Goal: Information Seeking & Learning: Learn about a topic

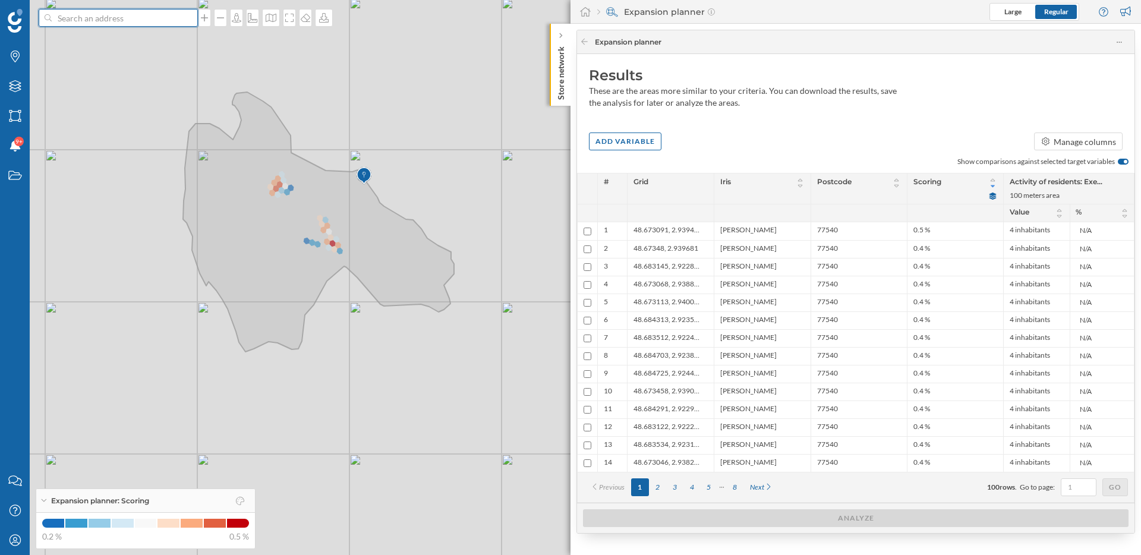
click at [166, 18] on input at bounding box center [118, 18] width 133 height 18
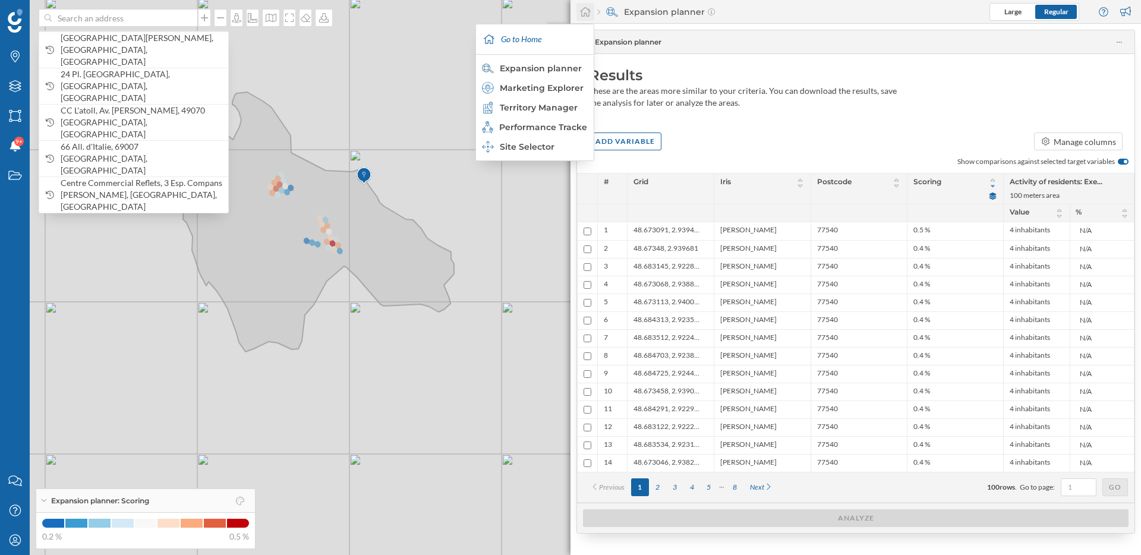
click at [585, 15] on icon at bounding box center [585, 12] width 12 height 11
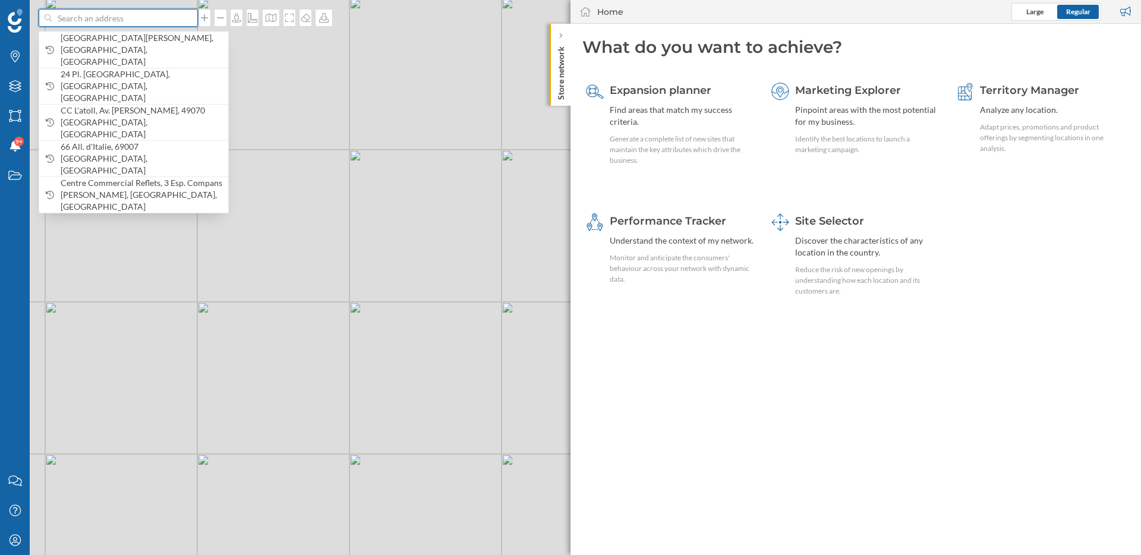
click at [179, 18] on input at bounding box center [118, 18] width 133 height 18
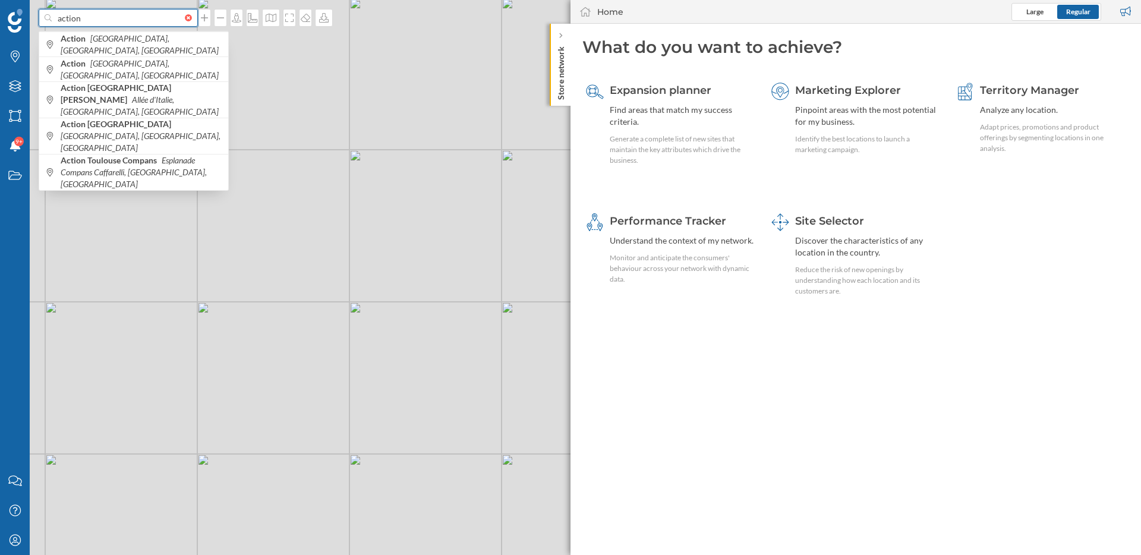
click at [109, 17] on input "action" at bounding box center [118, 18] width 133 height 18
paste input "Action - Yutz"
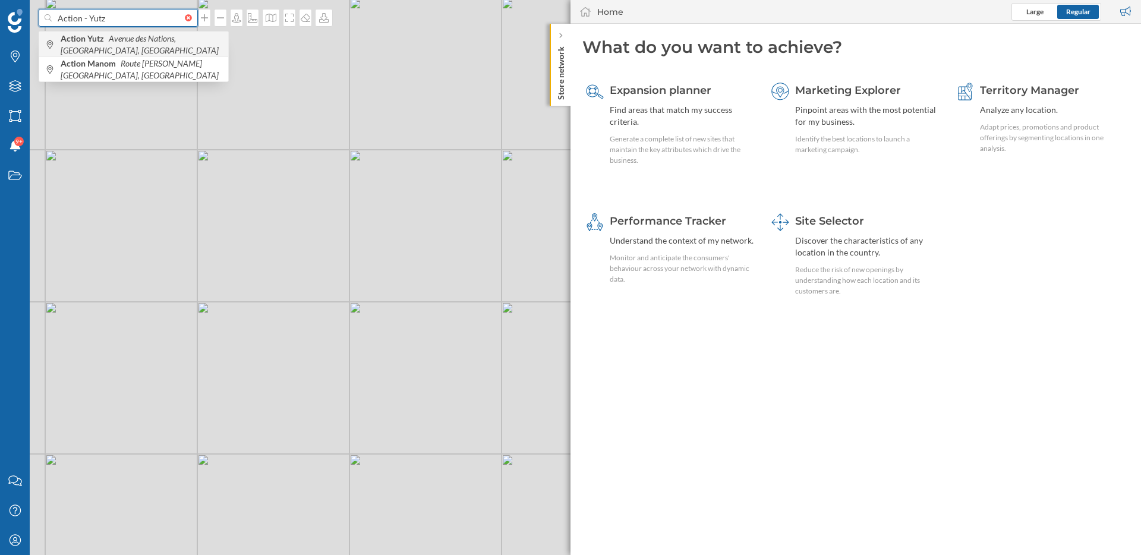
type input "Action - Yutz"
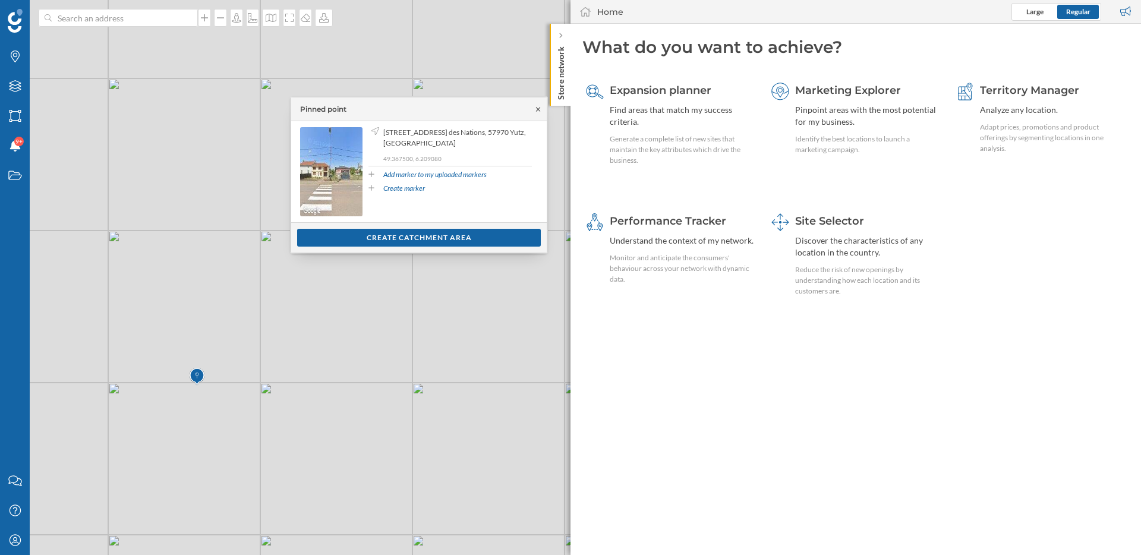
click at [540, 106] on icon at bounding box center [538, 109] width 9 height 7
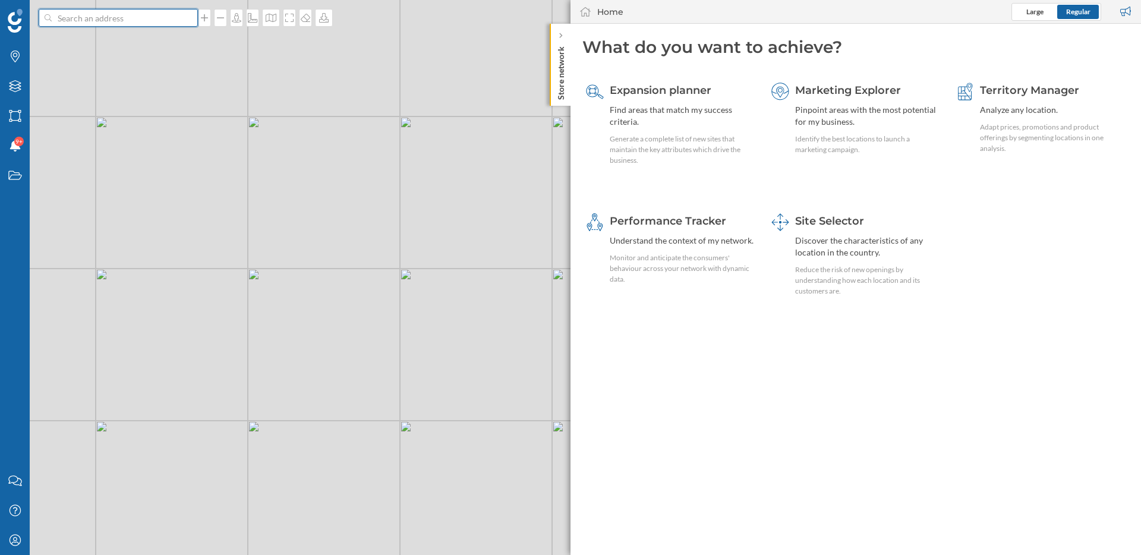
click at [135, 21] on input at bounding box center [118, 18] width 133 height 18
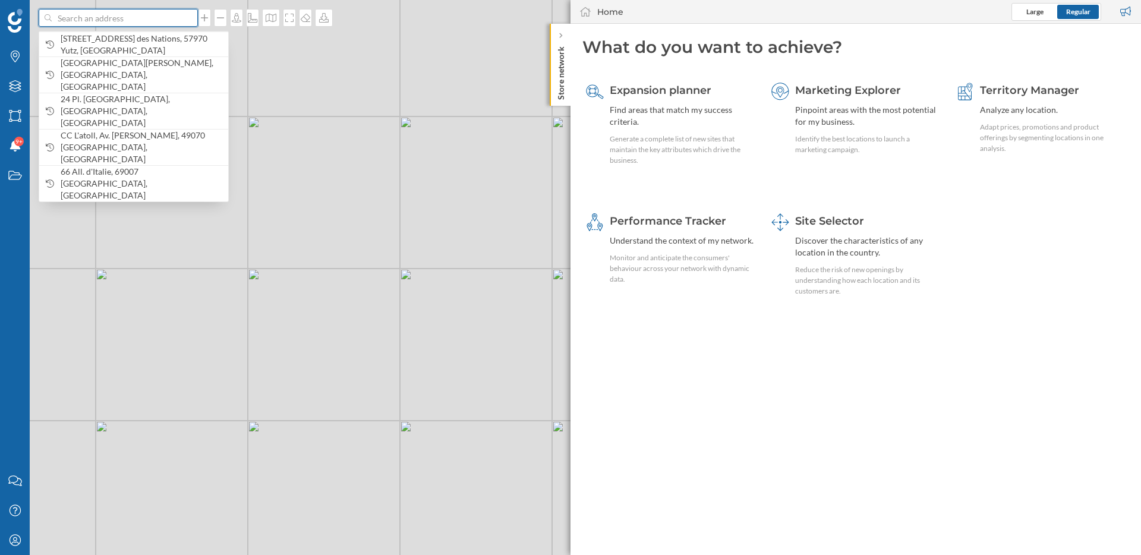
paste input "Action - Bar-[GEOGRAPHIC_DATA][PERSON_NAME]"
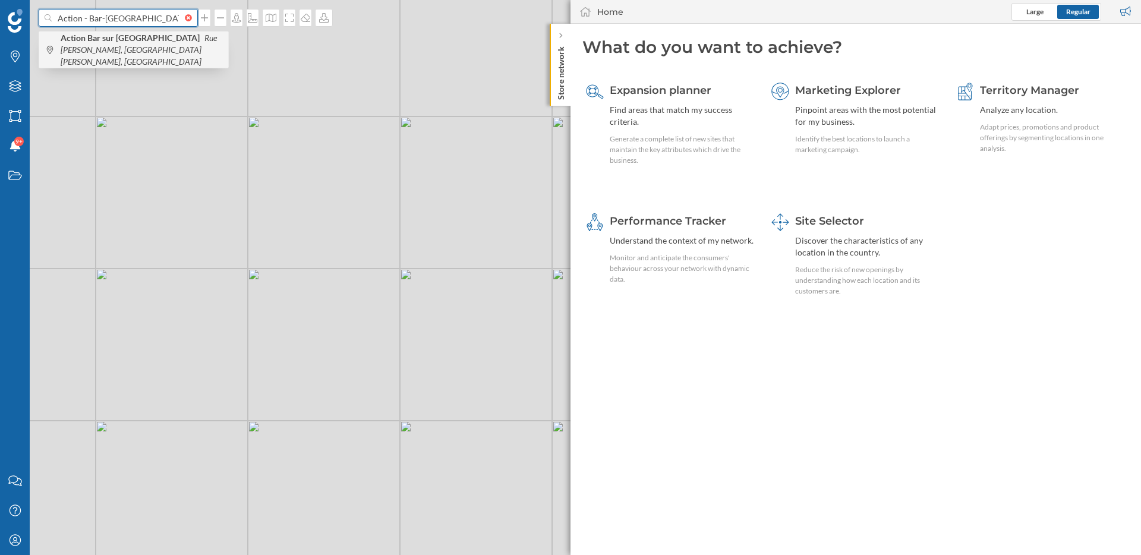
type input "Action - Bar-[GEOGRAPHIC_DATA][PERSON_NAME]"
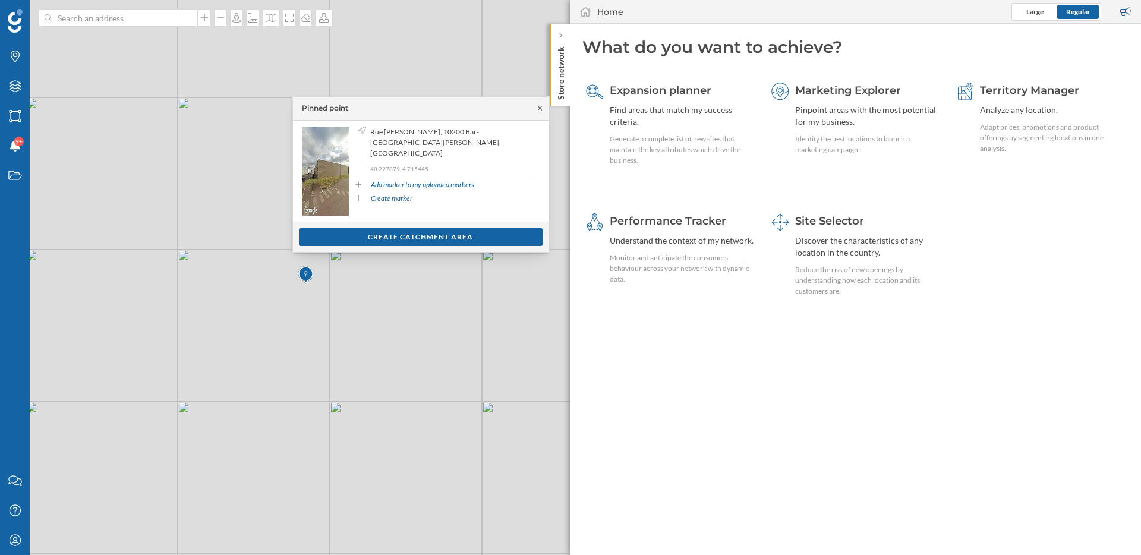
click at [544, 105] on icon at bounding box center [539, 108] width 9 height 7
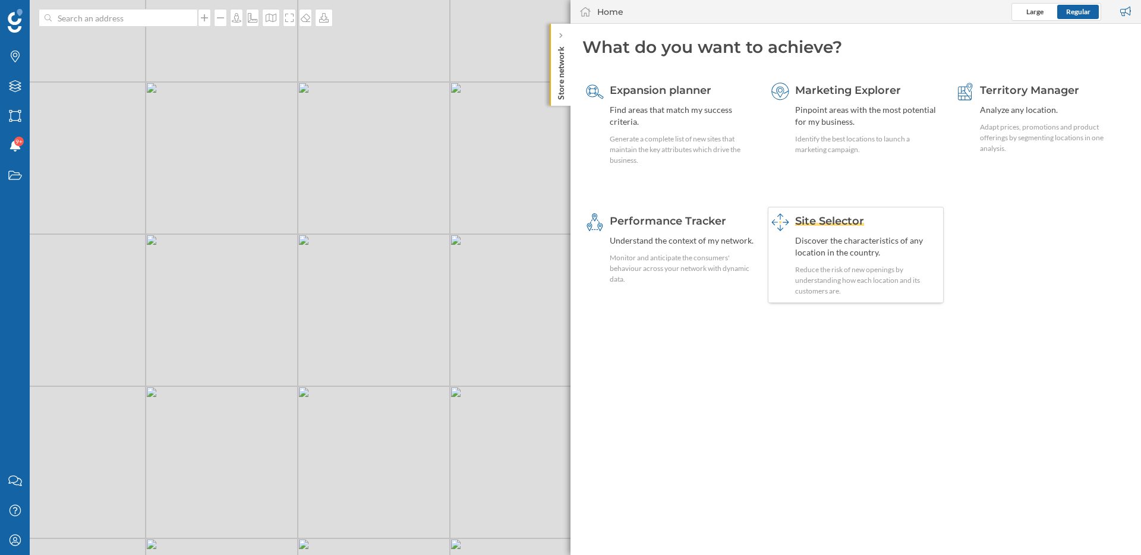
click at [850, 248] on div "Discover the characteristics of any location in the country." at bounding box center [868, 247] width 146 height 24
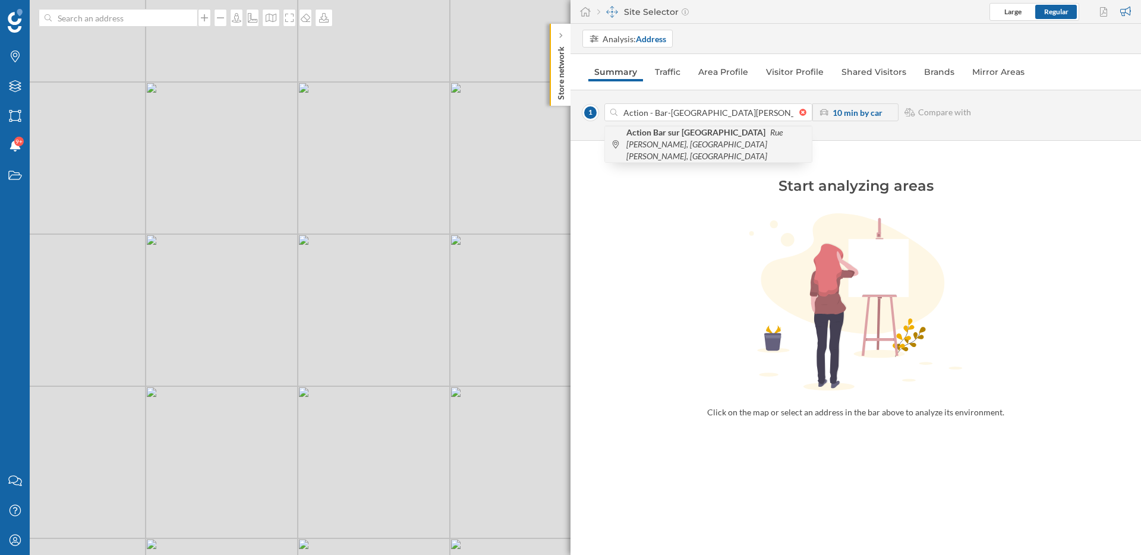
click at [663, 138] on span "Action Bar sur [PERSON_NAME] Rue [PERSON_NAME], [GEOGRAPHIC_DATA][PERSON_NAME],…" at bounding box center [715, 145] width 179 height 36
type input "Rue [PERSON_NAME], 10200 Bar-[GEOGRAPHIC_DATA][PERSON_NAME], [GEOGRAPHIC_DATA]"
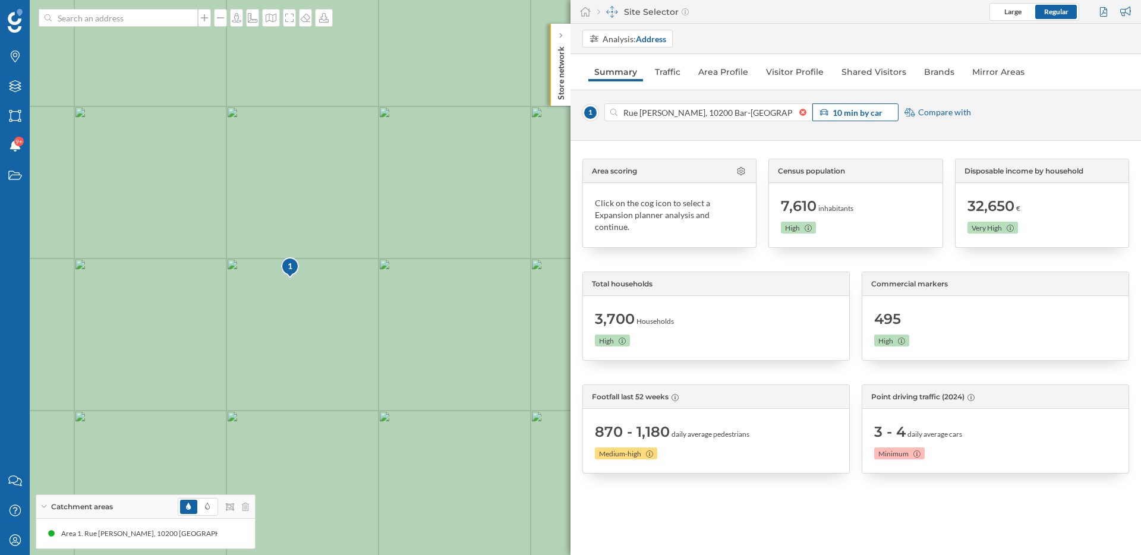
click at [858, 114] on strong "10 min by car" at bounding box center [858, 113] width 50 height 10
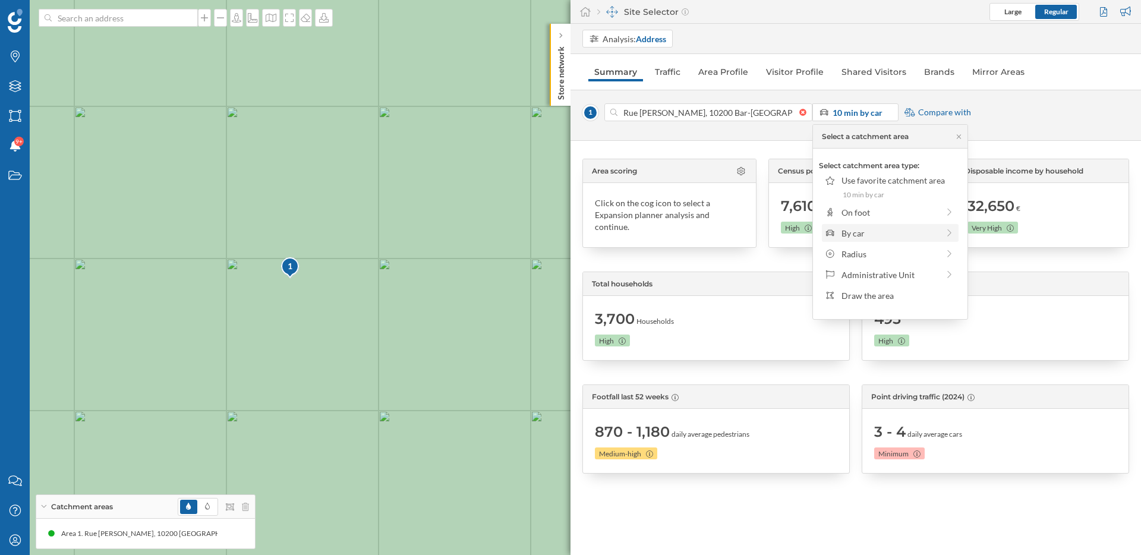
click at [886, 228] on div "By car" at bounding box center [889, 233] width 97 height 12
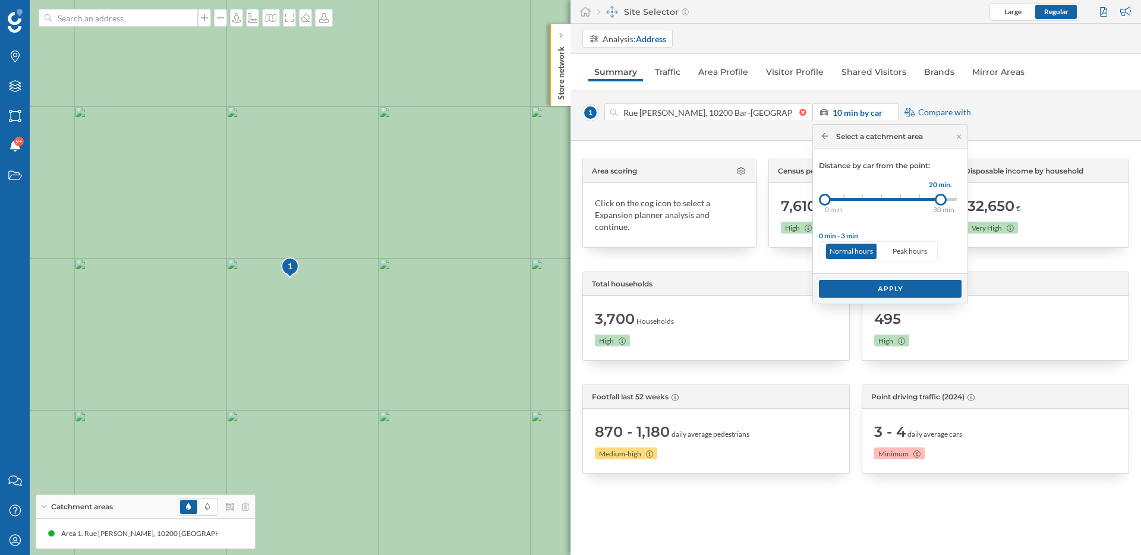
drag, startPoint x: 842, startPoint y: 200, endPoint x: 941, endPoint y: 204, distance: 98.7
click at [941, 204] on div at bounding box center [941, 200] width 12 height 12
click at [925, 290] on div "Apply" at bounding box center [890, 288] width 143 height 18
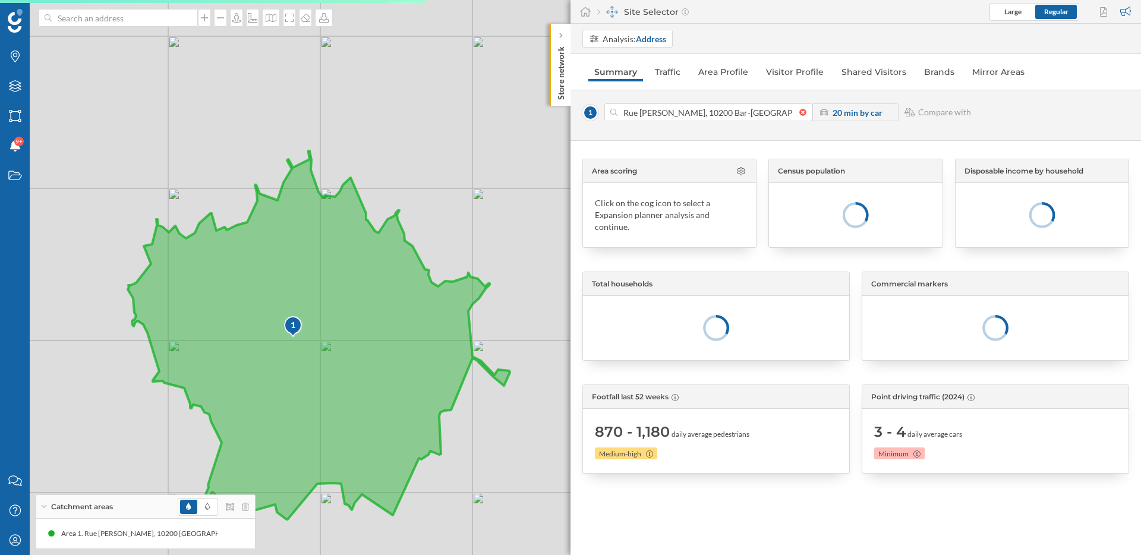
drag, startPoint x: 416, startPoint y: 379, endPoint x: 328, endPoint y: 351, distance: 92.1
click at [328, 351] on icon at bounding box center [319, 335] width 382 height 368
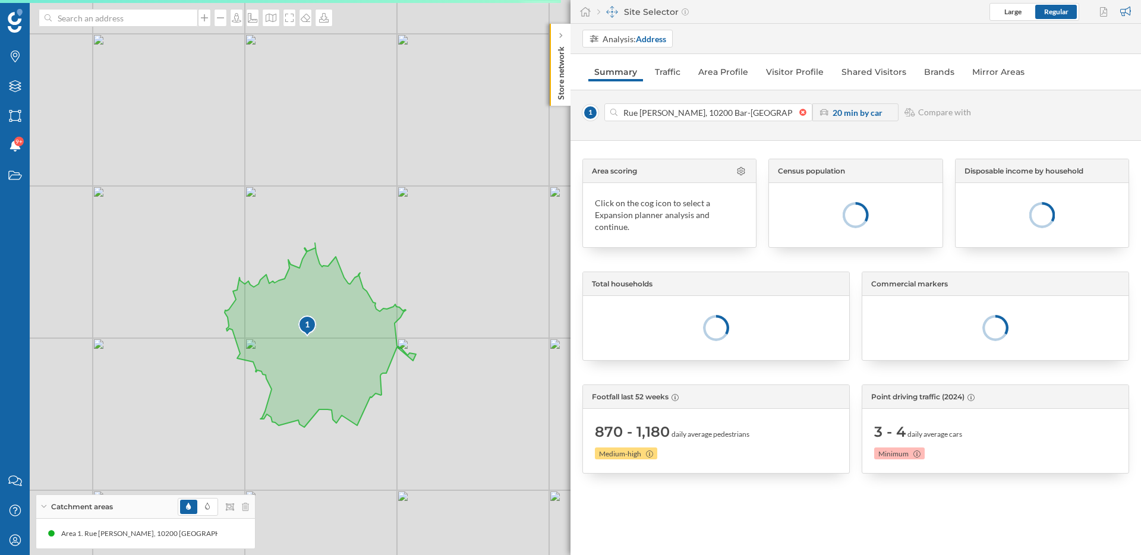
drag, startPoint x: 437, startPoint y: 412, endPoint x: 435, endPoint y: 405, distance: 7.5
click at [435, 405] on div "1 © Mapbox © OpenStreetMap Improve this map" at bounding box center [570, 277] width 1141 height 555
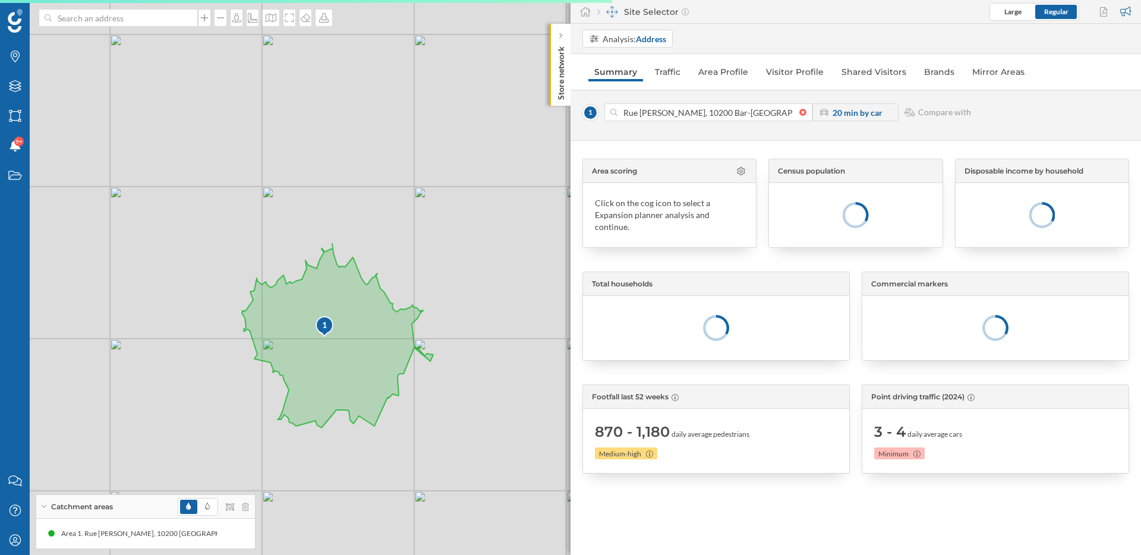
drag, startPoint x: 435, startPoint y: 405, endPoint x: 452, endPoint y: 405, distance: 17.2
click at [452, 405] on div "1 © Mapbox © OpenStreetMap Improve this map" at bounding box center [570, 277] width 1141 height 555
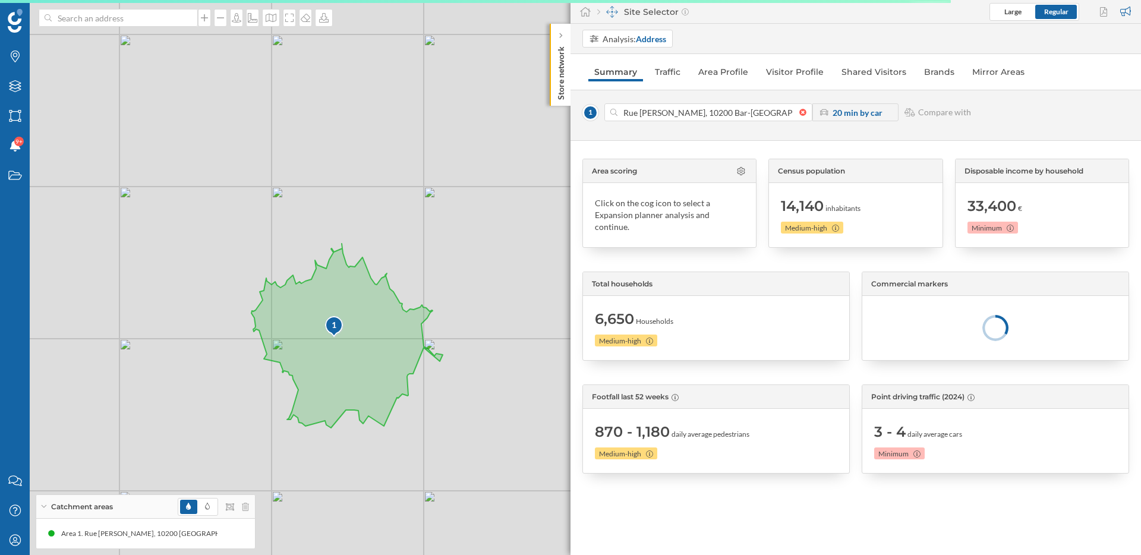
drag, startPoint x: 452, startPoint y: 405, endPoint x: 461, endPoint y: 405, distance: 8.9
click at [461, 405] on div "1 © Mapbox © OpenStreetMap Improve this map" at bounding box center [570, 277] width 1141 height 555
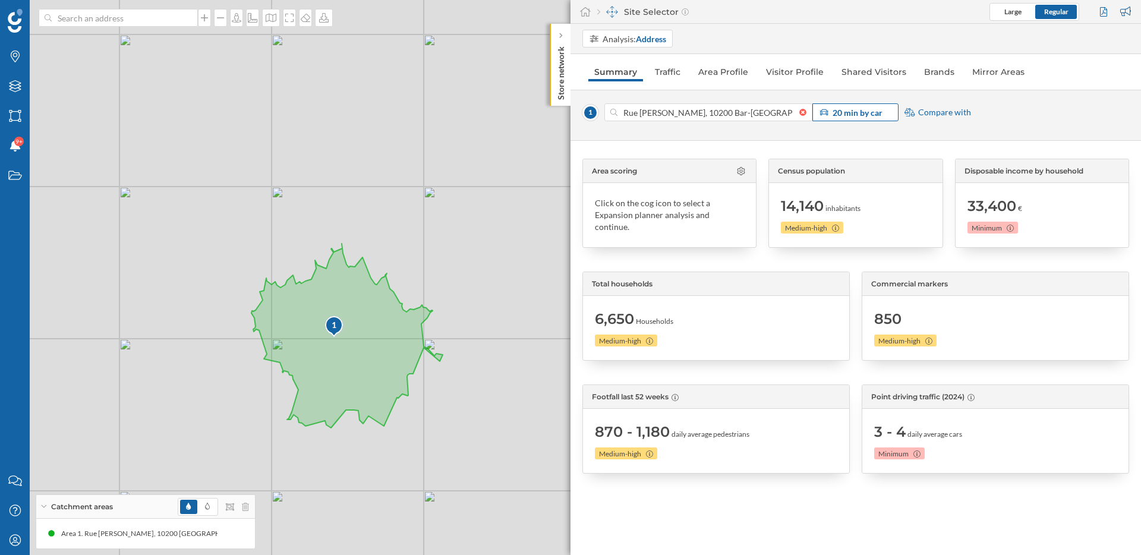
click at [875, 112] on strong "20 min by car" at bounding box center [858, 113] width 50 height 10
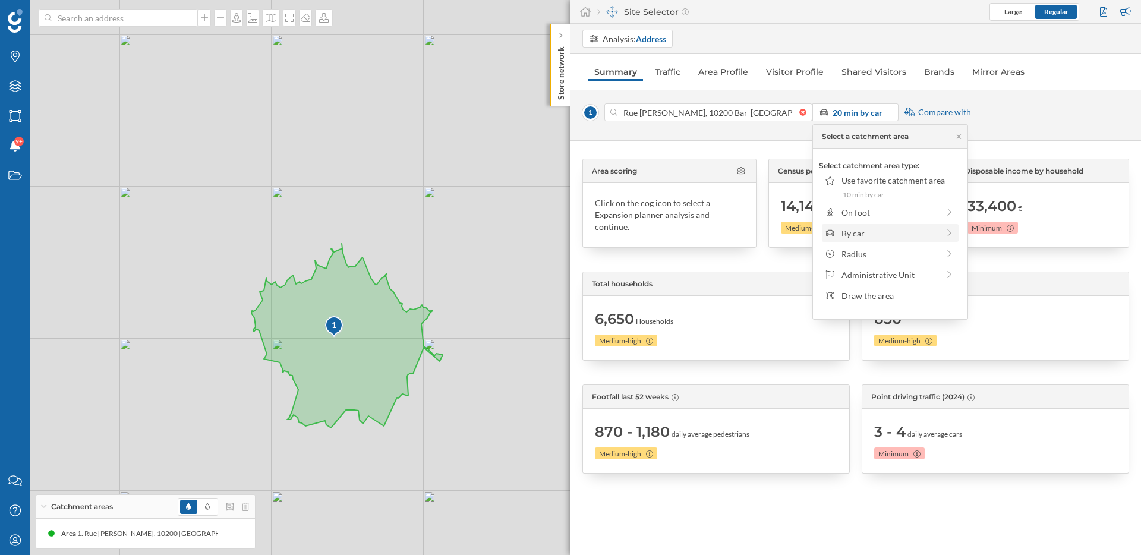
click at [878, 232] on div "By car" at bounding box center [889, 233] width 97 height 12
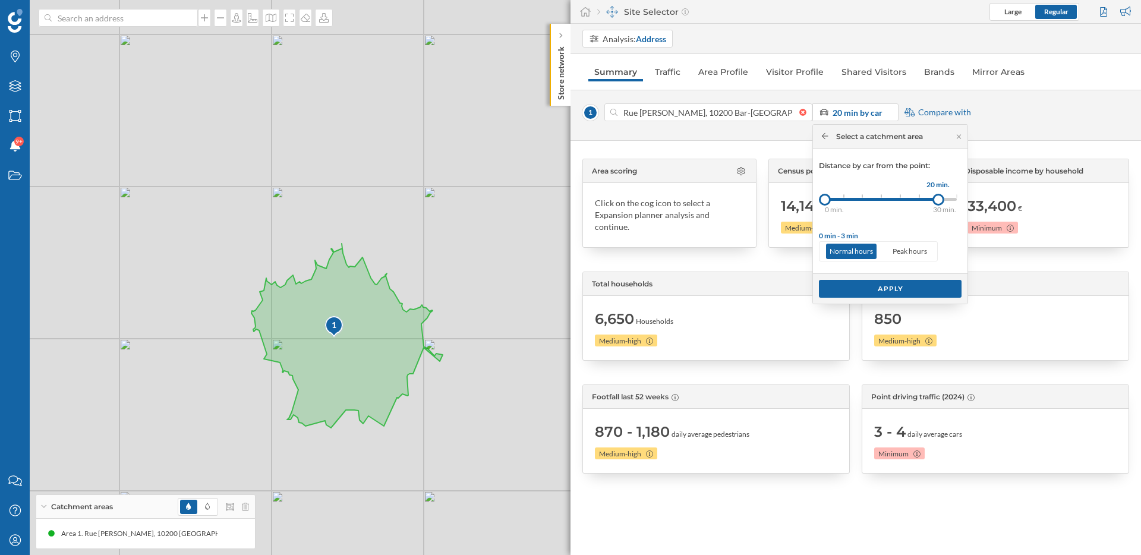
drag, startPoint x: 844, startPoint y: 201, endPoint x: 938, endPoint y: 201, distance: 93.9
click at [938, 201] on div at bounding box center [938, 200] width 12 height 12
click at [918, 247] on p "Peak hours" at bounding box center [910, 251] width 42 height 15
click at [913, 286] on div "Apply" at bounding box center [890, 288] width 143 height 18
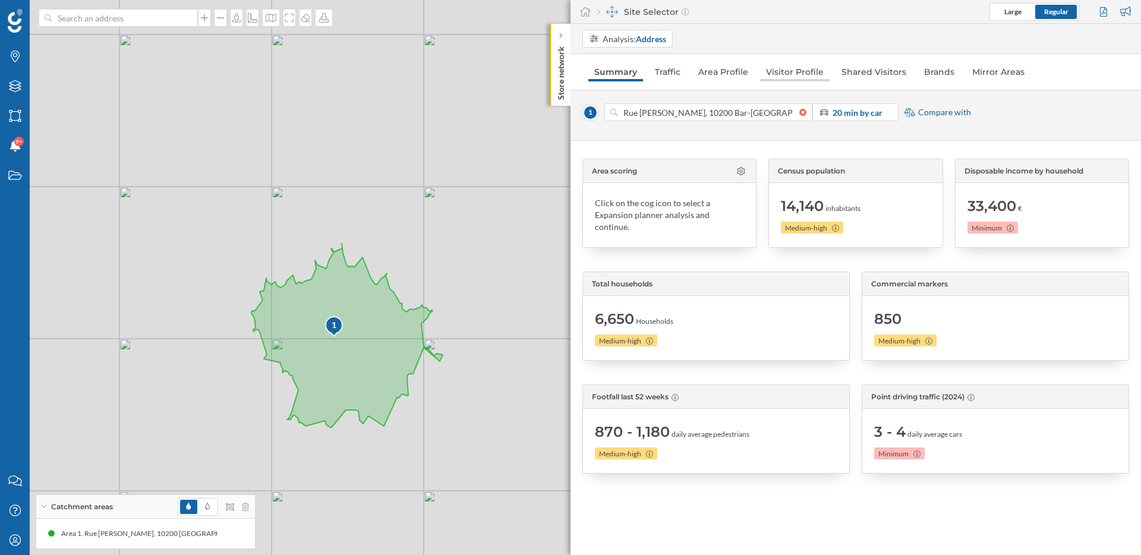
click at [795, 71] on link "Visitor Profile" at bounding box center [795, 71] width 70 height 19
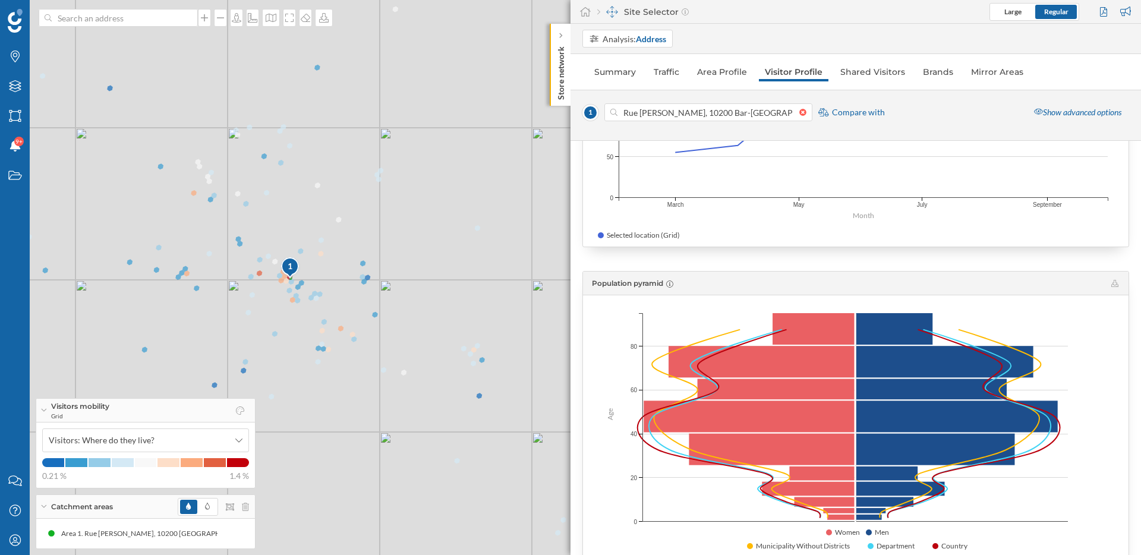
scroll to position [471, 0]
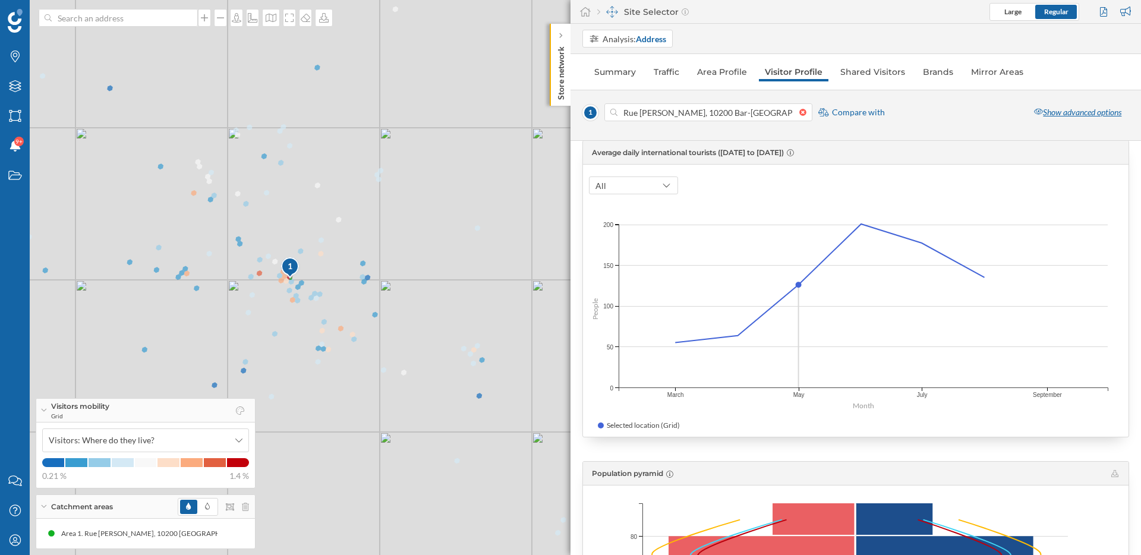
click at [1070, 112] on div "Show advanced options" at bounding box center [1077, 112] width 103 height 18
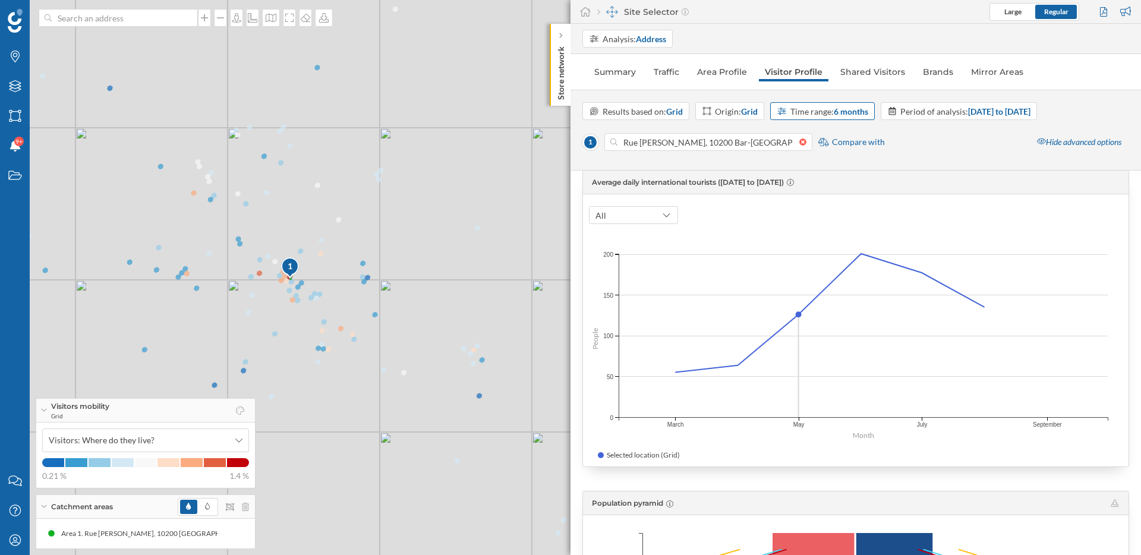
click at [826, 108] on div "Time range: 6 months" at bounding box center [829, 111] width 78 height 12
click at [808, 218] on div "12 months" at bounding box center [797, 222] width 39 height 10
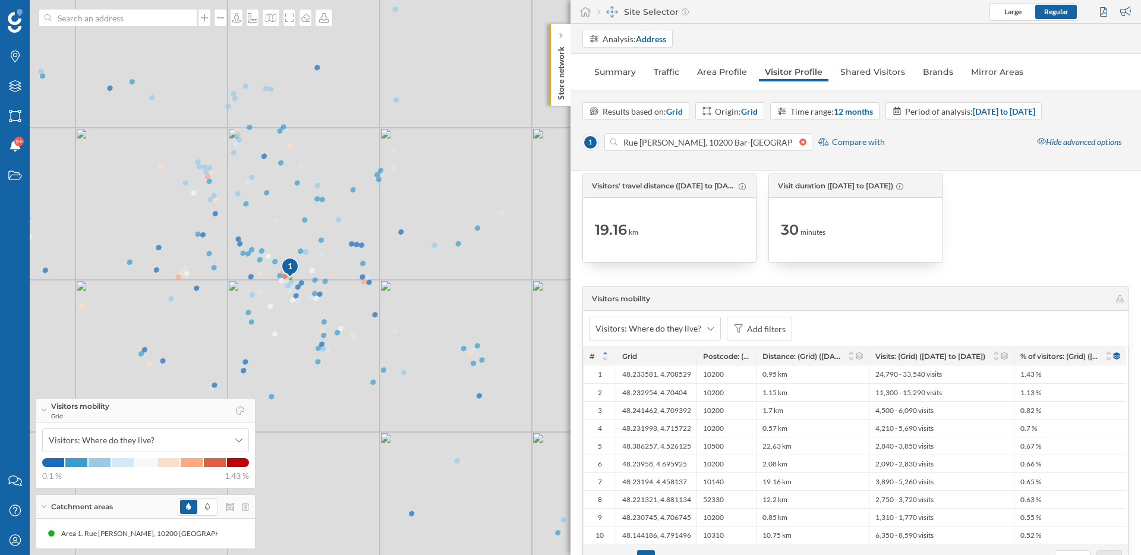
scroll to position [2302, 0]
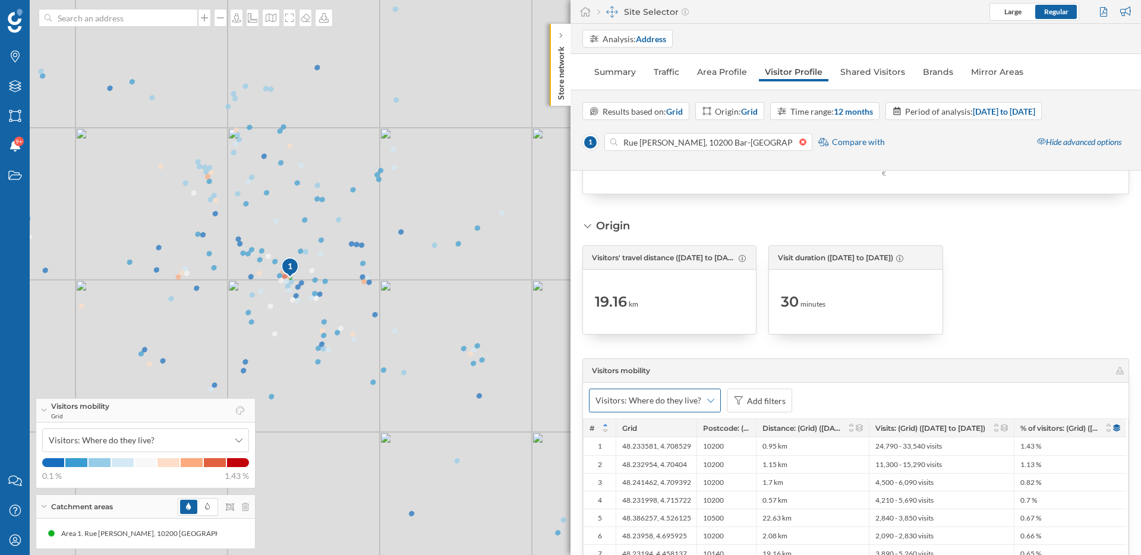
click at [699, 398] on div "Visitors: Where do they live?" at bounding box center [655, 401] width 132 height 24
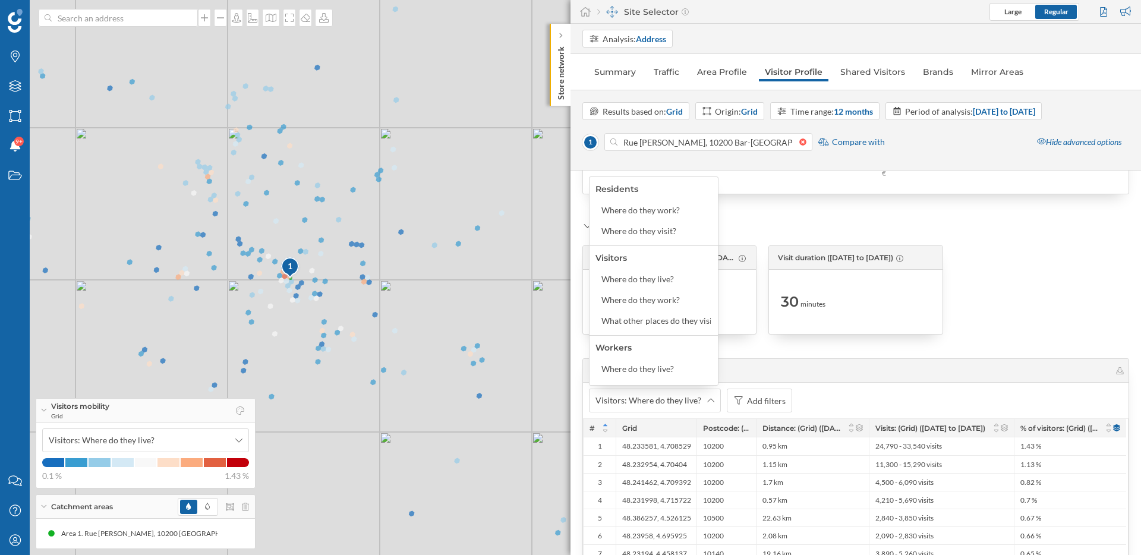
click at [808, 389] on div "Visitors: Where do they live? Add filters" at bounding box center [856, 401] width 546 height 36
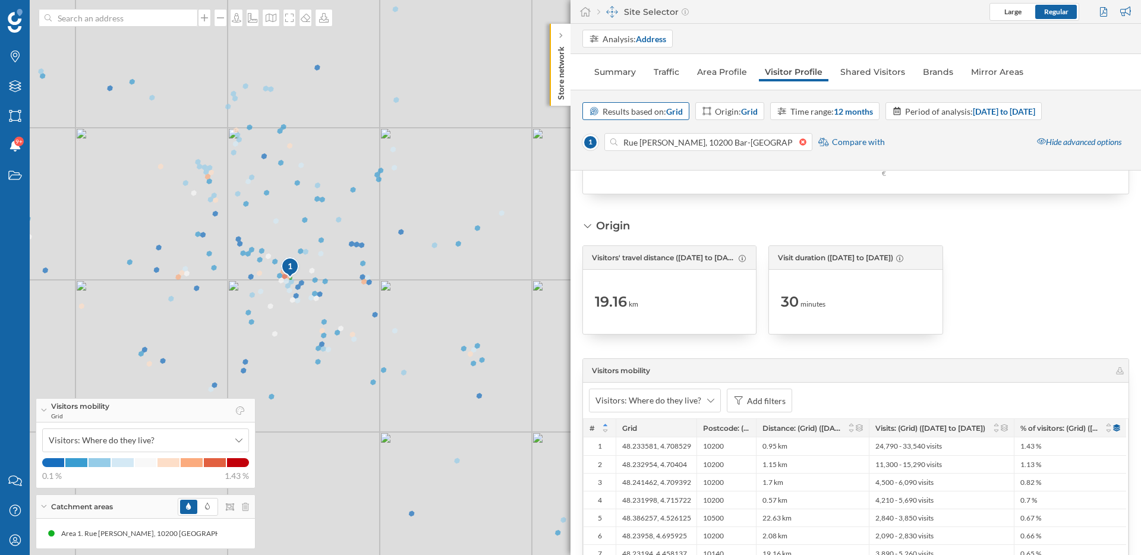
click at [676, 112] on strong "Grid" at bounding box center [674, 111] width 17 height 10
click at [718, 114] on div "Origin: Grid" at bounding box center [736, 111] width 43 height 12
click at [723, 176] on div "Iris" at bounding box center [740, 180] width 76 height 12
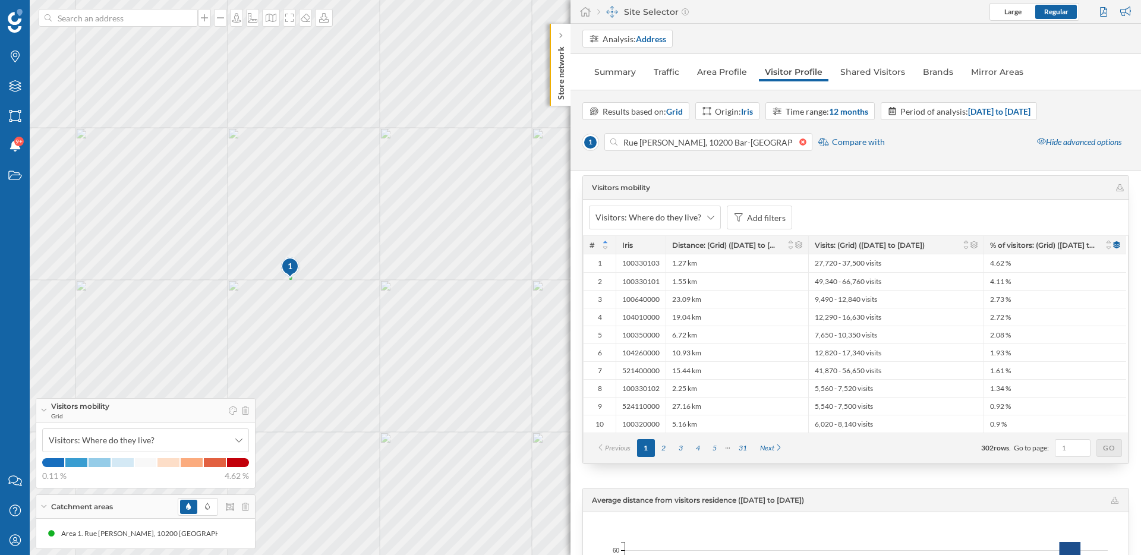
scroll to position [2465, 0]
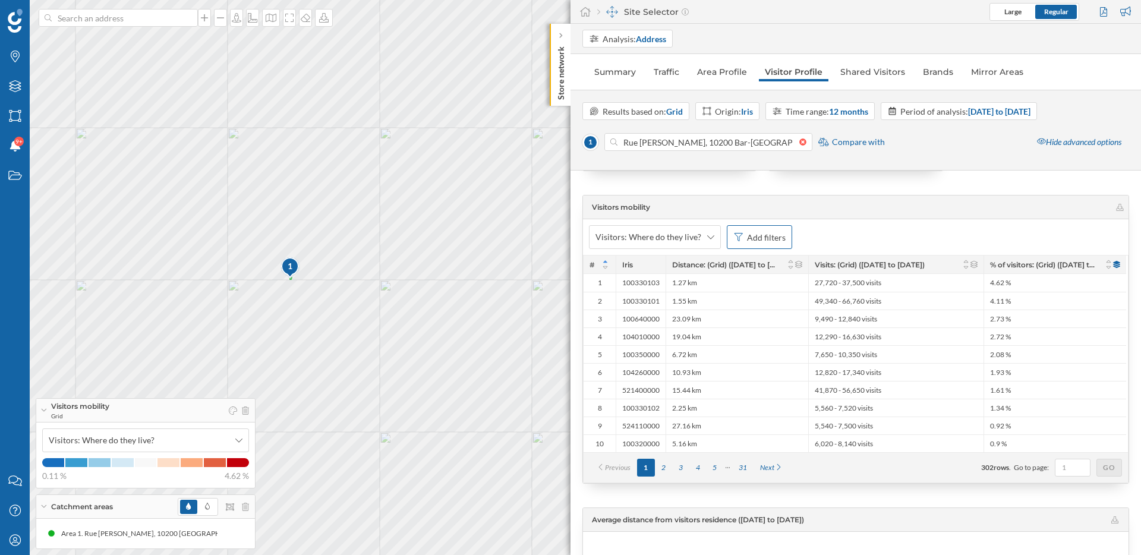
click at [760, 236] on div "Add filters" at bounding box center [766, 237] width 39 height 12
click at [659, 309] on div "Distance: (Grid) ([DATE] to [DATE])" at bounding box center [689, 309] width 128 height 10
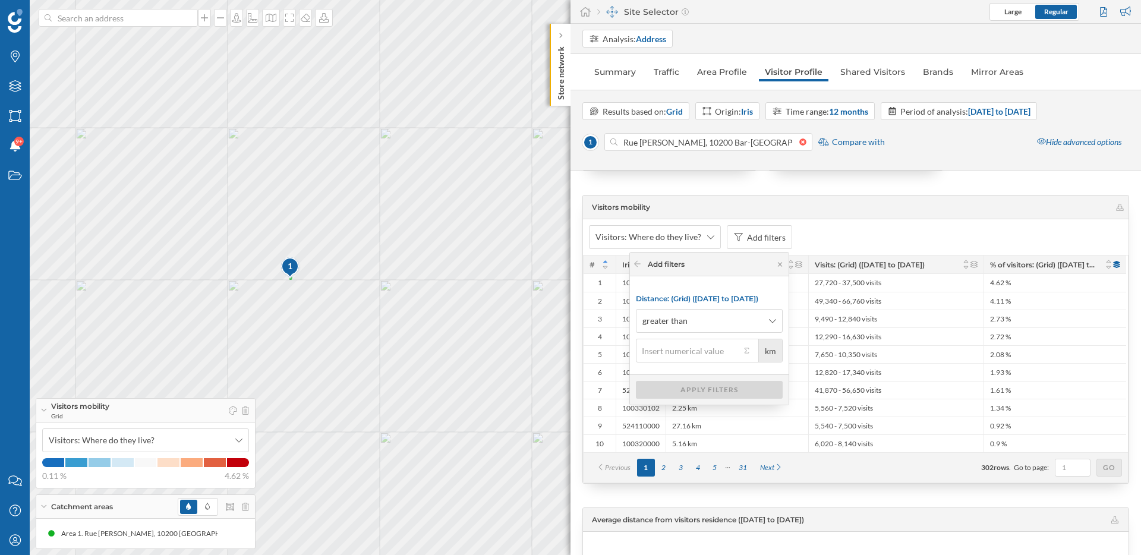
click at [667, 349] on input "km" at bounding box center [688, 351] width 105 height 24
type input "4"
type input "40"
click at [690, 389] on div "Apply filters" at bounding box center [709, 389] width 147 height 18
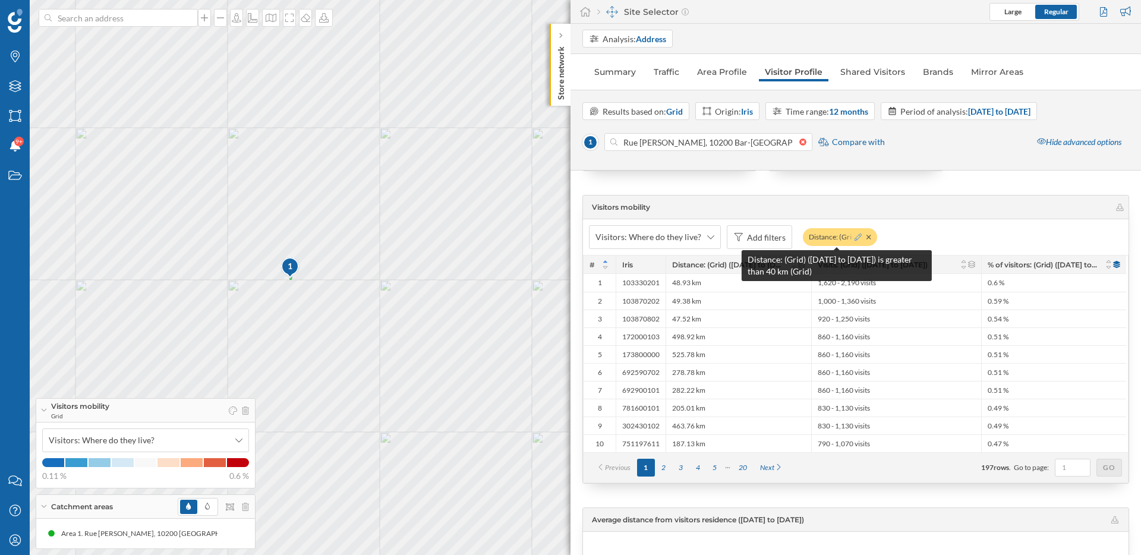
click at [855, 237] on icon at bounding box center [858, 237] width 7 height 7
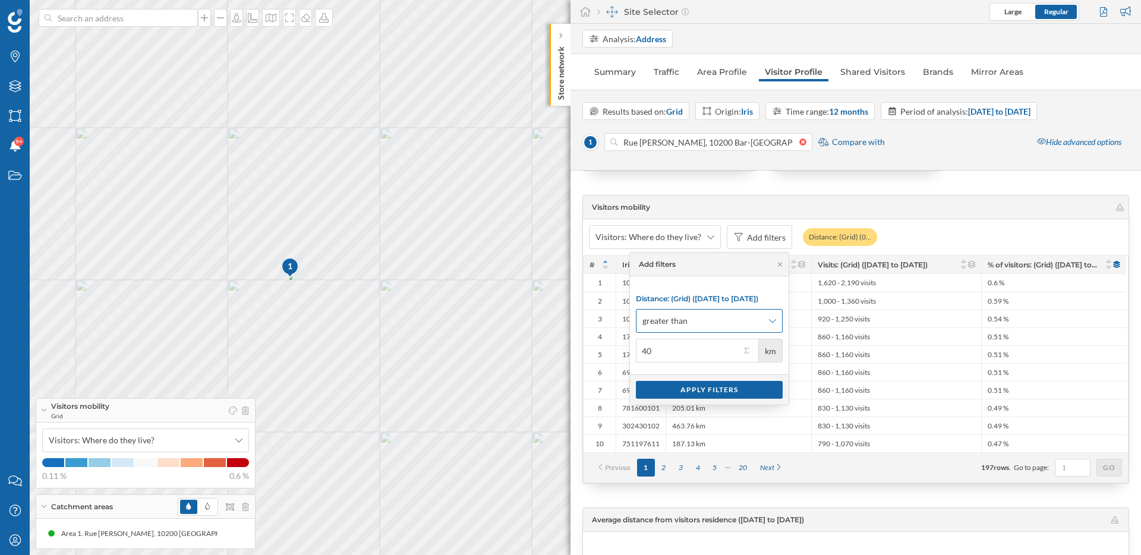
click at [738, 320] on span "greater than" at bounding box center [702, 321] width 121 height 12
click at [695, 373] on div "less than" at bounding box center [705, 369] width 140 height 12
click at [701, 393] on div "Apply filters" at bounding box center [709, 389] width 147 height 18
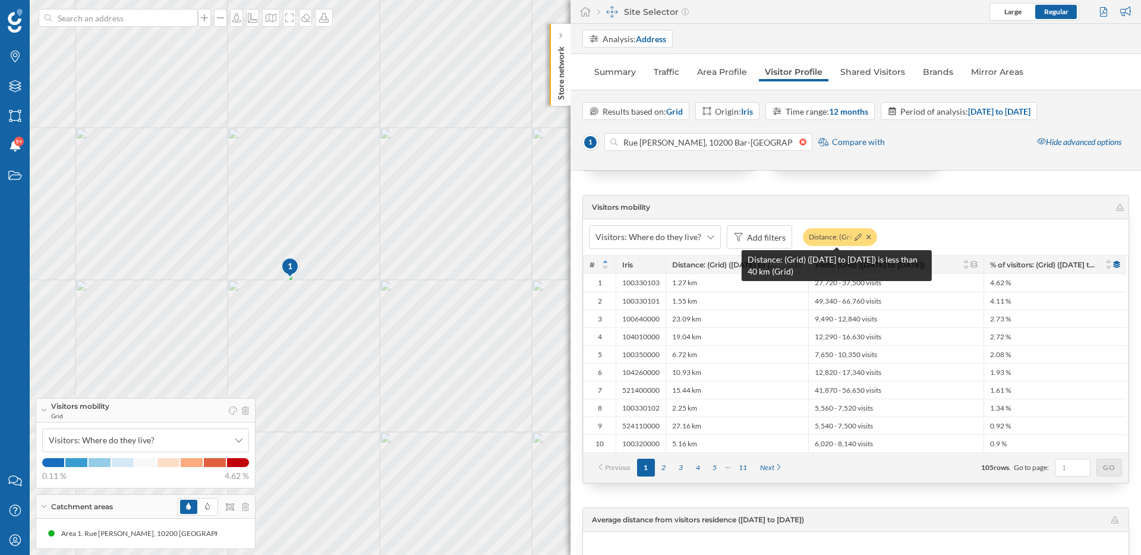
click at [868, 236] on div "Distance: (Grid) (0…" at bounding box center [840, 237] width 74 height 18
click at [866, 235] on icon at bounding box center [868, 237] width 5 height 7
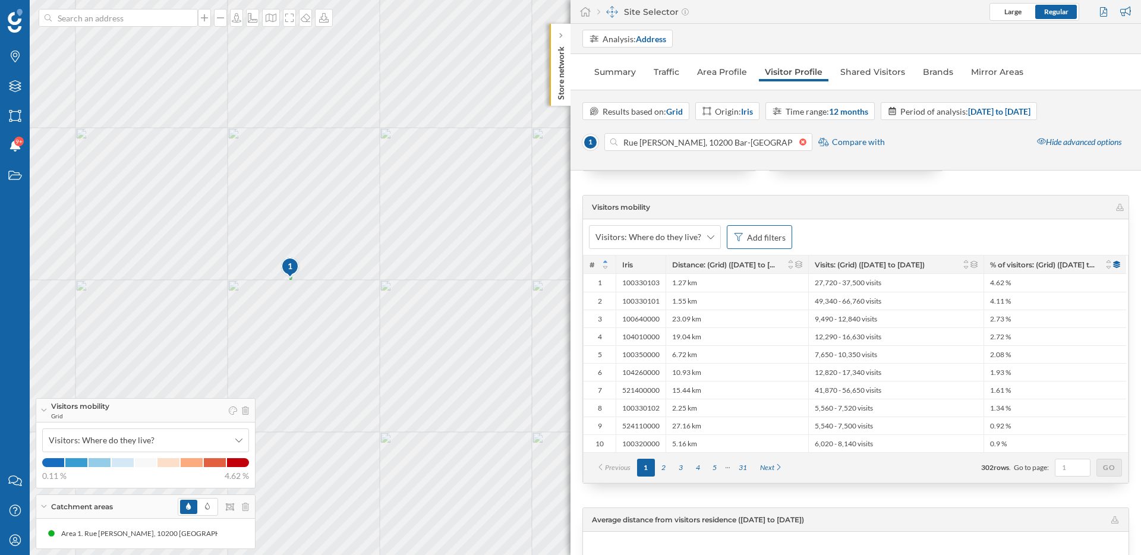
click at [780, 241] on div "Add filters" at bounding box center [766, 237] width 39 height 12
click at [729, 289] on div "% of visitors: (Grid) ([DATE] to [DATE])" at bounding box center [695, 288] width 141 height 10
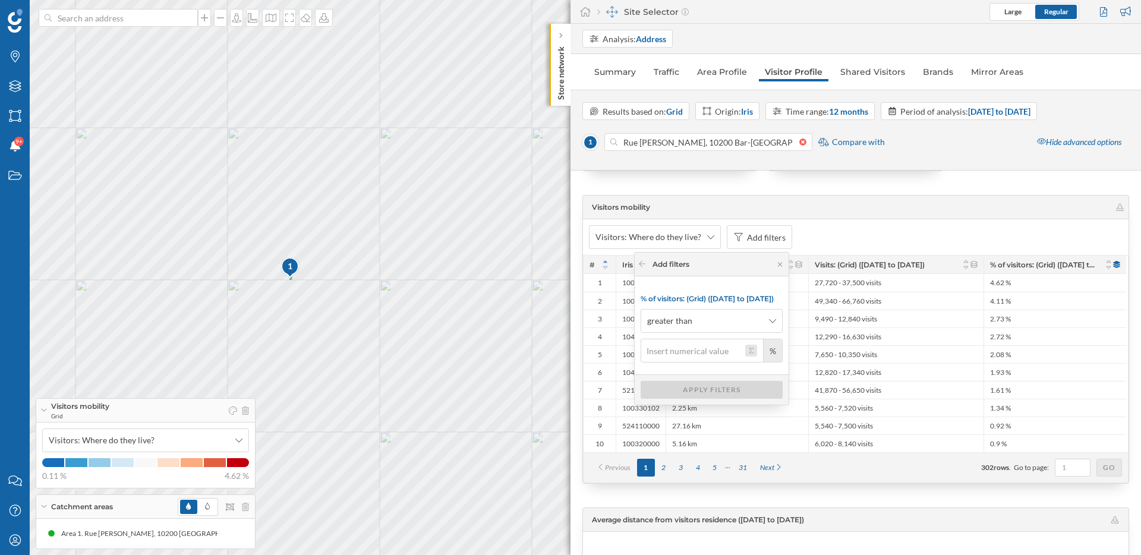
click at [752, 354] on button "%" at bounding box center [751, 351] width 12 height 12
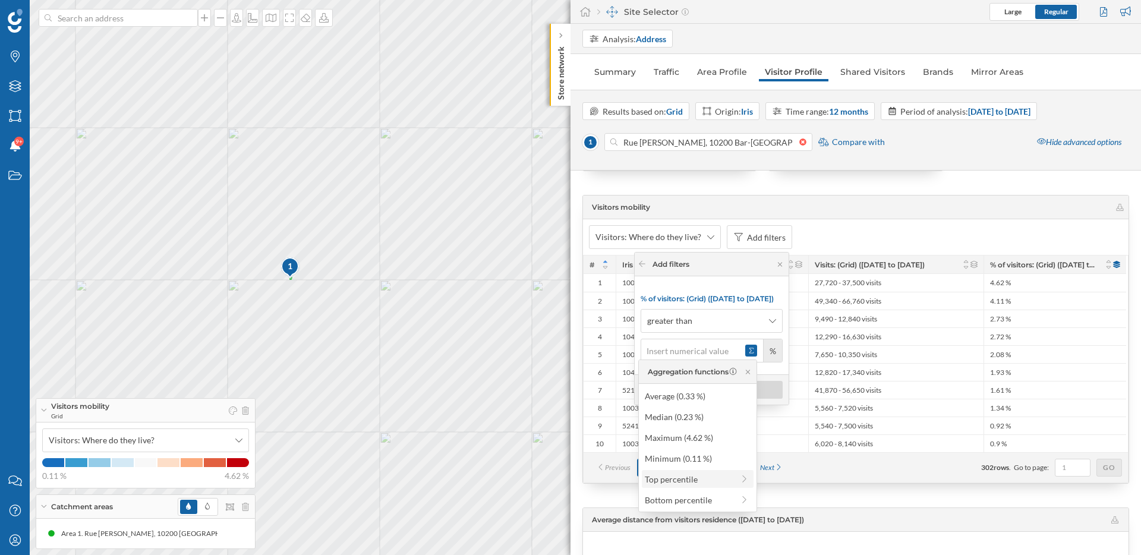
click at [689, 478] on div "Top percentile" at bounding box center [689, 479] width 89 height 12
click at [686, 517] on div "Top 80% (0.17 %)" at bounding box center [693, 519] width 114 height 12
type input "0.17"
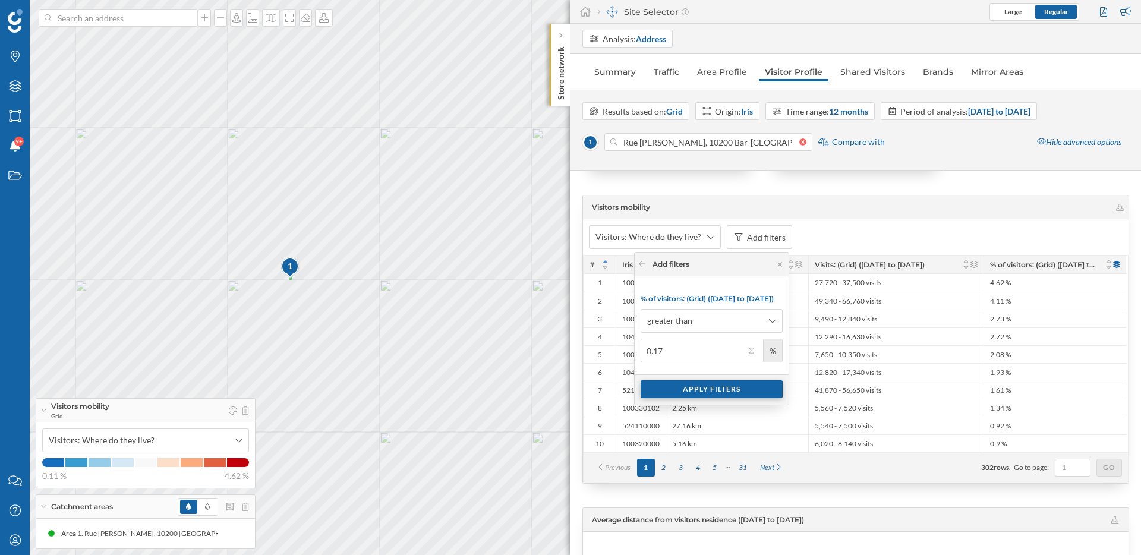
click at [720, 386] on div "Apply filters" at bounding box center [712, 389] width 142 height 18
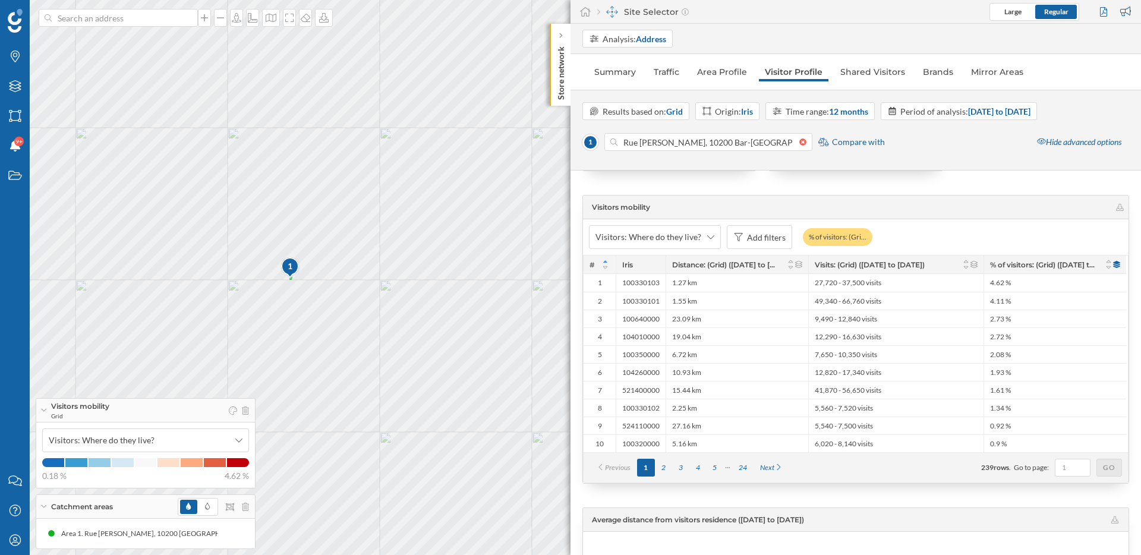
click at [346, 250] on div "1 © Mapbox © OpenStreetMap Improve this map" at bounding box center [570, 277] width 1141 height 555
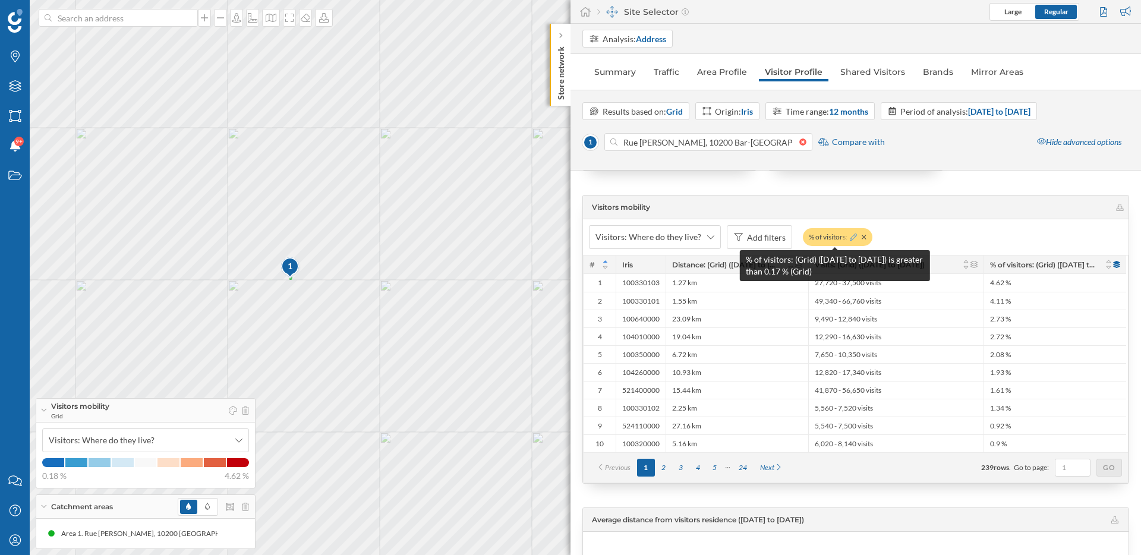
click at [850, 235] on icon at bounding box center [853, 237] width 7 height 7
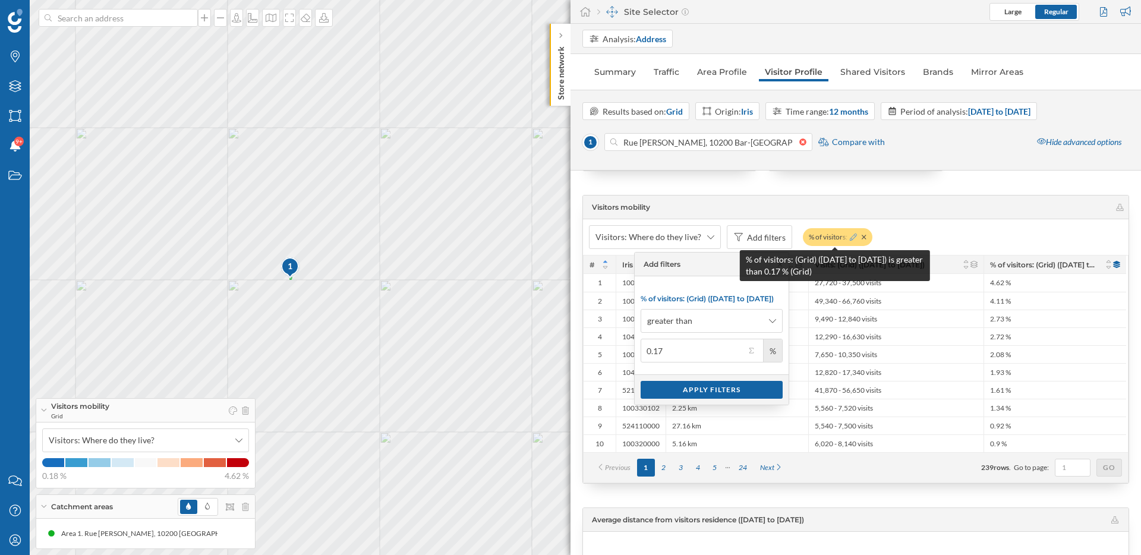
click at [850, 235] on icon at bounding box center [853, 237] width 7 height 7
click at [862, 236] on icon at bounding box center [864, 237] width 4 height 4
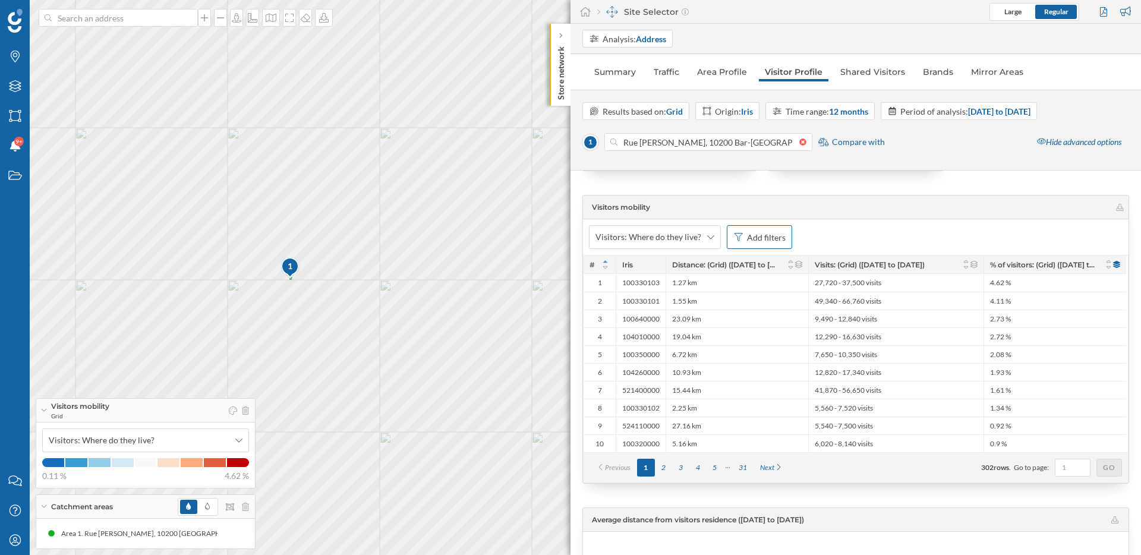
click at [765, 236] on div "Add filters" at bounding box center [766, 237] width 39 height 12
click at [699, 335] on span "Visits: (Grid) ([DATE] to [DATE])" at bounding box center [683, 330] width 116 height 12
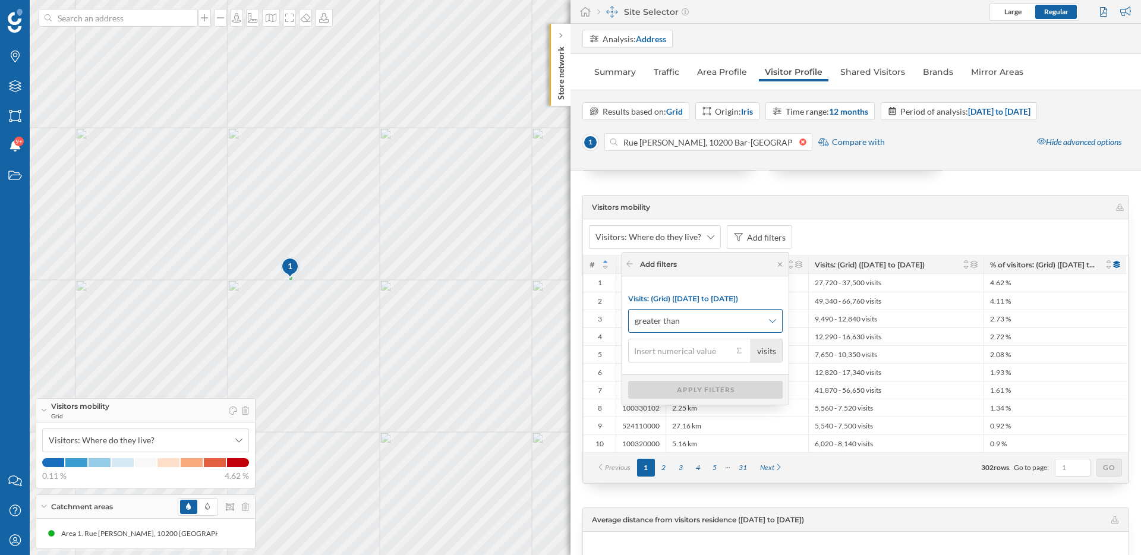
click at [764, 324] on div "greater than" at bounding box center [705, 321] width 155 height 24
click at [631, 266] on icon at bounding box center [629, 263] width 9 height 7
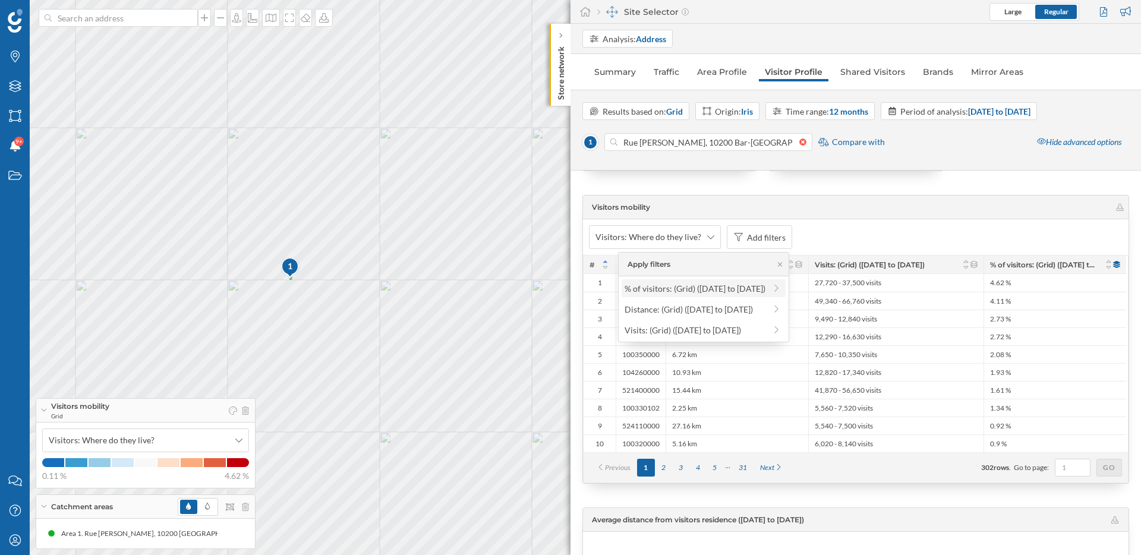
click at [651, 286] on div "% of visitors: (Grid) ([DATE] to [DATE])" at bounding box center [695, 288] width 141 height 10
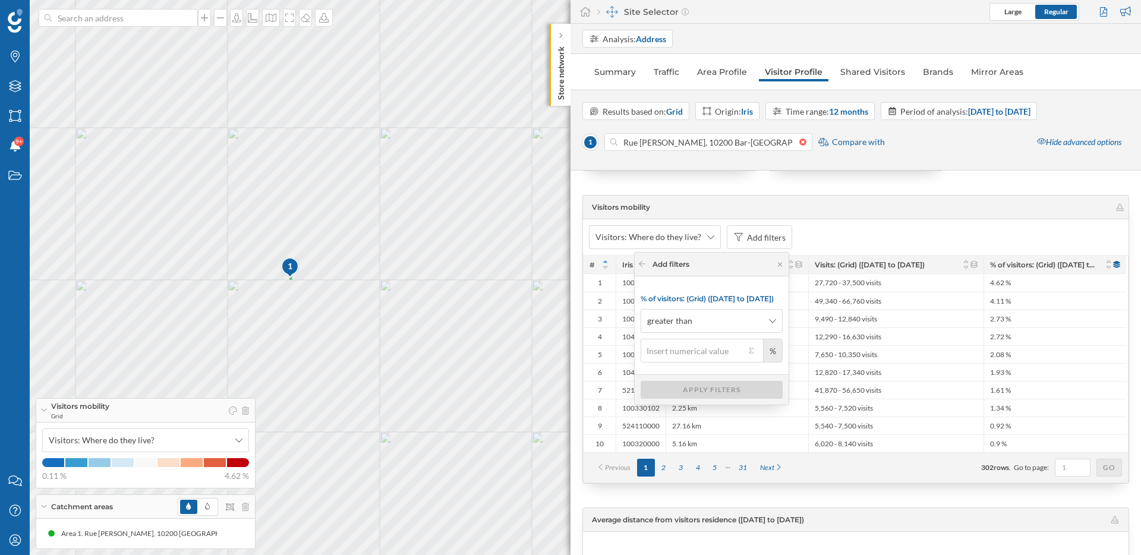
click at [662, 351] on input "%" at bounding box center [693, 351] width 105 height 24
click at [749, 353] on button "%" at bounding box center [751, 351] width 12 height 12
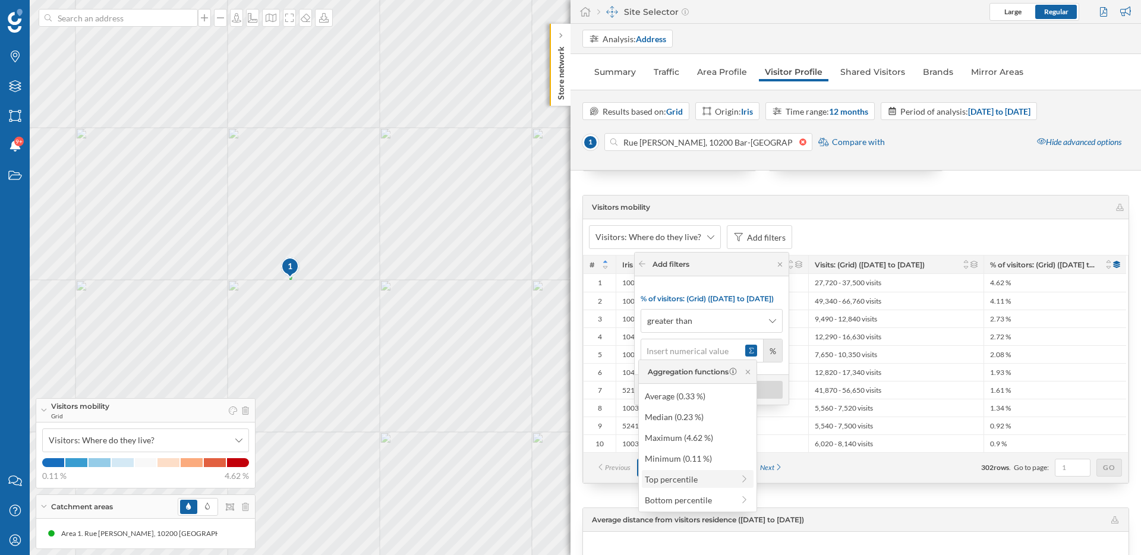
click at [684, 481] on div "Top percentile" at bounding box center [689, 479] width 89 height 12
click at [675, 541] on div "Top 90% (0.15 %)" at bounding box center [693, 540] width 114 height 12
type input "0.15"
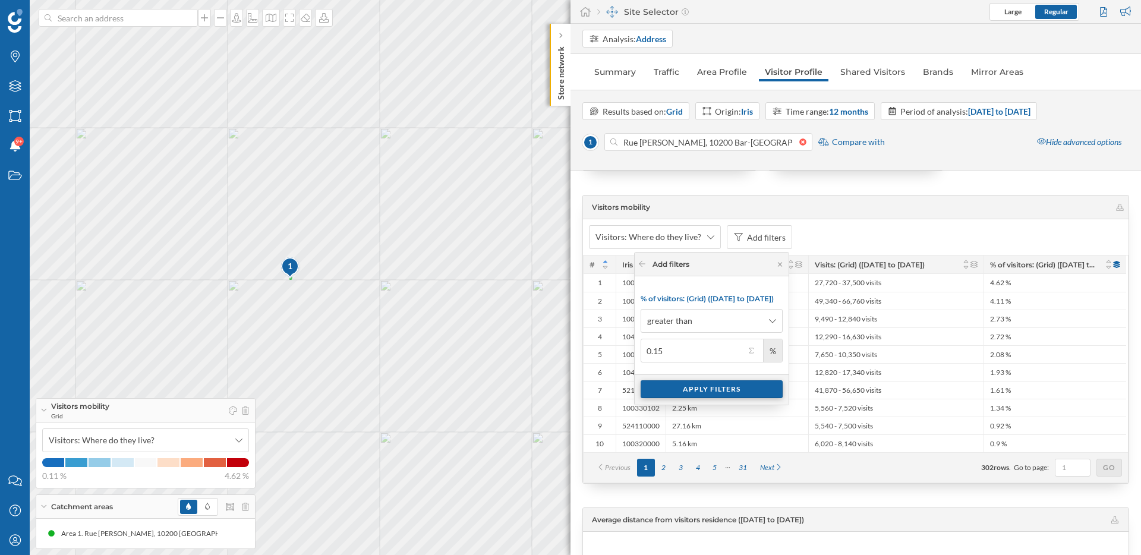
click at [701, 390] on div "Apply filters" at bounding box center [712, 389] width 142 height 18
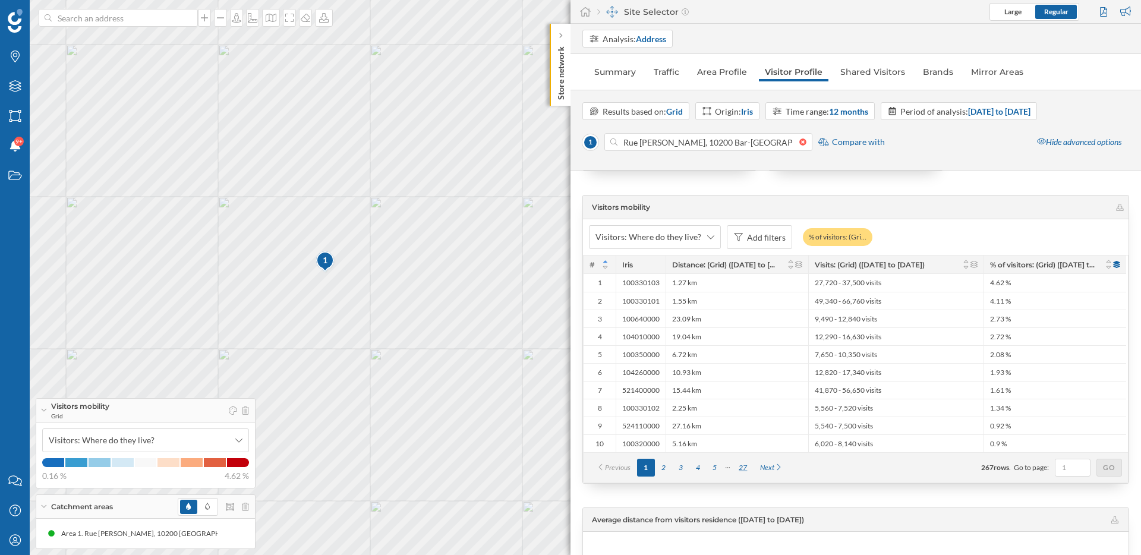
click at [743, 466] on div "27" at bounding box center [742, 468] width 21 height 18
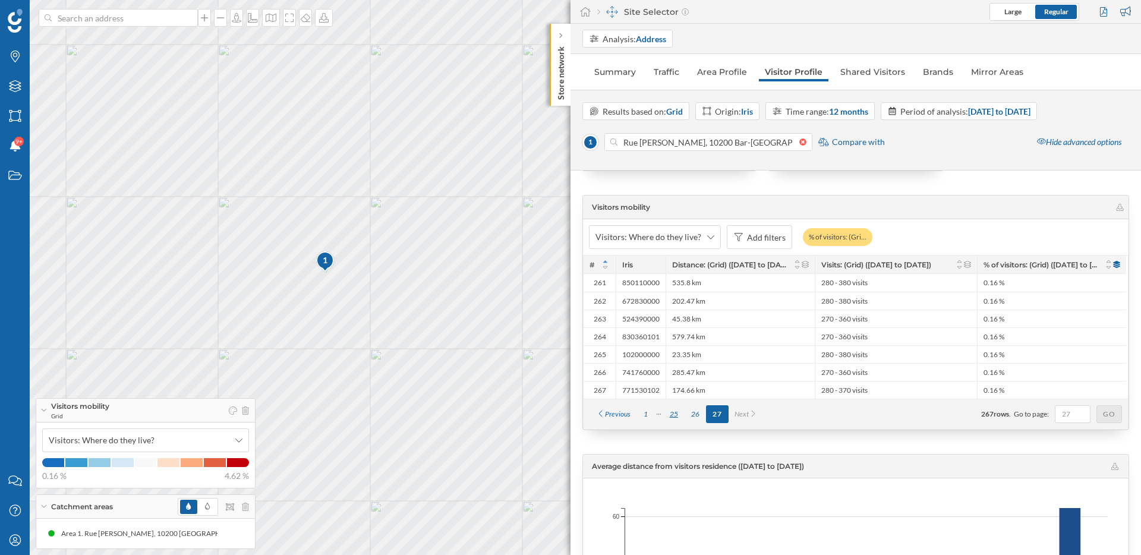
click at [677, 415] on div "25" at bounding box center [673, 414] width 21 height 18
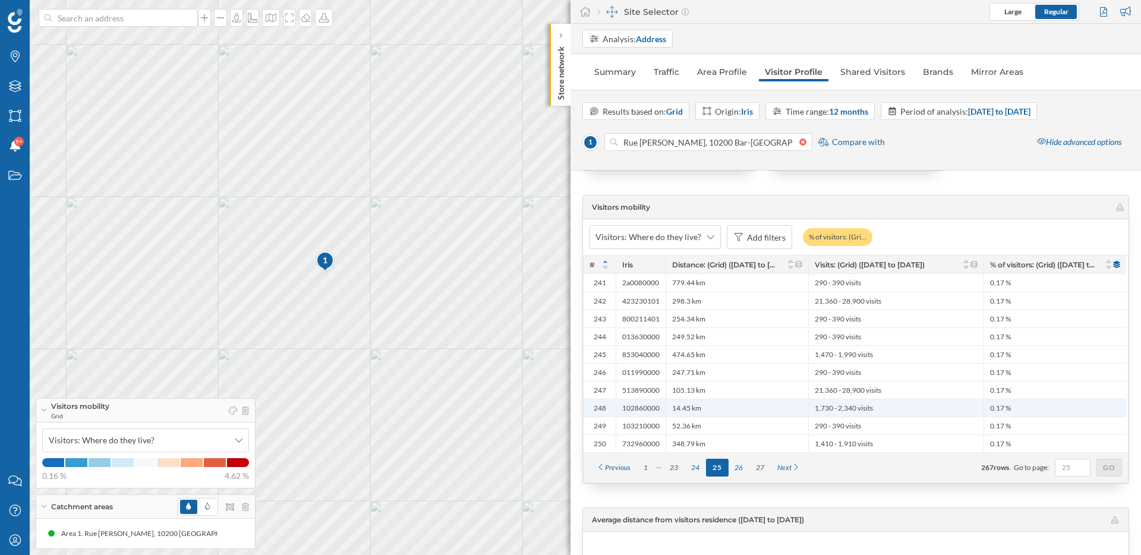
click at [718, 405] on div "14.45 km" at bounding box center [737, 408] width 143 height 18
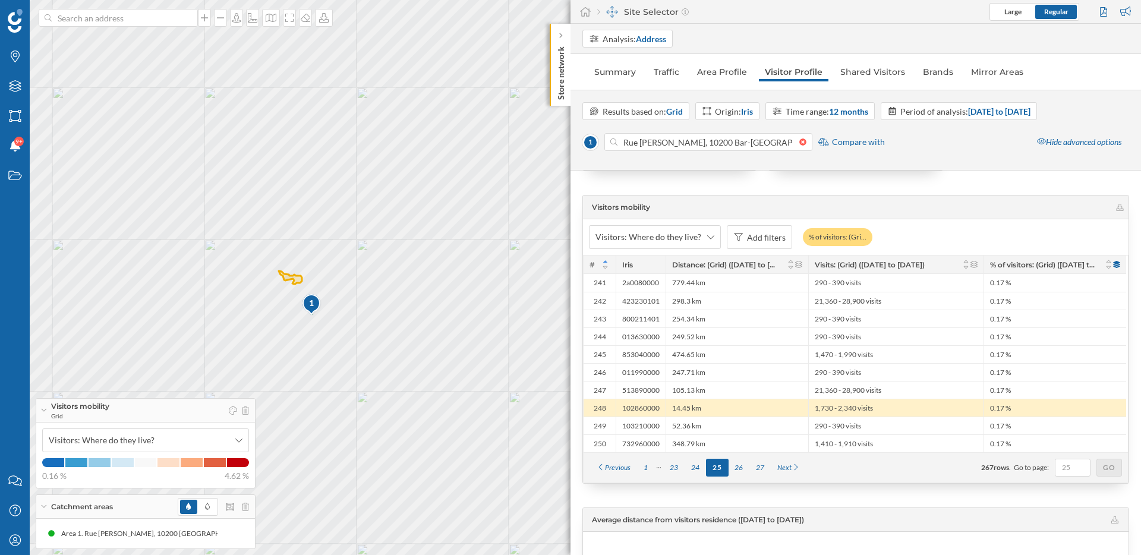
click at [718, 415] on div "14.45 km" at bounding box center [737, 408] width 143 height 18
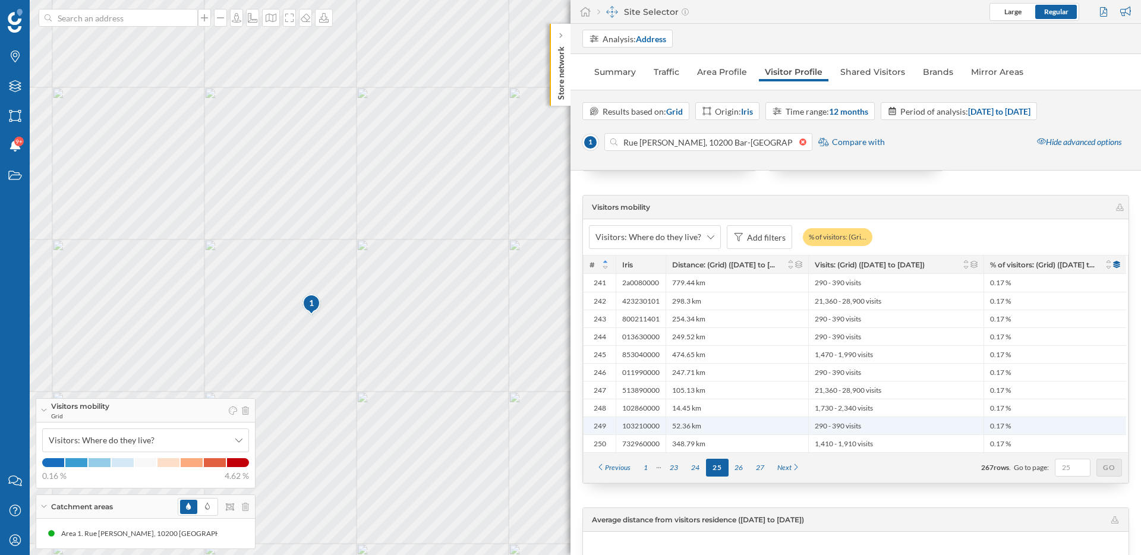
click at [718, 418] on div "52.36 km" at bounding box center [737, 426] width 143 height 18
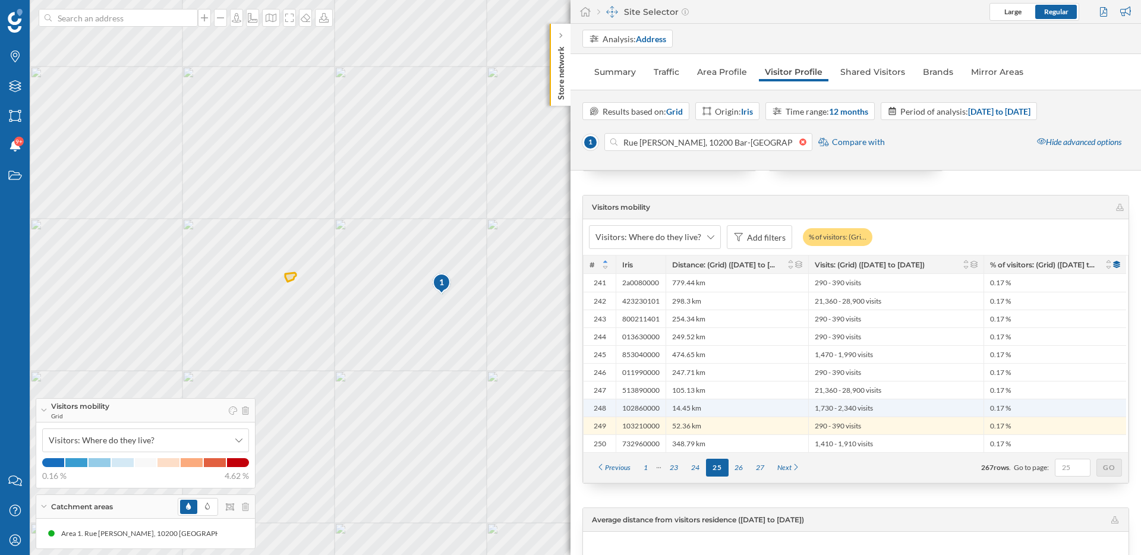
click at [717, 408] on div "14.45 km" at bounding box center [737, 408] width 143 height 18
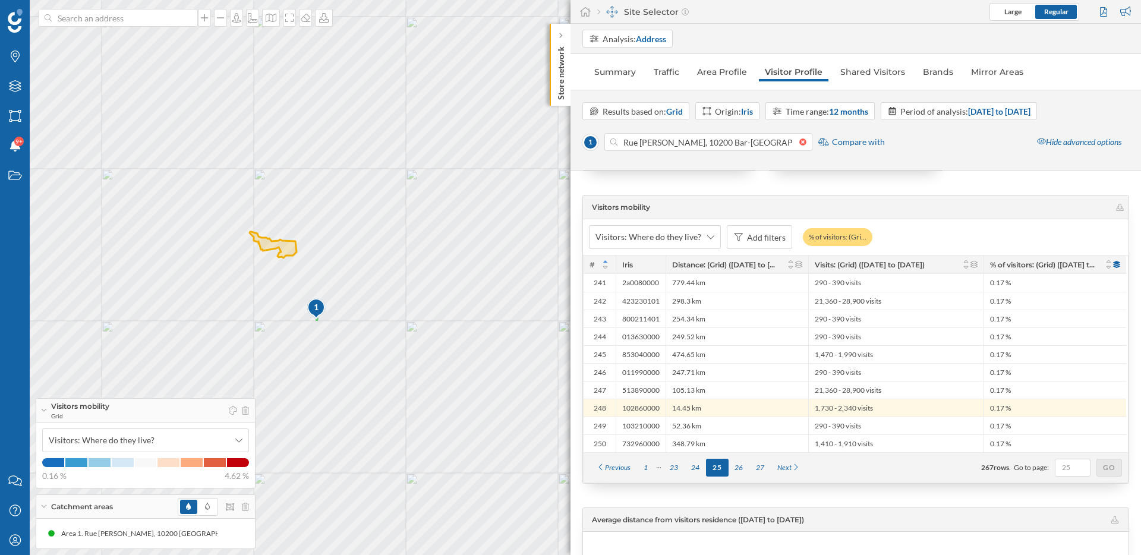
drag, startPoint x: 355, startPoint y: 309, endPoint x: 462, endPoint y: 308, distance: 107.6
click at [462, 308] on div "1 © Mapbox © OpenStreetMap Improve this map" at bounding box center [570, 277] width 1141 height 555
click at [752, 244] on div "Add filters" at bounding box center [759, 237] width 65 height 24
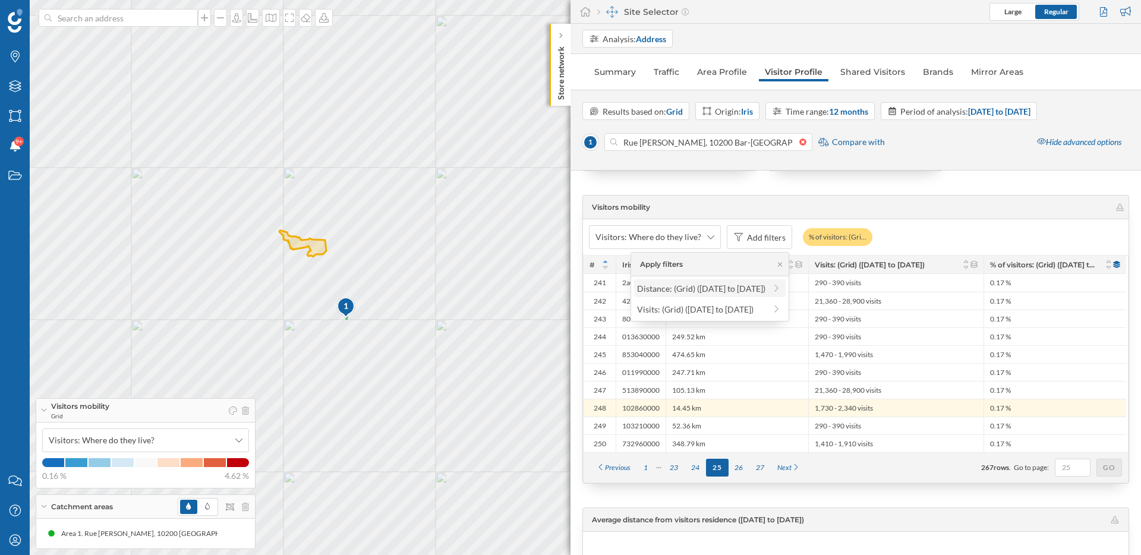
click at [704, 289] on div "Distance: (Grid) ([DATE] to [DATE])" at bounding box center [701, 288] width 128 height 10
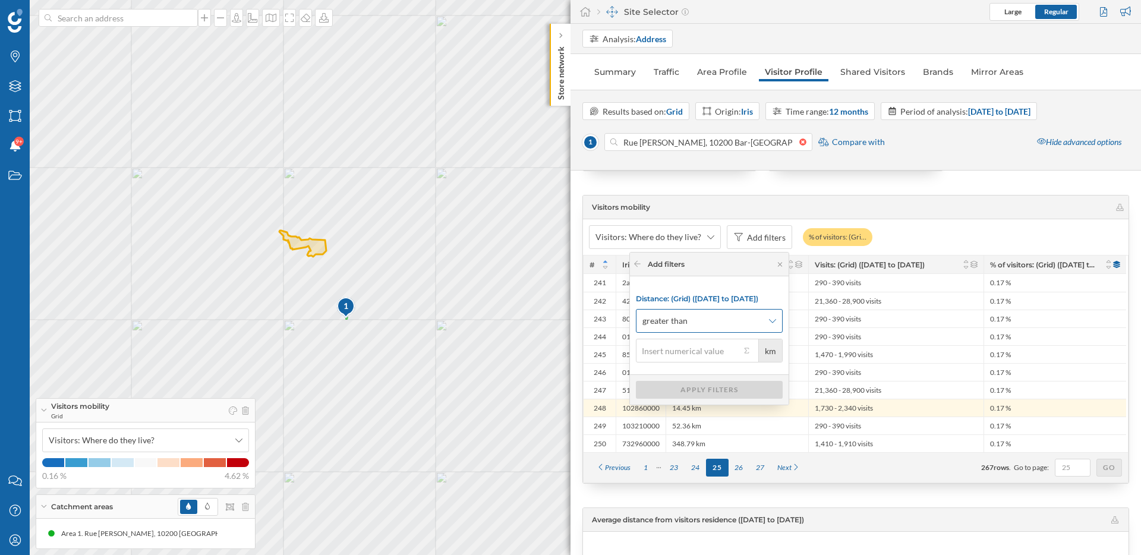
click at [707, 317] on span "greater than" at bounding box center [702, 321] width 121 height 12
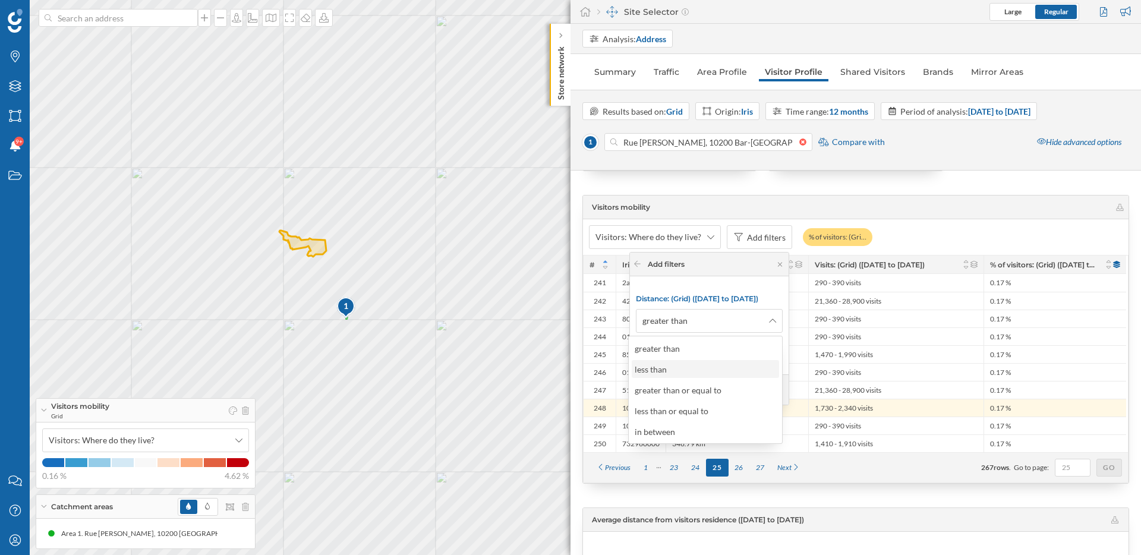
click at [677, 375] on div "less than" at bounding box center [705, 369] width 140 height 12
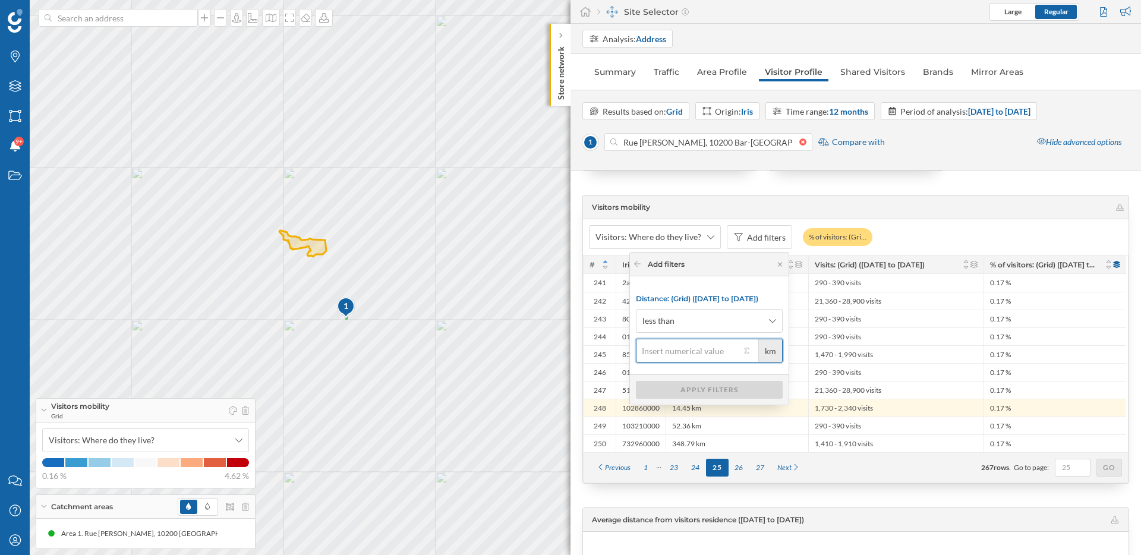
click at [666, 345] on input "km" at bounding box center [688, 351] width 105 height 24
type input "45"
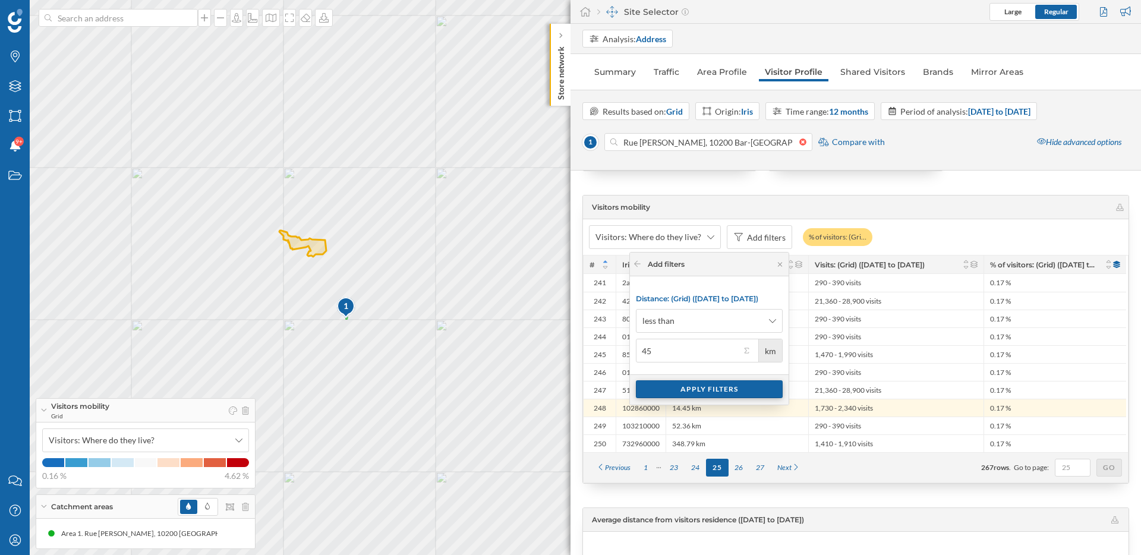
click at [683, 387] on div "Apply filters" at bounding box center [709, 389] width 147 height 18
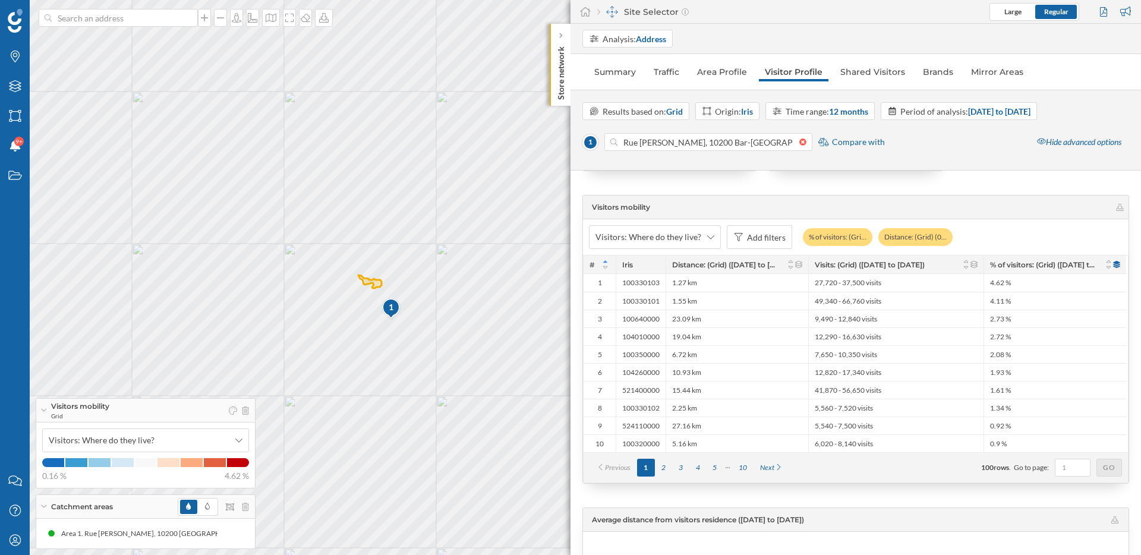
drag, startPoint x: 514, startPoint y: 357, endPoint x: 480, endPoint y: 370, distance: 36.9
click at [480, 370] on div "1 © Mapbox © OpenStreetMap Improve this map" at bounding box center [570, 277] width 1141 height 555
click at [49, 226] on div "1 © Mapbox © OpenStreetMap Improve this map" at bounding box center [570, 277] width 1141 height 555
click at [47, 226] on div "1 © Mapbox © OpenStreetMap Improve this map" at bounding box center [570, 277] width 1141 height 555
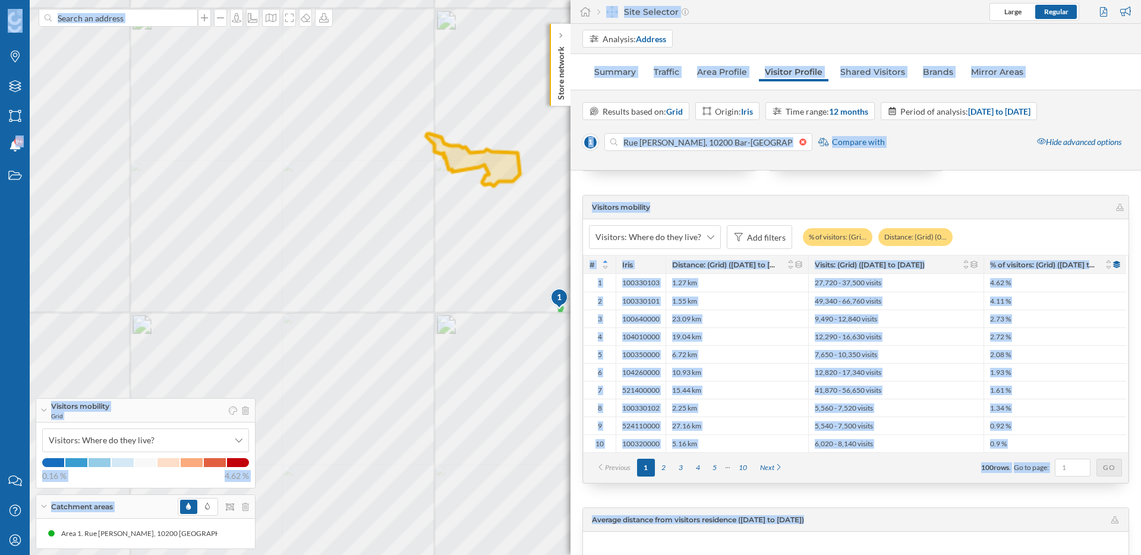
click at [47, 226] on div "1 © Mapbox © OpenStreetMap Improve this map" at bounding box center [570, 277] width 1141 height 555
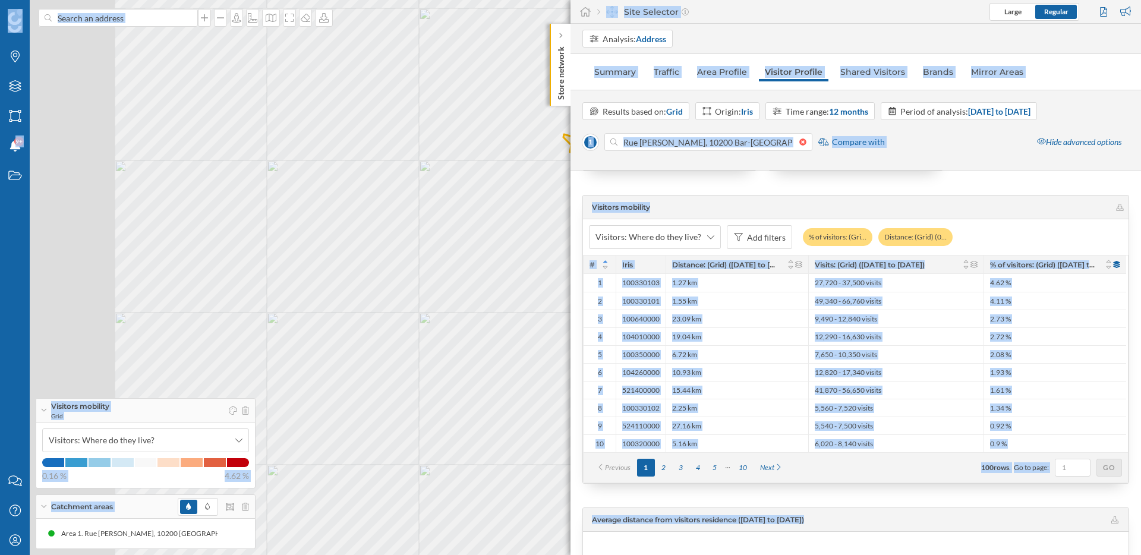
drag, startPoint x: 102, startPoint y: 221, endPoint x: 239, endPoint y: 221, distance: 136.7
click at [239, 221] on div "1 © Mapbox © OpenStreetMap Improve this map" at bounding box center [570, 277] width 1141 height 555
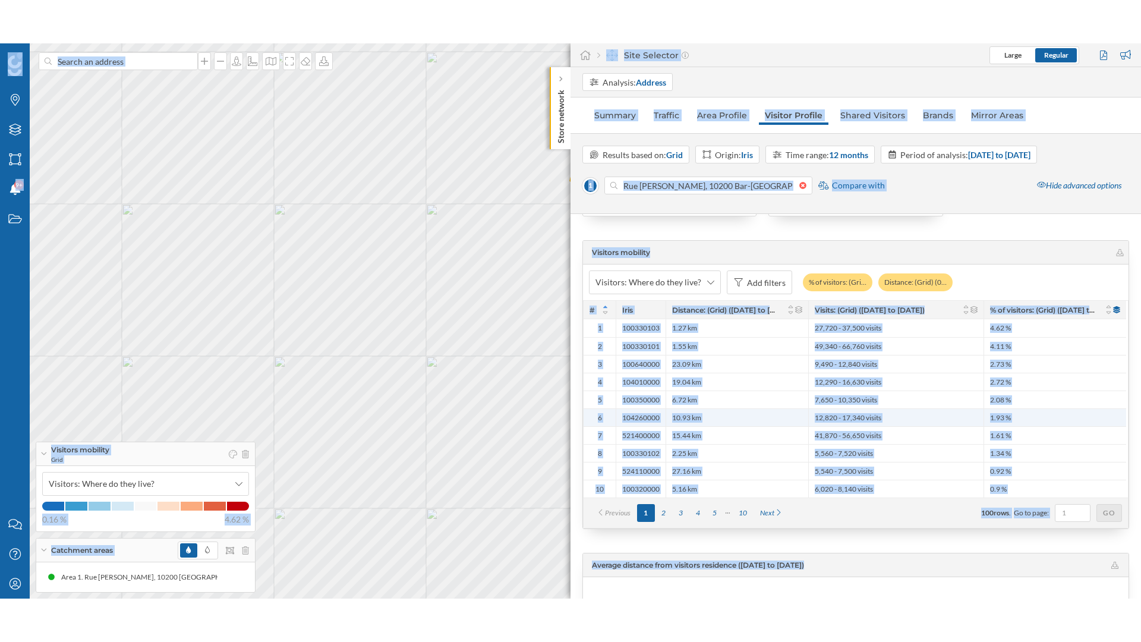
scroll to position [2452, 0]
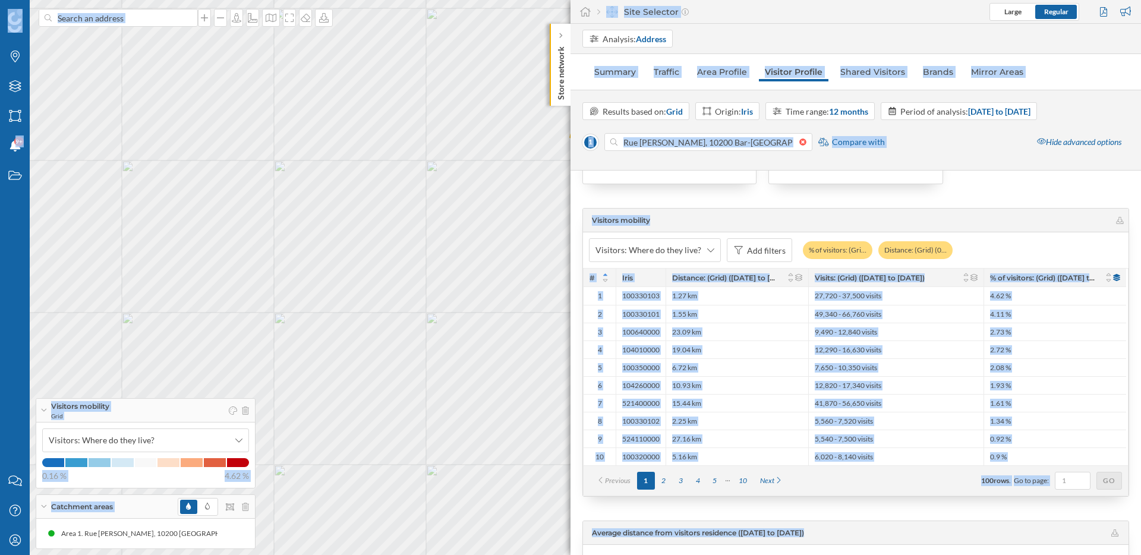
click at [480, 285] on div "1 © Mapbox © OpenStreetMap Improve this map" at bounding box center [570, 277] width 1141 height 555
click at [384, 287] on div "1 © Mapbox © OpenStreetMap Improve this map" at bounding box center [570, 277] width 1141 height 555
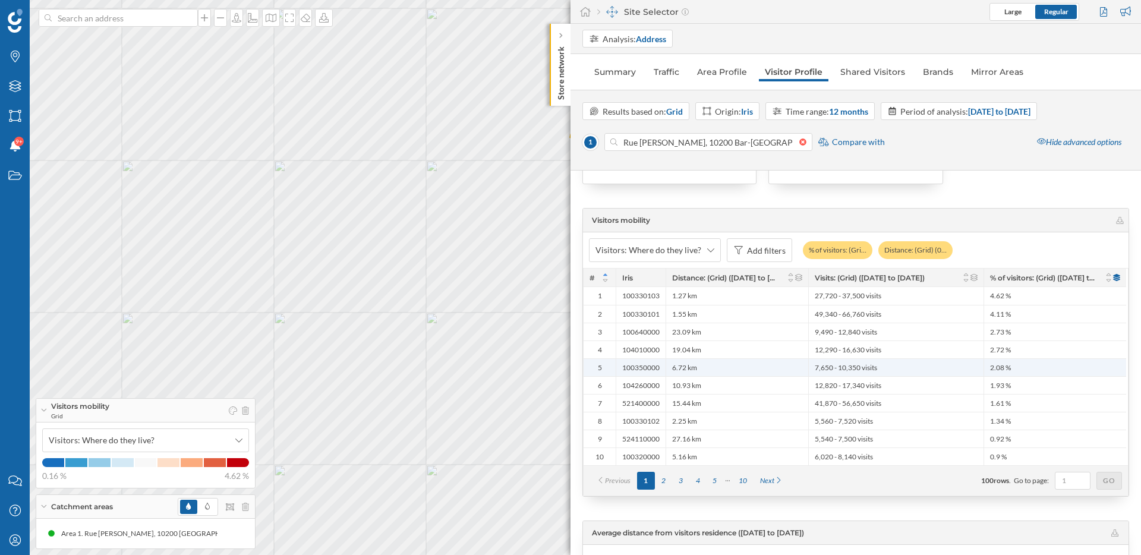
click at [698, 370] on div "6.72 km" at bounding box center [737, 367] width 143 height 18
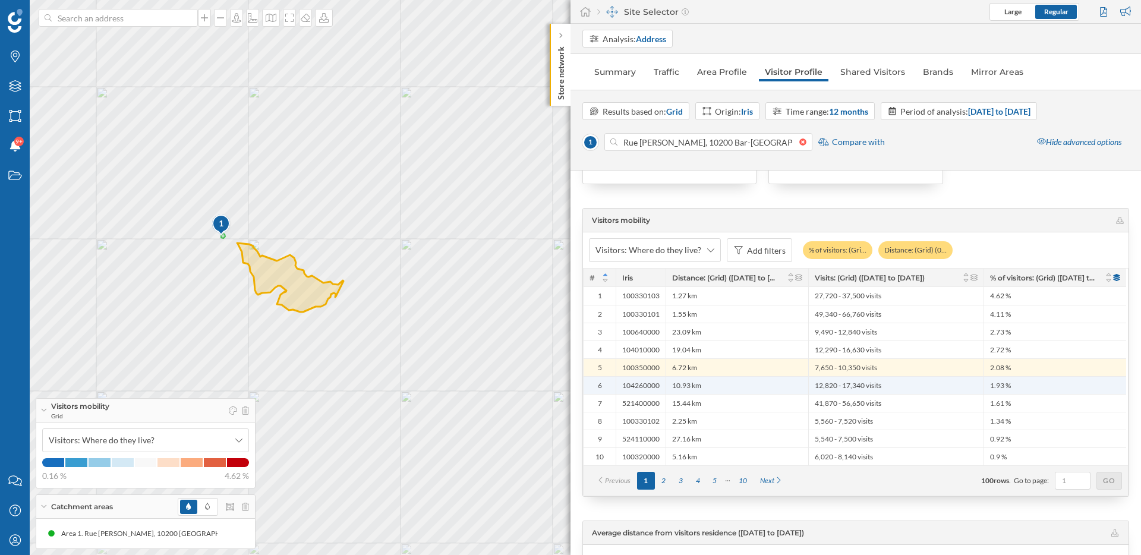
click at [698, 386] on span "10.93 km" at bounding box center [686, 386] width 29 height 10
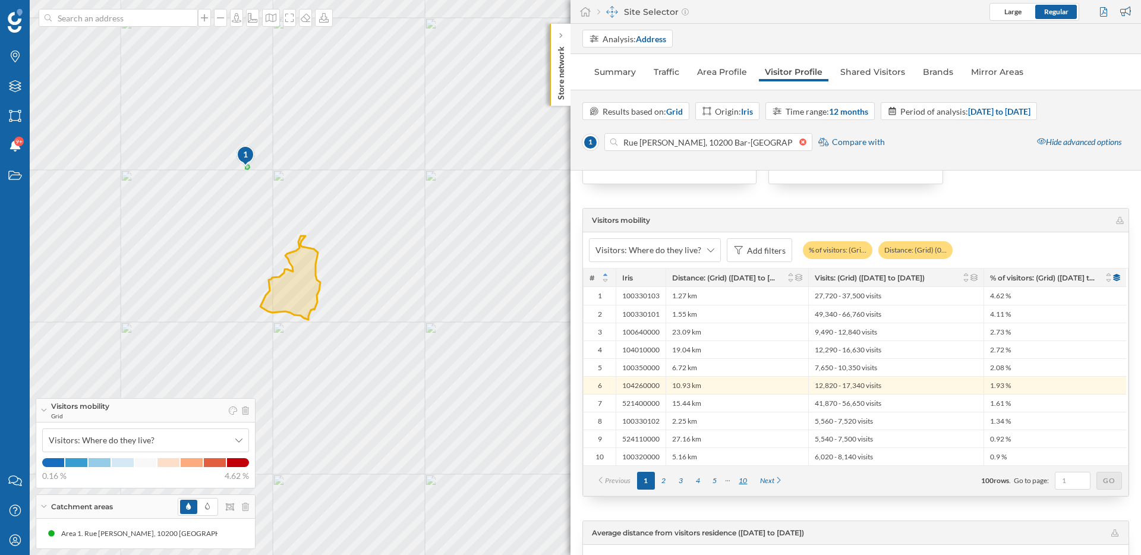
click at [745, 480] on div "10" at bounding box center [742, 481] width 21 height 18
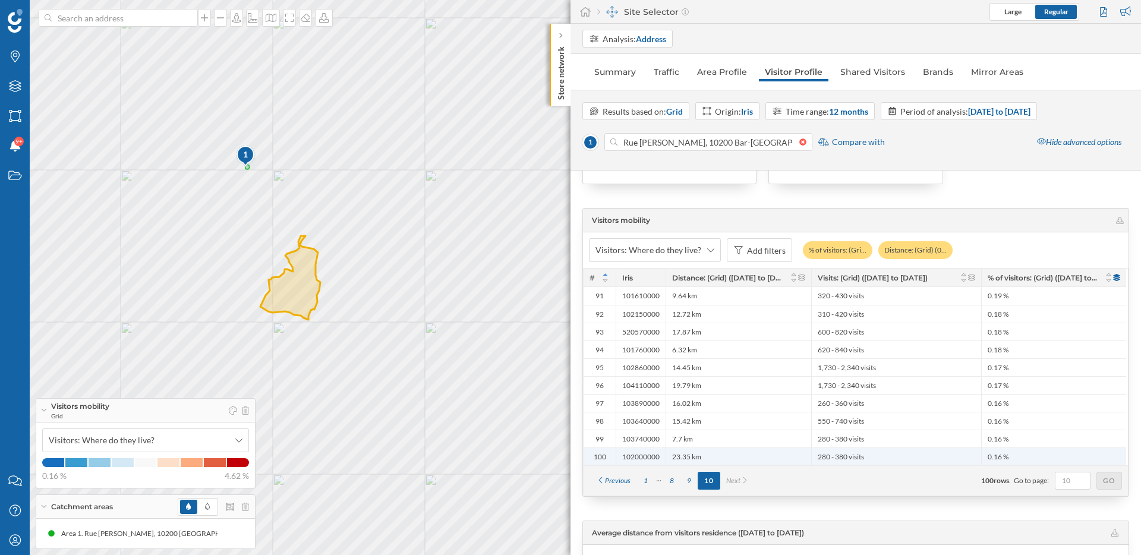
click at [726, 456] on div "23.35 km" at bounding box center [739, 456] width 146 height 18
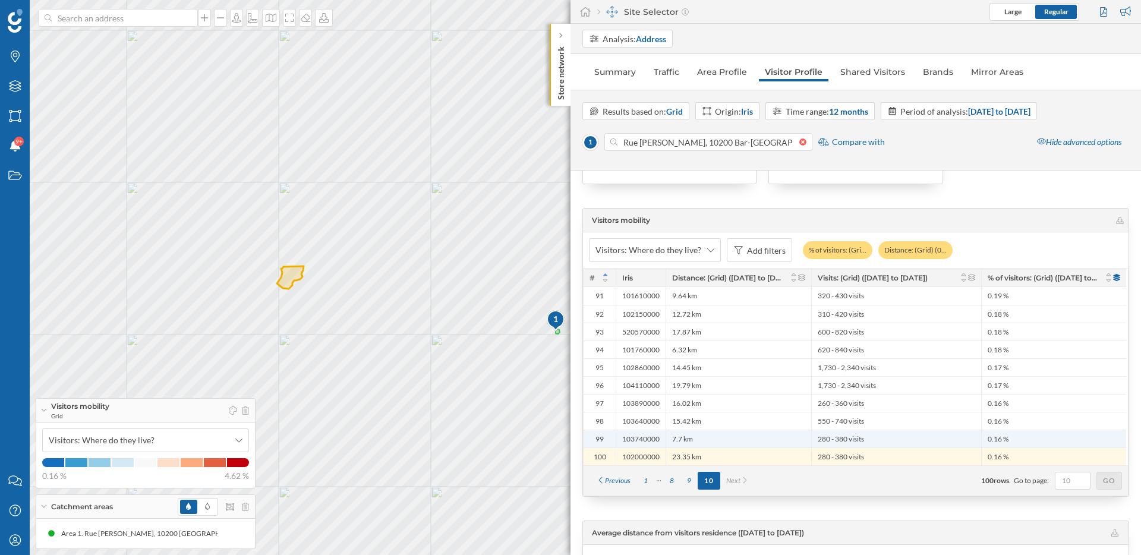
click at [720, 444] on div "7.7 km" at bounding box center [739, 439] width 146 height 18
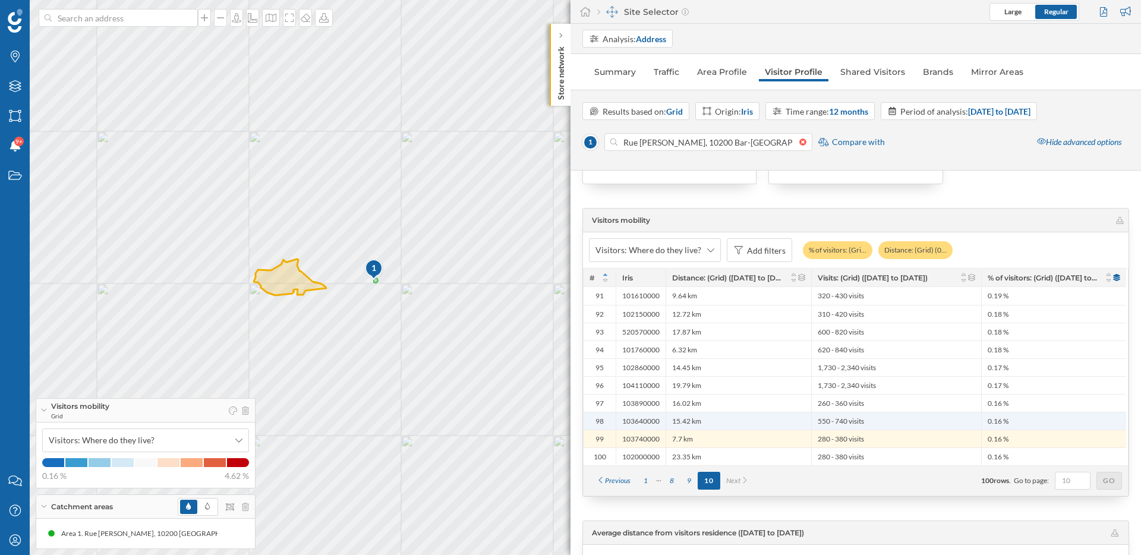
click at [715, 426] on div "15.42 km" at bounding box center [739, 421] width 146 height 18
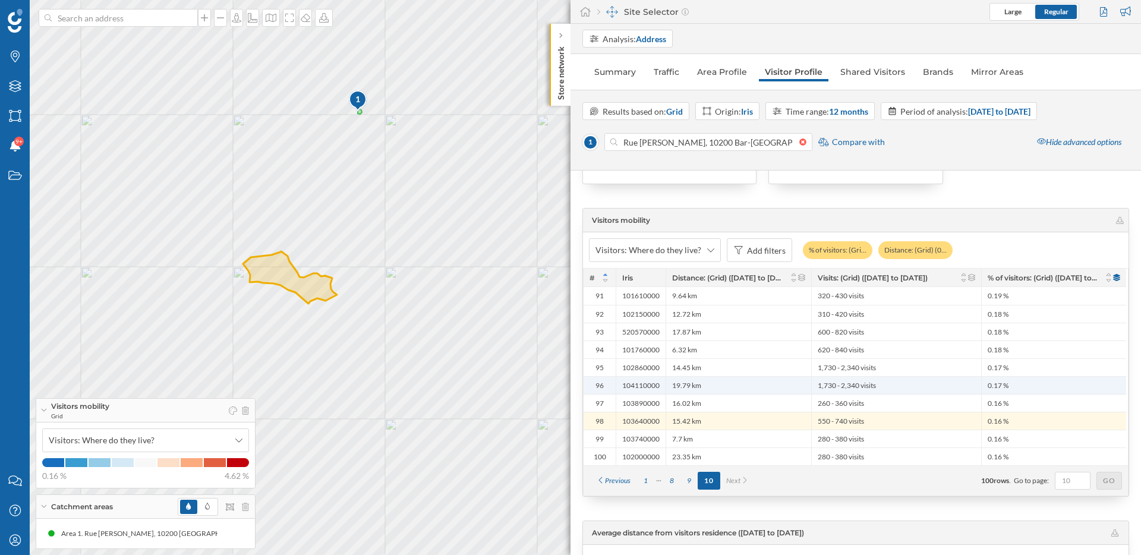
click at [705, 390] on div "19.79 km" at bounding box center [739, 385] width 146 height 18
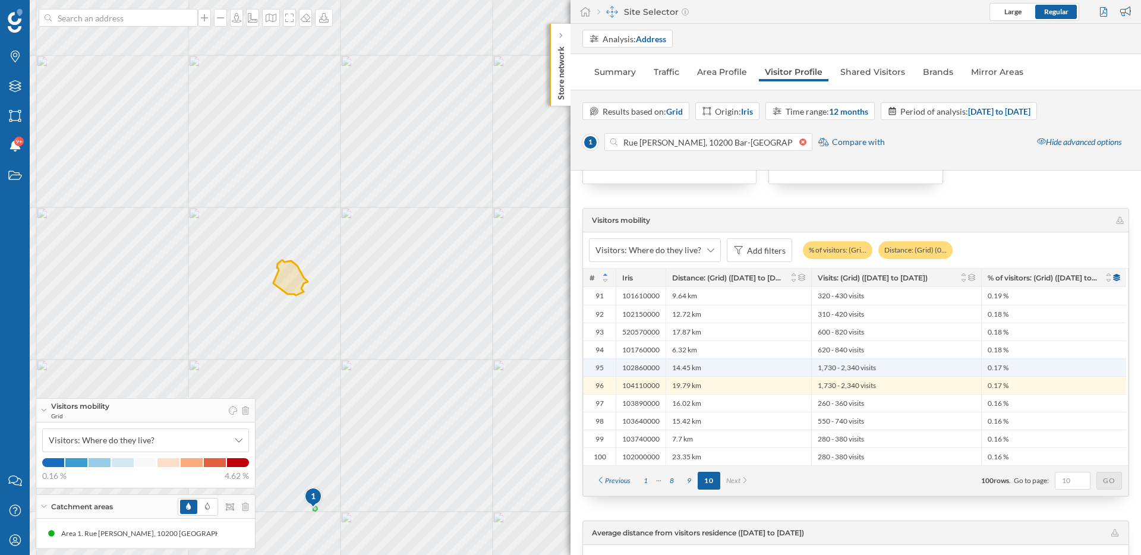
click at [707, 370] on div "14.45 km" at bounding box center [739, 367] width 146 height 18
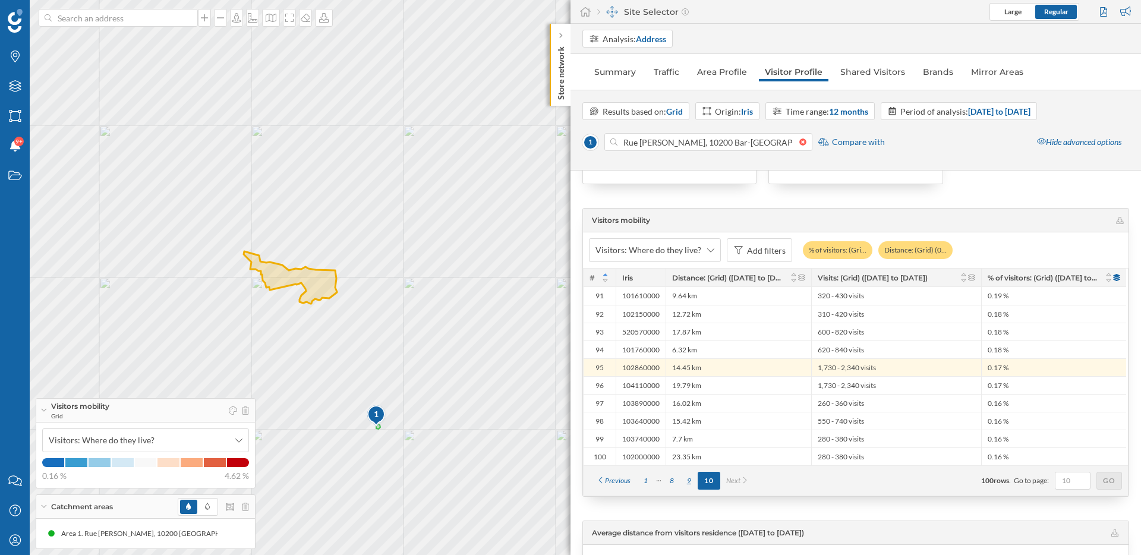
click at [695, 475] on div "9" at bounding box center [688, 481] width 17 height 18
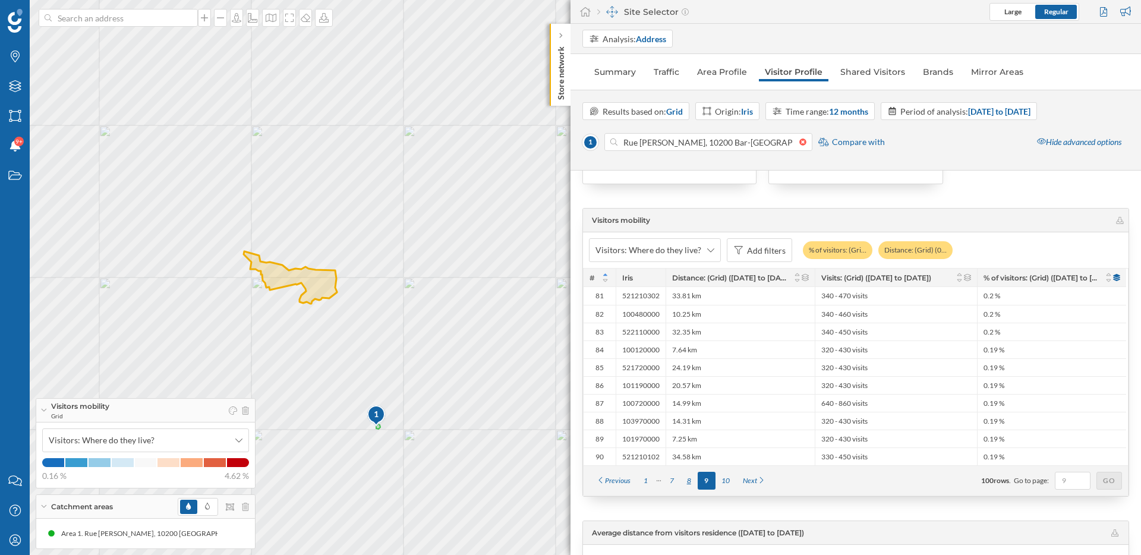
click at [689, 477] on div "8" at bounding box center [688, 481] width 17 height 18
click at [737, 451] on div "27.57 km" at bounding box center [739, 456] width 146 height 18
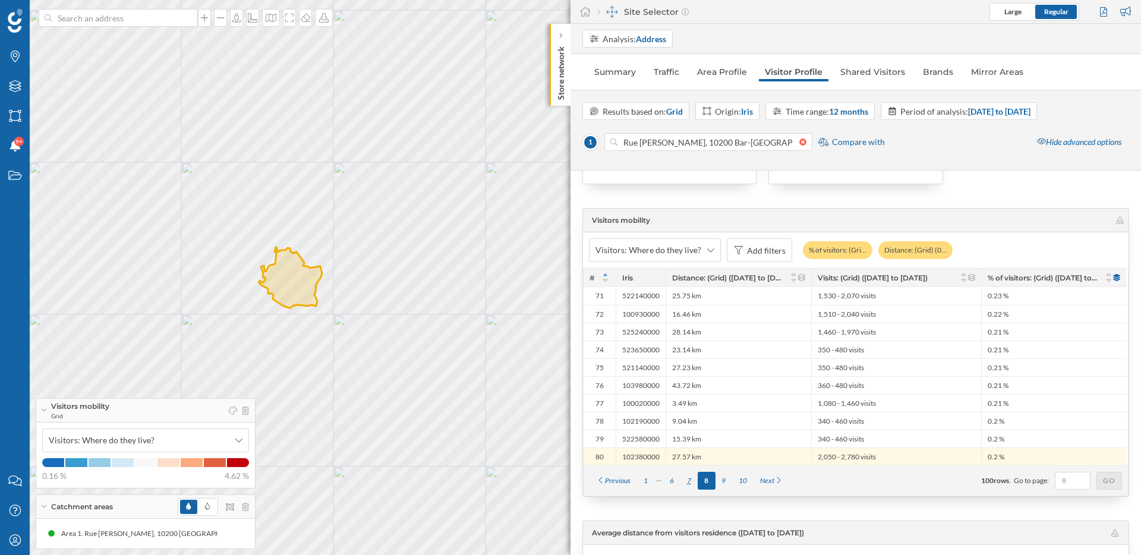
click at [690, 479] on div "7" at bounding box center [688, 481] width 17 height 18
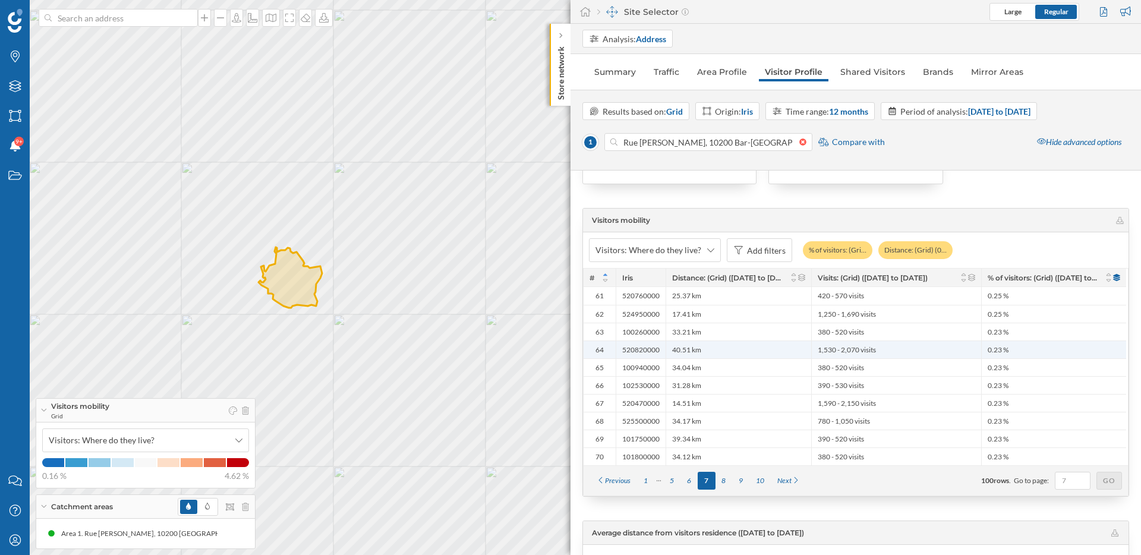
click at [732, 353] on div "40.51 km" at bounding box center [739, 350] width 146 height 18
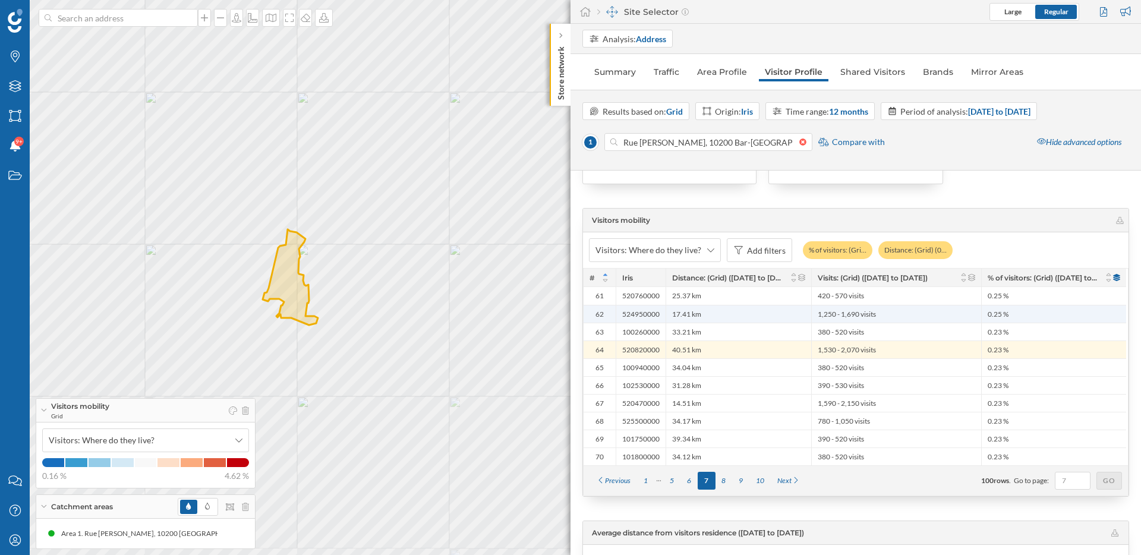
click at [726, 315] on div "17.41 km" at bounding box center [739, 314] width 146 height 18
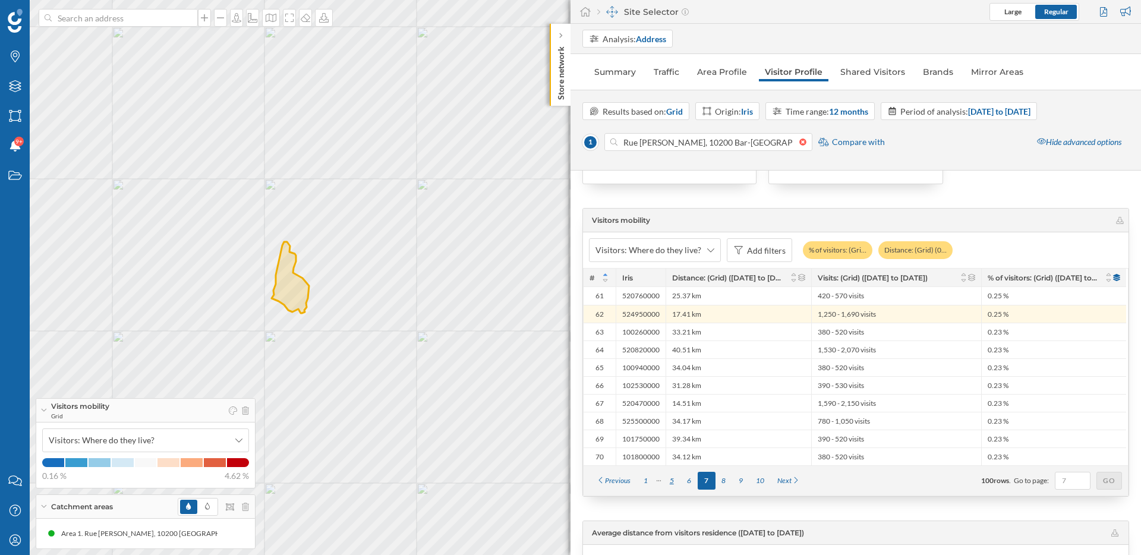
click at [671, 481] on div "5" at bounding box center [671, 481] width 17 height 18
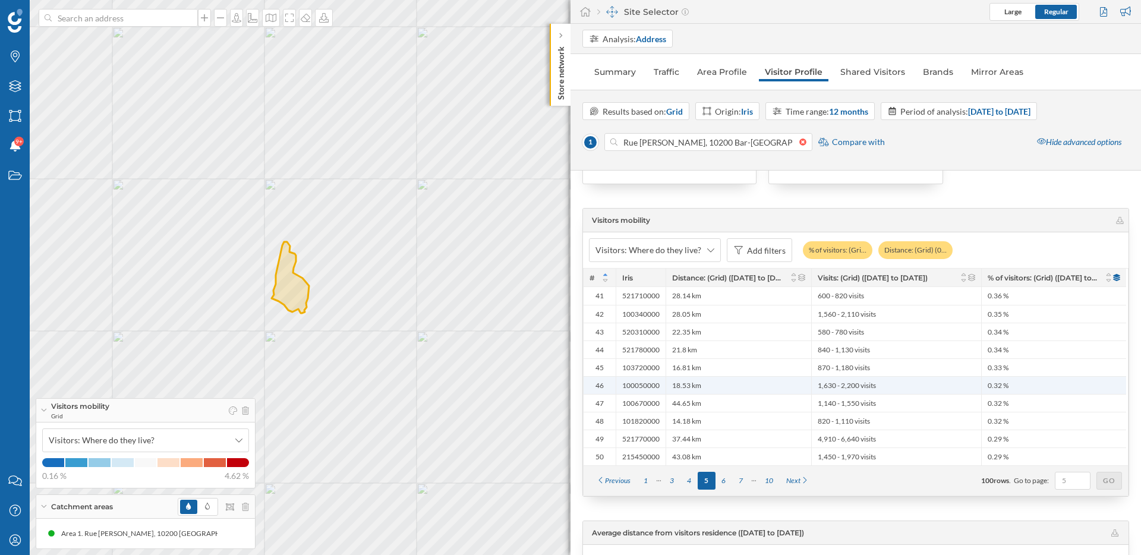
click at [701, 391] on div "18.53 km" at bounding box center [739, 385] width 146 height 18
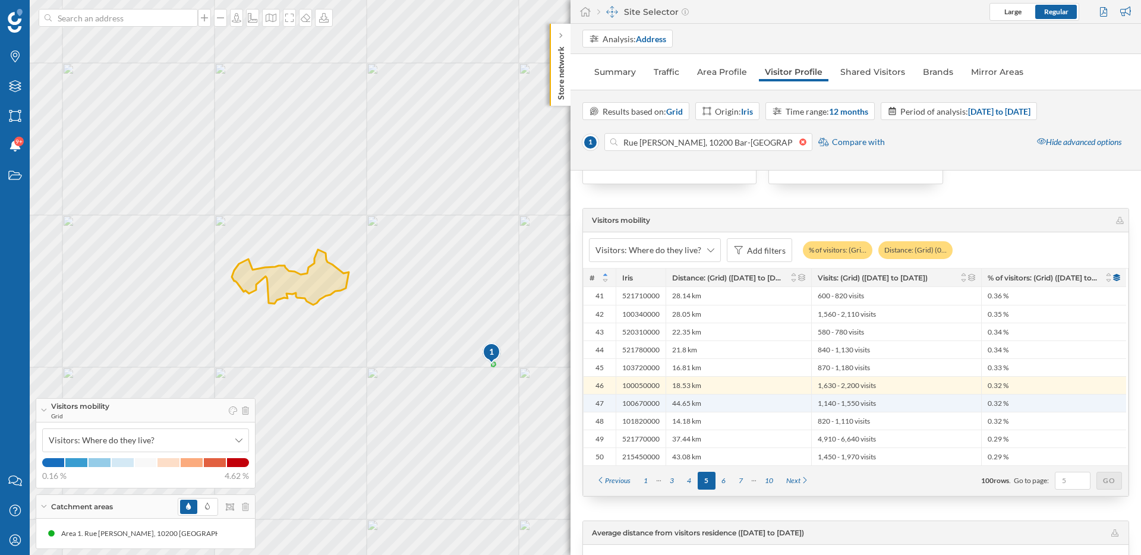
click at [699, 404] on span "44.65 km" at bounding box center [686, 404] width 29 height 10
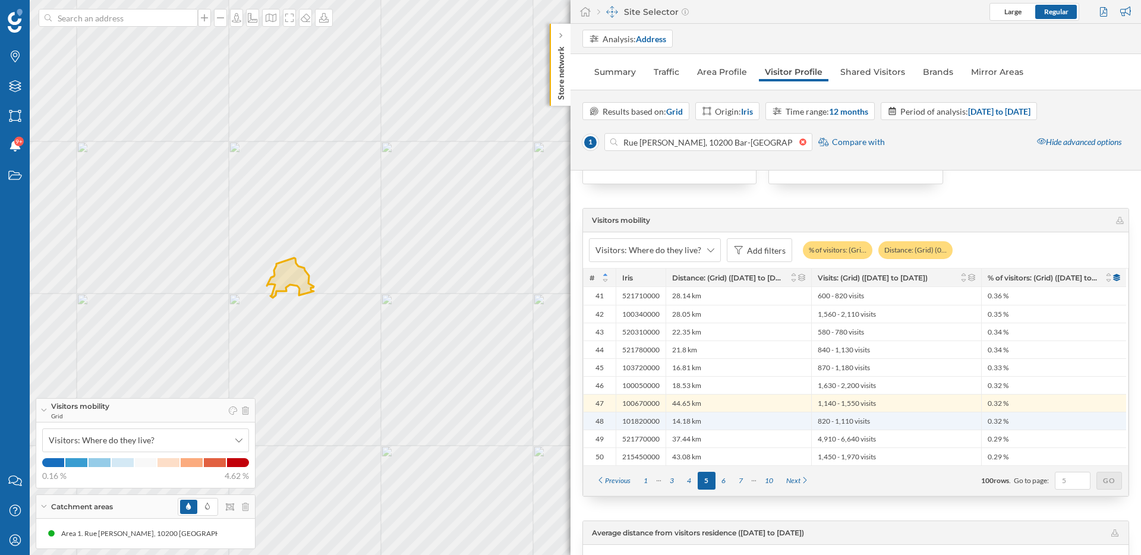
click at [704, 420] on div "14.18 km" at bounding box center [739, 421] width 146 height 18
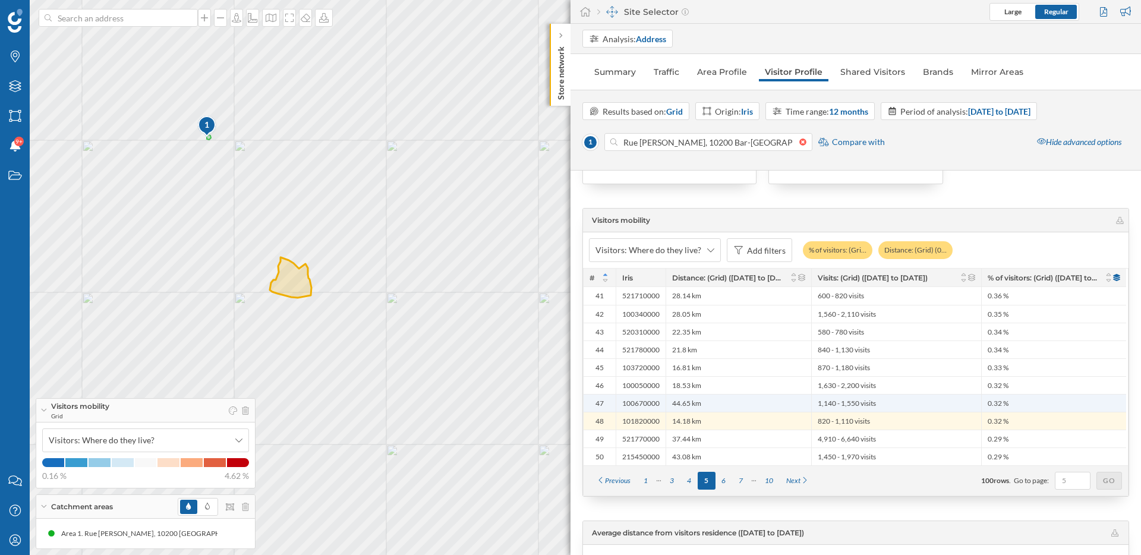
click at [697, 399] on span "44.65 km" at bounding box center [686, 404] width 29 height 10
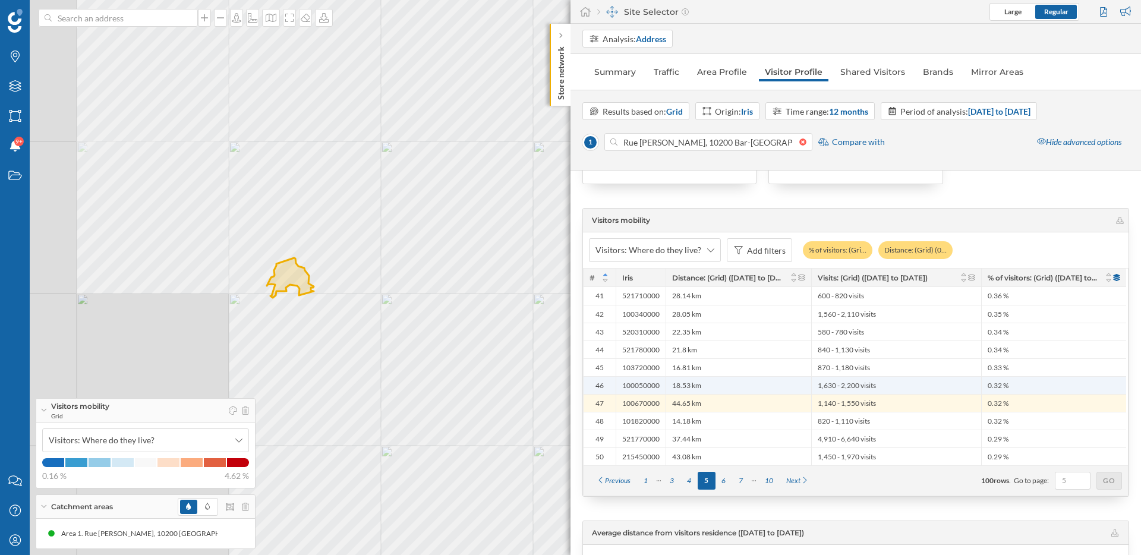
click at [697, 383] on span "18.53 km" at bounding box center [686, 386] width 29 height 10
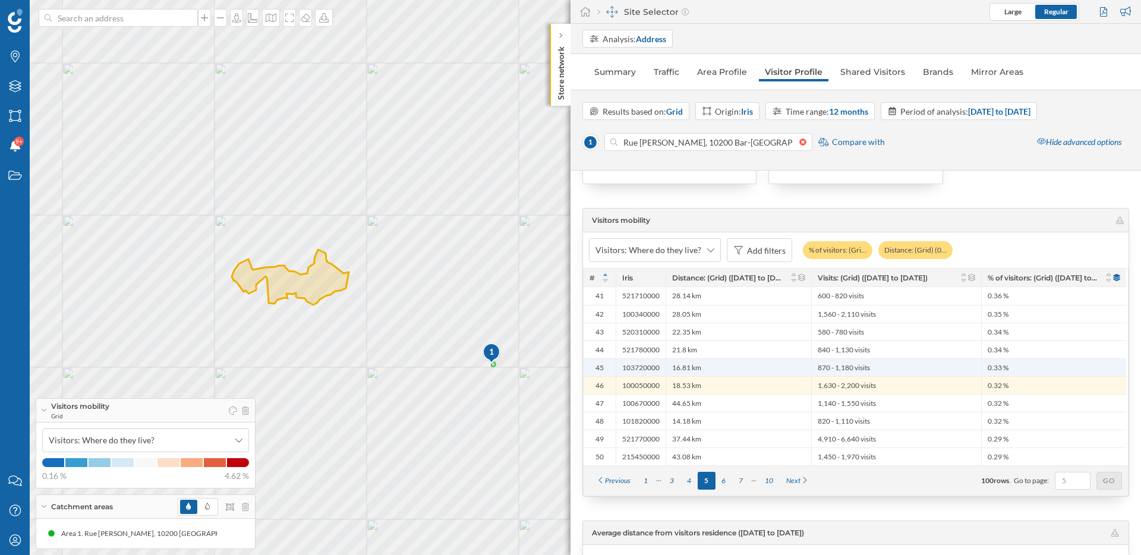
click at [692, 365] on span "16.81 km" at bounding box center [686, 368] width 29 height 10
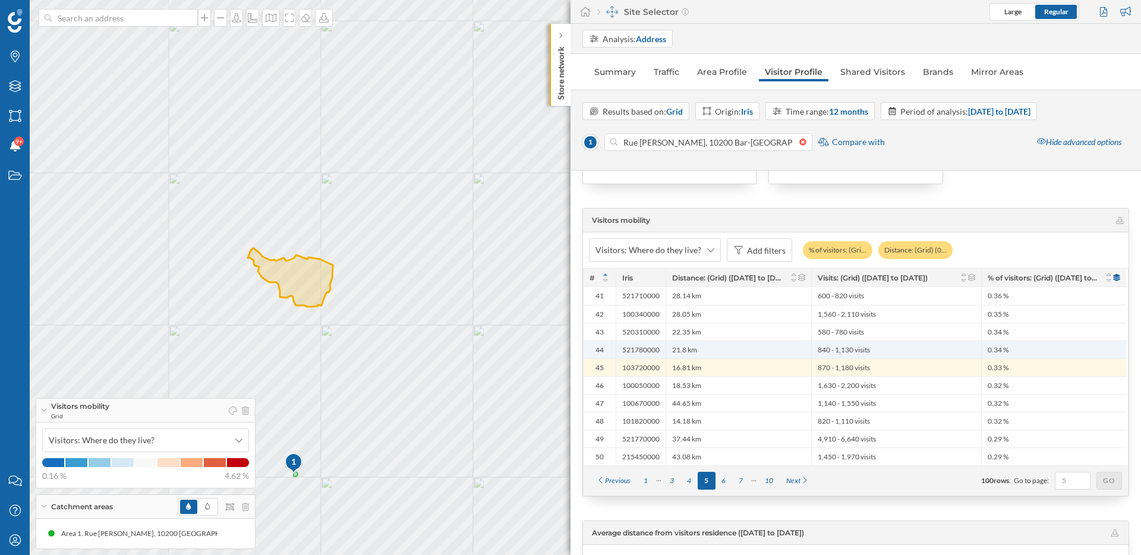
click at [692, 352] on span "21.8 km" at bounding box center [684, 350] width 25 height 10
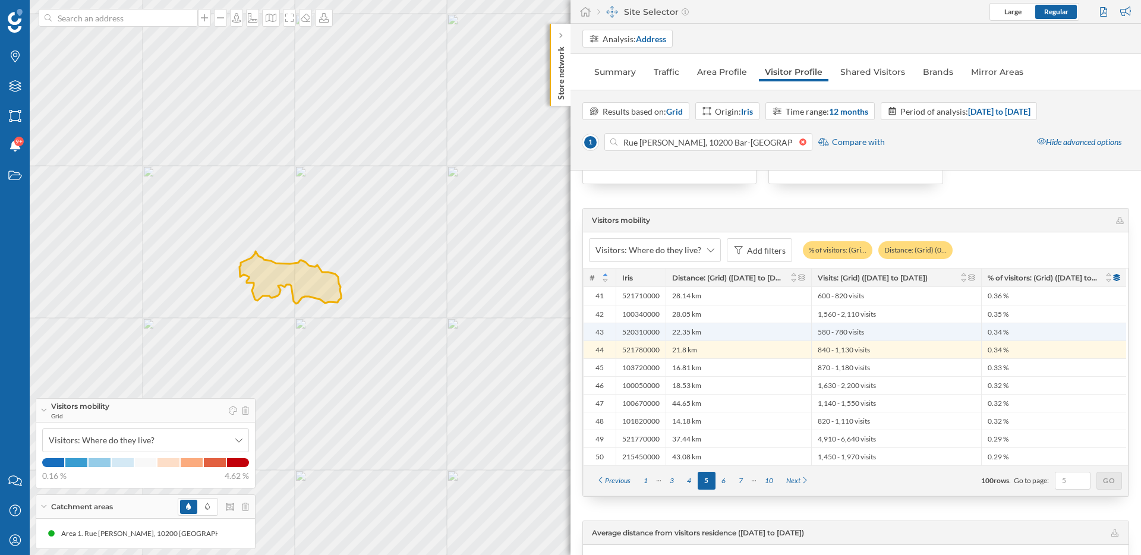
click at [691, 334] on span "22.35 km" at bounding box center [686, 332] width 29 height 10
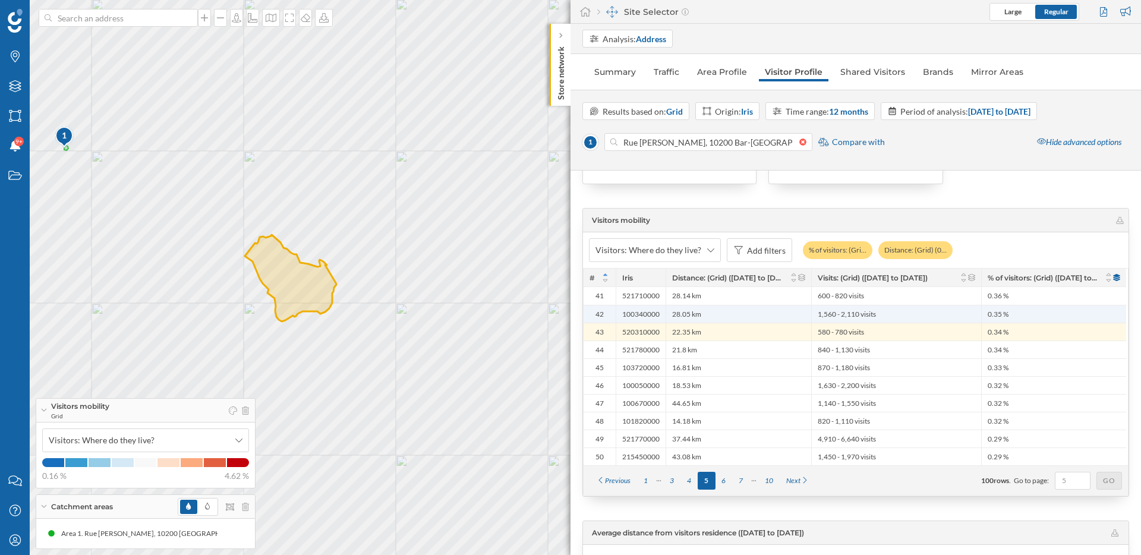
click at [685, 313] on span "28.05 km" at bounding box center [686, 315] width 29 height 10
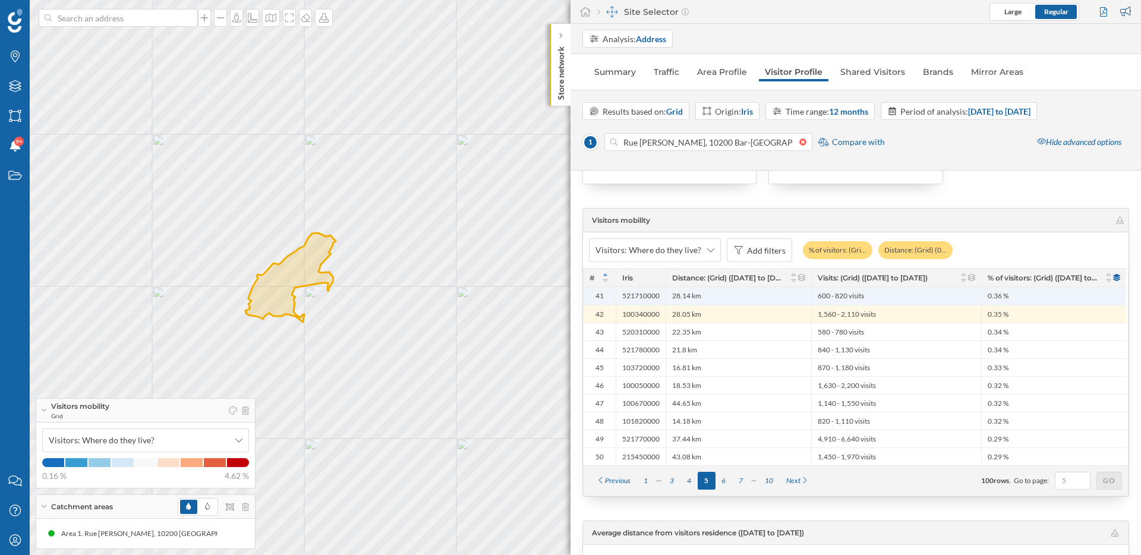
click at [683, 301] on div "28.14 km" at bounding box center [739, 296] width 146 height 18
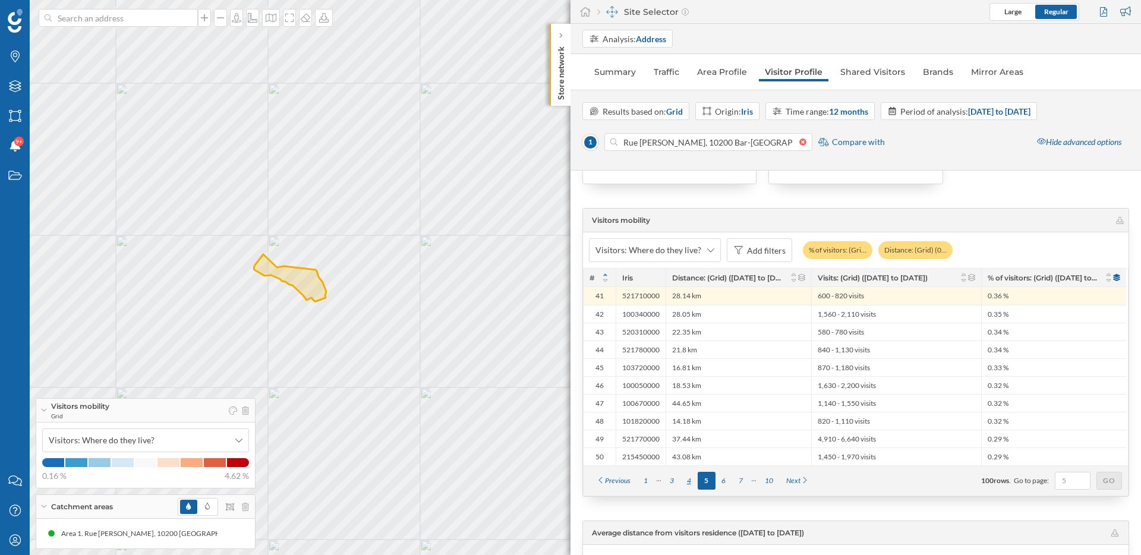
click at [689, 481] on div "4" at bounding box center [688, 481] width 17 height 18
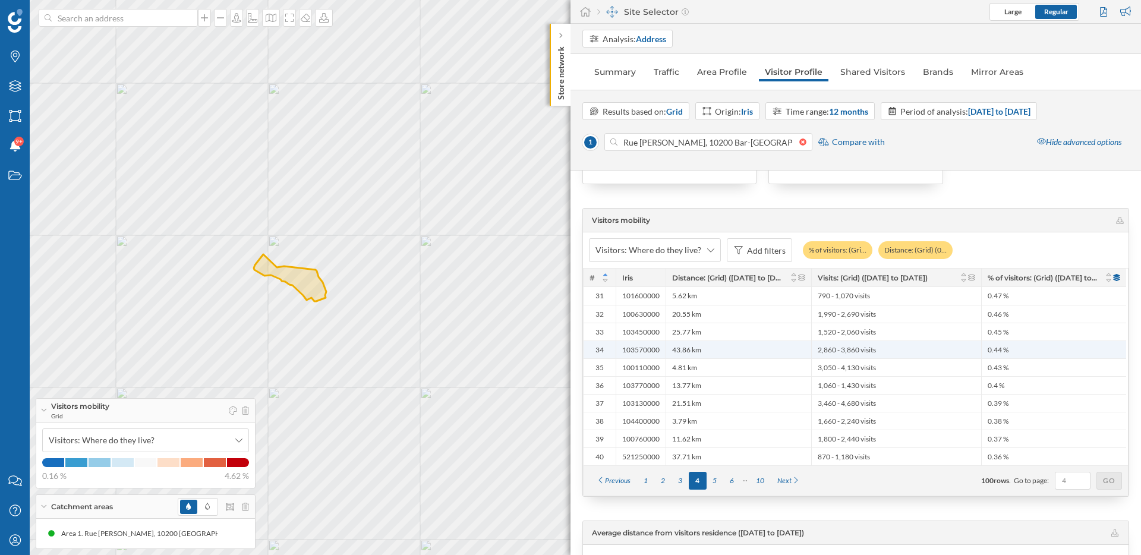
click at [679, 348] on span "43.86 km" at bounding box center [686, 350] width 29 height 10
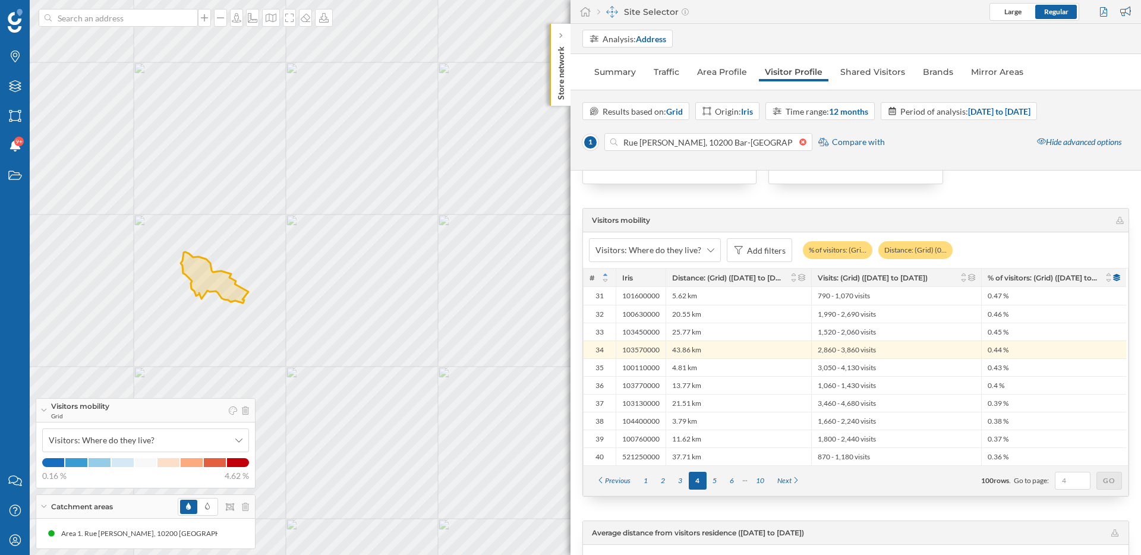
drag, startPoint x: 423, startPoint y: 376, endPoint x: 347, endPoint y: 376, distance: 75.5
click at [347, 376] on div "1 © Mapbox © OpenStreetMap Improve this map" at bounding box center [570, 277] width 1141 height 555
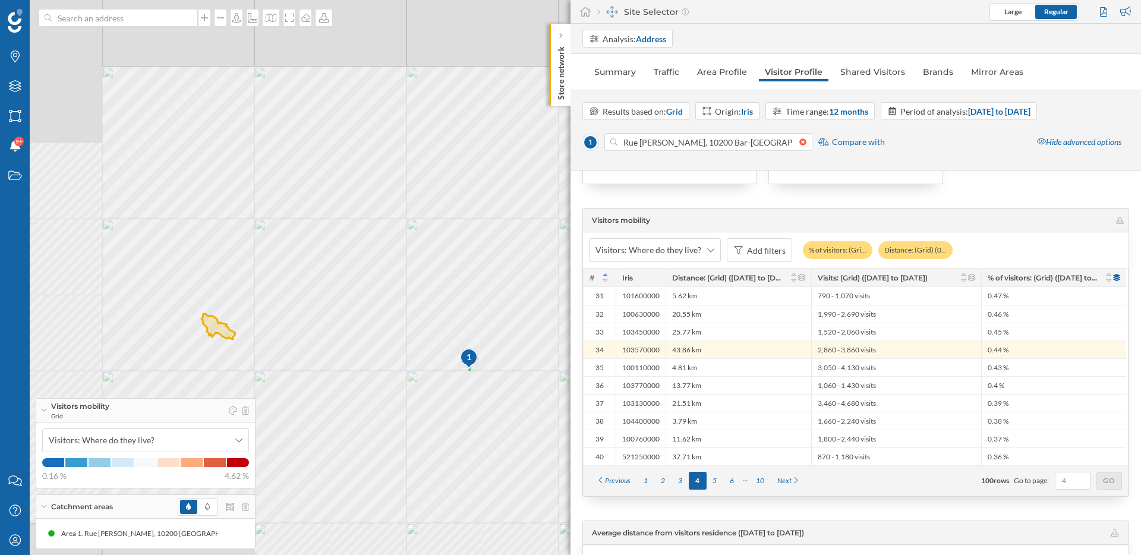
drag, startPoint x: 427, startPoint y: 371, endPoint x: 364, endPoint y: 371, distance: 63.0
click at [364, 371] on div "1 © Mapbox © OpenStreetMap Improve this map" at bounding box center [570, 277] width 1141 height 555
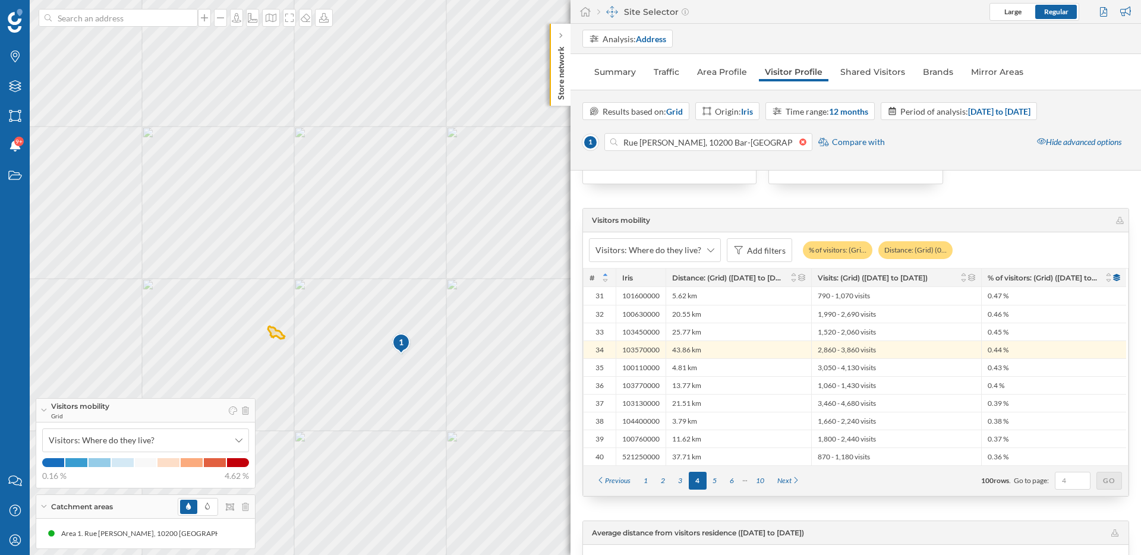
drag, startPoint x: 427, startPoint y: 379, endPoint x: 411, endPoint y: 358, distance: 26.4
click at [411, 358] on div "1 © Mapbox © OpenStreetMap Improve this map" at bounding box center [570, 277] width 1141 height 555
click at [561, 38] on icon at bounding box center [561, 36] width 4 height 6
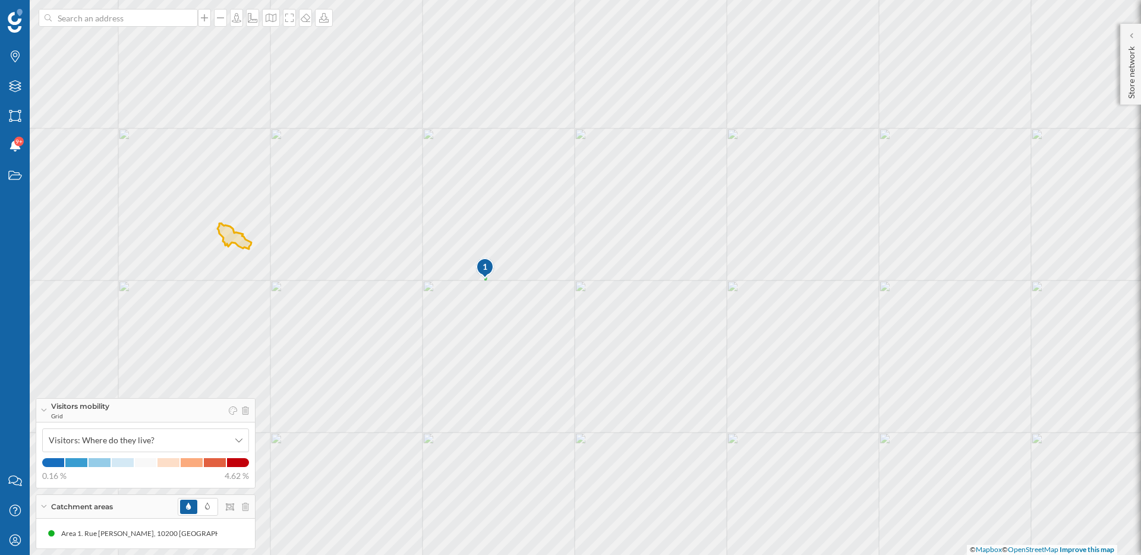
drag, startPoint x: 456, startPoint y: 128, endPoint x: 618, endPoint y: 179, distance: 169.4
click at [618, 179] on div "1 © Mapbox © OpenStreetMap Improve this map" at bounding box center [570, 277] width 1141 height 555
drag, startPoint x: 399, startPoint y: 313, endPoint x: 449, endPoint y: 278, distance: 61.3
click at [449, 278] on div "1 © Mapbox © OpenStreetMap Improve this map" at bounding box center [570, 277] width 1141 height 555
click at [92, 443] on span "Visitors: Where do they live?" at bounding box center [102, 440] width 106 height 12
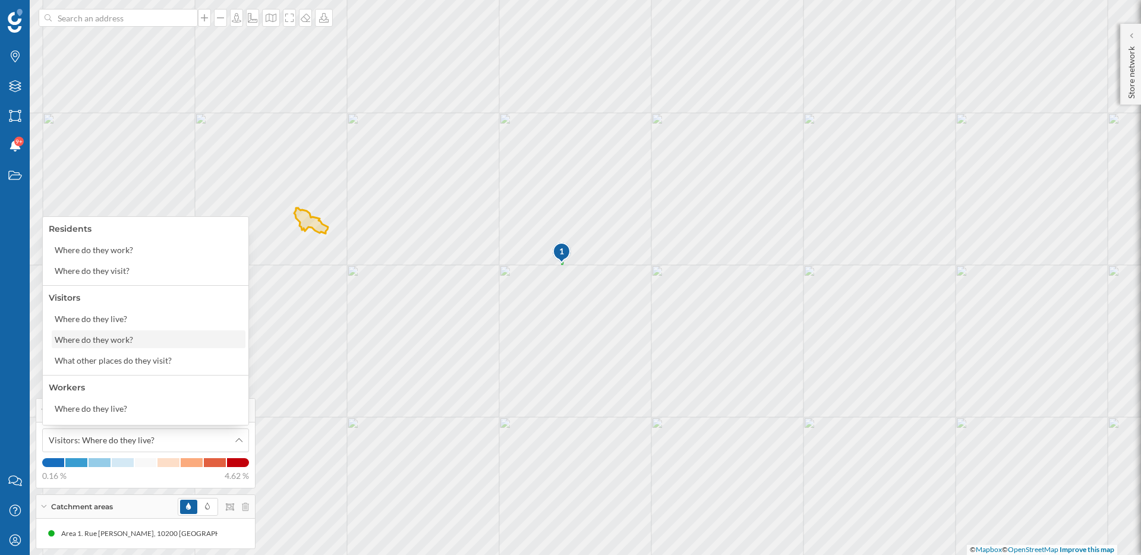
click at [104, 339] on div "Where do they work?" at bounding box center [94, 340] width 78 height 10
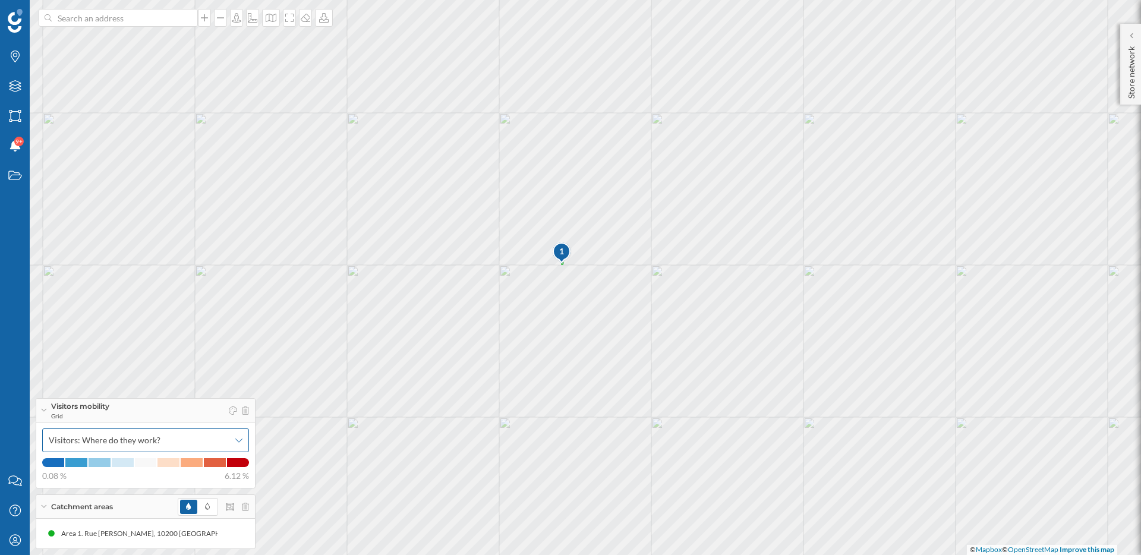
click at [115, 442] on span "Visitors: Where do they work?" at bounding box center [105, 440] width 112 height 12
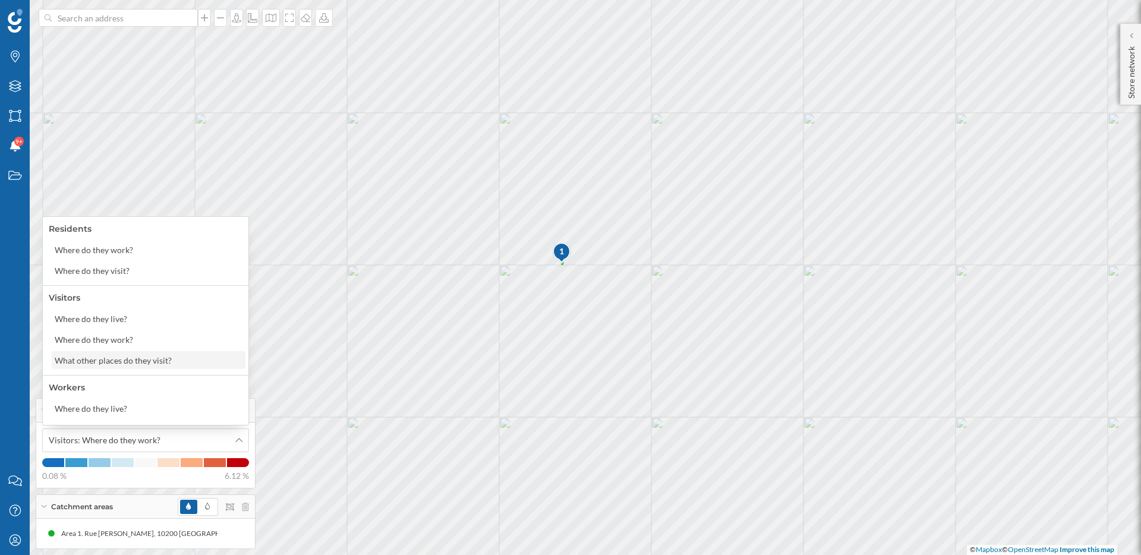
click at [112, 361] on div "What other places do they visit?" at bounding box center [113, 360] width 117 height 10
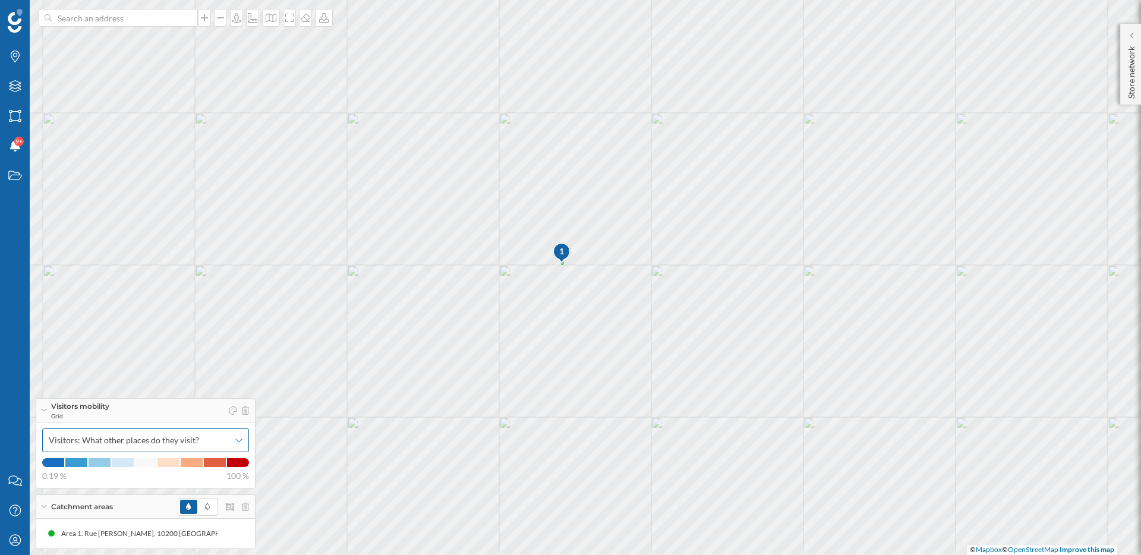
click at [130, 437] on span "Visitors: What other places do they visit?" at bounding box center [124, 440] width 150 height 12
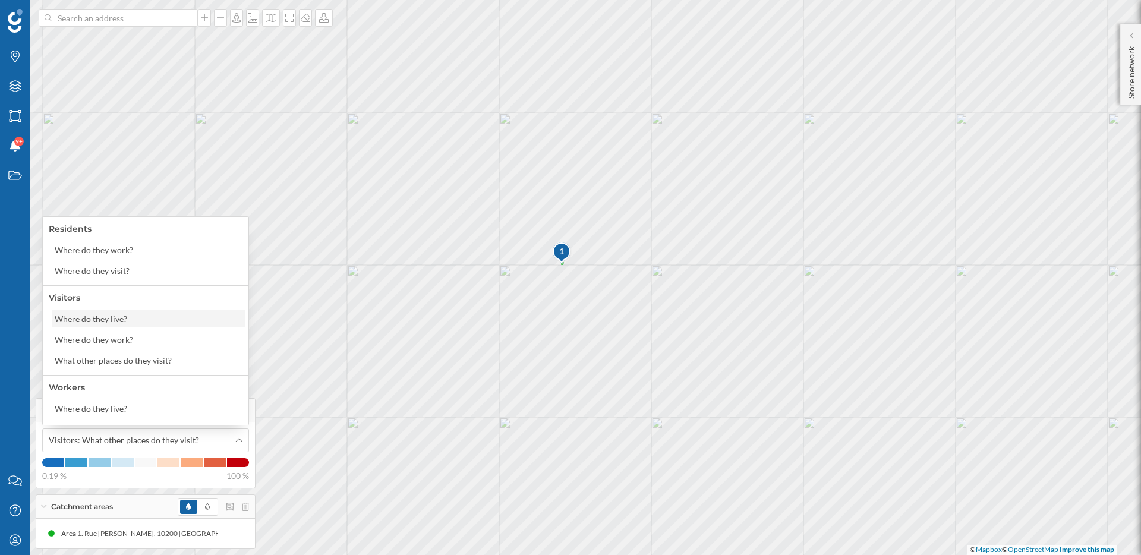
click at [100, 320] on div "Where do they live?" at bounding box center [91, 319] width 73 height 10
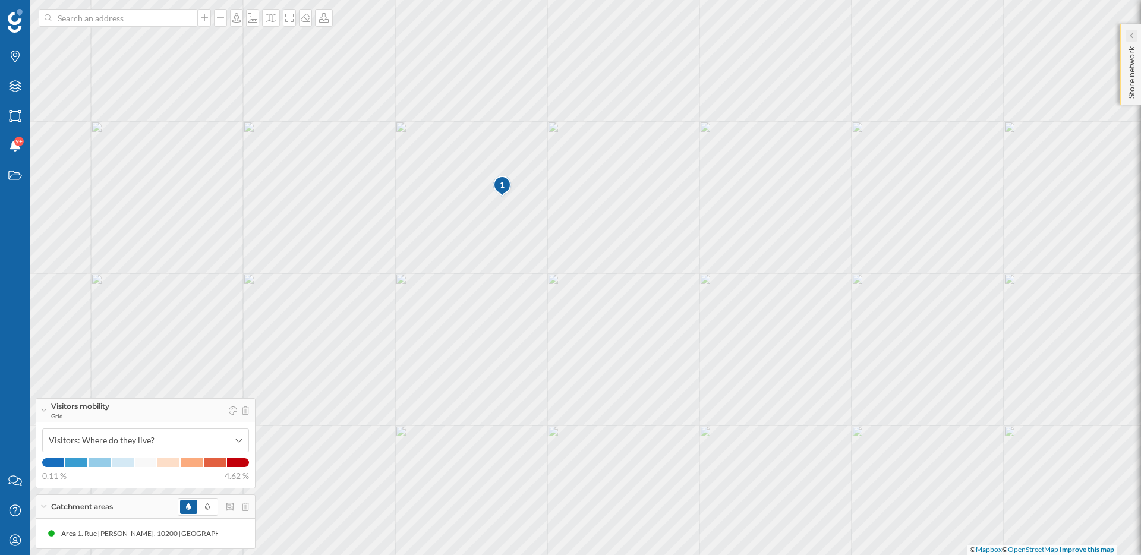
click at [1130, 38] on icon at bounding box center [1131, 36] width 4 height 6
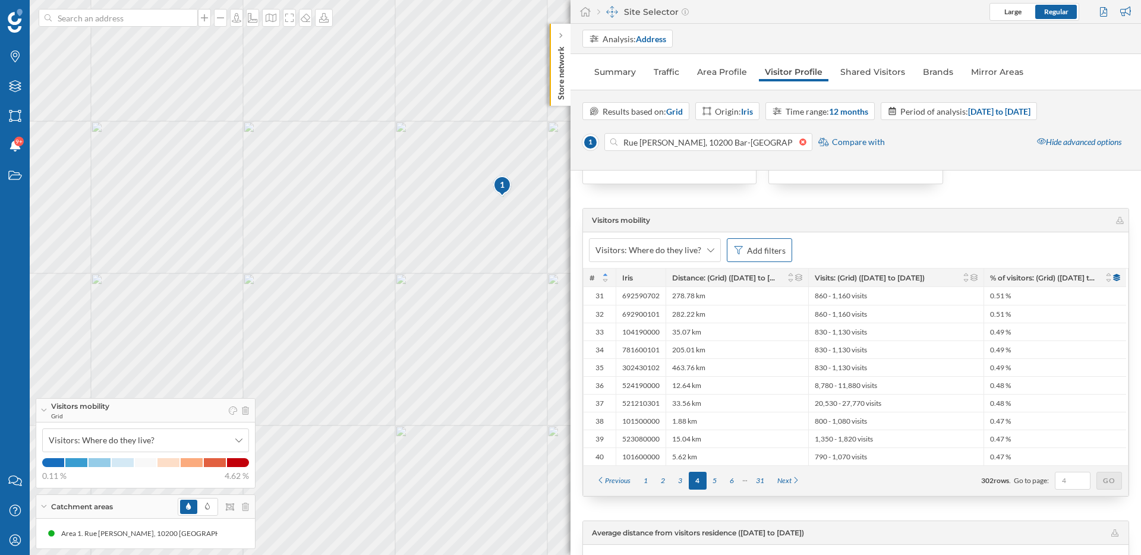
click at [759, 254] on div "Add filters" at bounding box center [766, 250] width 39 height 12
click at [695, 301] on div "% of visitors: (Grid) ([DATE] to [DATE])" at bounding box center [695, 302] width 141 height 10
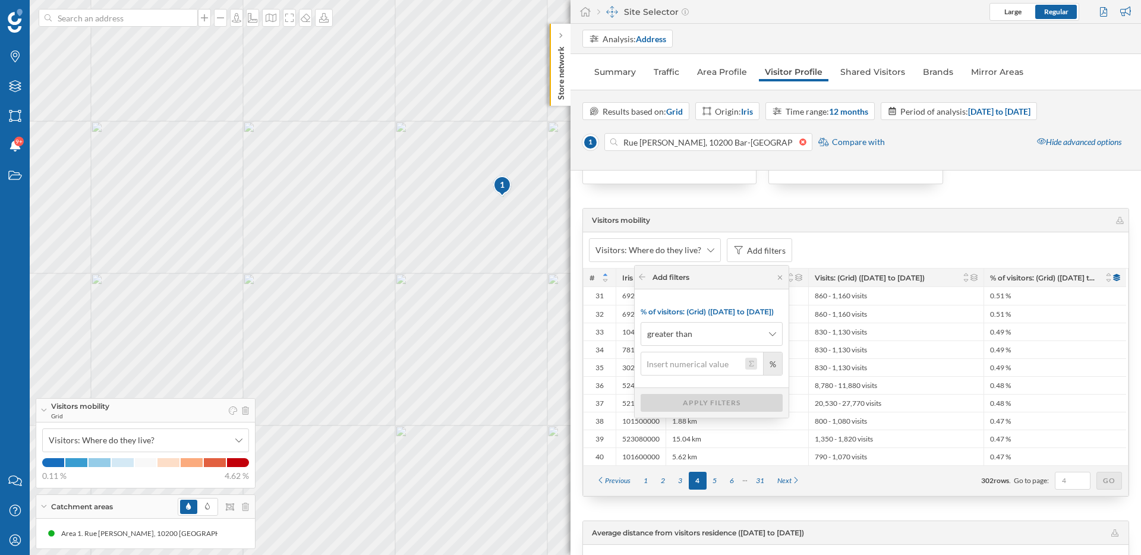
click at [751, 362] on button "%" at bounding box center [751, 364] width 12 height 12
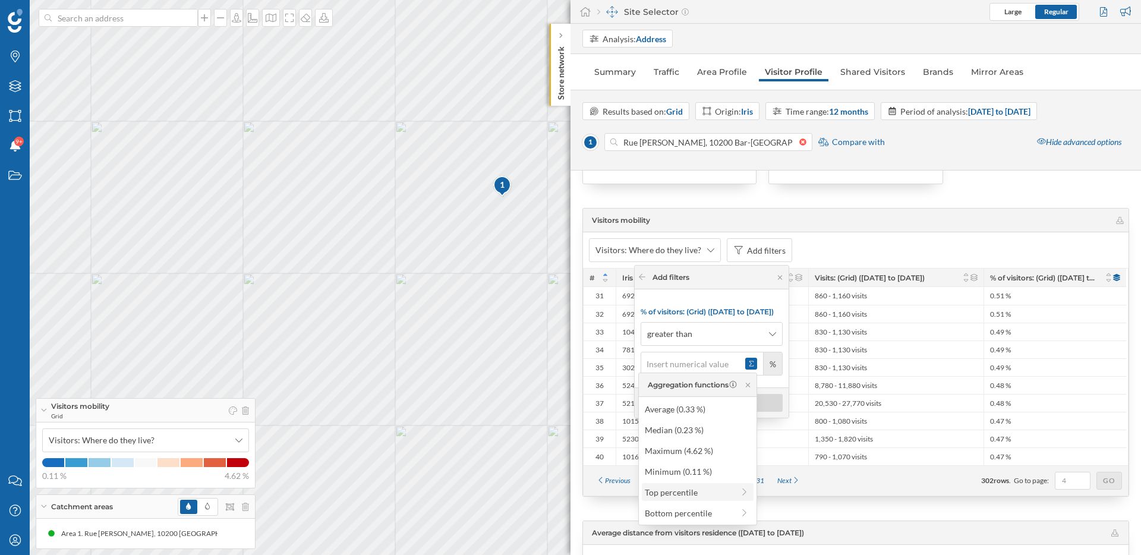
click at [690, 493] on div "Top percentile" at bounding box center [689, 492] width 89 height 12
click at [682, 531] on div "Top 70% (0.19 %)" at bounding box center [693, 534] width 114 height 12
type input "0.19"
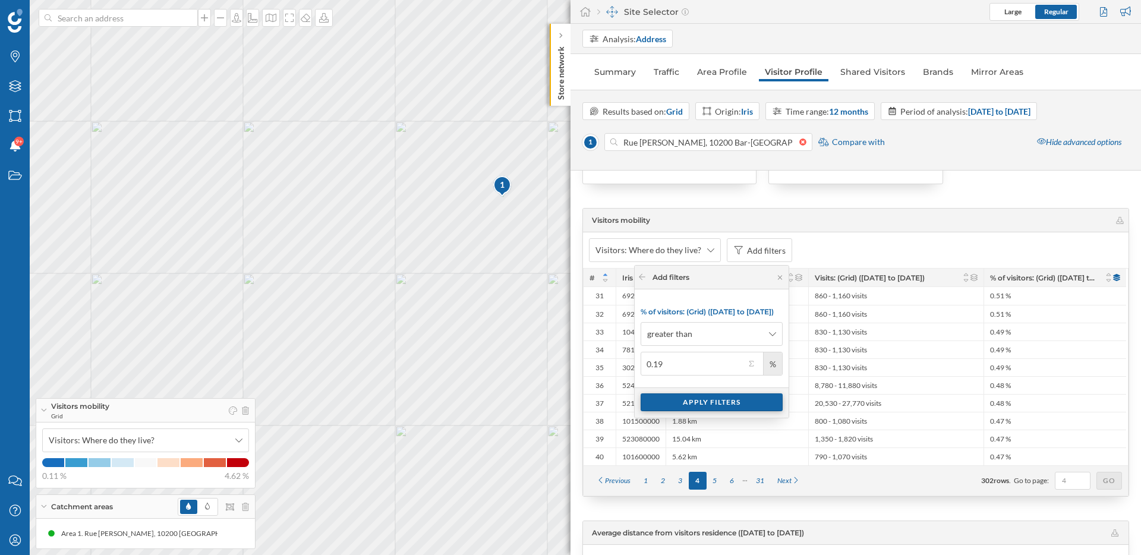
click at [682, 399] on div "Apply filters" at bounding box center [712, 402] width 142 height 18
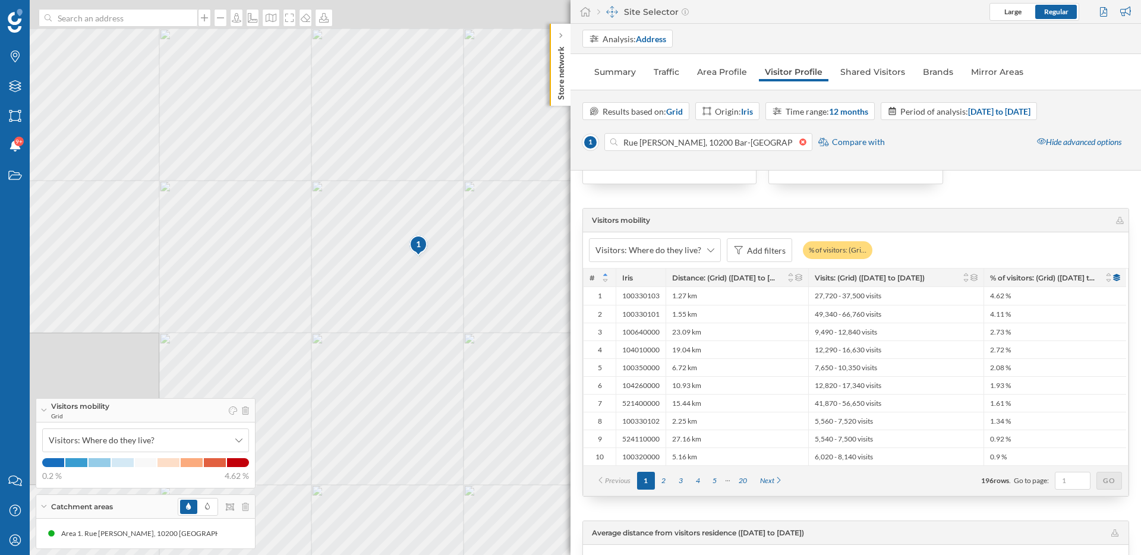
drag, startPoint x: 516, startPoint y: 364, endPoint x: 432, endPoint y: 424, distance: 102.7
click at [432, 424] on div "1 © Mapbox © OpenStreetMap Improve this map" at bounding box center [570, 277] width 1141 height 555
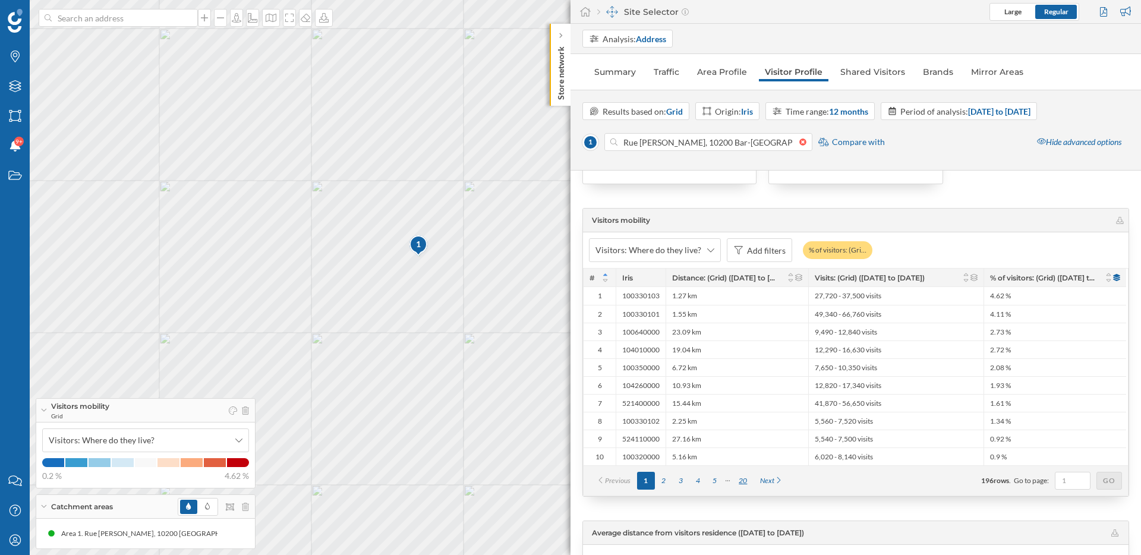
click at [744, 478] on div "20" at bounding box center [742, 481] width 21 height 18
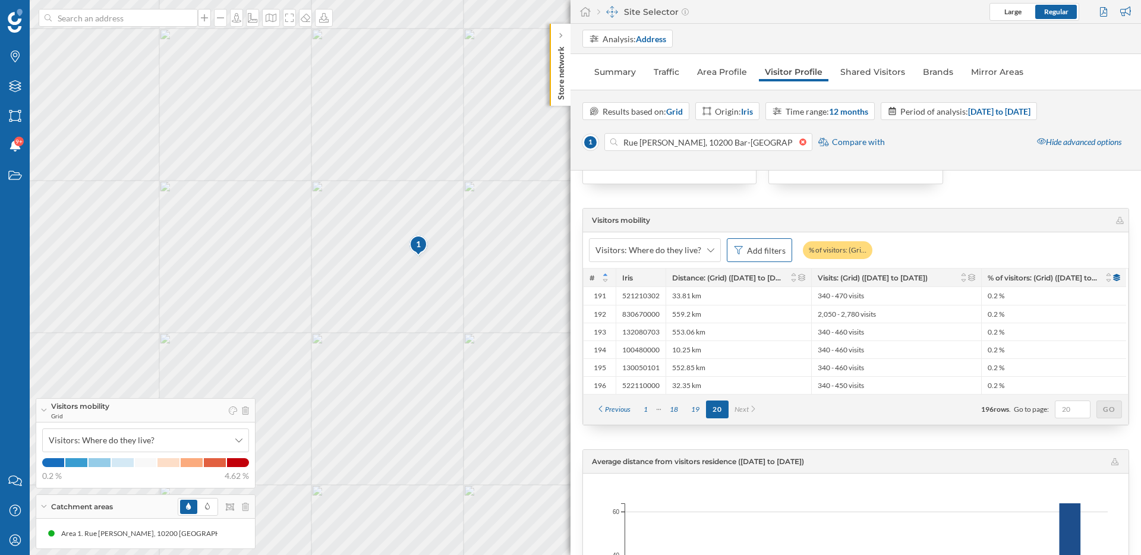
click at [765, 257] on div "Add filters" at bounding box center [759, 250] width 65 height 24
click at [699, 322] on div "Visits: (Grid) ([DATE] to [DATE])" at bounding box center [695, 322] width 116 height 10
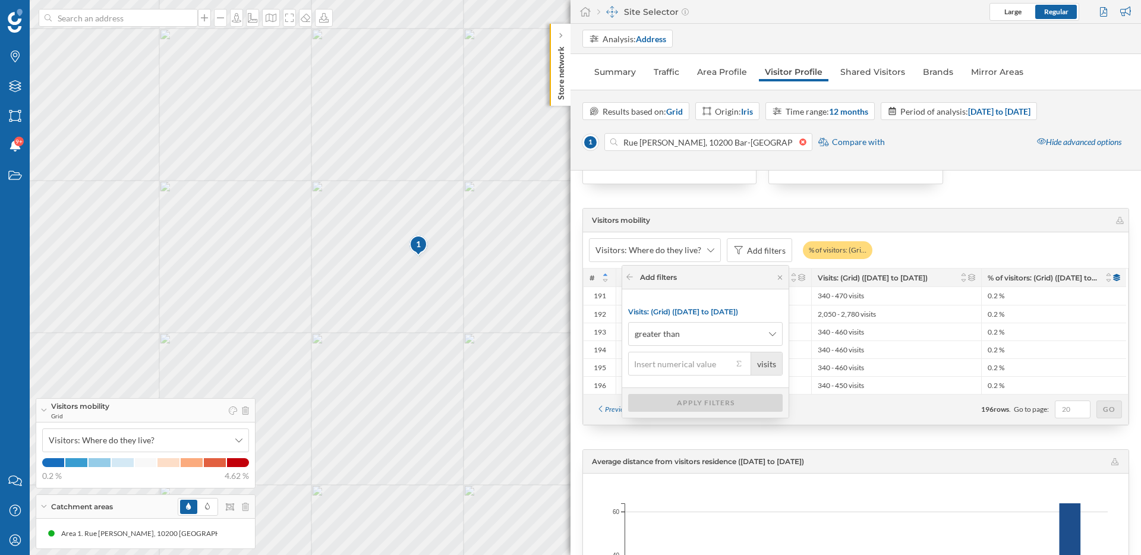
click at [628, 279] on div "Add filters" at bounding box center [705, 278] width 166 height 24
click at [629, 279] on icon at bounding box center [629, 276] width 9 height 7
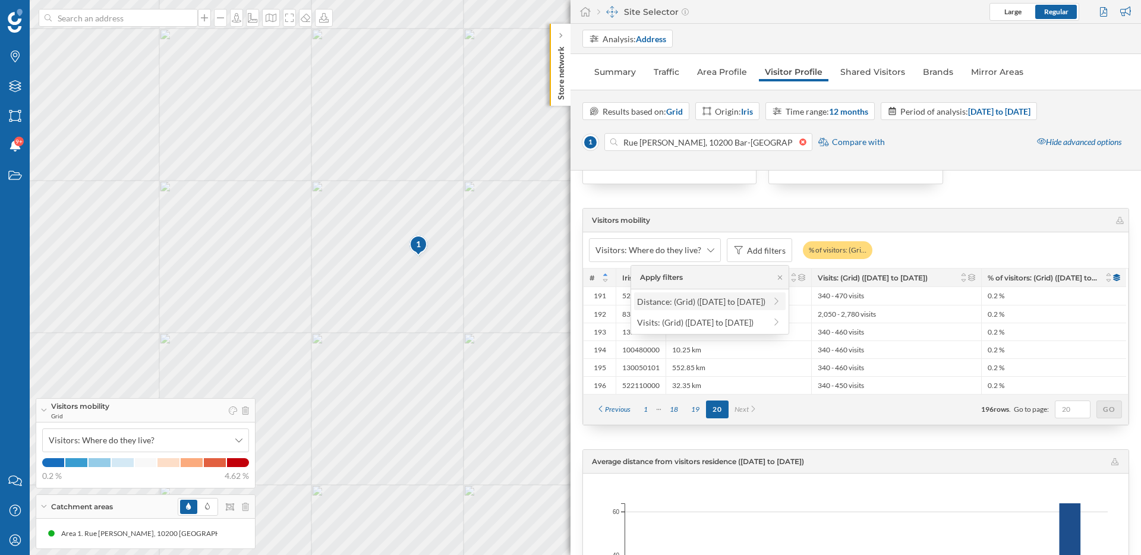
click at [648, 302] on div "Distance: (Grid) ([DATE] to [DATE])" at bounding box center [701, 302] width 128 height 10
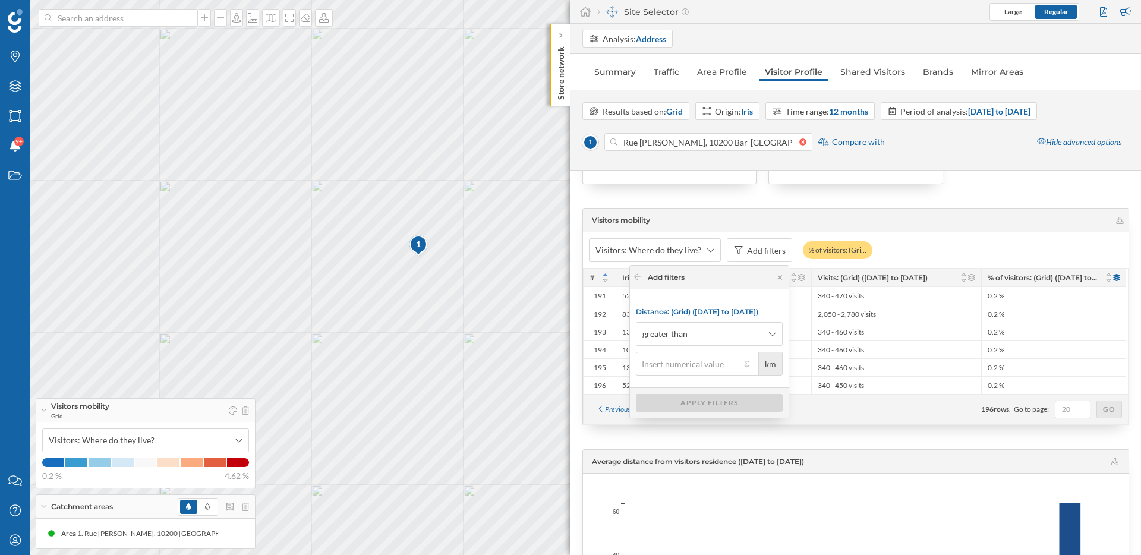
click at [661, 359] on input "km" at bounding box center [688, 364] width 105 height 24
click at [661, 336] on span "greater than" at bounding box center [664, 334] width 45 height 12
click at [663, 427] on div "less than or equal to" at bounding box center [672, 424] width 74 height 10
click at [660, 365] on input "km" at bounding box center [688, 364] width 105 height 24
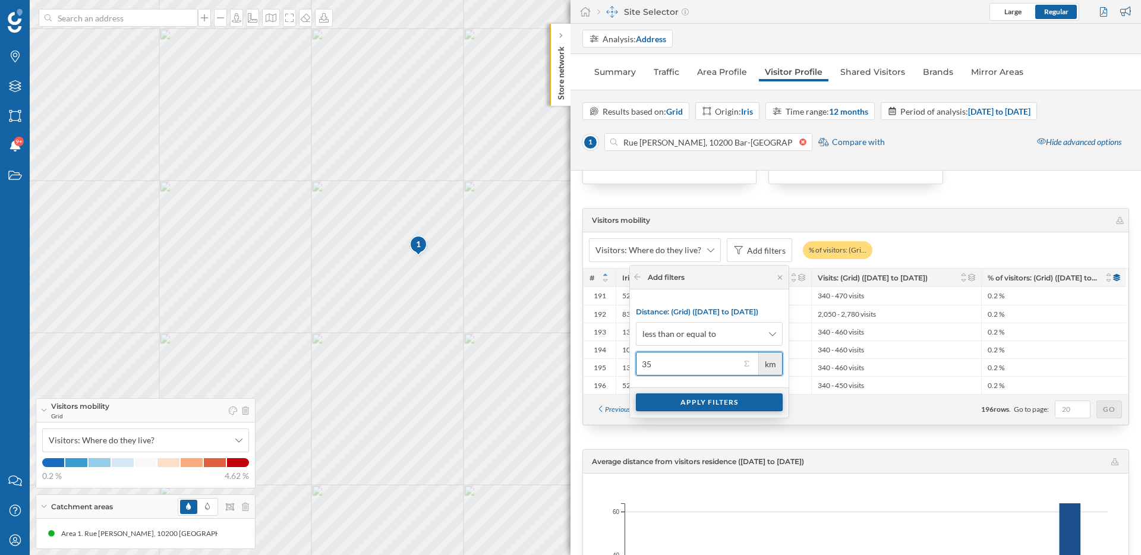
type input "35"
click at [674, 403] on div "Apply filters" at bounding box center [709, 402] width 147 height 18
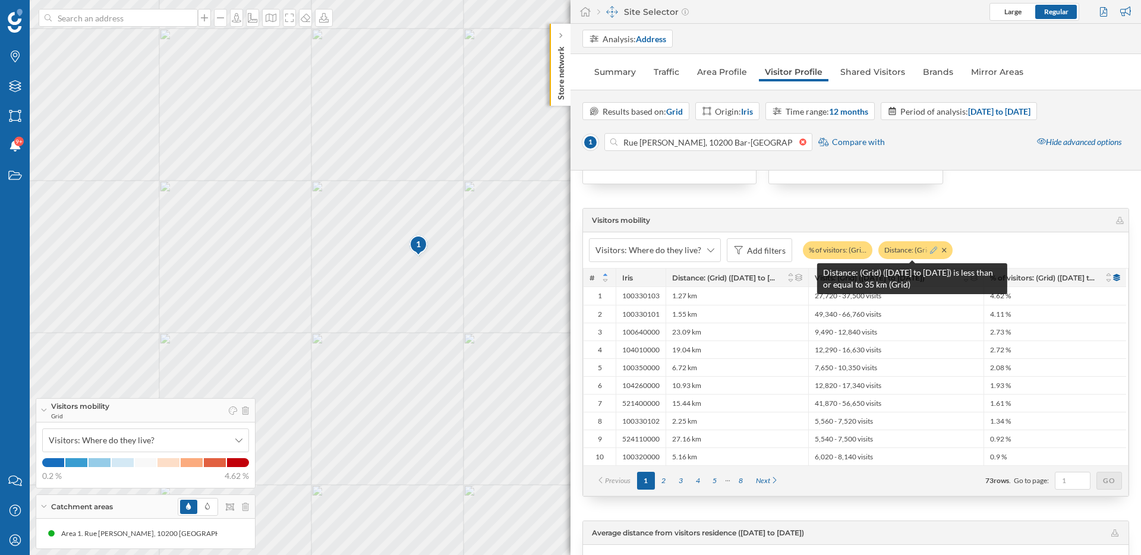
click at [930, 249] on icon at bounding box center [933, 250] width 7 height 7
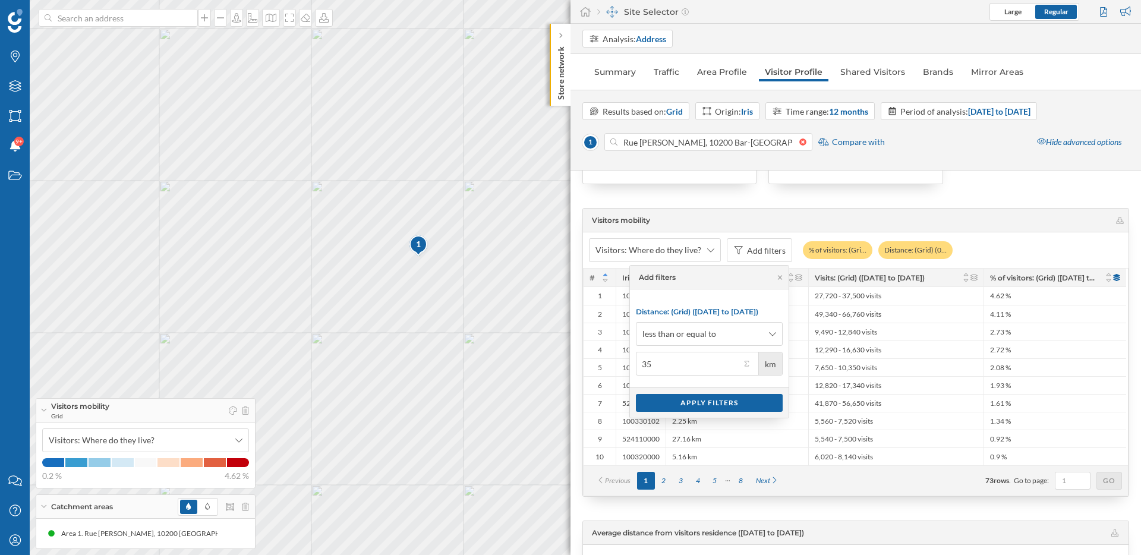
drag, startPoint x: 663, startPoint y: 364, endPoint x: 623, endPoint y: 354, distance: 41.1
click at [630, 354] on div "Distance: (Grid) (02/09/2024 to 31/08/2025) less than or equal to 35 km" at bounding box center [709, 338] width 159 height 98
type input "50"
click at [714, 403] on div "Apply filters" at bounding box center [709, 402] width 147 height 18
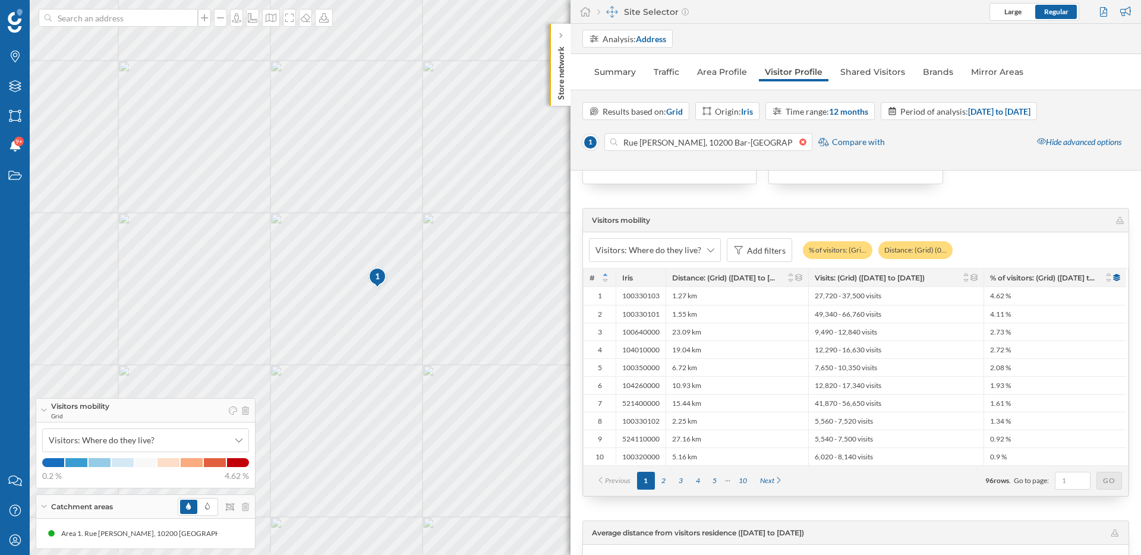
drag, startPoint x: 479, startPoint y: 402, endPoint x: 438, endPoint y: 434, distance: 52.1
click at [438, 434] on div "1 © Mapbox © OpenStreetMap Improve this map" at bounding box center [570, 277] width 1141 height 555
click at [563, 35] on div at bounding box center [561, 36] width 12 height 12
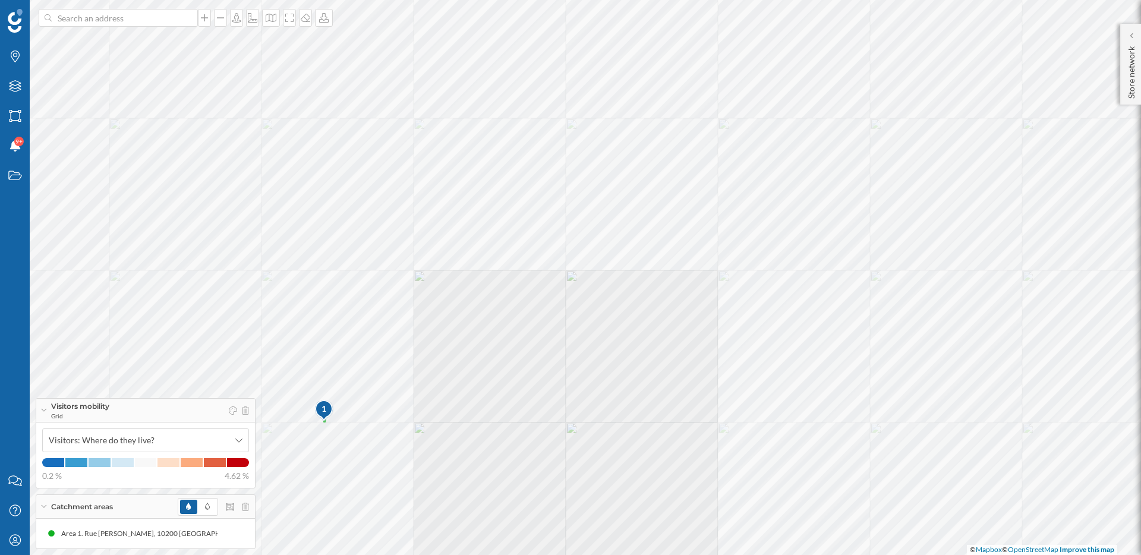
drag, startPoint x: 430, startPoint y: 172, endPoint x: 556, endPoint y: 75, distance: 158.5
click at [556, 75] on div "1 © Mapbox © OpenStreetMap Improve this map" at bounding box center [570, 277] width 1141 height 555
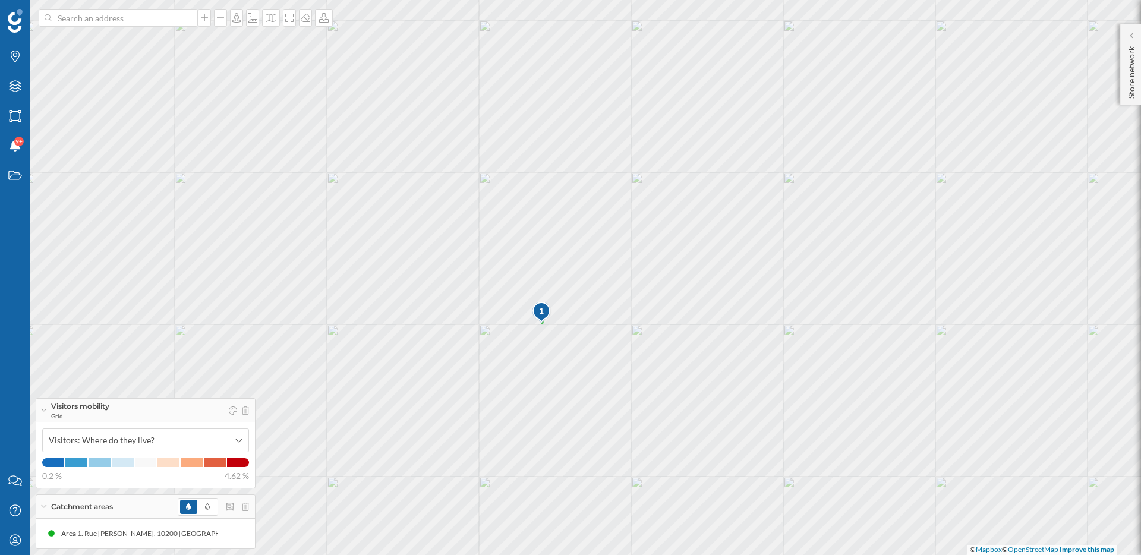
drag, startPoint x: 488, startPoint y: 239, endPoint x: 697, endPoint y: 143, distance: 230.0
click at [697, 143] on div "1 © Mapbox © OpenStreetMap Improve this map" at bounding box center [570, 277] width 1141 height 555
drag, startPoint x: 697, startPoint y: 143, endPoint x: 765, endPoint y: 152, distance: 68.9
click at [765, 152] on div "1 © Mapbox © OpenStreetMap Improve this map" at bounding box center [570, 277] width 1141 height 555
click at [283, 16] on icon at bounding box center [289, 18] width 12 height 10
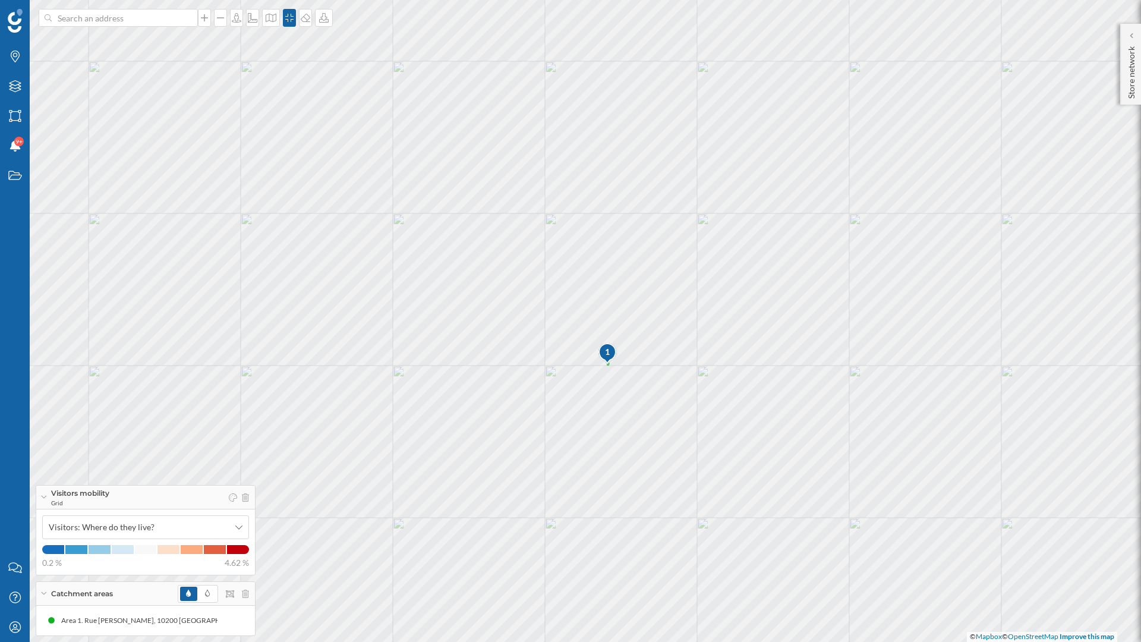
drag, startPoint x: 521, startPoint y: 310, endPoint x: 513, endPoint y: 303, distance: 10.5
click at [513, 303] on div "1 © Mapbox © OpenStreetMap Improve this map" at bounding box center [570, 321] width 1141 height 642
click at [231, 497] on icon at bounding box center [233, 497] width 8 height 8
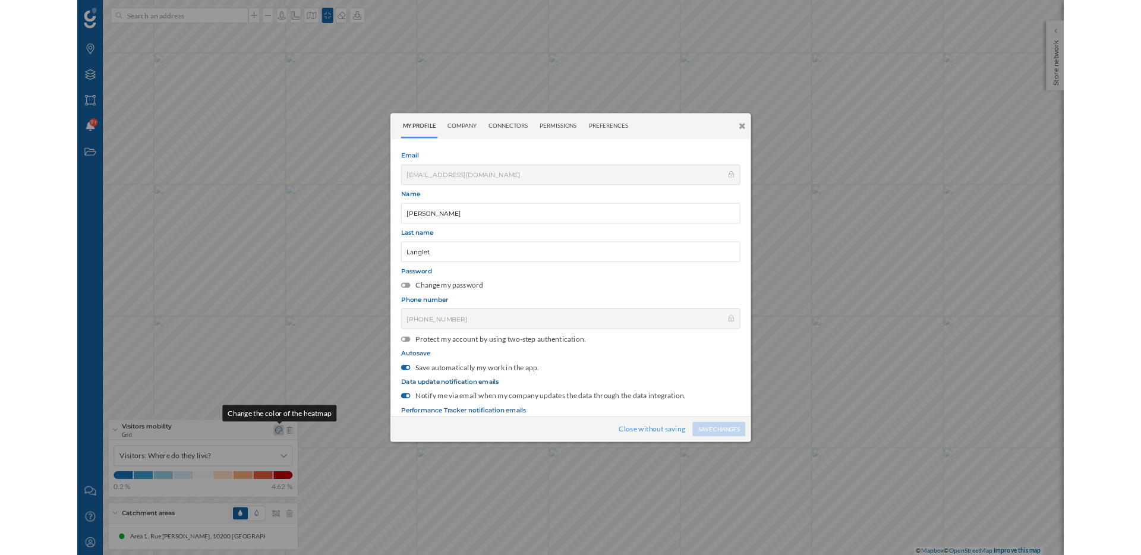
scroll to position [116, 0]
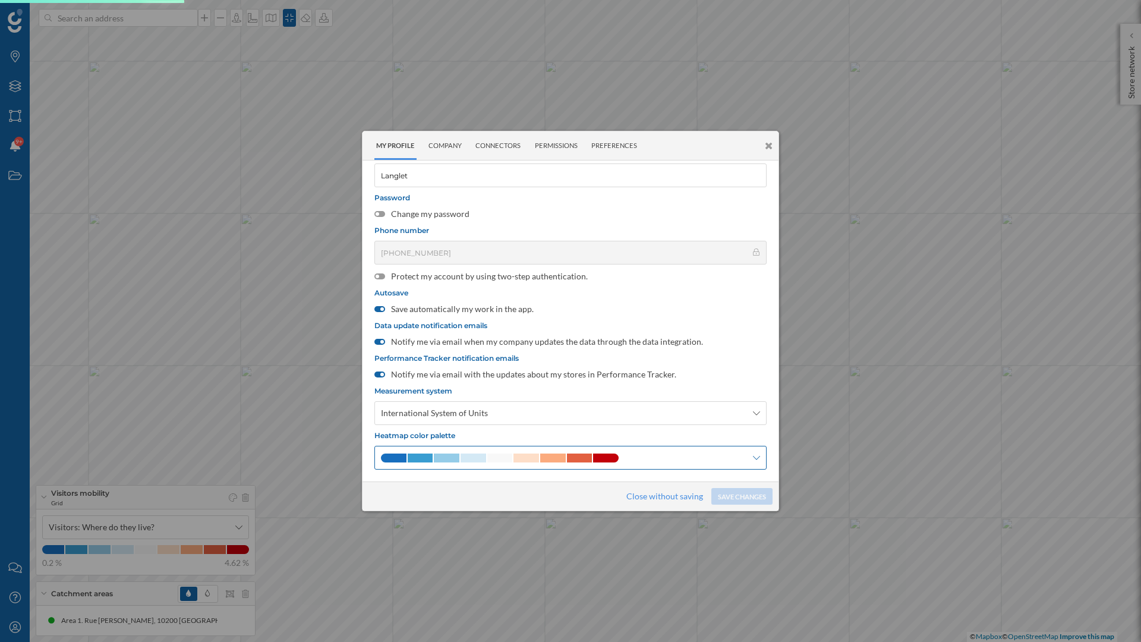
click at [585, 465] on div at bounding box center [570, 458] width 392 height 24
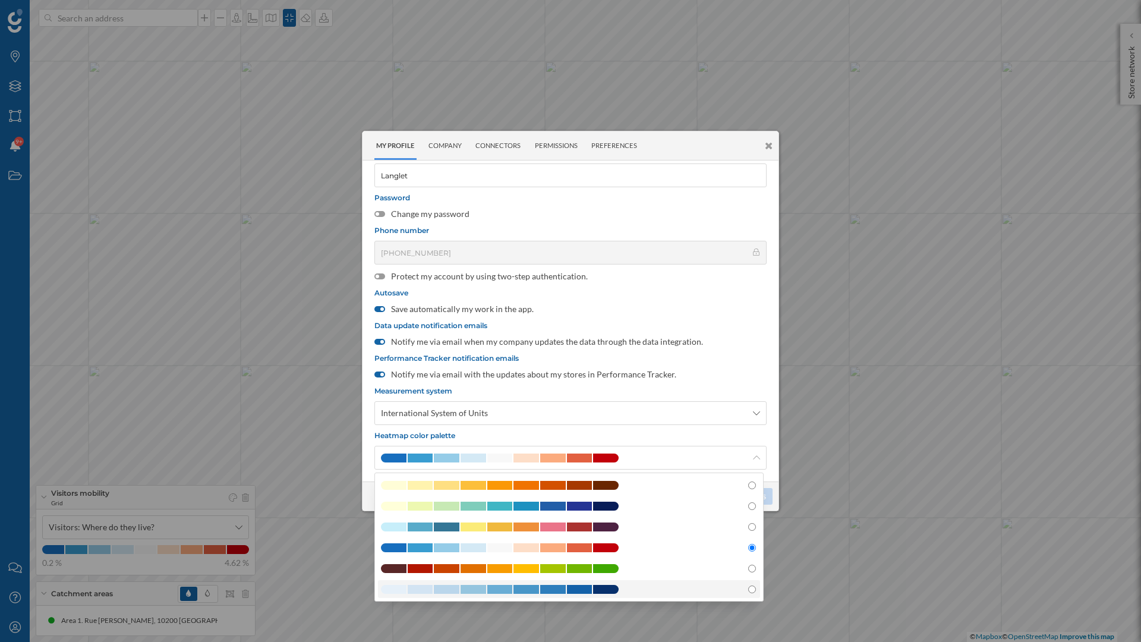
click at [544, 554] on span at bounding box center [553, 589] width 26 height 9
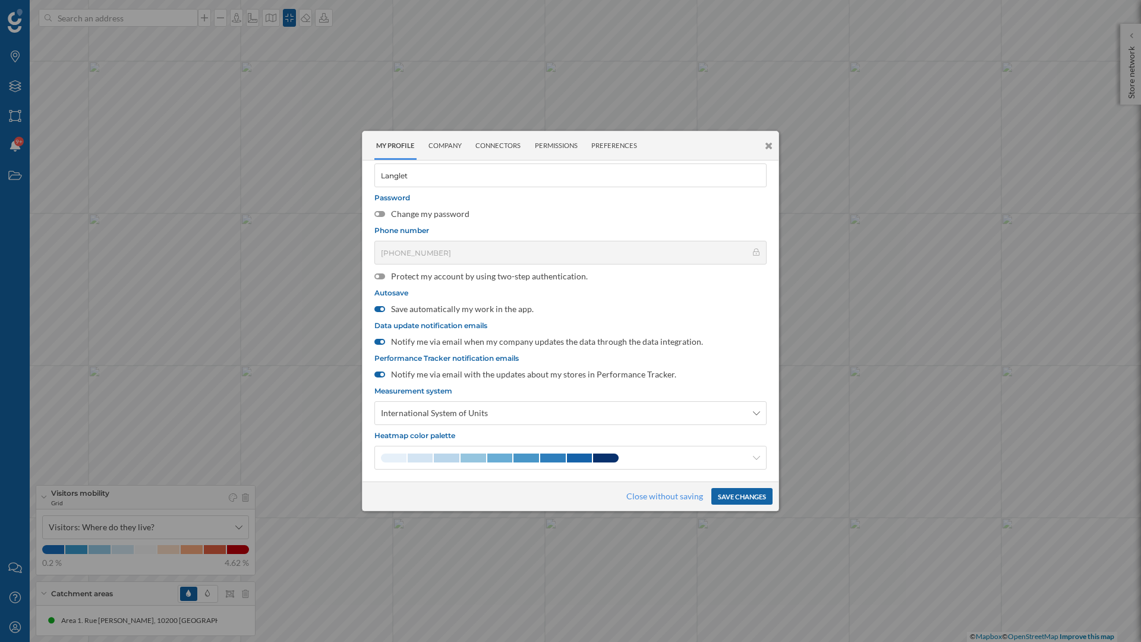
click at [751, 496] on button "Save changes" at bounding box center [741, 496] width 61 height 17
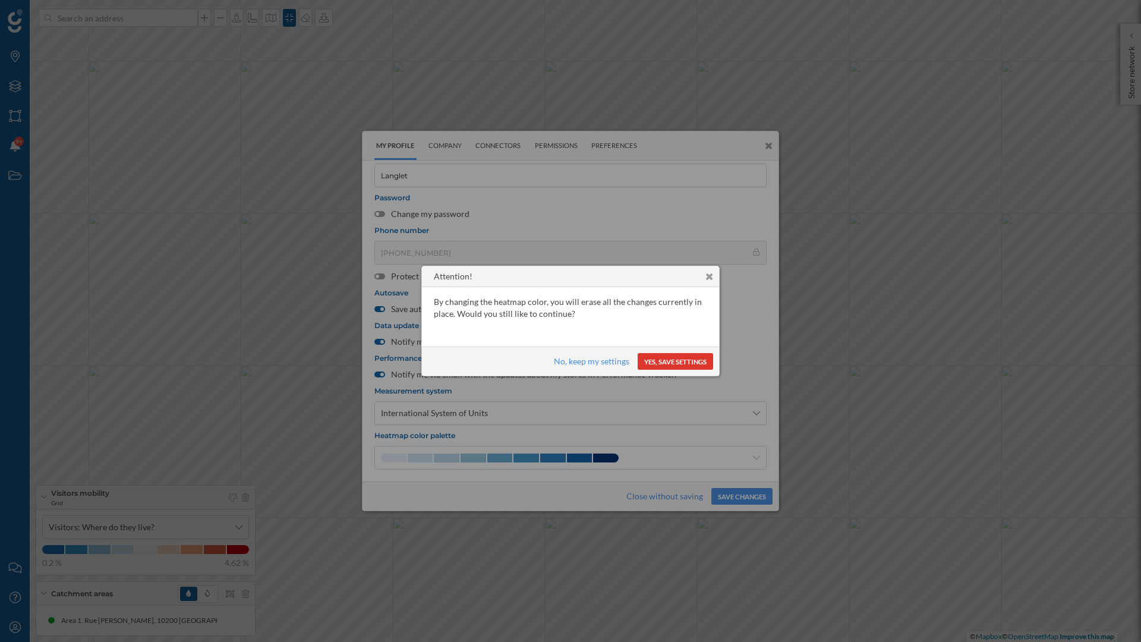
click at [673, 354] on button "Yes, save settings" at bounding box center [675, 361] width 75 height 17
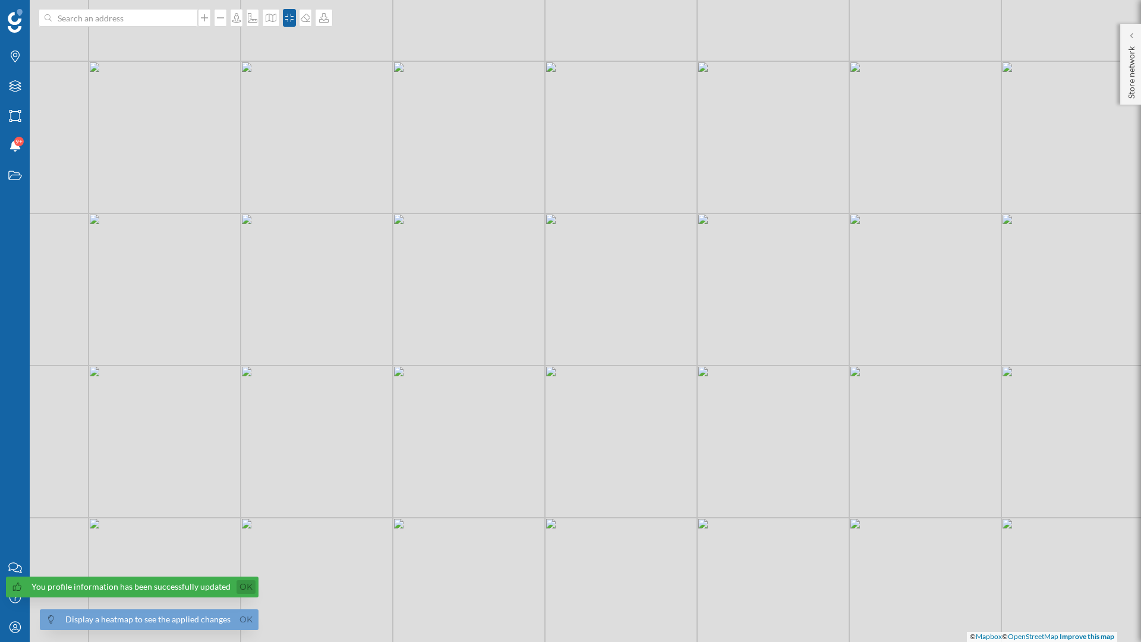
click at [237, 554] on link "Ok" at bounding box center [246, 587] width 19 height 14
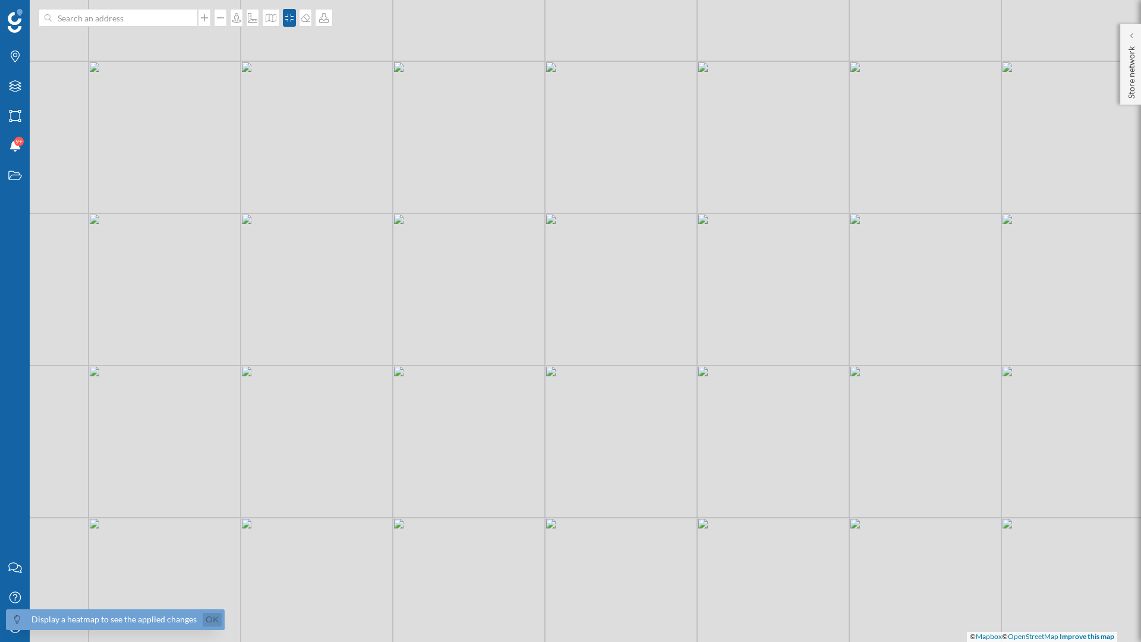
click at [210, 554] on link "Ok" at bounding box center [212, 620] width 19 height 14
click at [285, 24] on div at bounding box center [289, 18] width 13 height 18
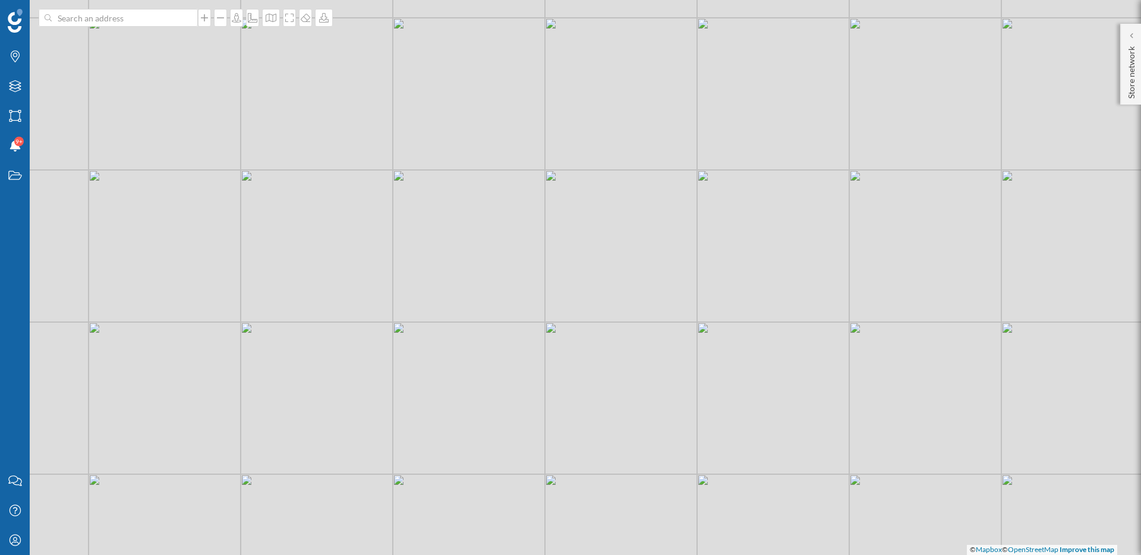
click at [650, 187] on div "© Mapbox © OpenStreetMap Improve this map" at bounding box center [570, 277] width 1141 height 555
click at [1134, 38] on div at bounding box center [1132, 36] width 12 height 12
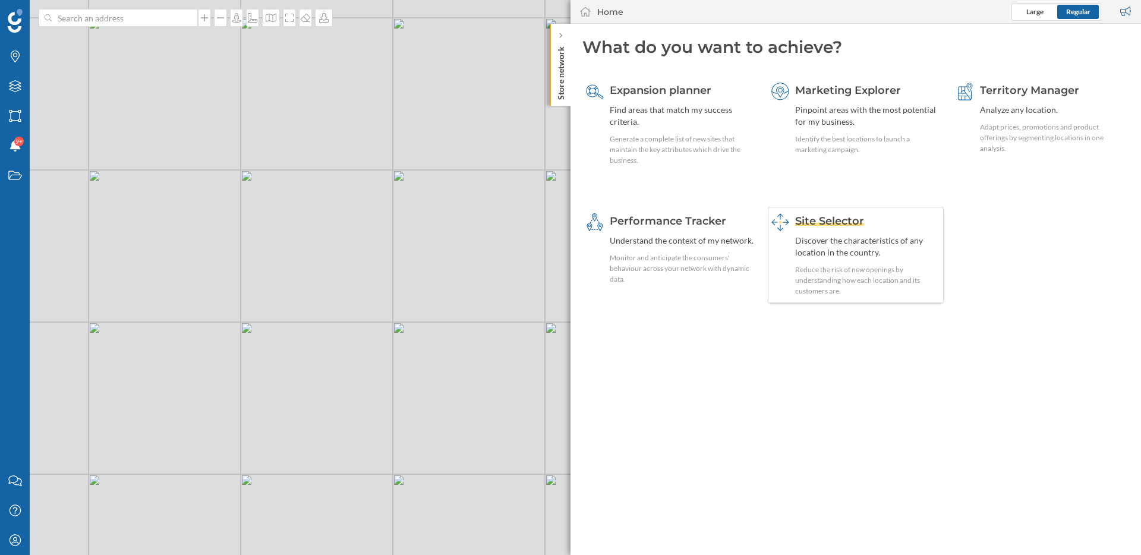
click at [883, 221] on div "Site Selector" at bounding box center [868, 220] width 146 height 15
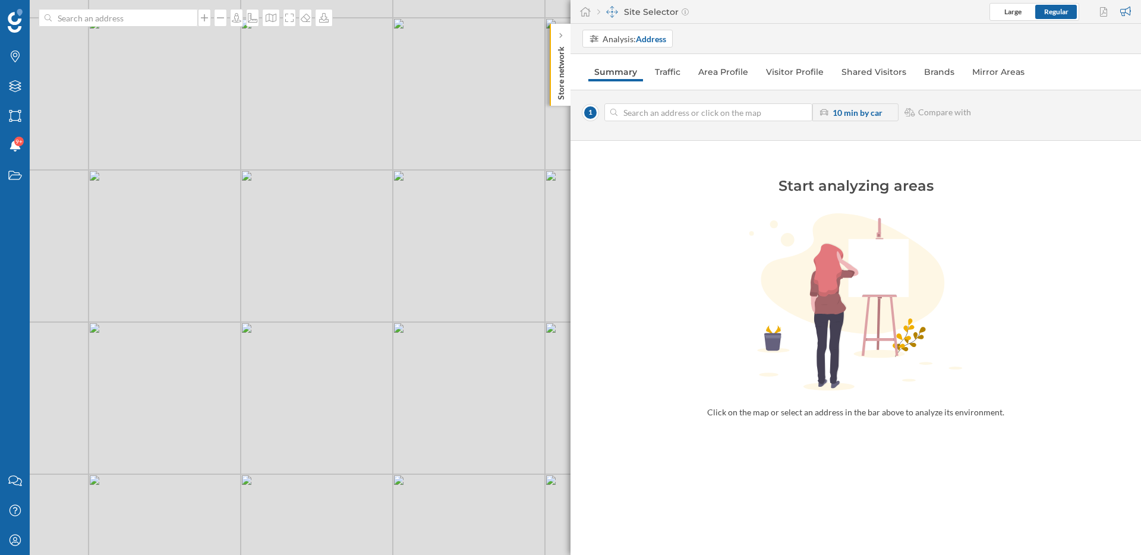
click at [712, 110] on input at bounding box center [708, 112] width 182 height 18
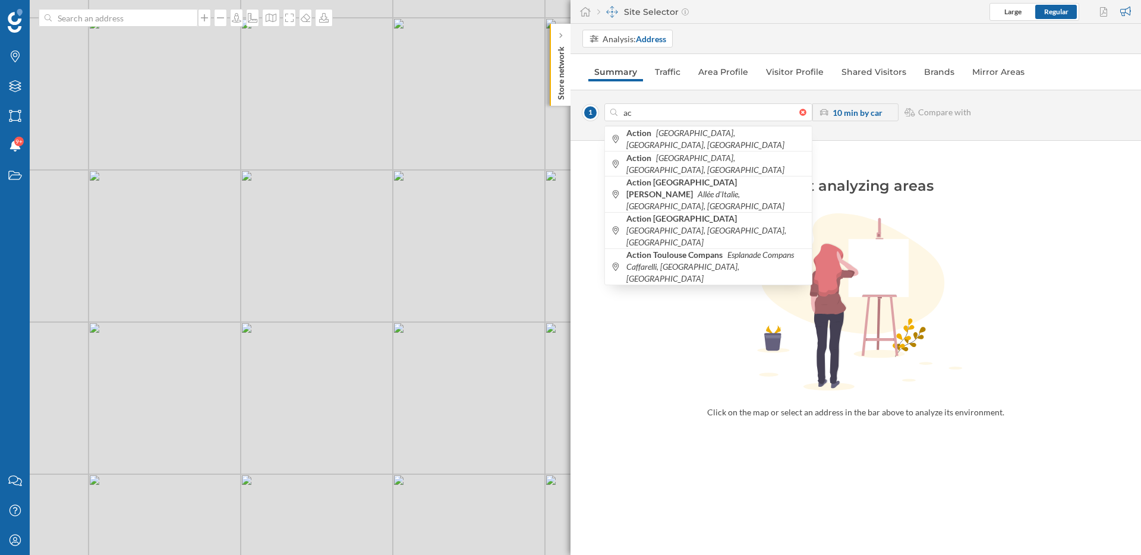
type input "a"
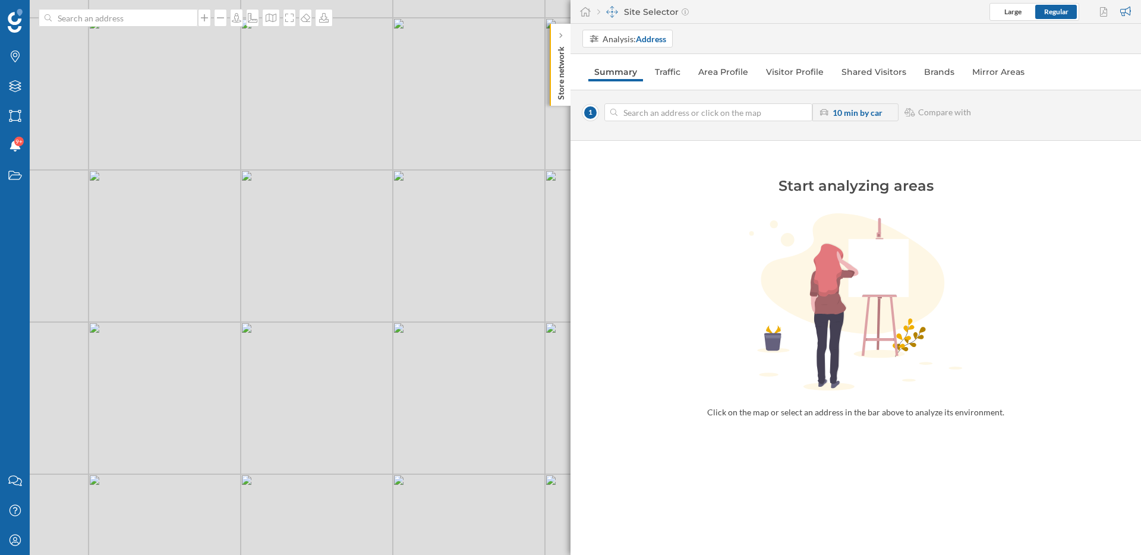
click at [741, 116] on input at bounding box center [708, 112] width 182 height 18
click at [700, 110] on input at bounding box center [708, 112] width 182 height 18
paste input "Action - Bar-sur-Aube"
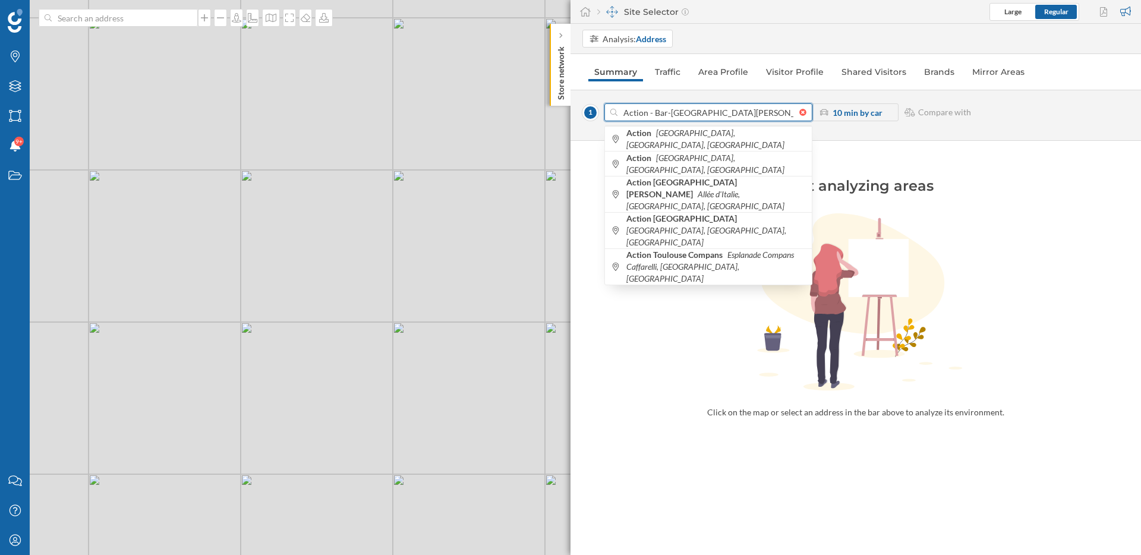
type input "Rue [PERSON_NAME], 10200 Bar-[GEOGRAPHIC_DATA][PERSON_NAME], [GEOGRAPHIC_DATA]"
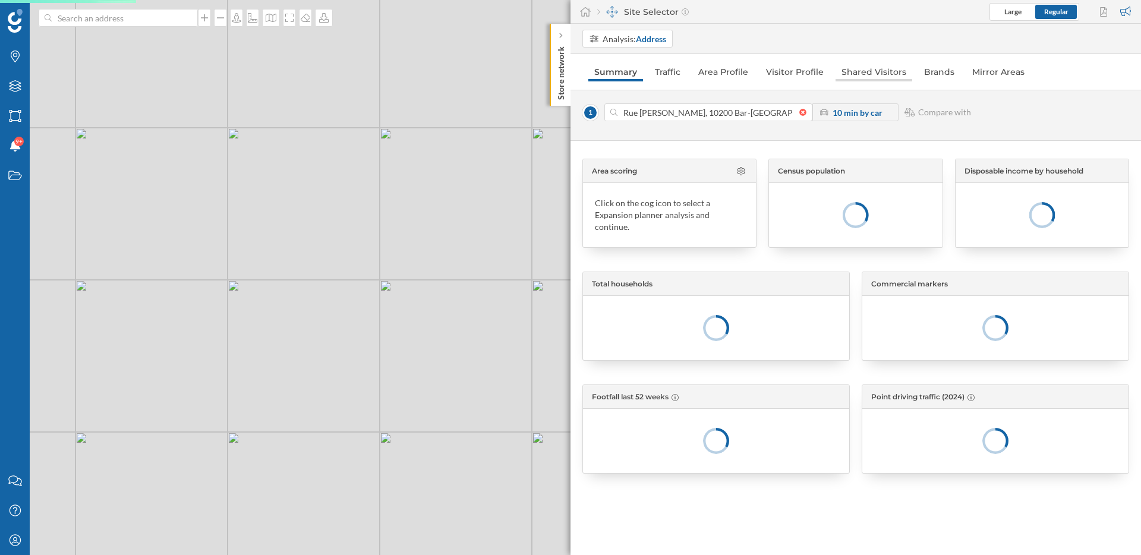
click at [879, 71] on link "Shared Visitors" at bounding box center [874, 71] width 77 height 19
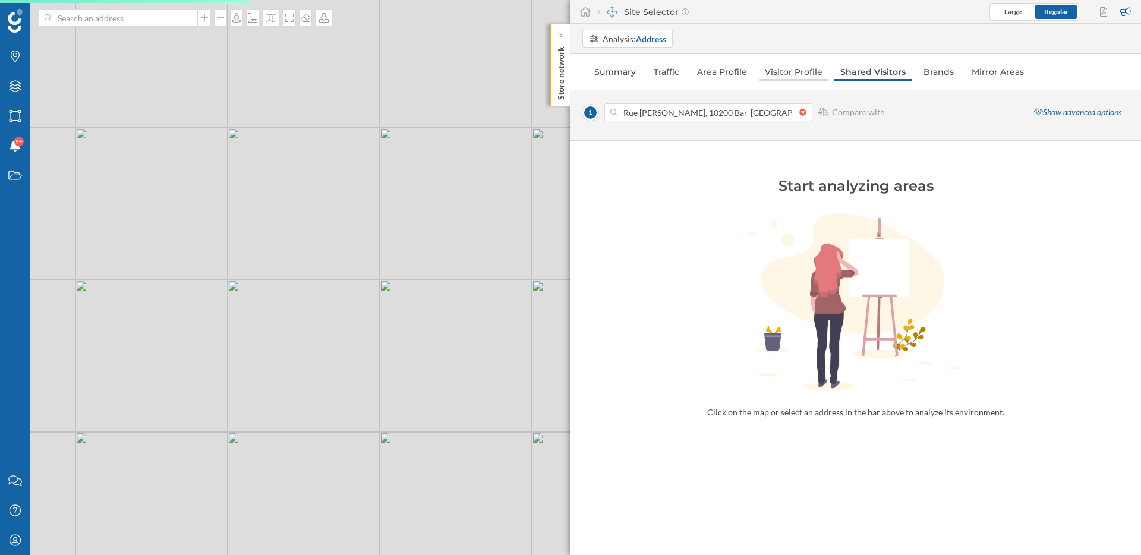
click at [795, 71] on link "Visitor Profile" at bounding box center [794, 71] width 70 height 19
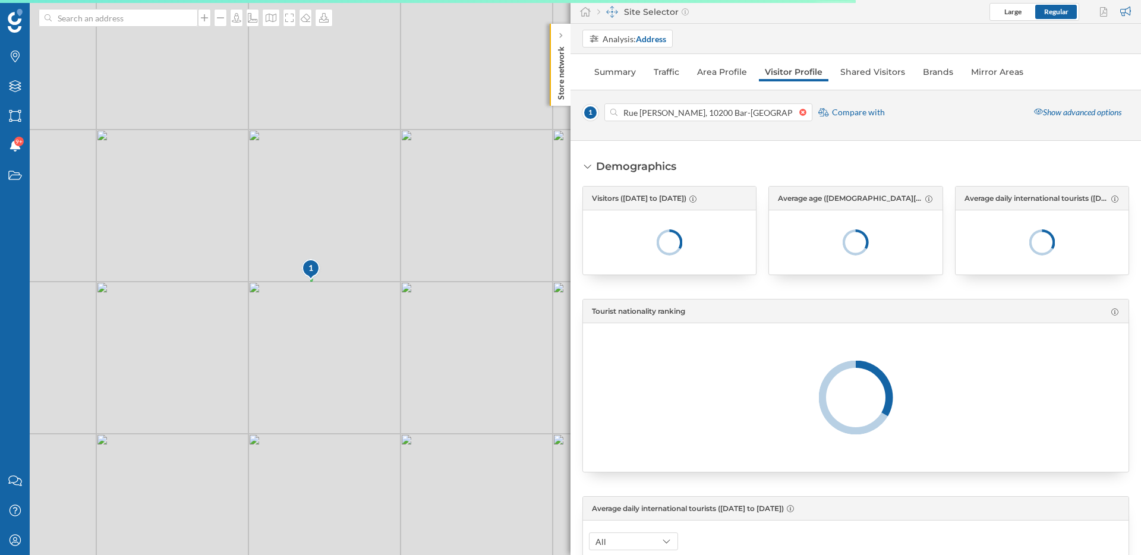
drag, startPoint x: 301, startPoint y: 250, endPoint x: 326, endPoint y: 292, distance: 49.0
click at [412, 291] on div "1 © Mapbox © OpenStreetMap Improve this map" at bounding box center [570, 277] width 1141 height 555
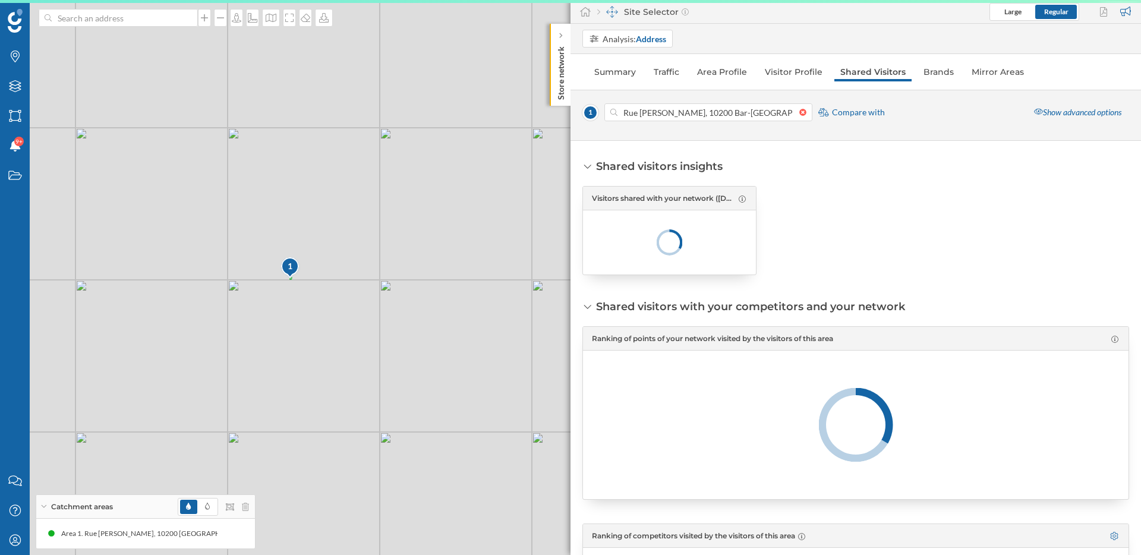
drag, startPoint x: 326, startPoint y: 292, endPoint x: 424, endPoint y: 292, distance: 98.1
click at [424, 292] on div "1 © Mapbox © OpenStreetMap Improve this map" at bounding box center [570, 277] width 1141 height 555
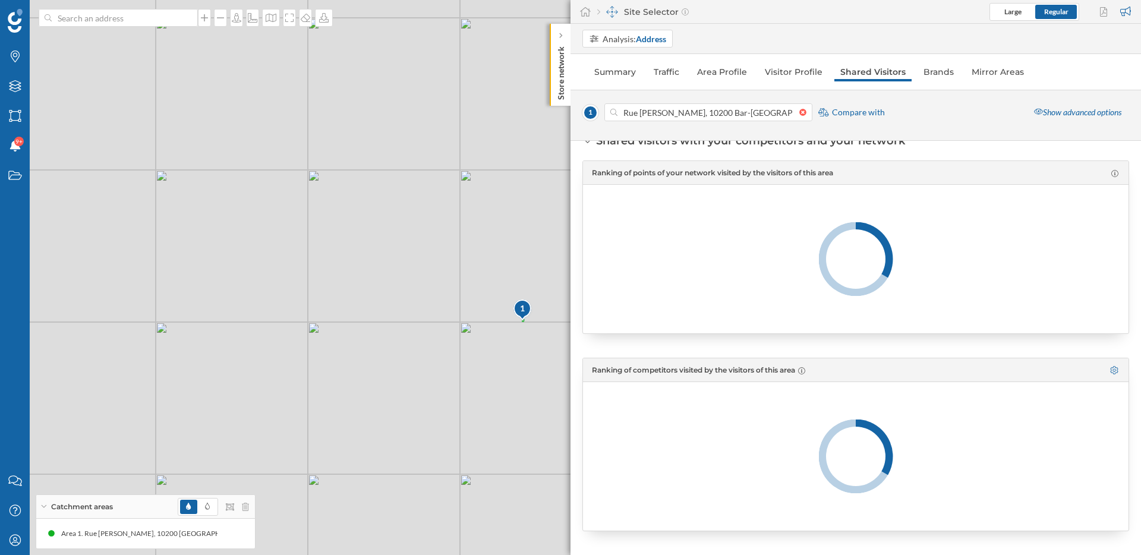
scroll to position [90, 0]
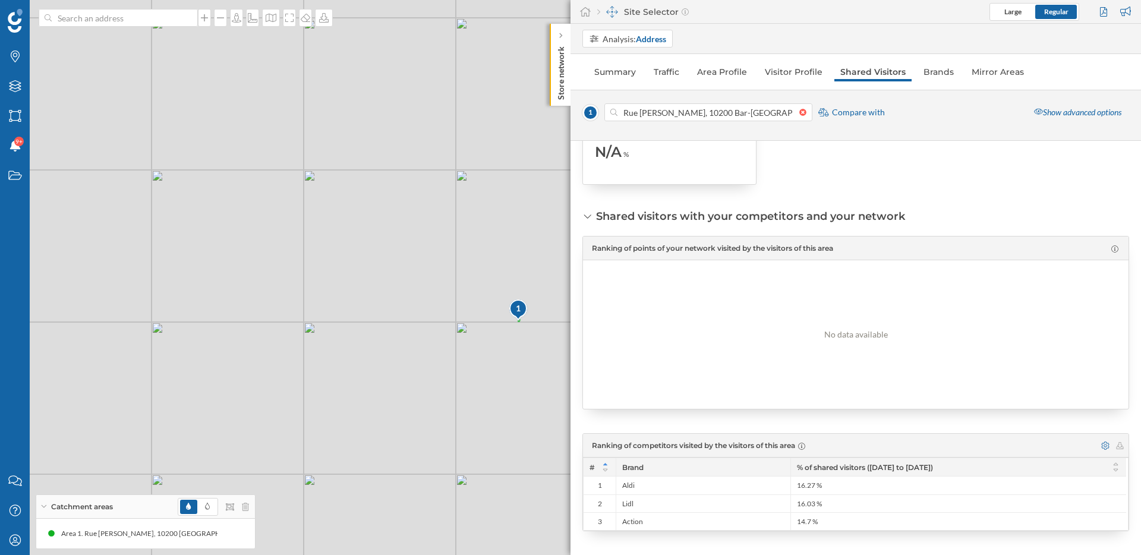
drag, startPoint x: 497, startPoint y: 376, endPoint x: 420, endPoint y: 363, distance: 78.5
click at [420, 363] on div "1 © Mapbox © OpenStreetMap Improve this map" at bounding box center [570, 277] width 1141 height 555
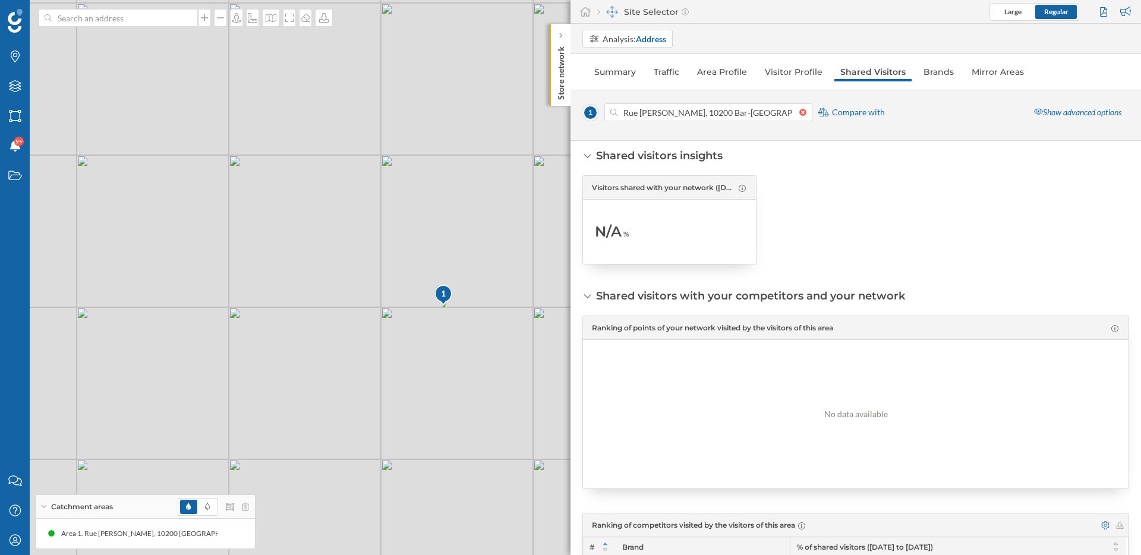
scroll to position [0, 0]
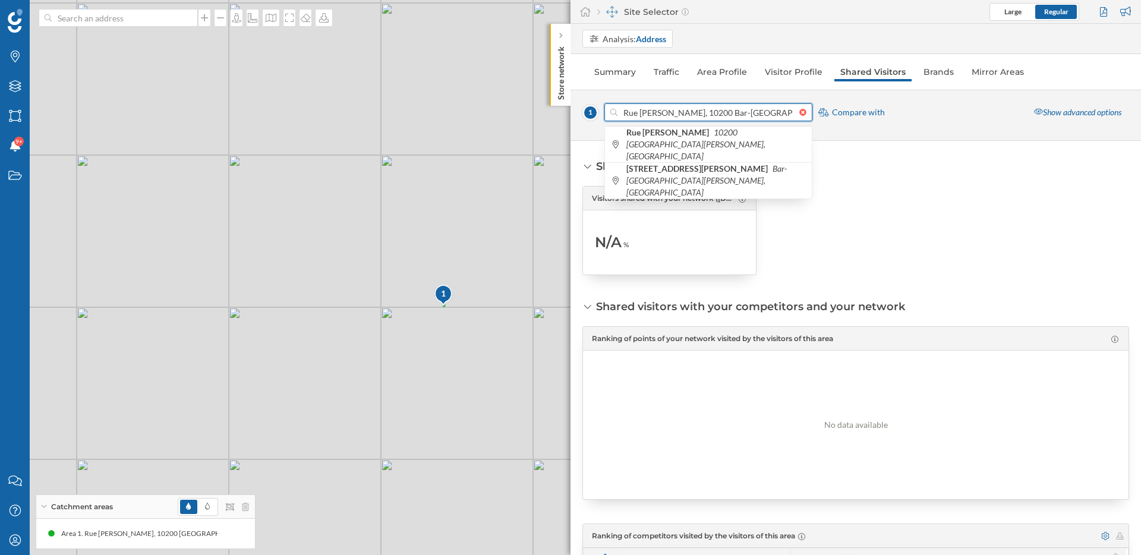
click at [773, 112] on input "Rue [PERSON_NAME], 10200 Bar-[GEOGRAPHIC_DATA][PERSON_NAME], [GEOGRAPHIC_DATA]" at bounding box center [708, 112] width 182 height 18
click at [806, 117] on div at bounding box center [708, 112] width 208 height 18
click at [799, 117] on input "Rue [PERSON_NAME], 10200 Bar-[GEOGRAPHIC_DATA][PERSON_NAME], [GEOGRAPHIC_DATA]" at bounding box center [708, 112] width 182 height 18
click at [806, 116] on div at bounding box center [708, 112] width 208 height 18
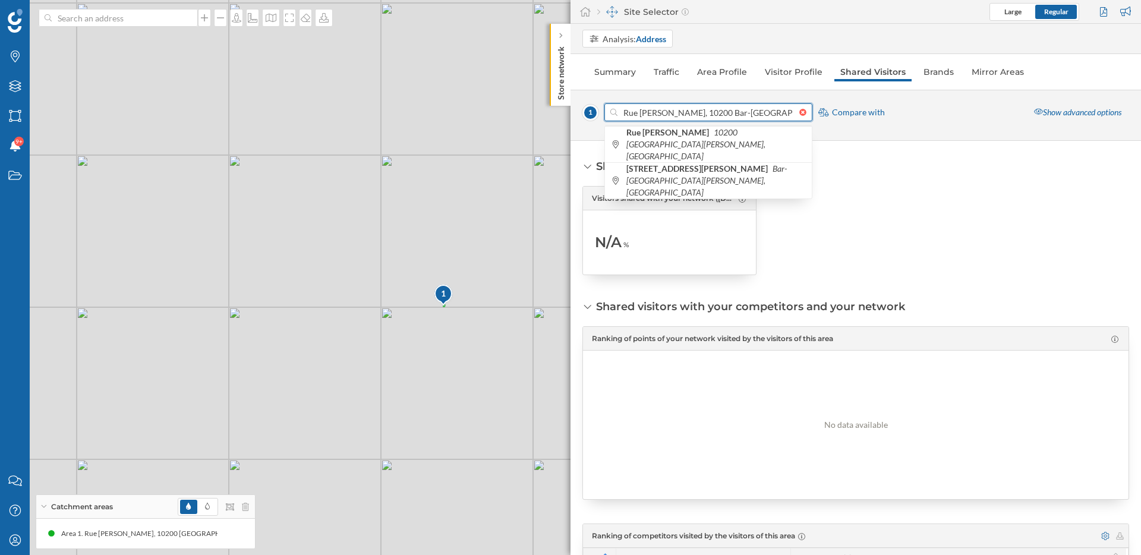
click at [799, 116] on input "Rue [PERSON_NAME], 10200 Bar-[GEOGRAPHIC_DATA][PERSON_NAME], [GEOGRAPHIC_DATA]" at bounding box center [708, 112] width 182 height 18
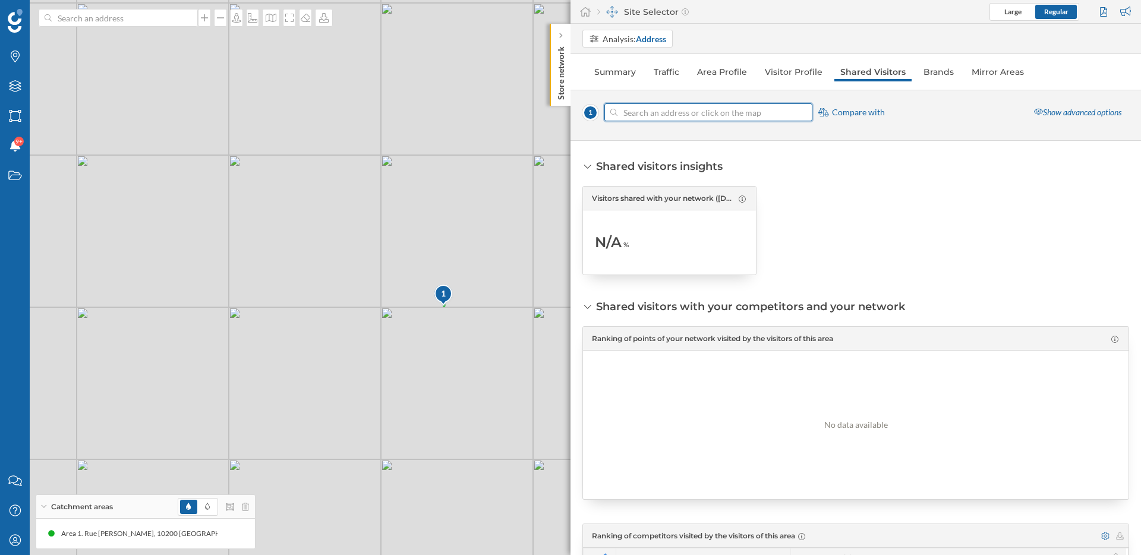
click at [803, 115] on div at bounding box center [805, 112] width 13 height 7
click at [799, 115] on input at bounding box center [708, 112] width 182 height 18
click at [757, 115] on input at bounding box center [708, 112] width 182 height 18
paste input "Action - Bar-sur-Aube"
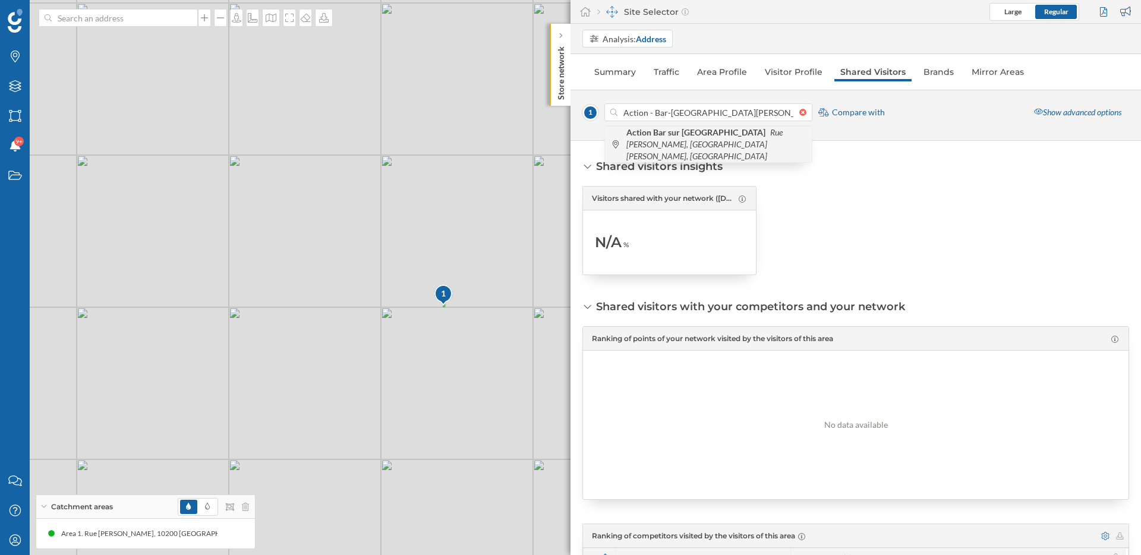
click at [718, 140] on span "Action Bar sur Aube Rue Louis Desprez, Bar-sur-Aube, France" at bounding box center [715, 145] width 179 height 36
type input "Rue [PERSON_NAME], 10200 Bar-[GEOGRAPHIC_DATA][PERSON_NAME], [GEOGRAPHIC_DATA]"
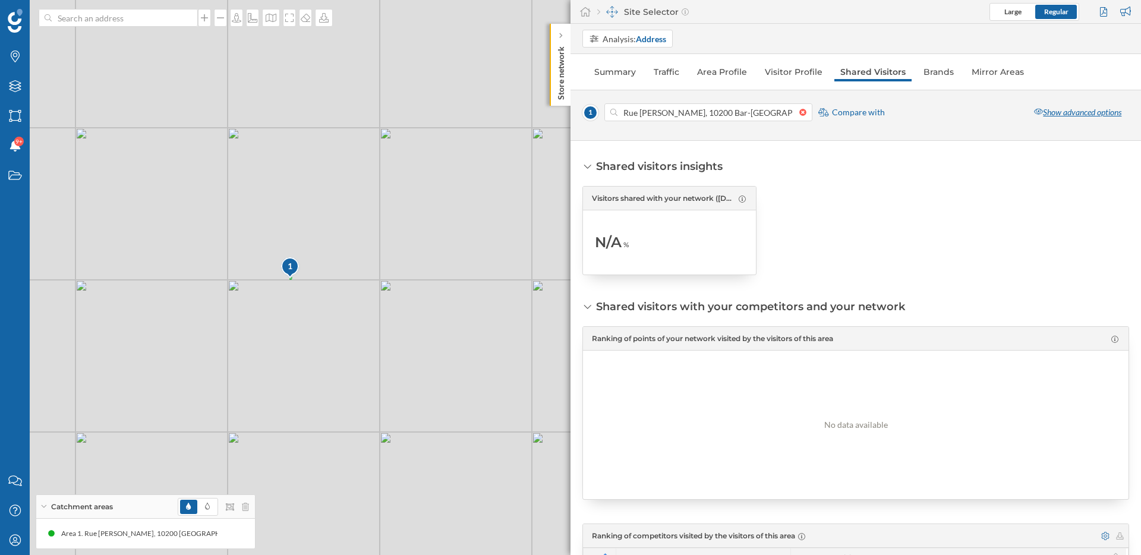
click at [1077, 108] on div "Show advanced options" at bounding box center [1077, 112] width 103 height 18
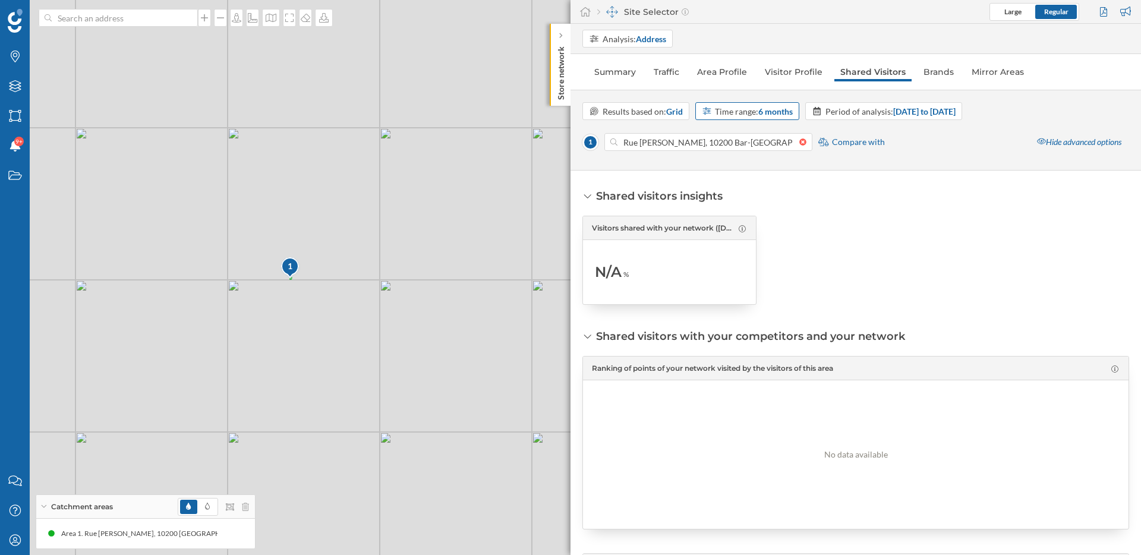
click at [749, 106] on div "Time range: 6 months" at bounding box center [754, 111] width 78 height 12
click at [752, 218] on div "12 months" at bounding box center [747, 222] width 91 height 12
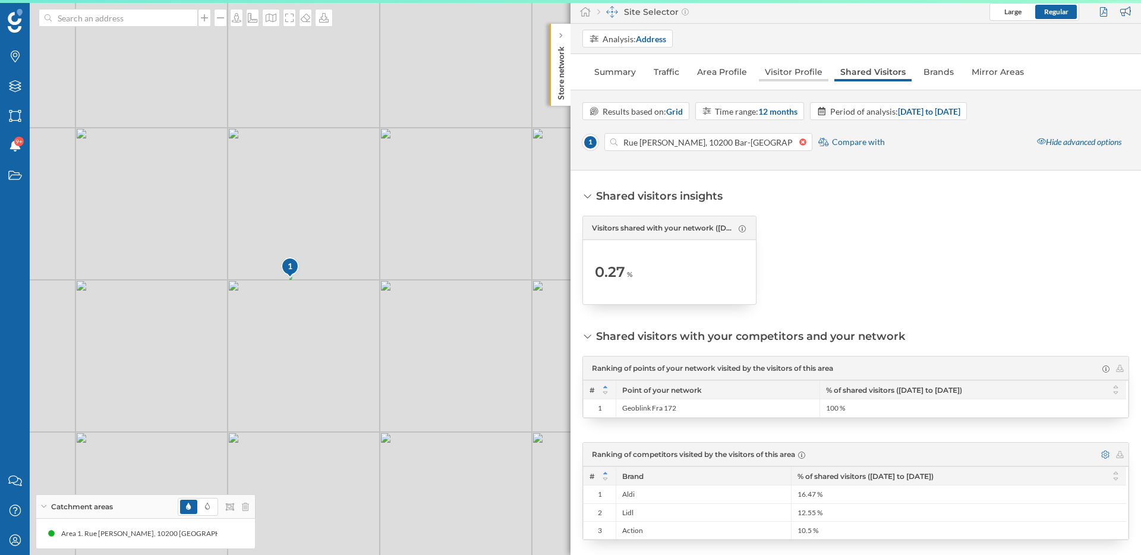
click at [787, 73] on link "Visitor Profile" at bounding box center [794, 71] width 70 height 19
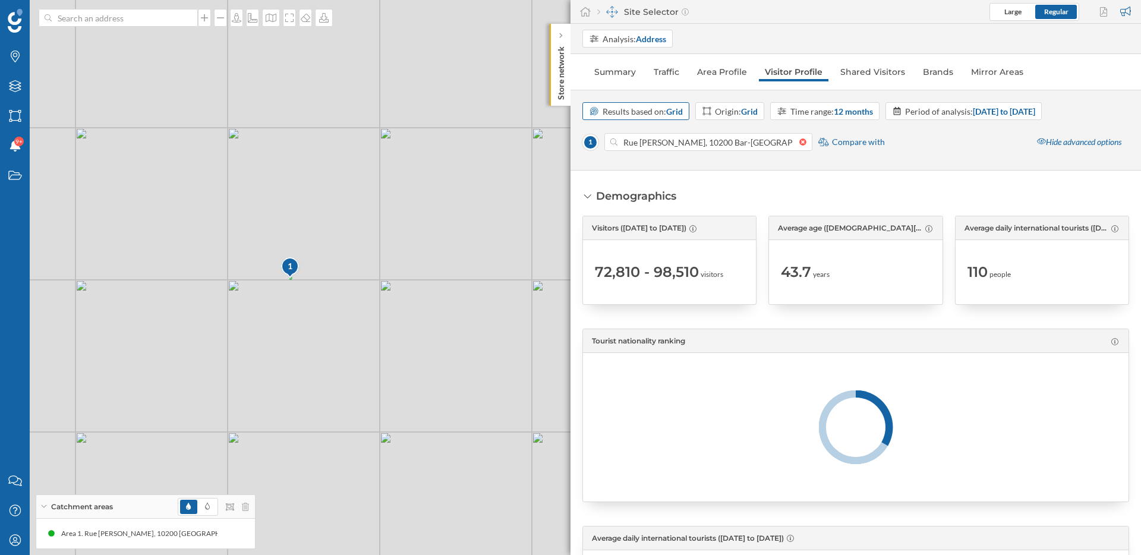
click at [664, 112] on div "Results based on: Grid" at bounding box center [643, 111] width 80 height 12
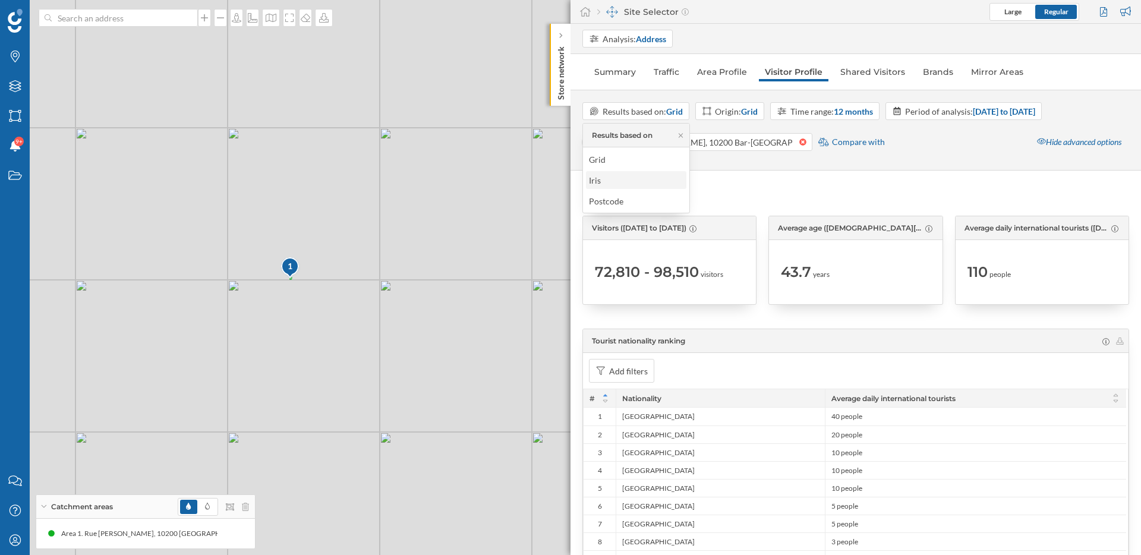
click at [654, 181] on div "Iris" at bounding box center [635, 180] width 93 height 12
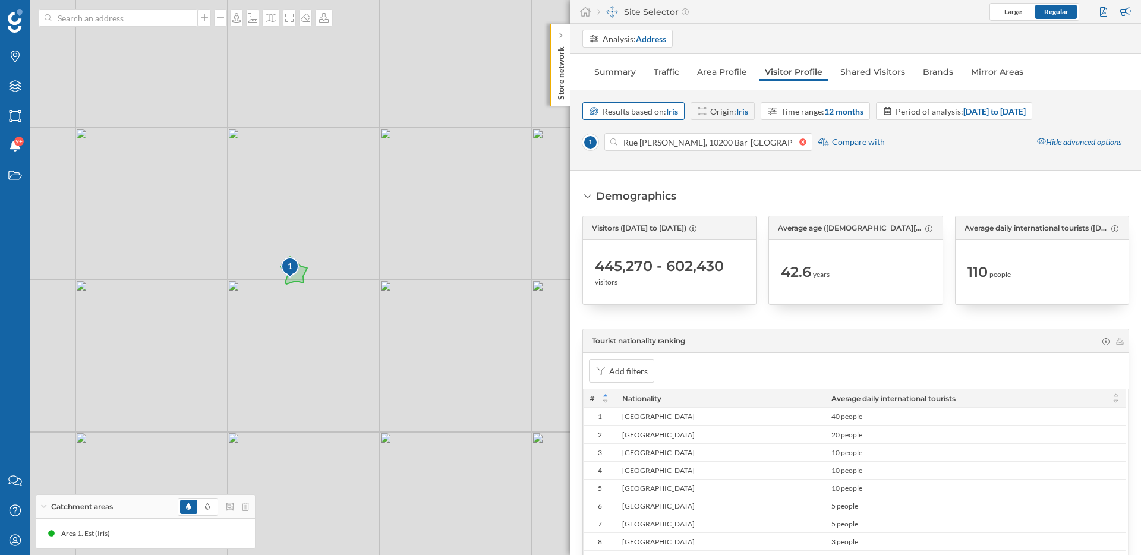
click at [670, 111] on strong "Iris" at bounding box center [672, 111] width 12 height 10
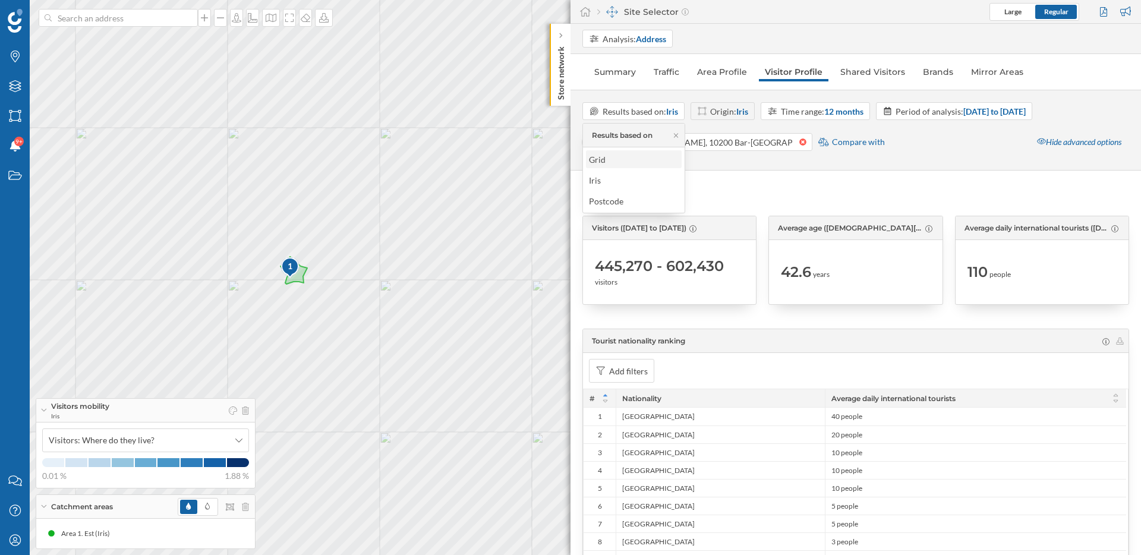
click at [630, 160] on div "Grid" at bounding box center [633, 159] width 89 height 12
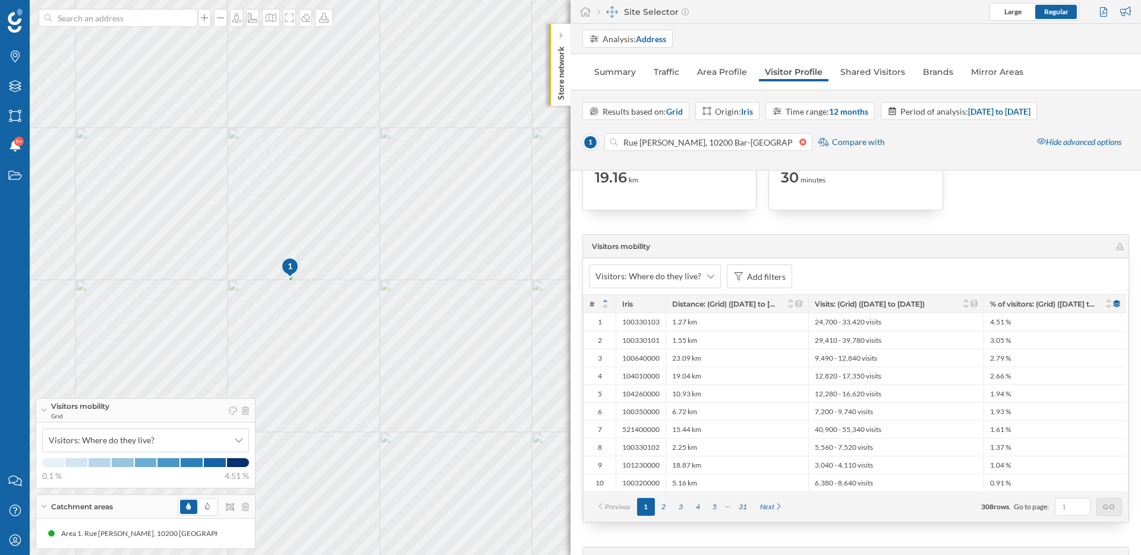
scroll to position [2418, 0]
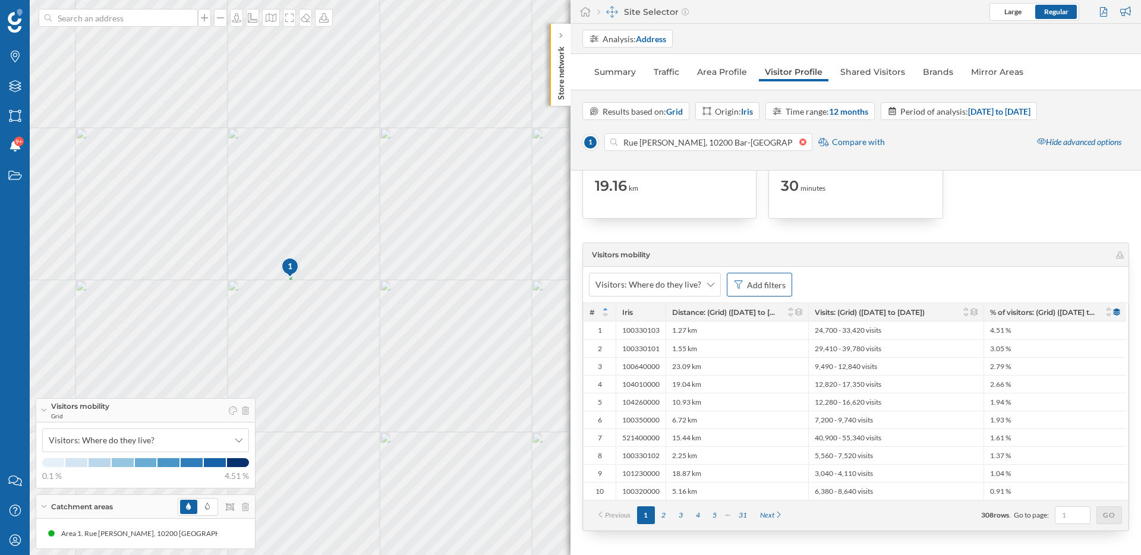
click at [755, 280] on div "Add filters" at bounding box center [766, 285] width 39 height 12
drag, startPoint x: 692, startPoint y: 375, endPoint x: 686, endPoint y: 333, distance: 42.7
click at [686, 333] on div "% of visitors: (Grid) (23/09/2024 to 21/09/2025) Distance: (Grid) (23/09/2024 t…" at bounding box center [704, 356] width 171 height 65
click at [686, 333] on div "% of visitors: (Grid) (23/09/2024 to 21/09/2025)" at bounding box center [695, 336] width 141 height 10
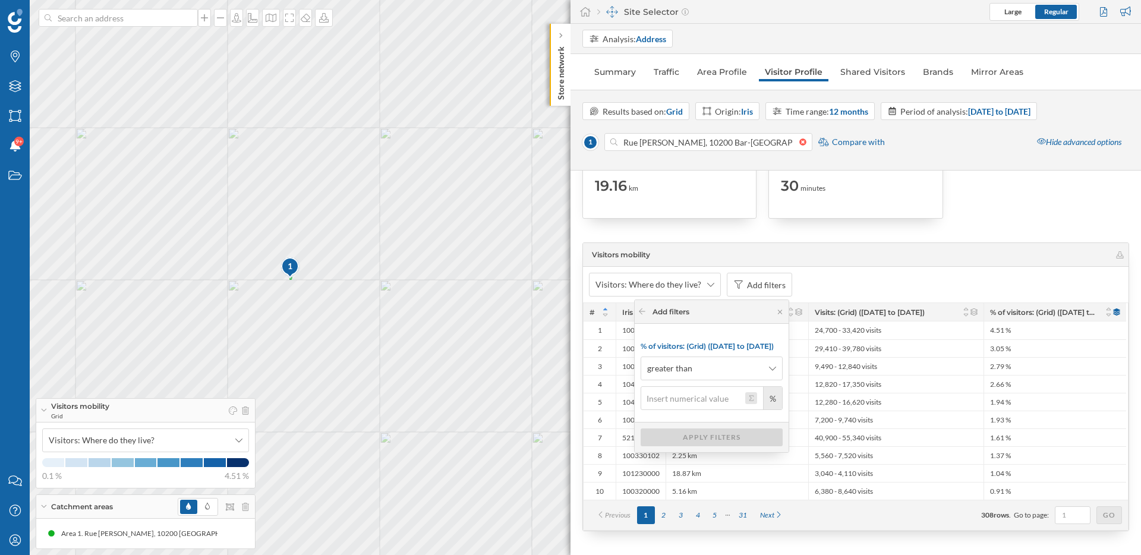
click at [752, 398] on button "%" at bounding box center [751, 398] width 12 height 12
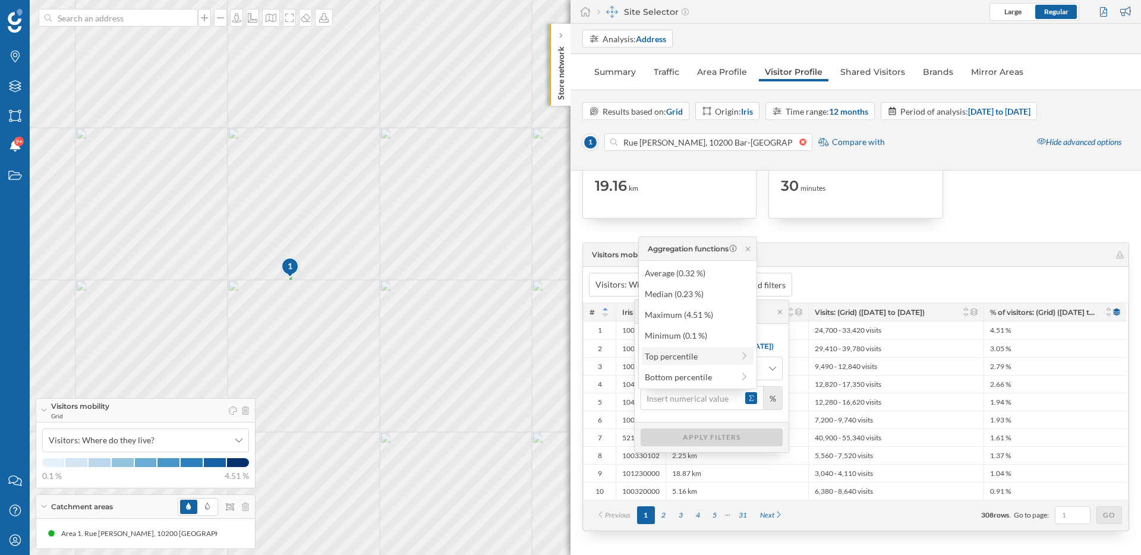
click at [676, 360] on div "Top percentile" at bounding box center [689, 356] width 89 height 12
click at [667, 335] on div "Top 70% (0.19 %)" at bounding box center [693, 335] width 114 height 12
type input "0.19"
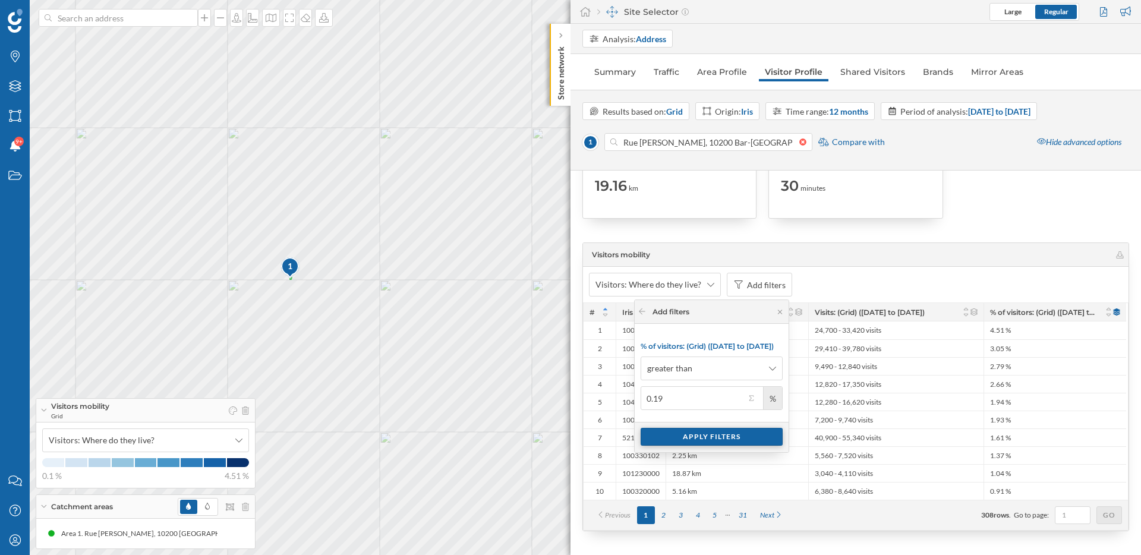
click at [694, 437] on div "Apply filters" at bounding box center [712, 437] width 142 height 18
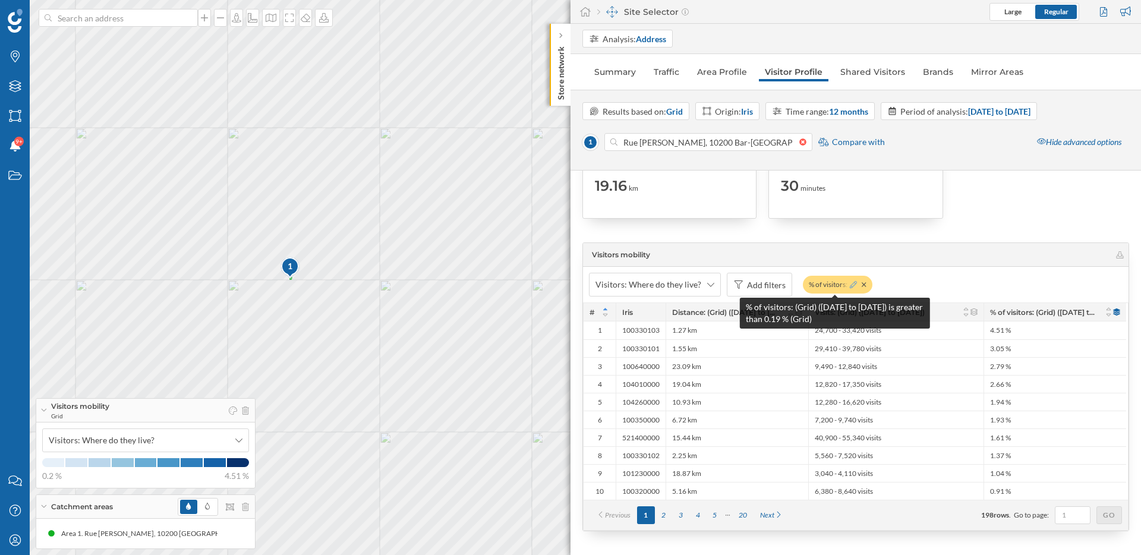
click at [852, 282] on icon at bounding box center [853, 284] width 7 height 7
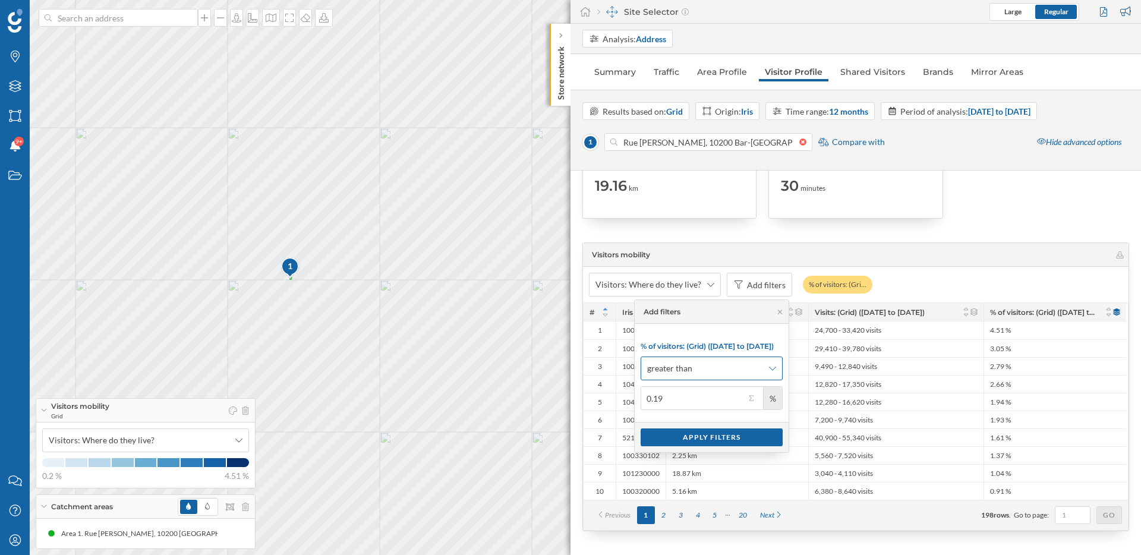
click at [771, 365] on icon at bounding box center [772, 368] width 7 height 8
click at [728, 333] on div "% of visitors: (Grid) (23/09/2024 to 21/09/2025) greater than 0.19 %" at bounding box center [712, 373] width 154 height 98
click at [750, 401] on button "0.19 %" at bounding box center [751, 398] width 12 height 12
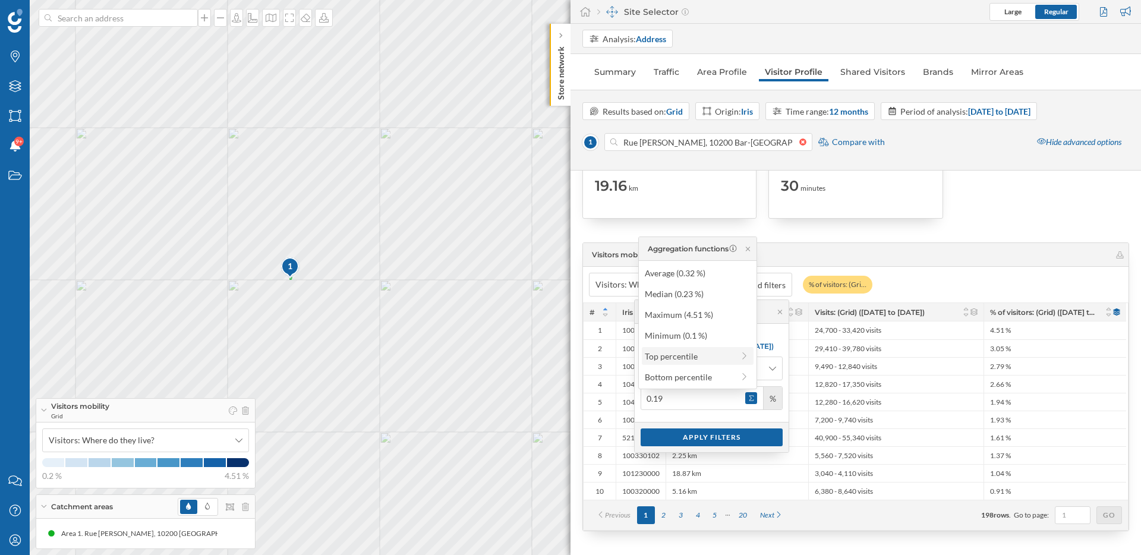
click at [699, 357] on div "Top percentile" at bounding box center [689, 356] width 89 height 12
click at [691, 354] on div "Top 80% (0.17 %)" at bounding box center [693, 356] width 114 height 12
type input "0.17"
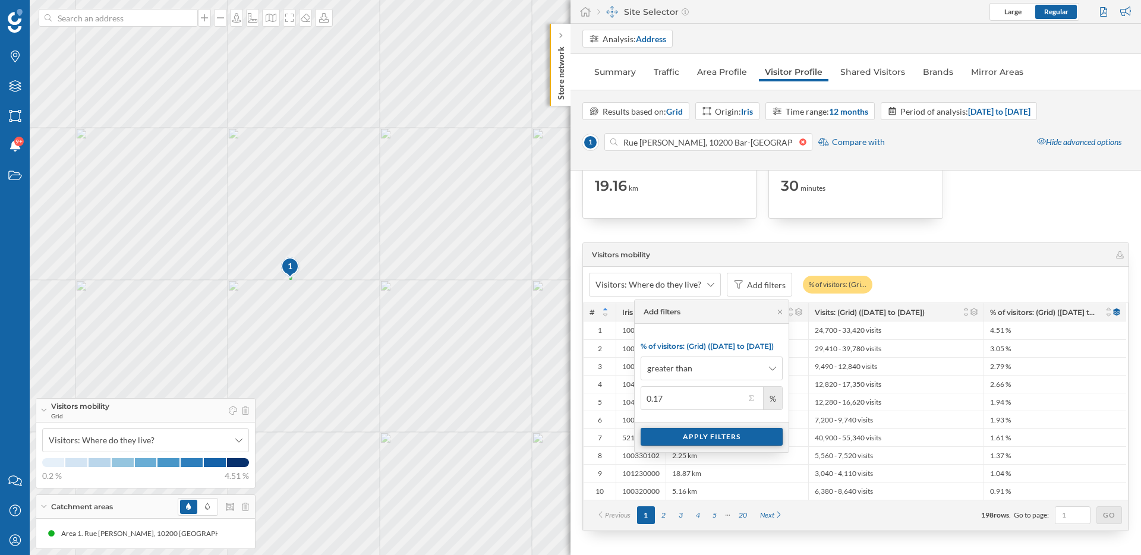
click at [715, 437] on div "Apply filters" at bounding box center [712, 437] width 142 height 18
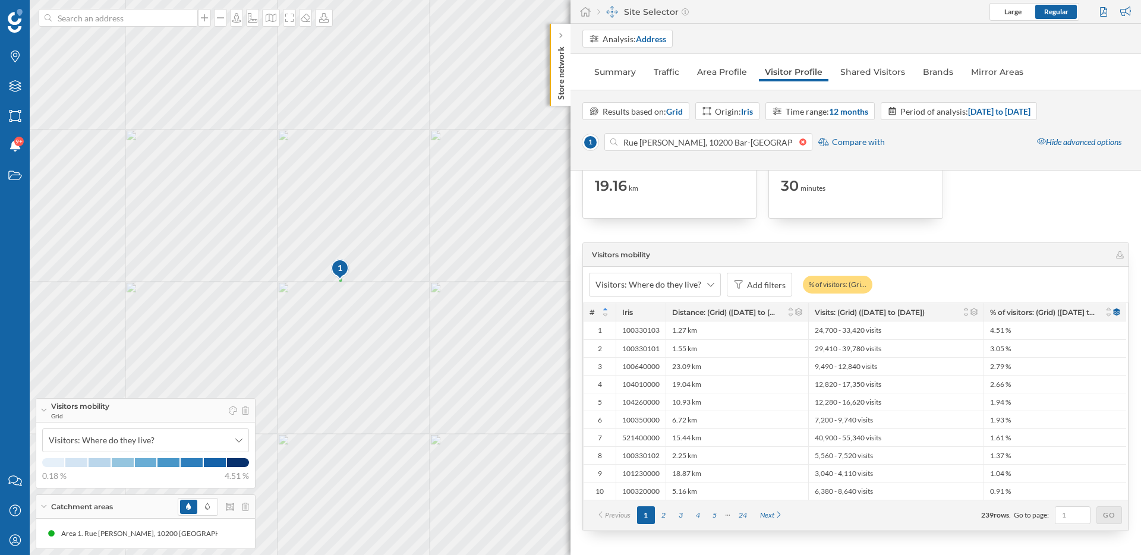
drag, startPoint x: 430, startPoint y: 357, endPoint x: 480, endPoint y: 358, distance: 50.5
click at [480, 358] on div "1 © Mapbox © OpenStreetMap Improve this map" at bounding box center [570, 277] width 1141 height 555
click at [708, 285] on icon at bounding box center [710, 284] width 7 height 8
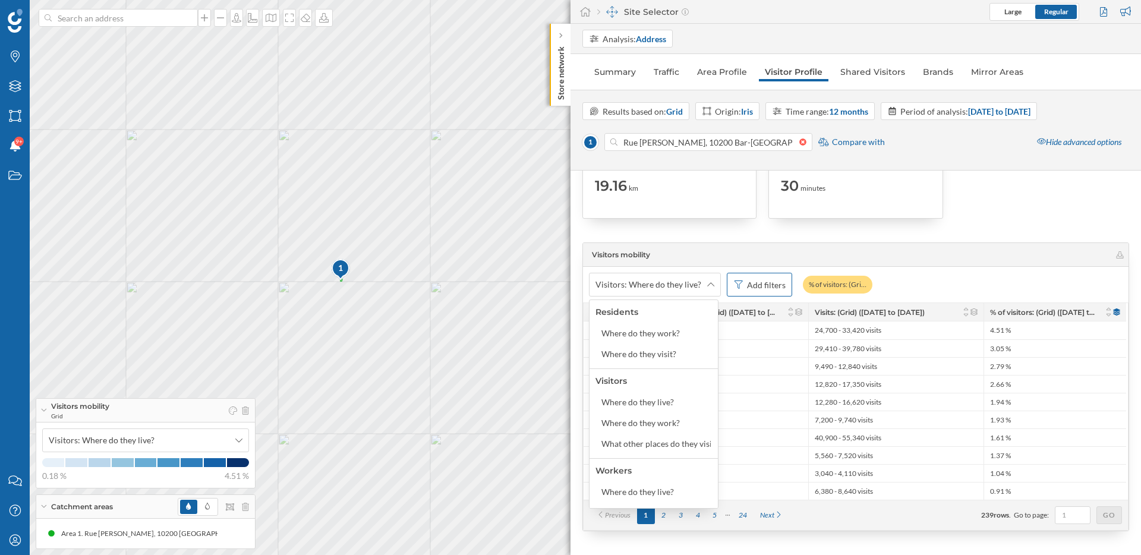
click at [781, 283] on div "Add filters" at bounding box center [766, 285] width 39 height 12
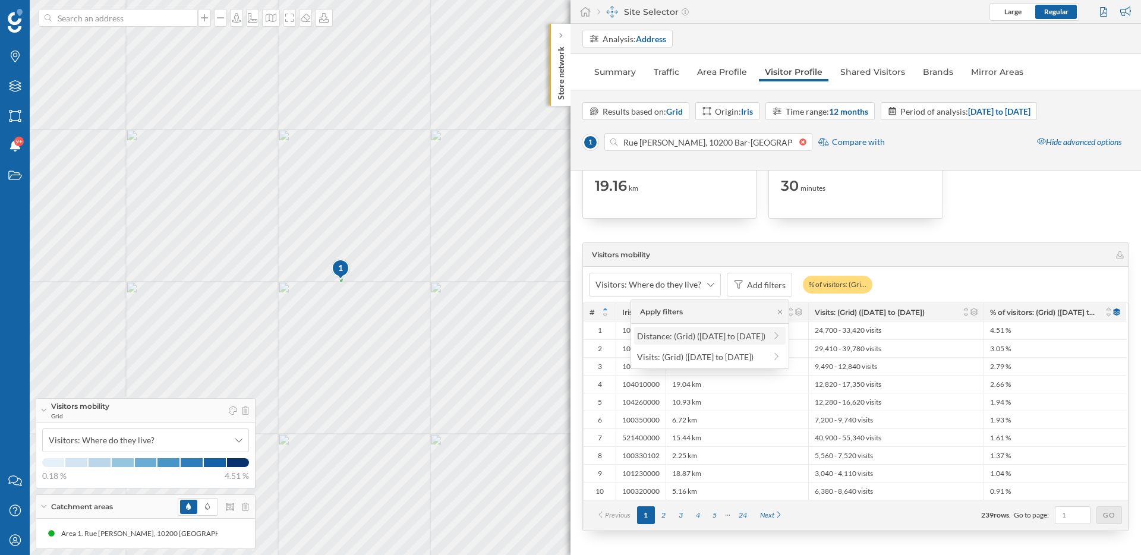
click at [714, 338] on div "Distance: (Grid) (23/09/2024 to 21/09/2025)" at bounding box center [701, 336] width 128 height 10
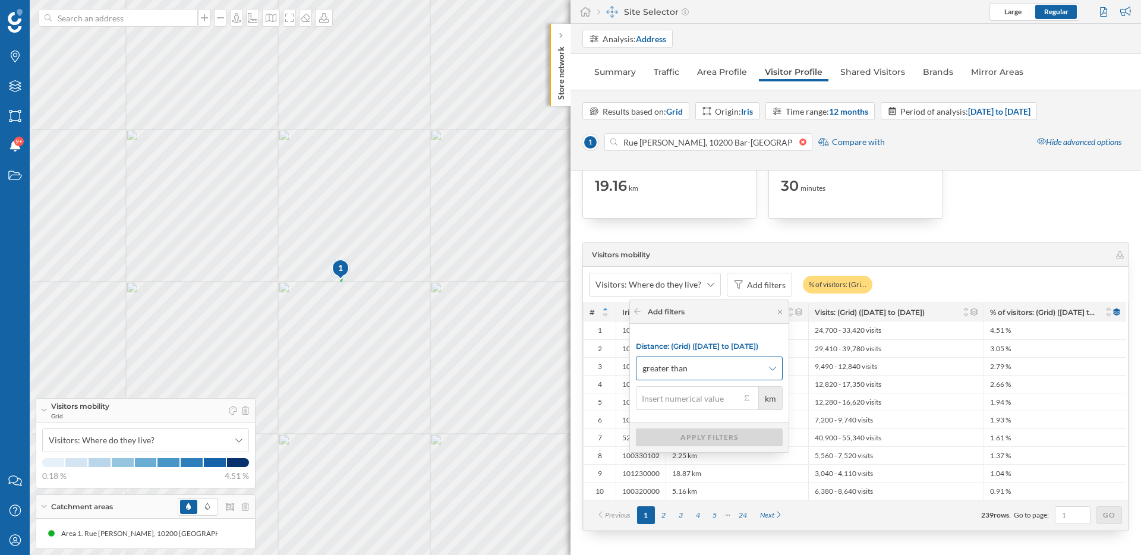
click at [690, 358] on div "greater than" at bounding box center [709, 369] width 147 height 24
click at [658, 421] on div "less than" at bounding box center [652, 417] width 32 height 10
click at [674, 393] on input "km" at bounding box center [688, 398] width 105 height 24
type input "4"
type input "3"
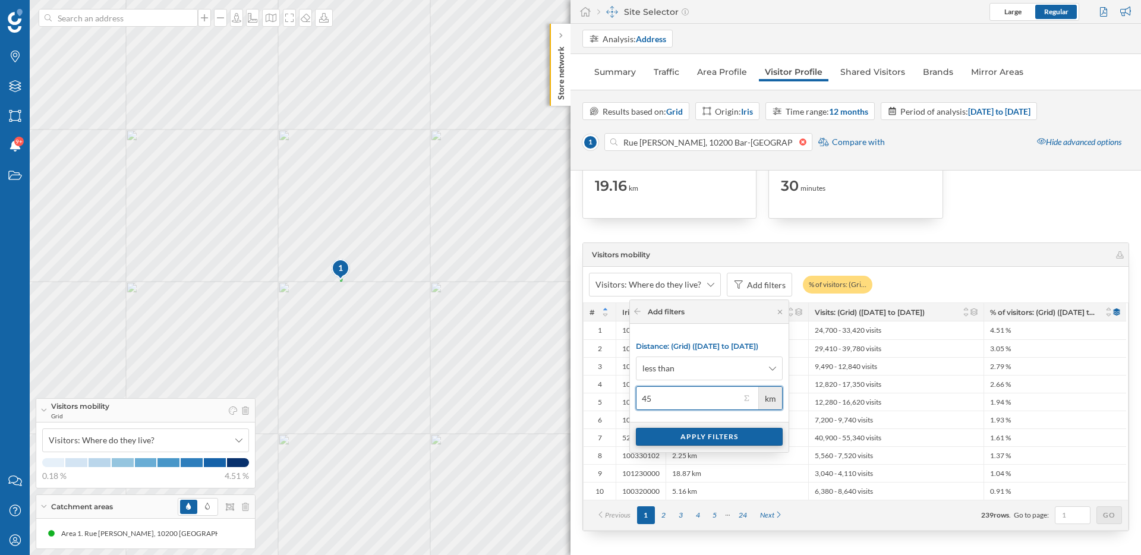
type input "45"
click at [718, 439] on div "Apply filters" at bounding box center [709, 437] width 147 height 18
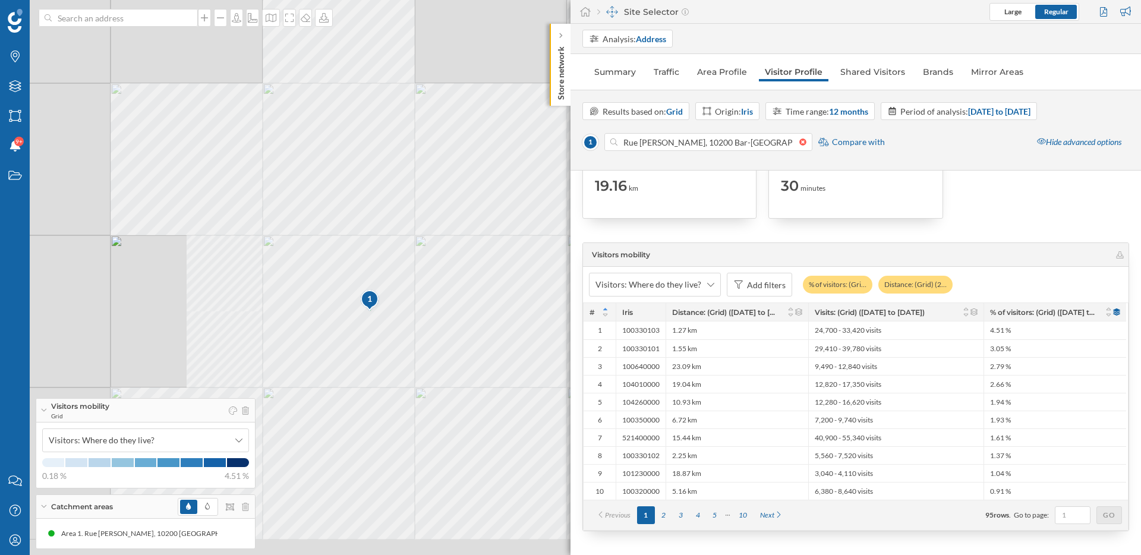
drag, startPoint x: 456, startPoint y: 379, endPoint x: 446, endPoint y: 362, distance: 19.2
click at [446, 362] on div "1 © Mapbox © OpenStreetMap Improve this map" at bounding box center [570, 277] width 1141 height 555
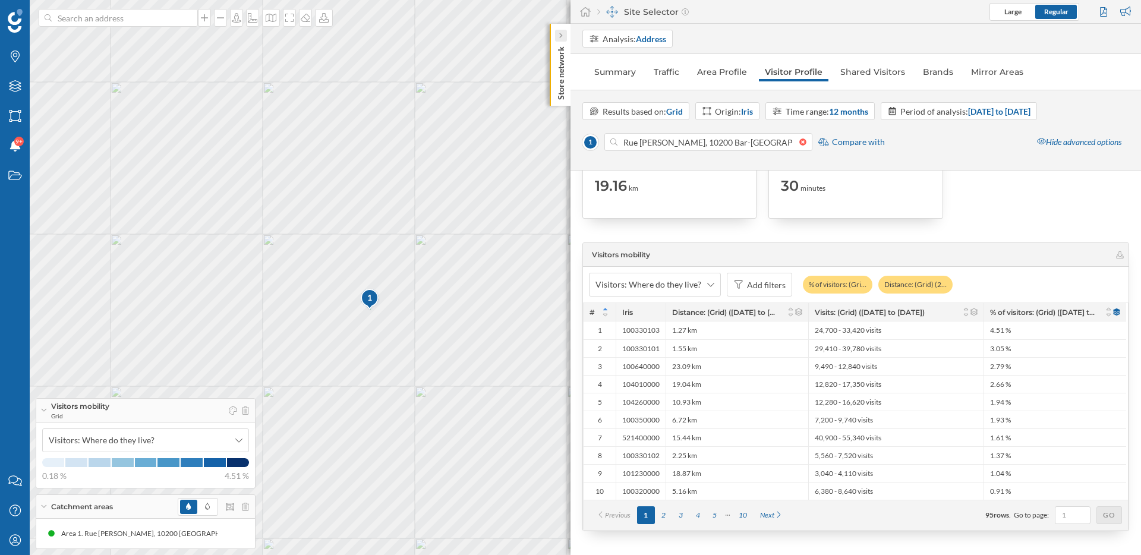
click at [560, 36] on icon at bounding box center [561, 36] width 4 height 6
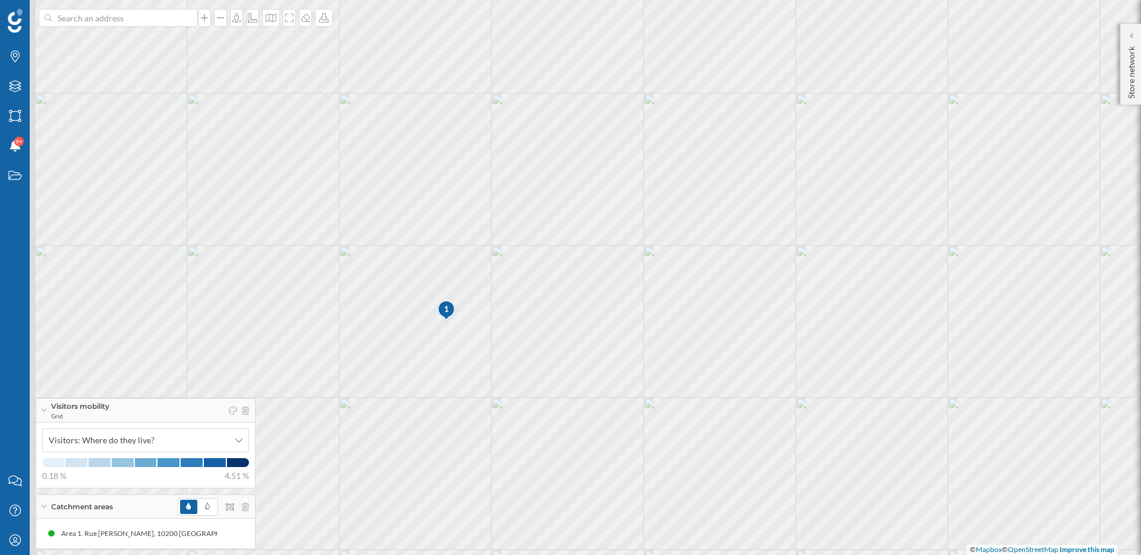
drag, startPoint x: 347, startPoint y: 260, endPoint x: 423, endPoint y: 271, distance: 76.8
click at [423, 271] on div "1 © Mapbox © OpenStreetMap Improve this map" at bounding box center [570, 277] width 1141 height 555
drag, startPoint x: 423, startPoint y: 271, endPoint x: 518, endPoint y: 183, distance: 129.5
click at [518, 183] on div "1 © Mapbox © OpenStreetMap Improve this map" at bounding box center [570, 277] width 1141 height 555
click at [1130, 37] on icon at bounding box center [1131, 36] width 4 height 6
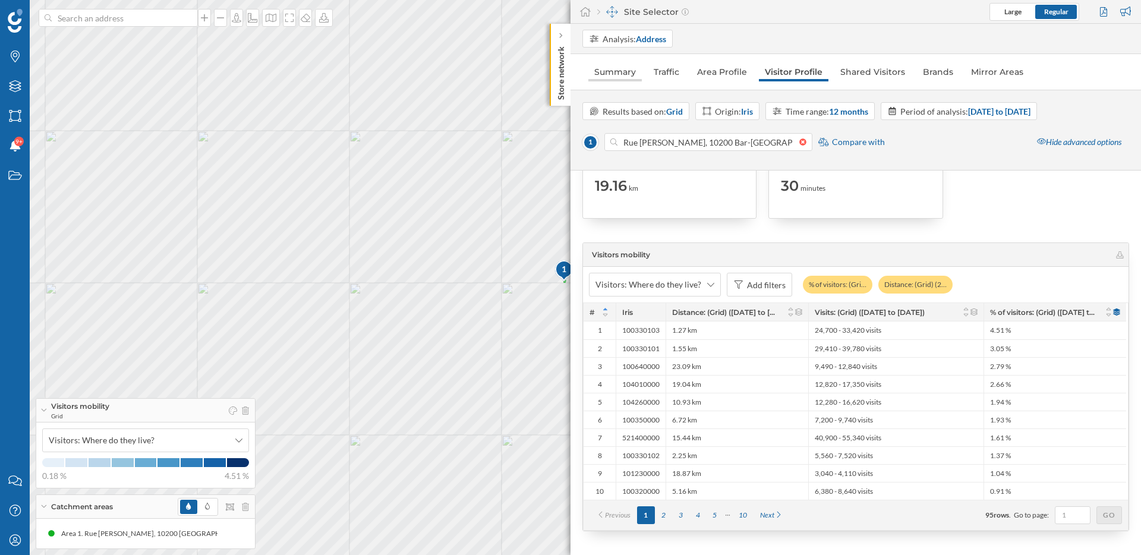
click at [628, 75] on link "Summary" at bounding box center [614, 71] width 53 height 19
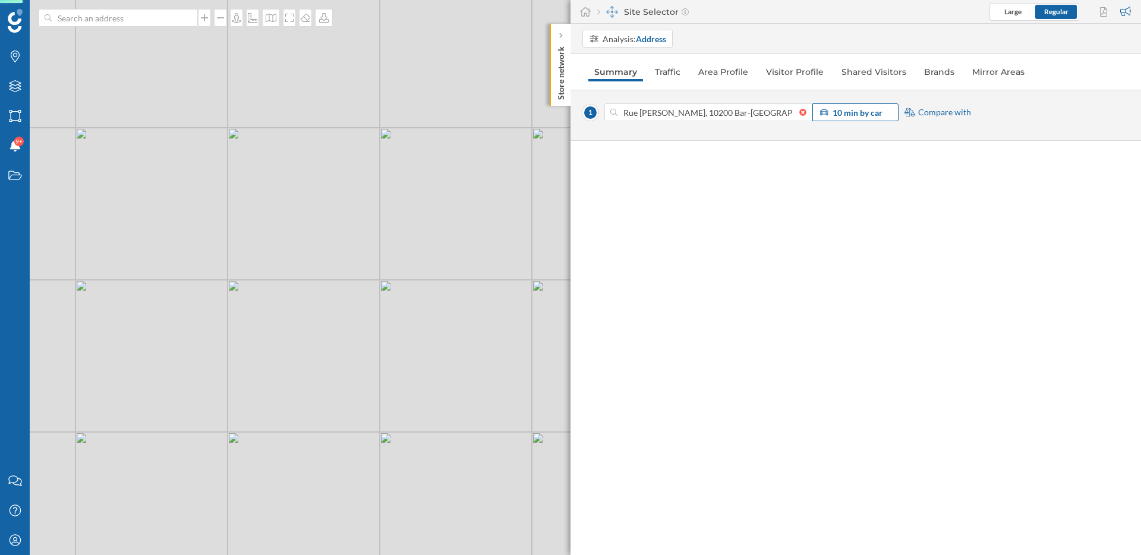
click at [858, 111] on strong "10 min by car" at bounding box center [858, 113] width 50 height 10
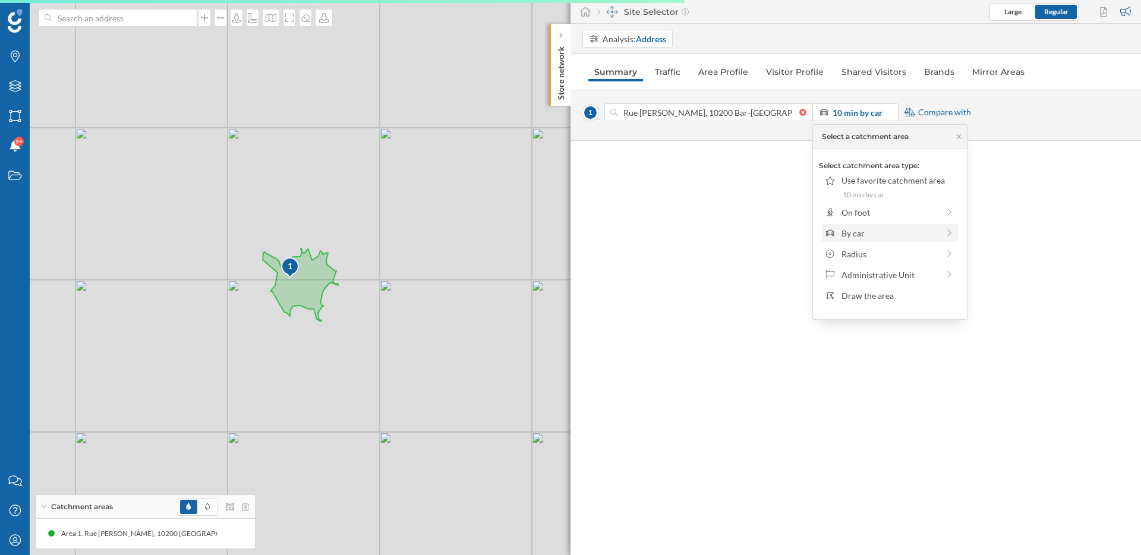
click at [859, 230] on div "By car" at bounding box center [889, 233] width 97 height 12
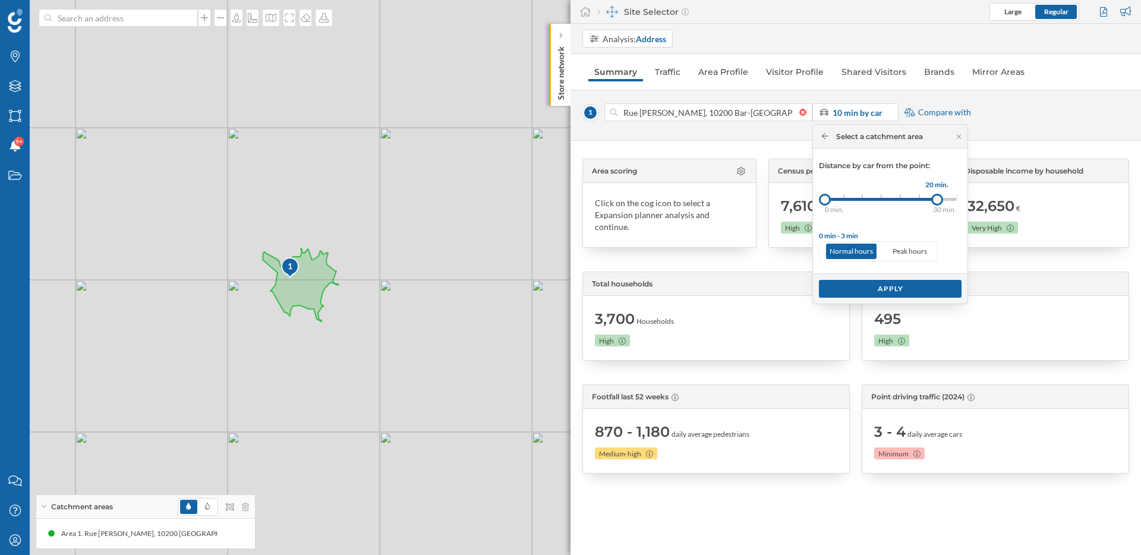
drag, startPoint x: 844, startPoint y: 201, endPoint x: 937, endPoint y: 198, distance: 93.3
click at [937, 198] on div at bounding box center [937, 200] width 12 height 12
click at [897, 287] on div "Apply" at bounding box center [890, 288] width 143 height 18
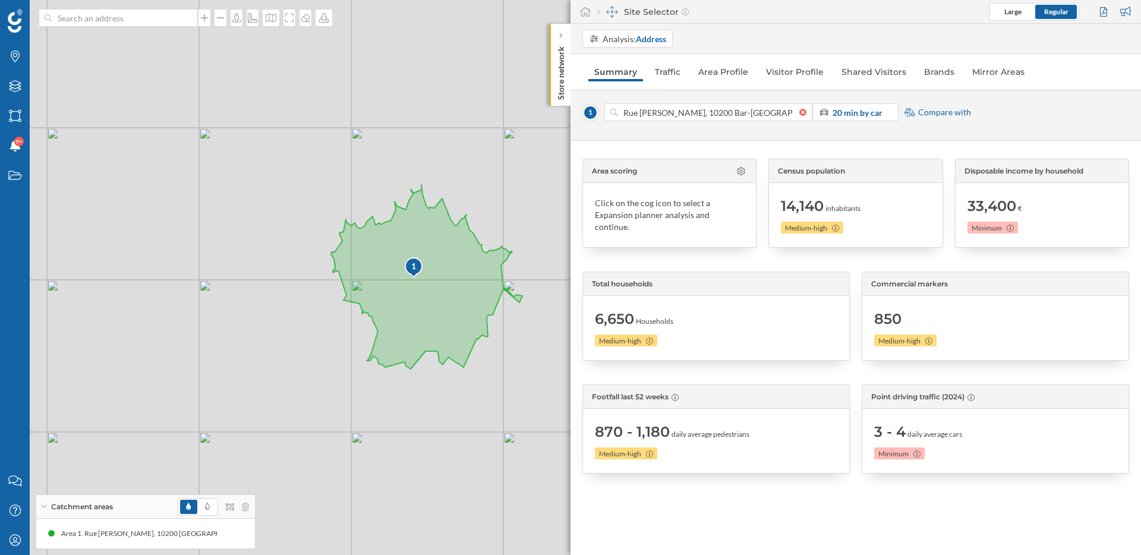
drag, startPoint x: 153, startPoint y: 313, endPoint x: 242, endPoint y: 317, distance: 88.6
click at [242, 317] on div "1 © Mapbox © OpenStreetMap Improve this map" at bounding box center [570, 277] width 1141 height 555
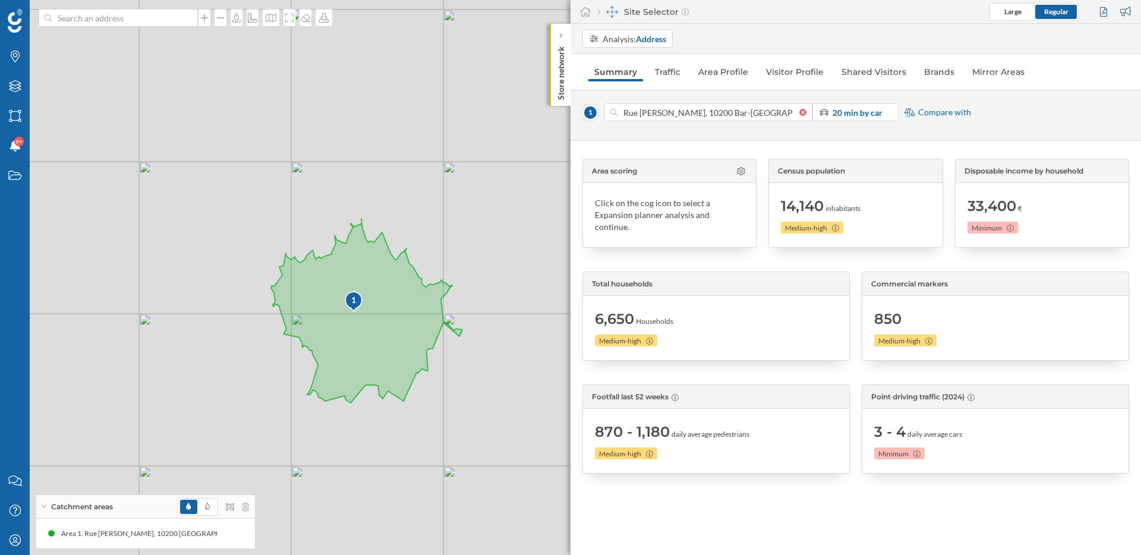
drag, startPoint x: 253, startPoint y: 324, endPoint x: 228, endPoint y: 354, distance: 39.3
click at [228, 354] on div "1 © Mapbox © OpenStreetMap Improve this map" at bounding box center [570, 277] width 1141 height 555
click at [563, 33] on div at bounding box center [561, 36] width 12 height 12
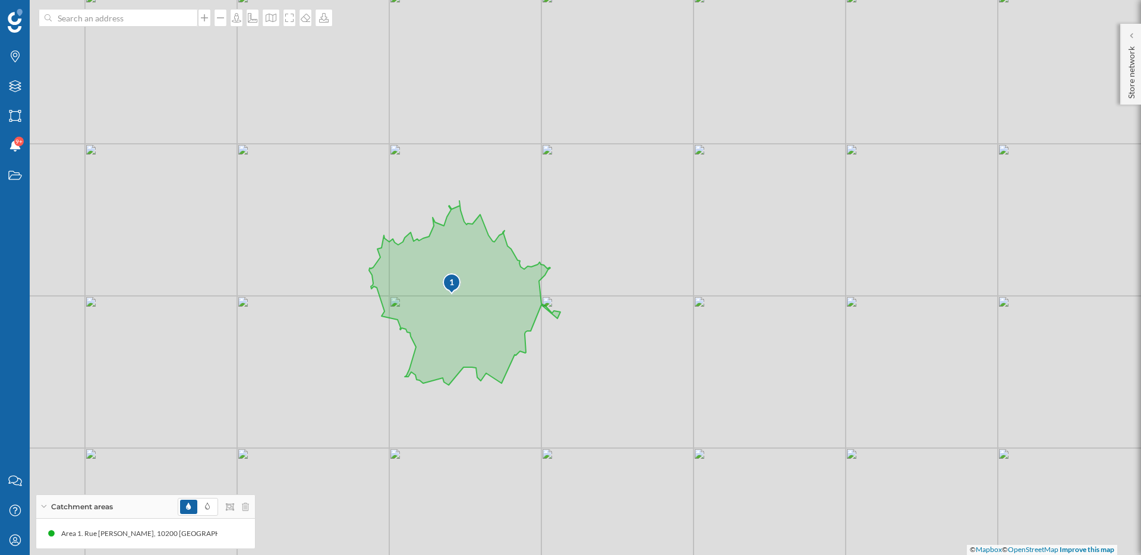
drag, startPoint x: 468, startPoint y: 105, endPoint x: 565, endPoint y: 86, distance: 99.2
click at [565, 86] on div "1 © Mapbox © OpenStreetMap Improve this map" at bounding box center [570, 277] width 1141 height 555
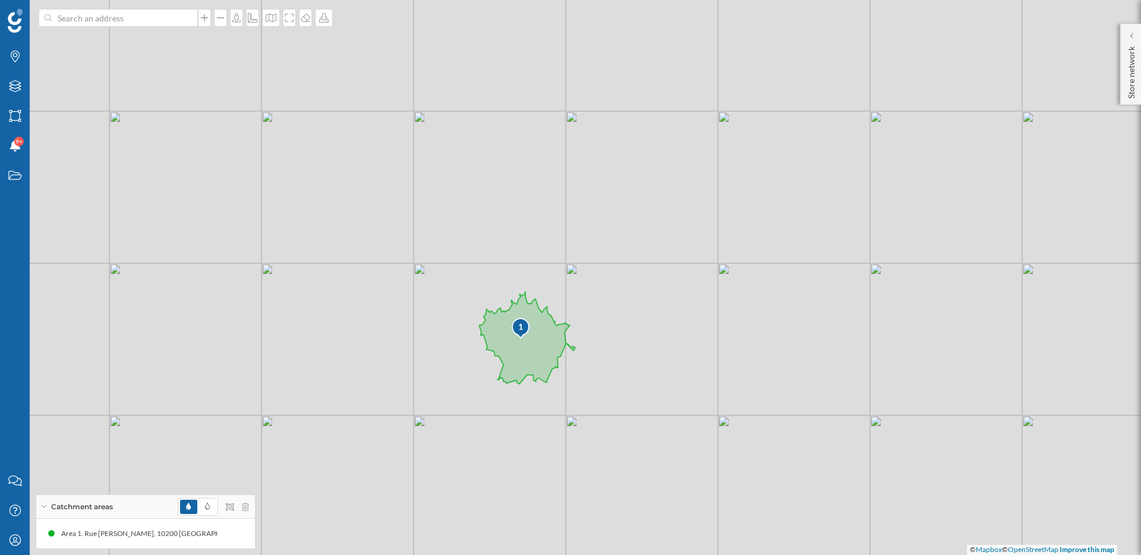
drag, startPoint x: 660, startPoint y: 464, endPoint x: 632, endPoint y: 424, distance: 48.3
click at [632, 424] on div "1 © Mapbox © OpenStreetMap Improve this map" at bounding box center [570, 277] width 1141 height 555
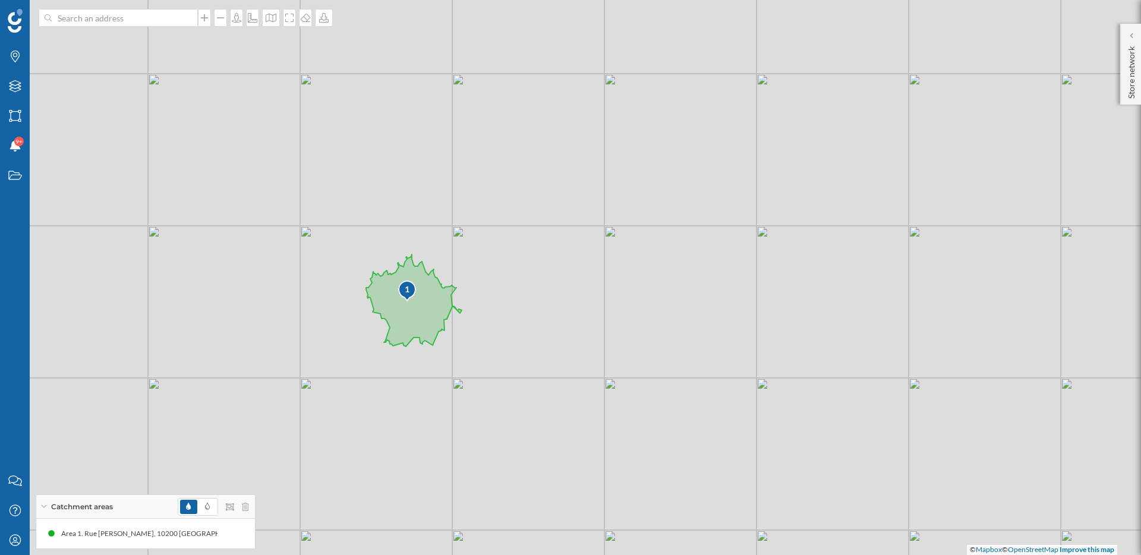
drag, startPoint x: 632, startPoint y: 424, endPoint x: 522, endPoint y: 390, distance: 114.9
click at [522, 390] on div "1 © Mapbox © OpenStreetMap Improve this map" at bounding box center [570, 277] width 1141 height 555
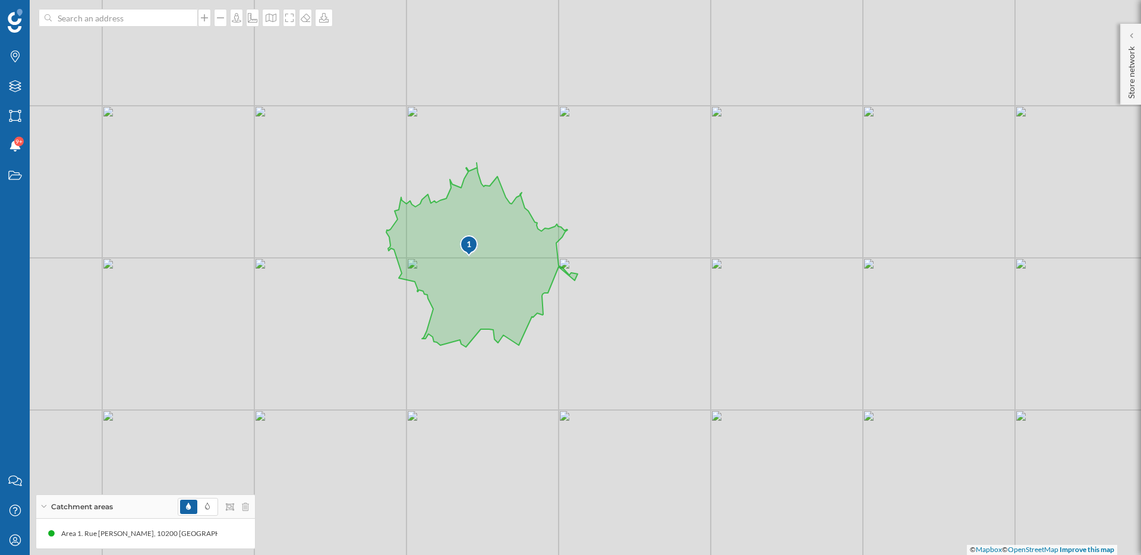
drag, startPoint x: 484, startPoint y: 237, endPoint x: 629, endPoint y: 105, distance: 195.6
click at [629, 105] on div "1 © Mapbox © OpenStreetMap Improve this map" at bounding box center [570, 277] width 1141 height 555
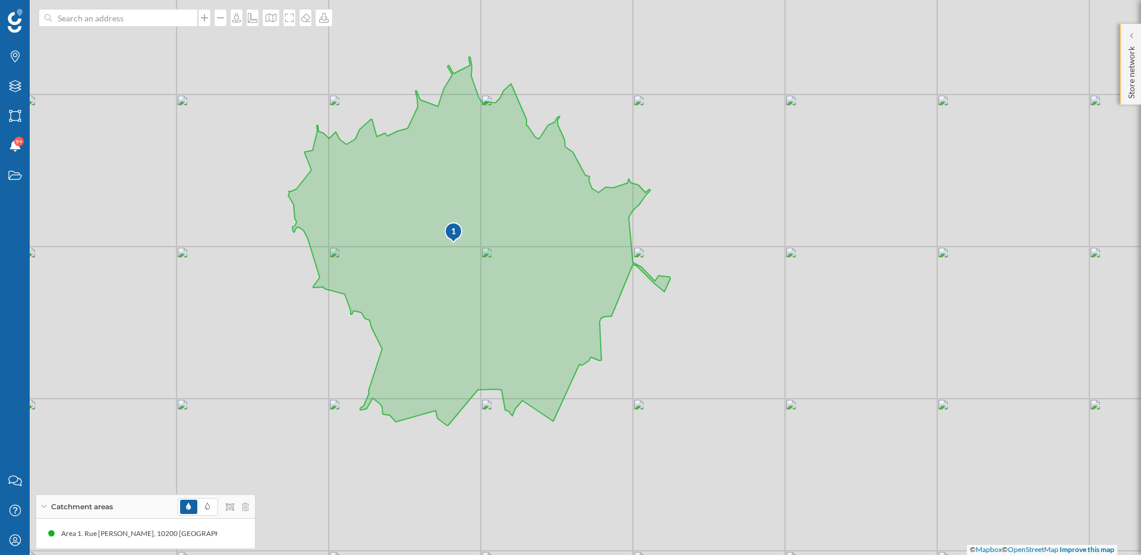
click at [1130, 42] on p "Store network" at bounding box center [1132, 70] width 12 height 57
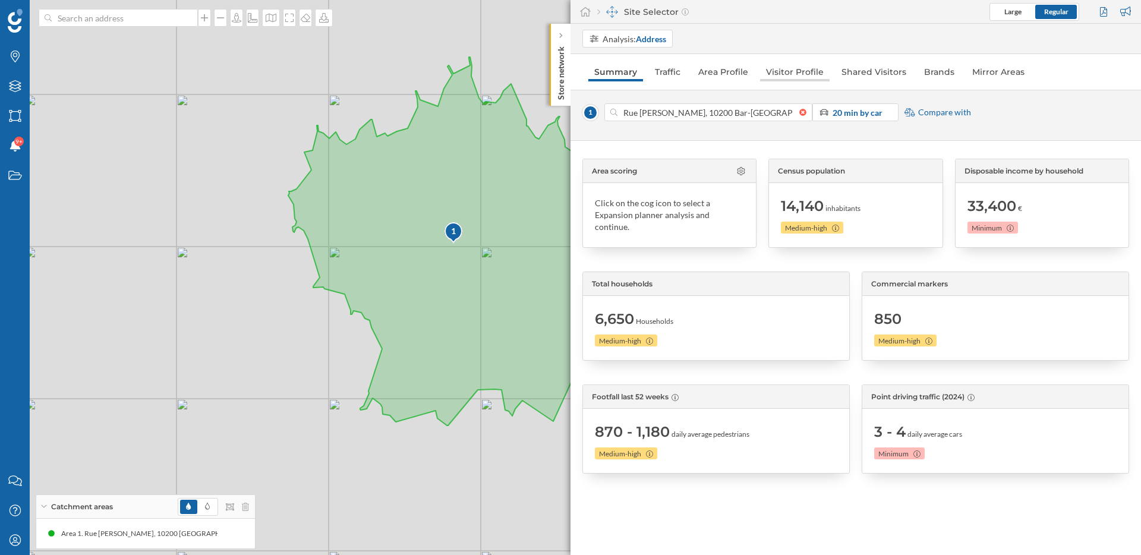
click at [793, 70] on link "Visitor Profile" at bounding box center [795, 71] width 70 height 19
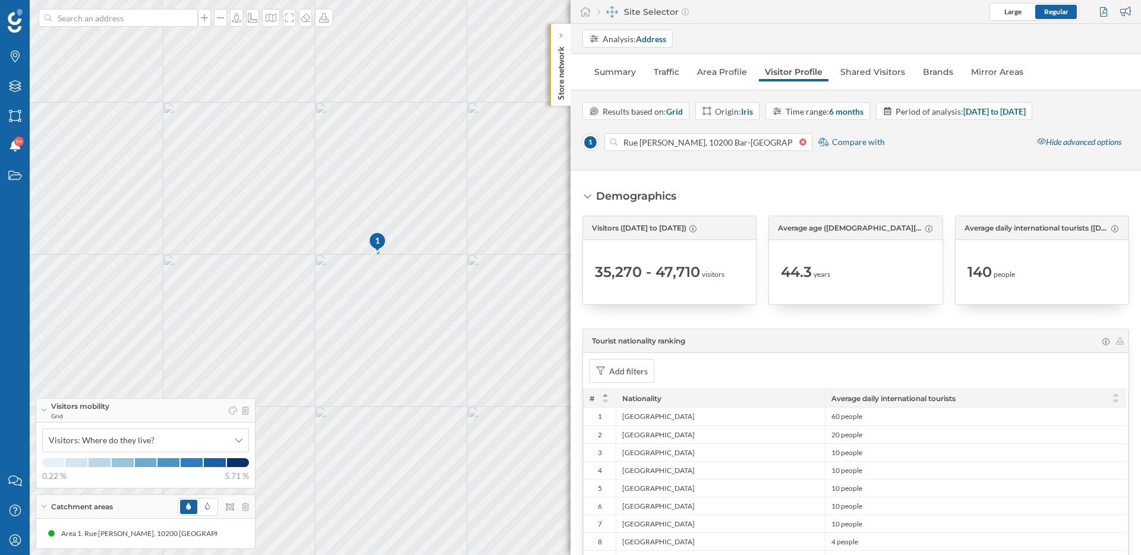
drag, startPoint x: 355, startPoint y: 187, endPoint x: 462, endPoint y: 195, distance: 107.2
click at [463, 196] on div "1 © Mapbox © OpenStreetMap Improve this map" at bounding box center [570, 277] width 1141 height 555
drag, startPoint x: 405, startPoint y: 199, endPoint x: 398, endPoint y: 226, distance: 28.1
click at [398, 226] on div "1 © Mapbox © OpenStreetMap Improve this map" at bounding box center [570, 277] width 1141 height 555
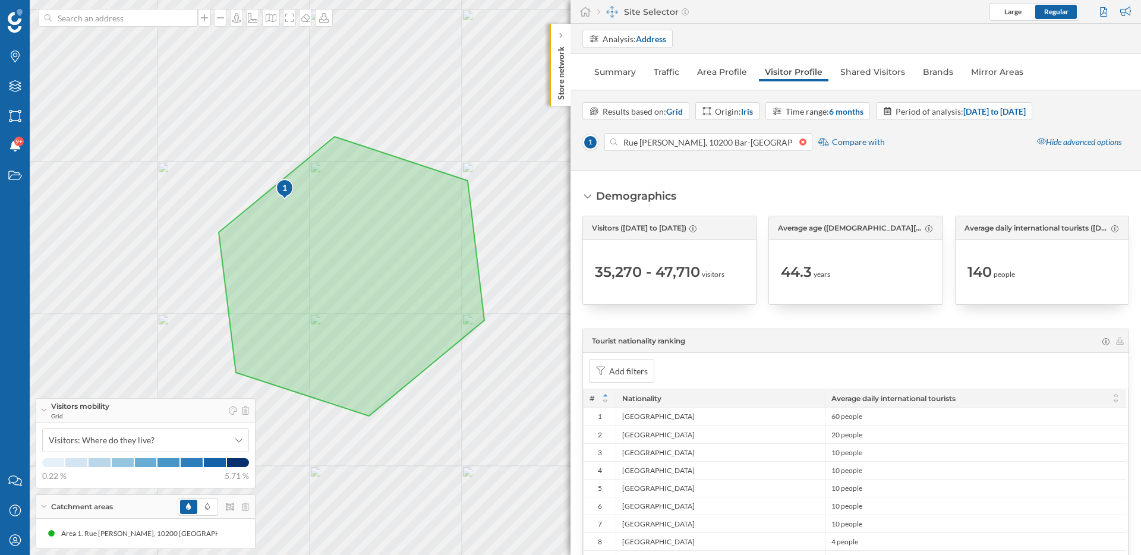
drag, startPoint x: 462, startPoint y: 291, endPoint x: 368, endPoint y: 231, distance: 111.3
click at [368, 231] on icon at bounding box center [352, 276] width 266 height 279
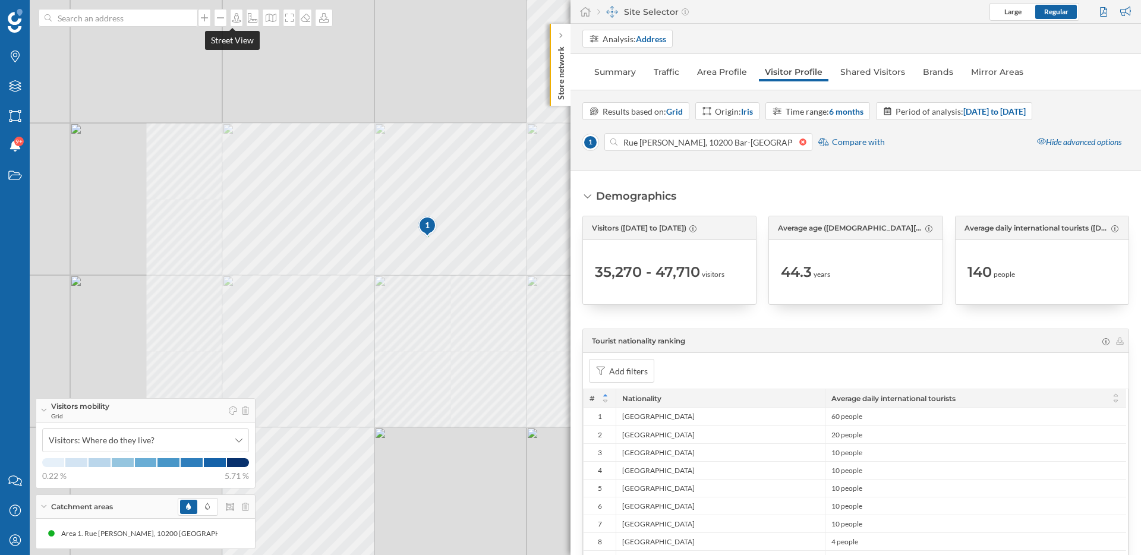
click at [146, 28] on div "1 © Mapbox © OpenStreetMap Improve this map" at bounding box center [570, 277] width 1141 height 555
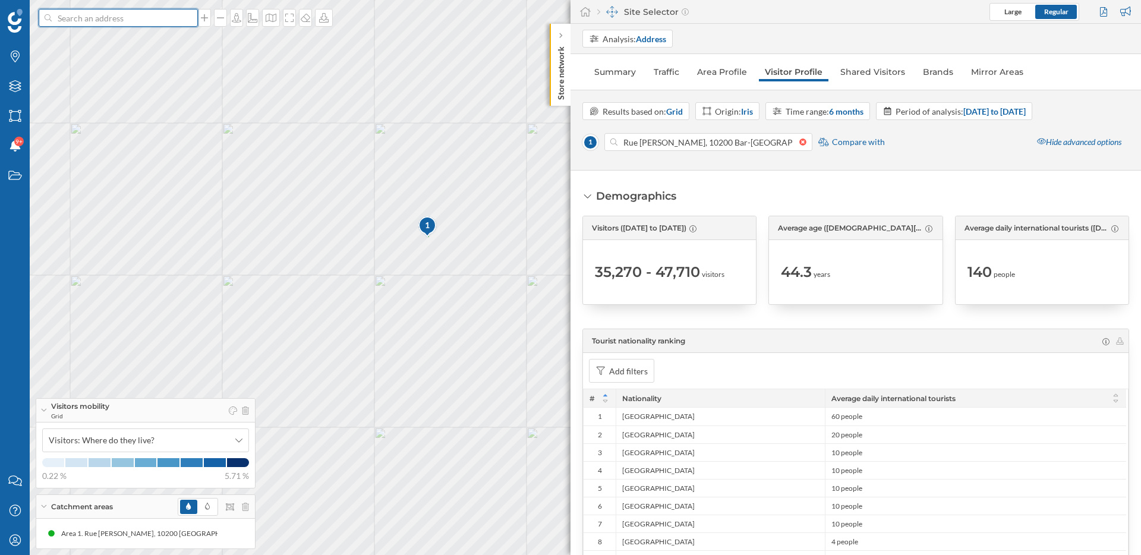
click at [144, 22] on input at bounding box center [118, 18] width 133 height 18
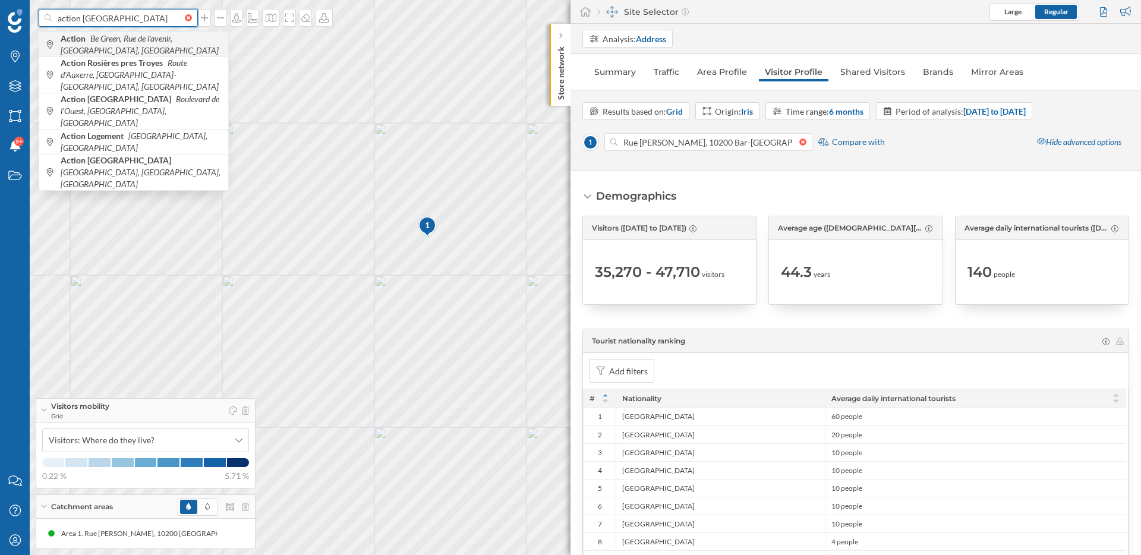
type input "action troyes"
click at [127, 45] on span "Action Be Green, Rue de l'avenir, Troyes, France" at bounding box center [142, 45] width 162 height 24
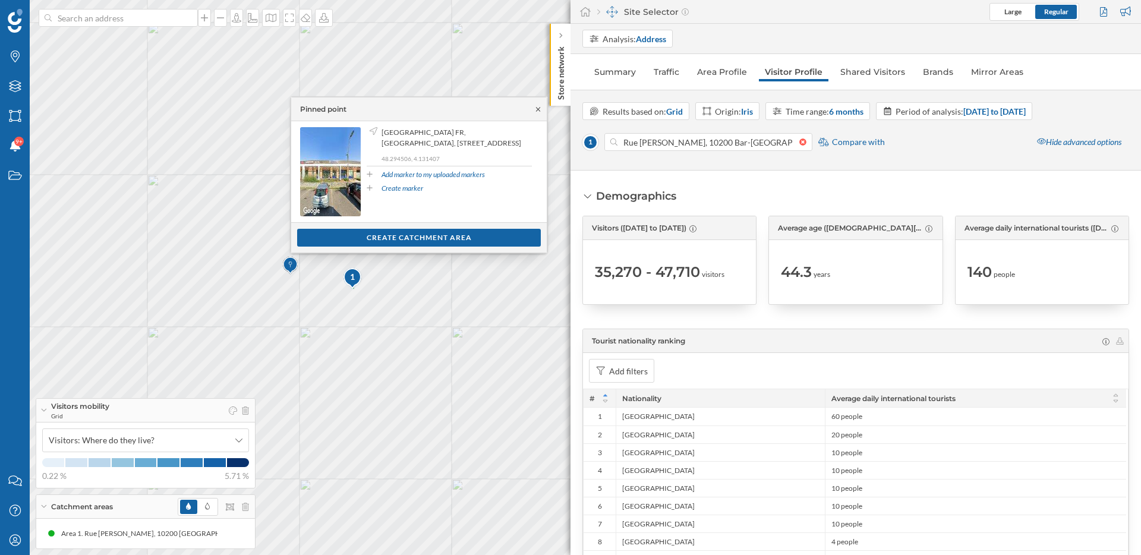
click at [537, 109] on icon at bounding box center [538, 109] width 9 height 7
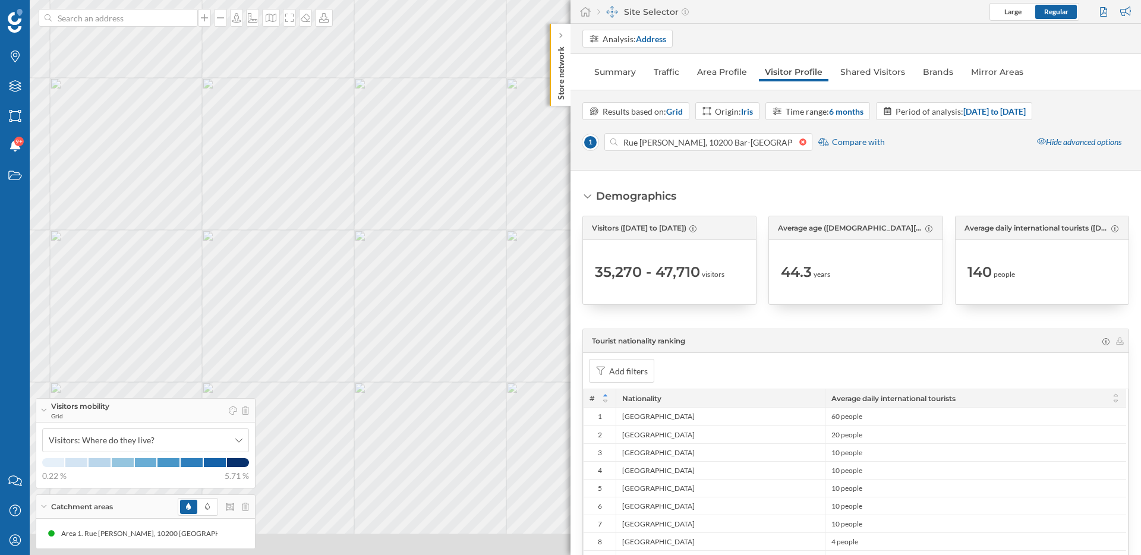
drag, startPoint x: 384, startPoint y: 329, endPoint x: 383, endPoint y: 234, distance: 94.5
click at [383, 234] on div "1 © Mapbox © OpenStreetMap Improve this map" at bounding box center [570, 277] width 1141 height 555
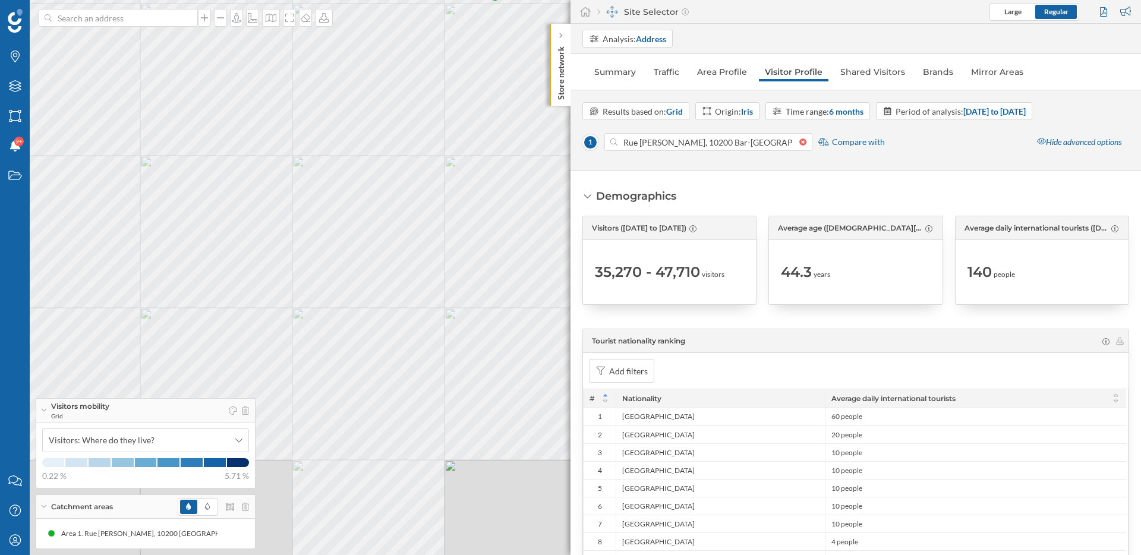
drag, startPoint x: 358, startPoint y: 205, endPoint x: 366, endPoint y: 290, distance: 85.3
click at [389, 340] on div "1 © Mapbox © OpenStreetMap Improve this map" at bounding box center [570, 277] width 1141 height 555
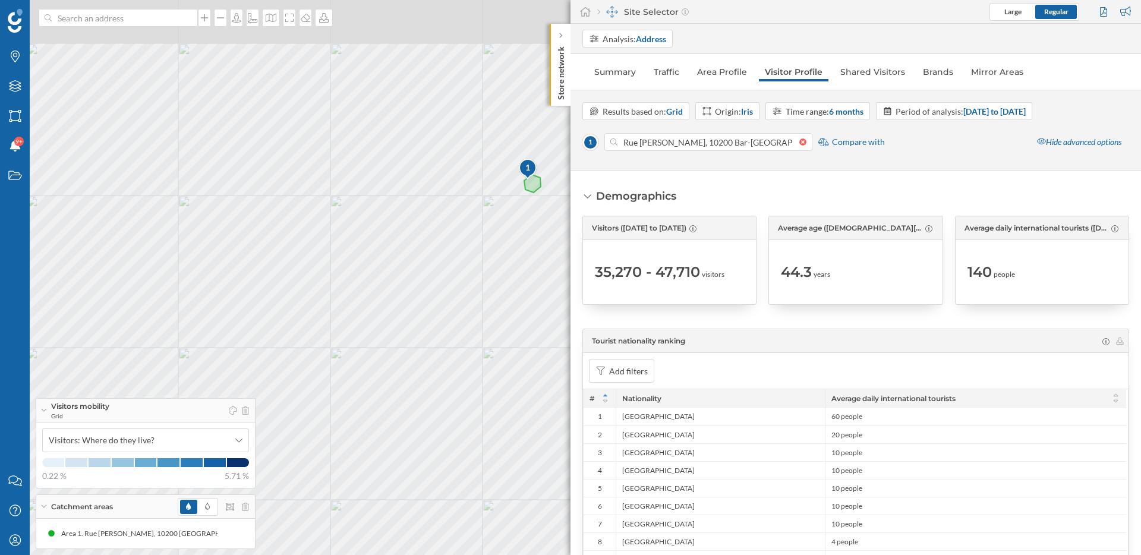
drag, startPoint x: 351, startPoint y: 239, endPoint x: 381, endPoint y: 343, distance: 108.3
click at [381, 343] on div "1 © Mapbox © OpenStreetMap Improve this map" at bounding box center [570, 277] width 1141 height 555
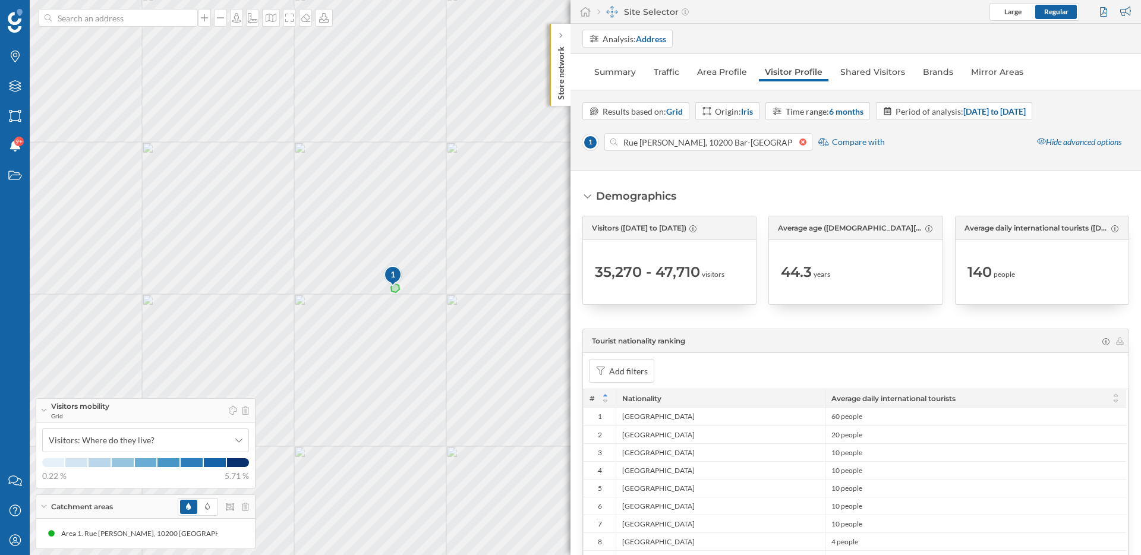
drag, startPoint x: 270, startPoint y: 234, endPoint x: 187, endPoint y: 235, distance: 83.8
click at [186, 235] on div "1 © Mapbox © OpenStreetMap Improve this map" at bounding box center [570, 277] width 1141 height 555
drag, startPoint x: 455, startPoint y: 293, endPoint x: 323, endPoint y: 251, distance: 138.3
click at [324, 251] on div "1 © Mapbox © OpenStreetMap Improve this map" at bounding box center [570, 277] width 1141 height 555
drag, startPoint x: 401, startPoint y: 274, endPoint x: 374, endPoint y: 360, distance: 89.7
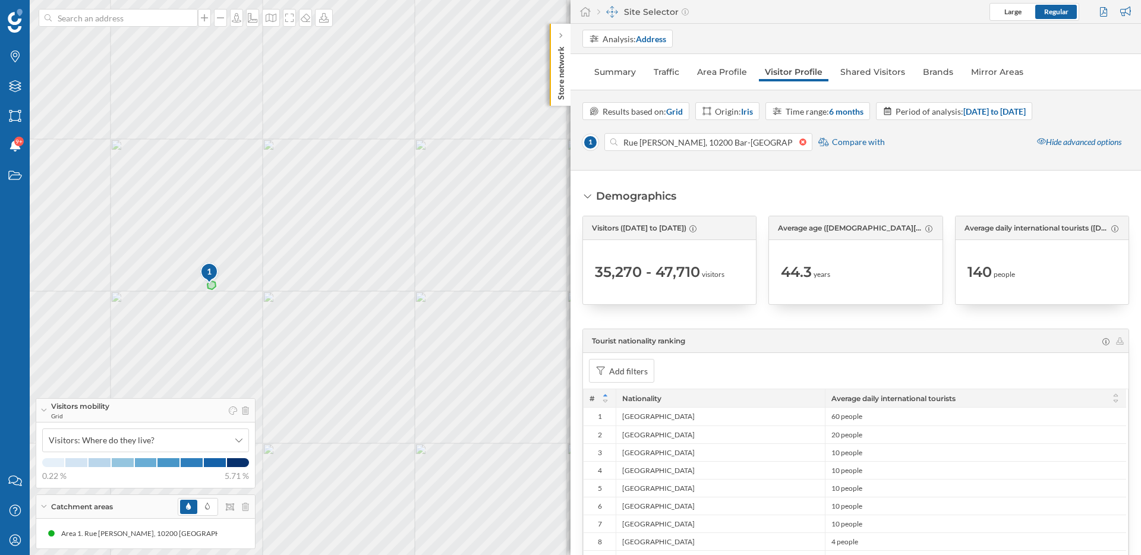
click at [374, 358] on div "1 © Mapbox © OpenStreetMap Improve this map" at bounding box center [570, 277] width 1141 height 555
drag, startPoint x: 360, startPoint y: 322, endPoint x: 387, endPoint y: 254, distance: 72.7
click at [387, 254] on div "1 © Mapbox © OpenStreetMap Improve this map" at bounding box center [570, 277] width 1141 height 555
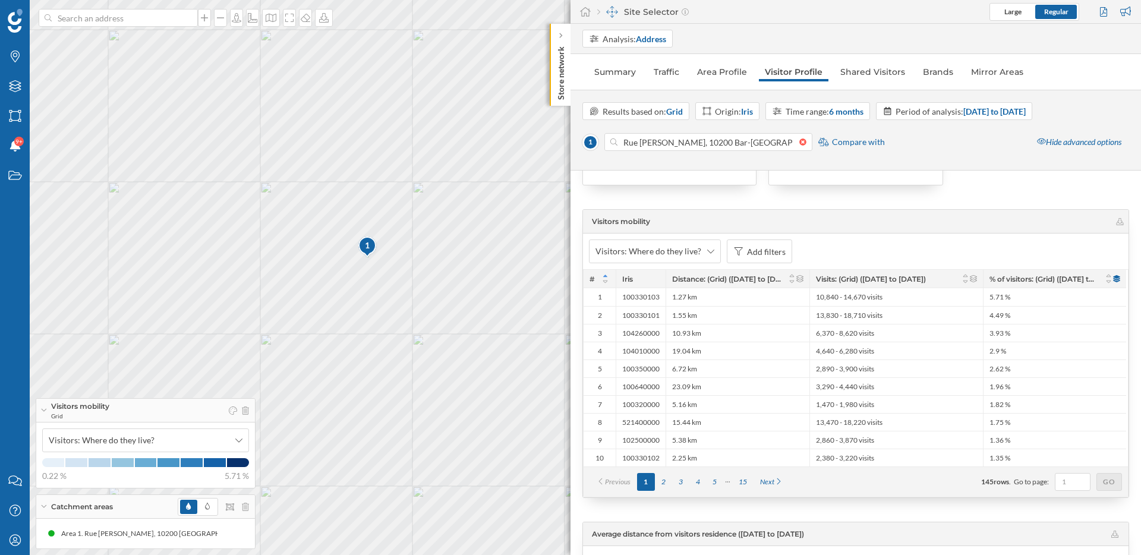
scroll to position [2448, 0]
click at [781, 247] on div "Add filters" at bounding box center [759, 254] width 65 height 24
click at [691, 307] on div "% of visitors: (Grid) (17/03/2025 to 31/08/2025)" at bounding box center [695, 305] width 141 height 10
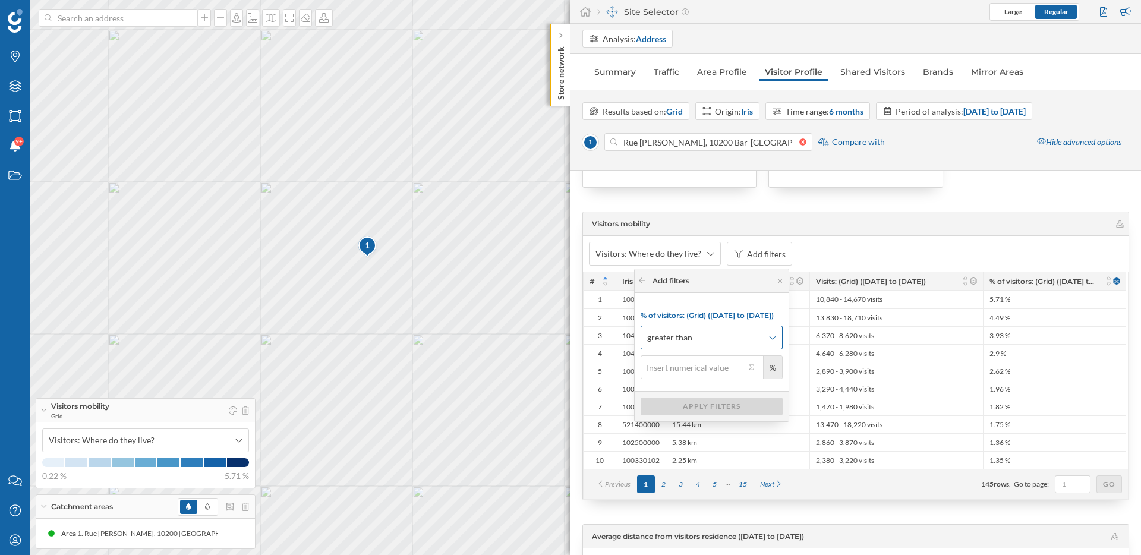
click at [708, 340] on span "greater than" at bounding box center [705, 338] width 116 height 12
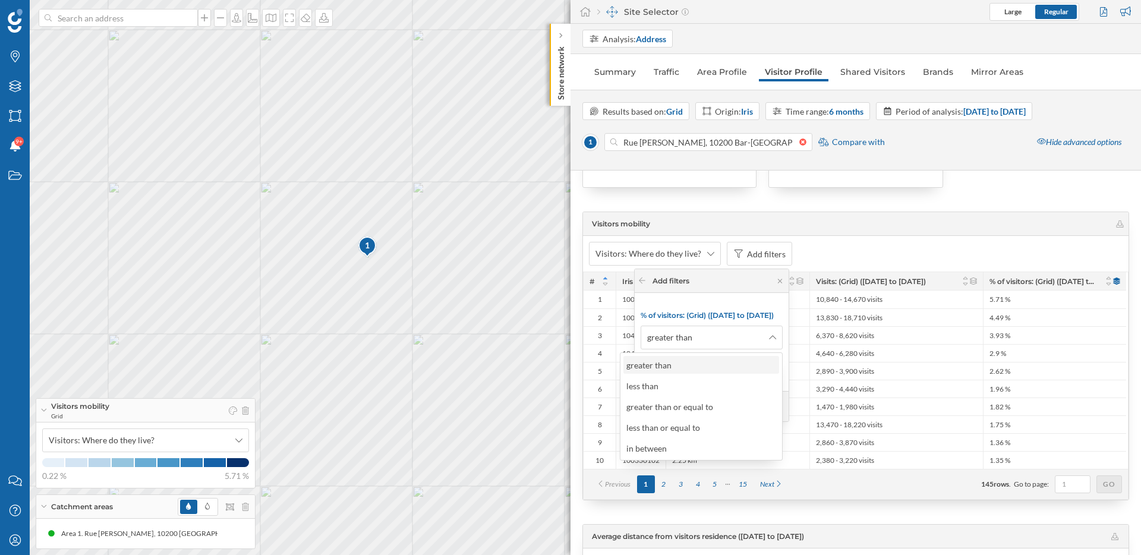
click at [675, 364] on div "greater than" at bounding box center [651, 365] width 51 height 12
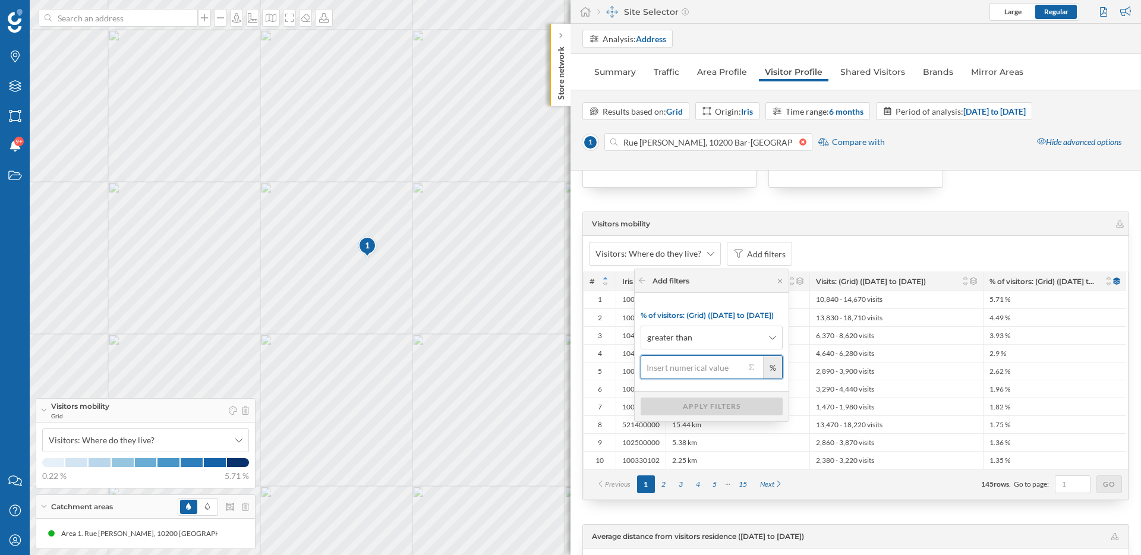
click at [673, 364] on input "%" at bounding box center [693, 367] width 105 height 24
type input "80"
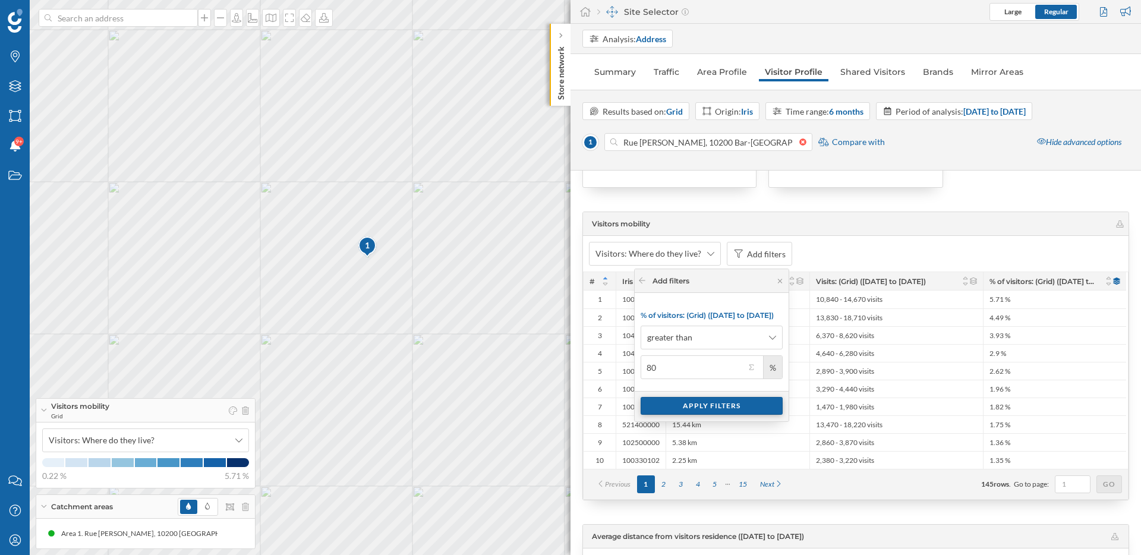
click at [712, 409] on div "Apply filters" at bounding box center [712, 406] width 142 height 18
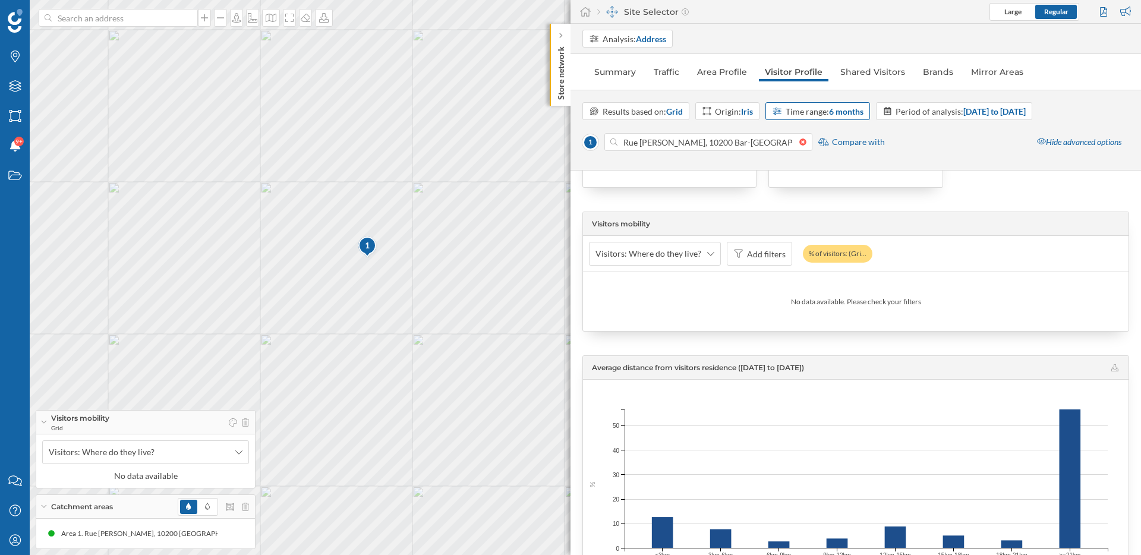
click at [849, 112] on strong "6 months" at bounding box center [846, 111] width 34 height 10
click at [832, 223] on div "12 months" at bounding box center [818, 222] width 91 height 12
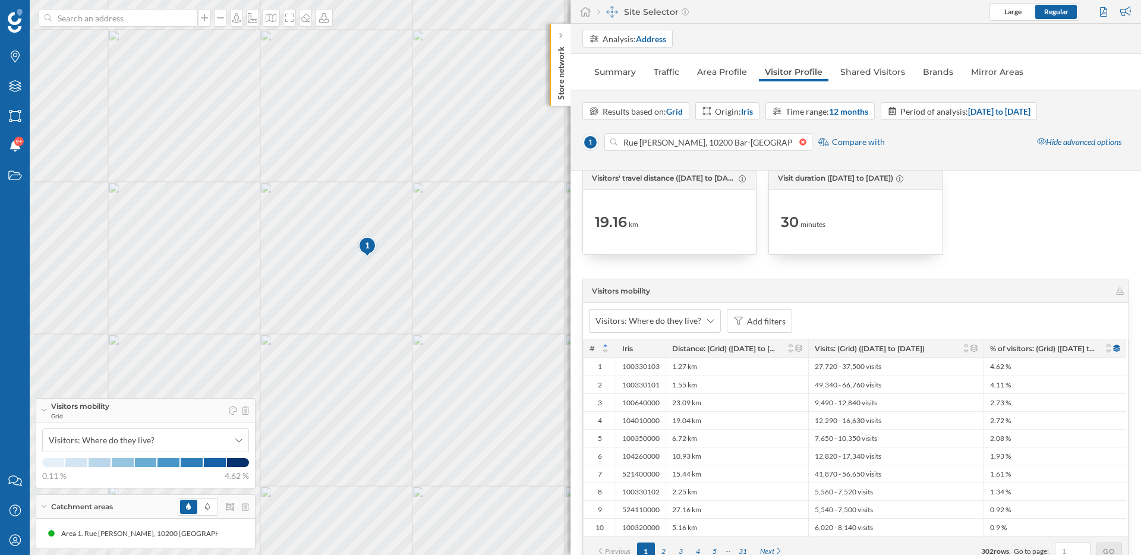
scroll to position [2338, 0]
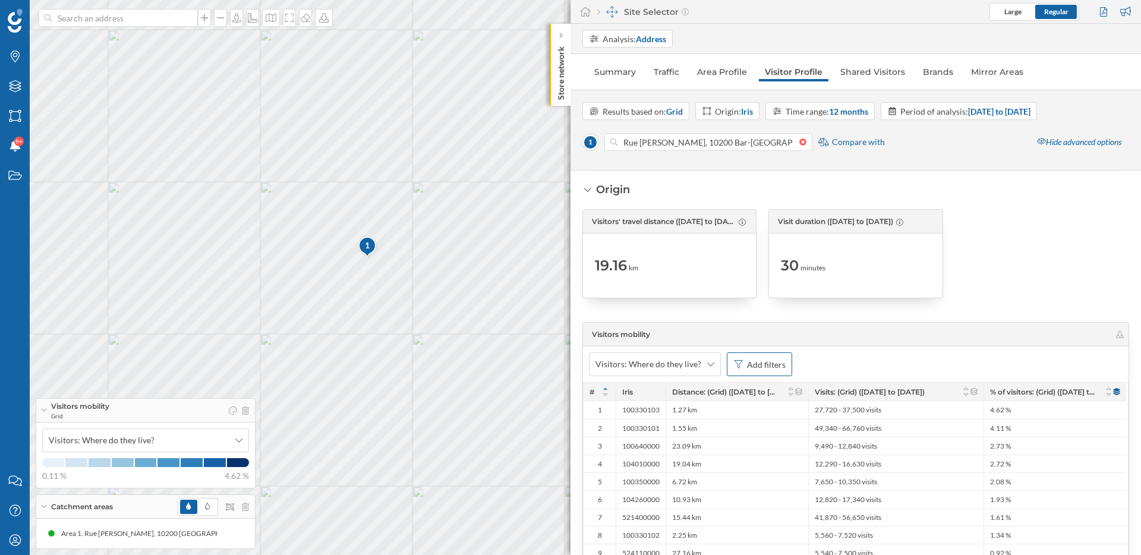
click at [760, 367] on div "Add filters" at bounding box center [766, 364] width 39 height 12
click at [691, 411] on div "% of visitors: (Grid) ([DATE] to [DATE])" at bounding box center [695, 416] width 141 height 10
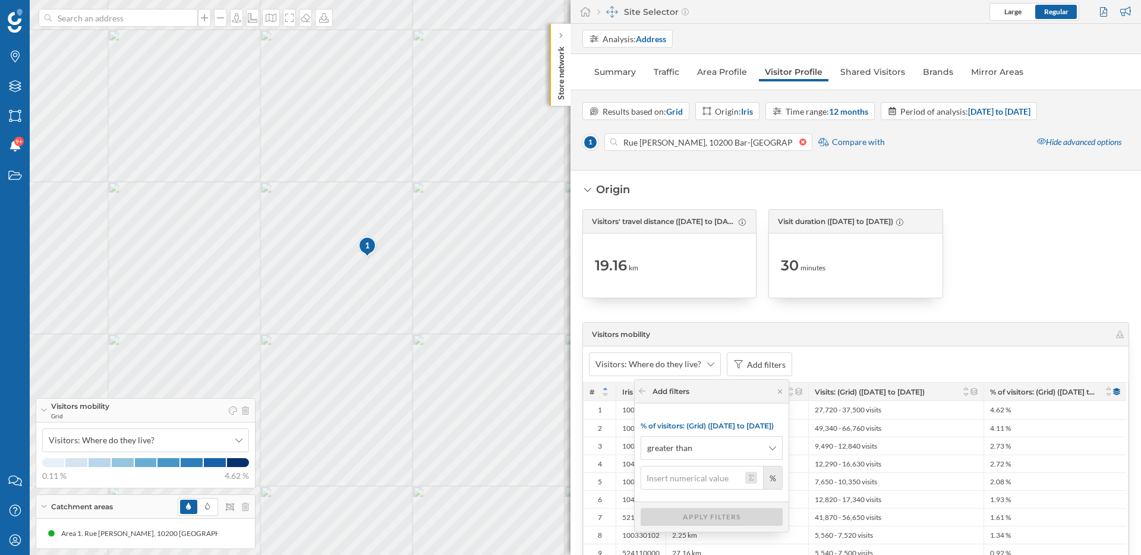
click at [753, 478] on button "%" at bounding box center [751, 478] width 12 height 12
click at [698, 434] on div "Top percentile" at bounding box center [689, 436] width 89 height 12
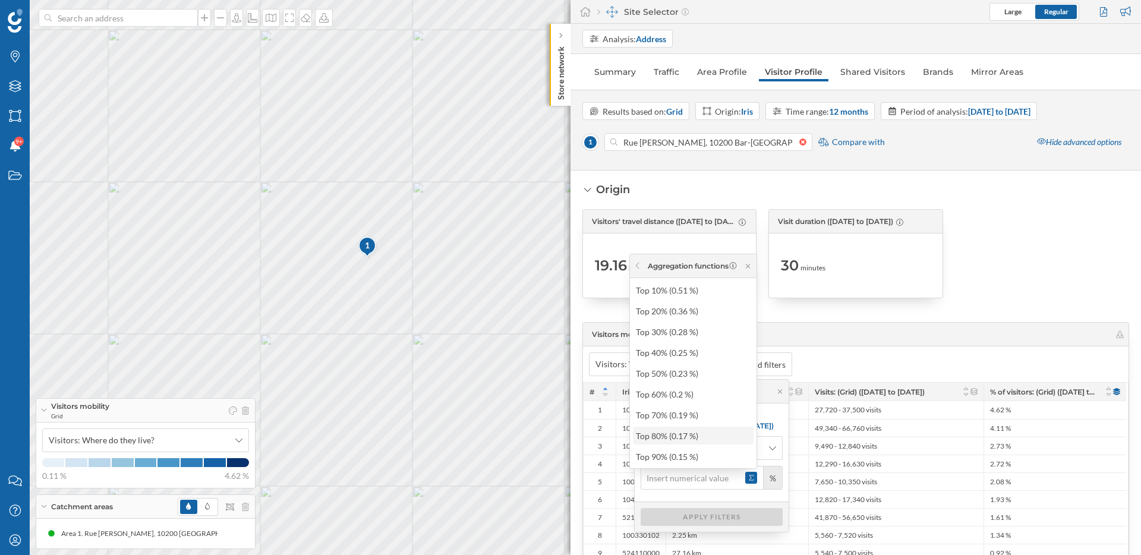
click at [693, 433] on div "Top 80% (0.17 %)" at bounding box center [693, 436] width 114 height 12
type input "0.17"
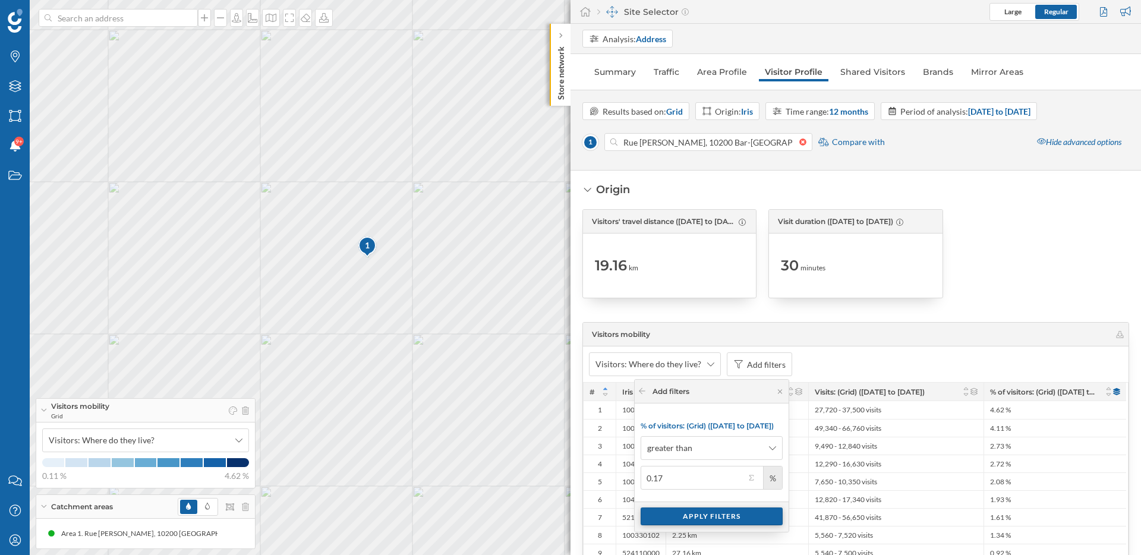
click at [707, 516] on div "Apply filters" at bounding box center [712, 517] width 142 height 18
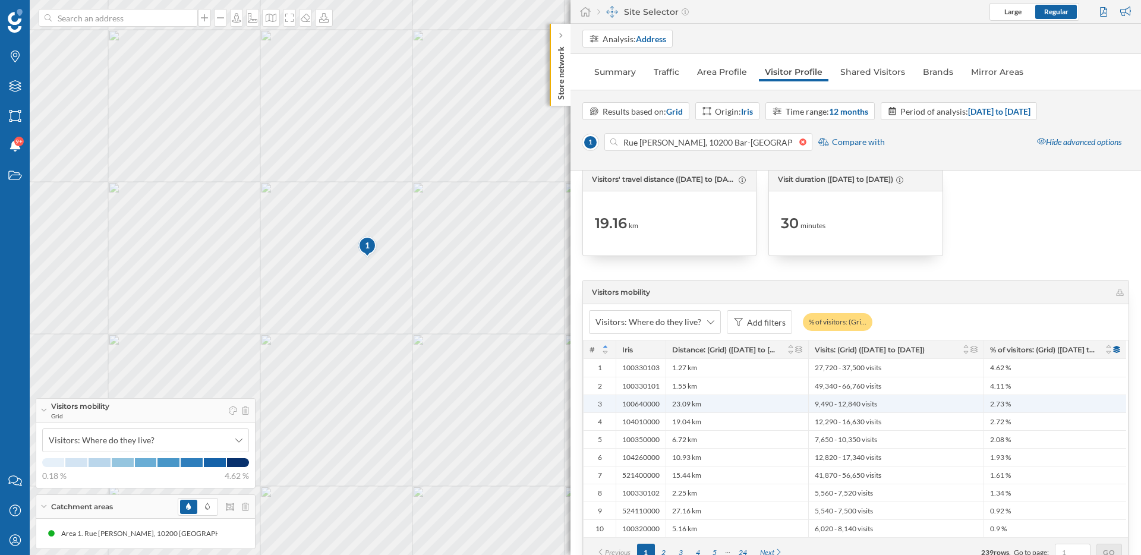
scroll to position [2381, 0]
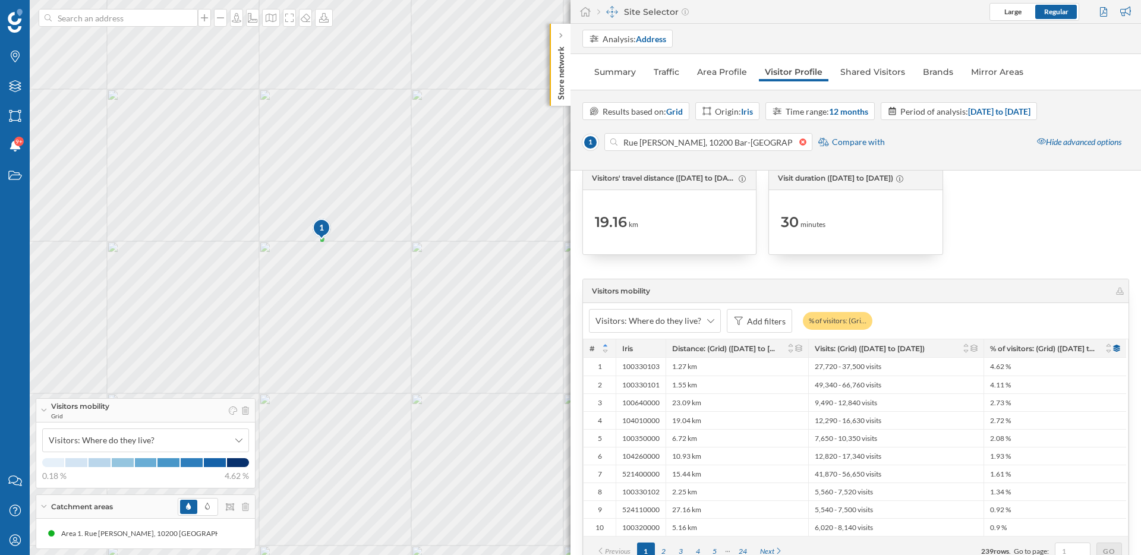
click at [328, 237] on img at bounding box center [322, 229] width 20 height 23
click at [345, 256] on div "1 © Mapbox © OpenStreetMap Improve this map" at bounding box center [570, 277] width 1141 height 555
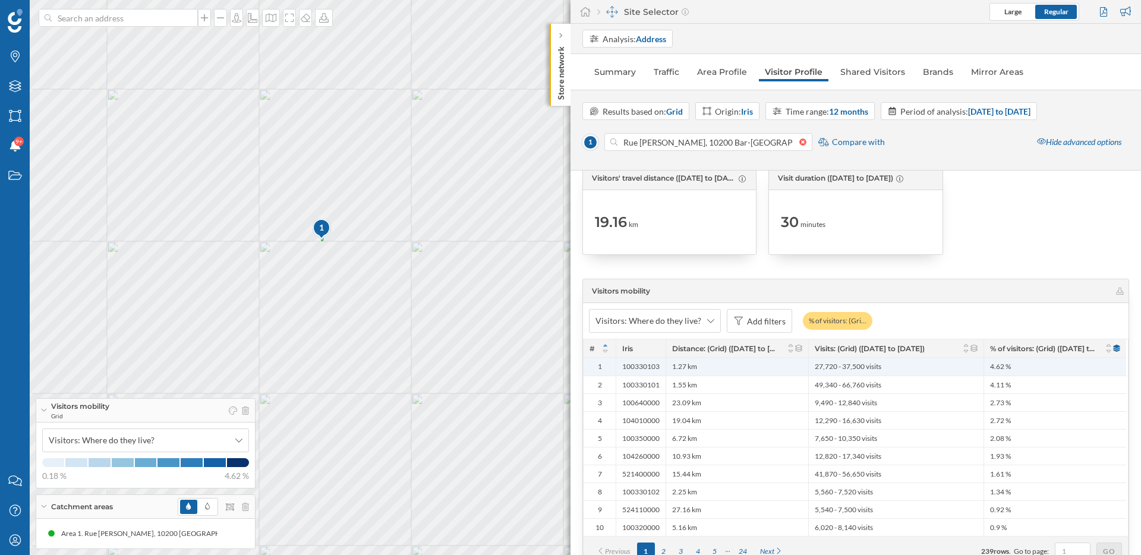
click at [912, 365] on div "27,720 - 37,500 visits" at bounding box center [895, 367] width 175 height 18
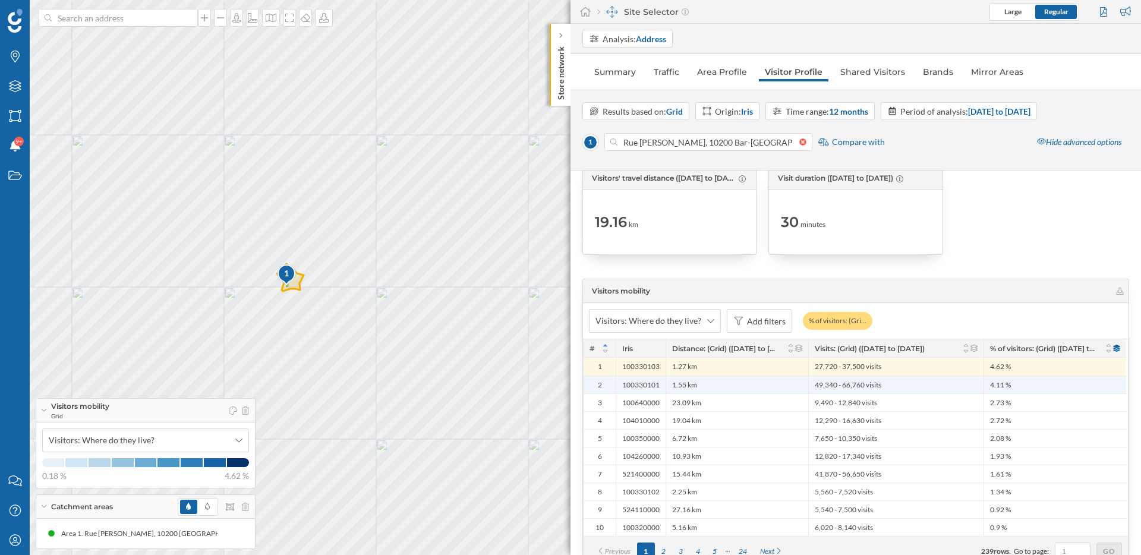
click at [900, 386] on div "49,340 - 66,760 visits" at bounding box center [895, 385] width 175 height 18
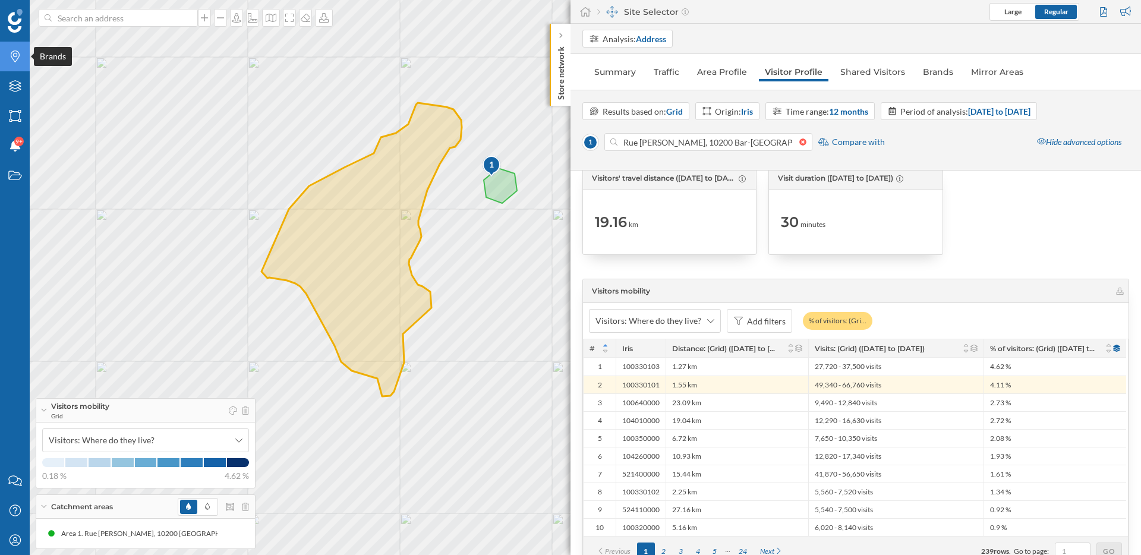
click at [15, 62] on icon at bounding box center [15, 57] width 9 height 12
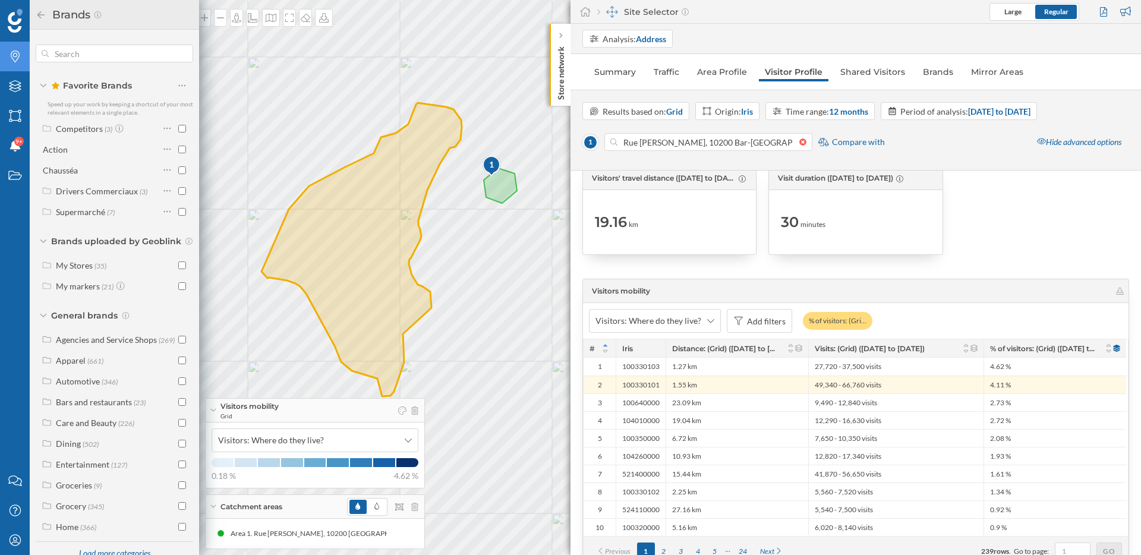
click at [494, 335] on div "1 © Mapbox © OpenStreetMap Improve this map" at bounding box center [570, 277] width 1141 height 555
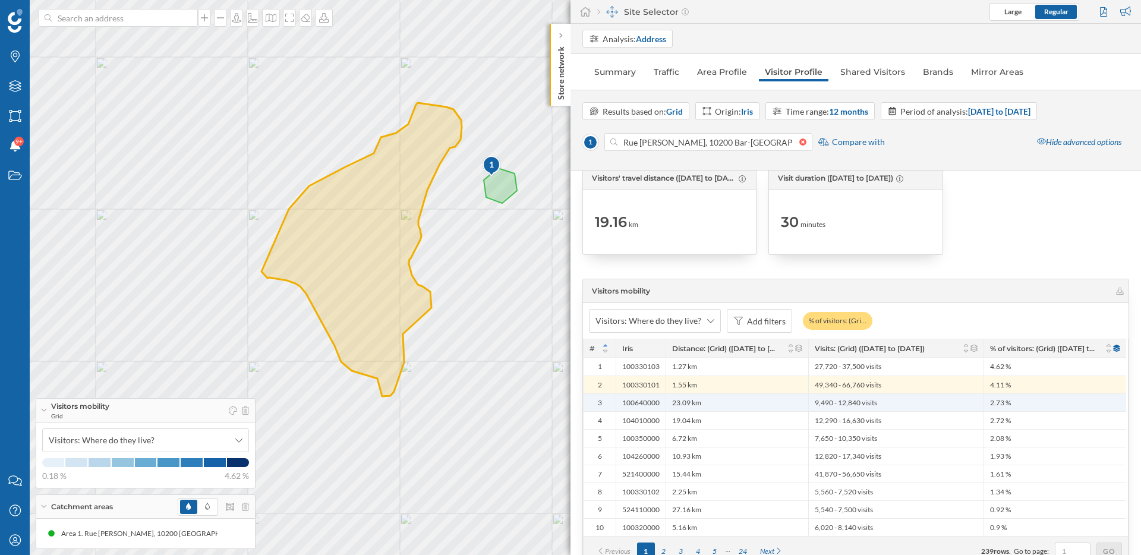
click at [796, 399] on div "23.09 km" at bounding box center [737, 402] width 143 height 18
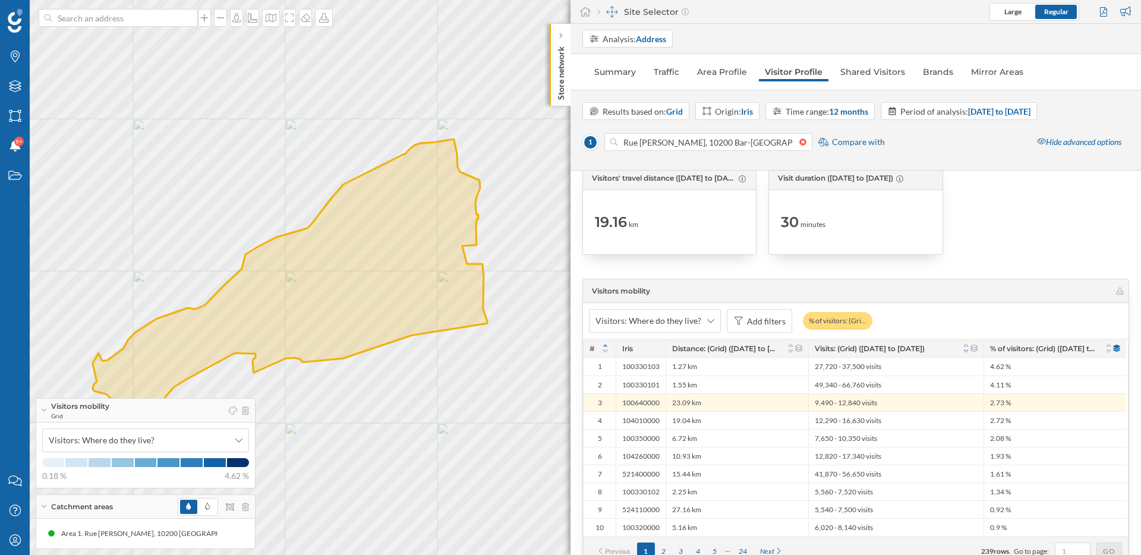
click at [967, 351] on icon at bounding box center [966, 351] width 9 height 7
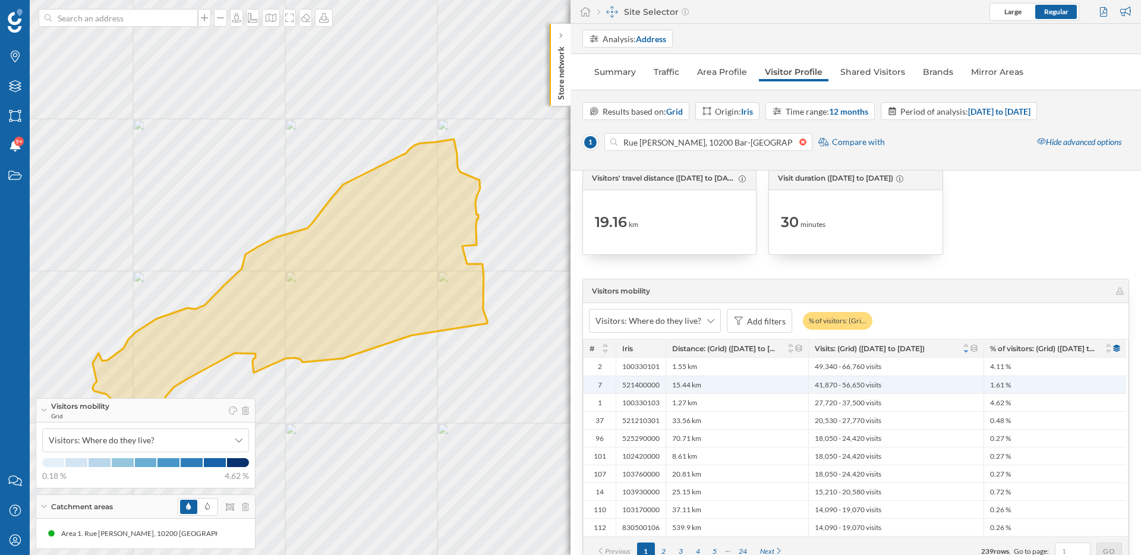
click at [896, 383] on div "41,870 - 56,650 visits" at bounding box center [895, 385] width 175 height 18
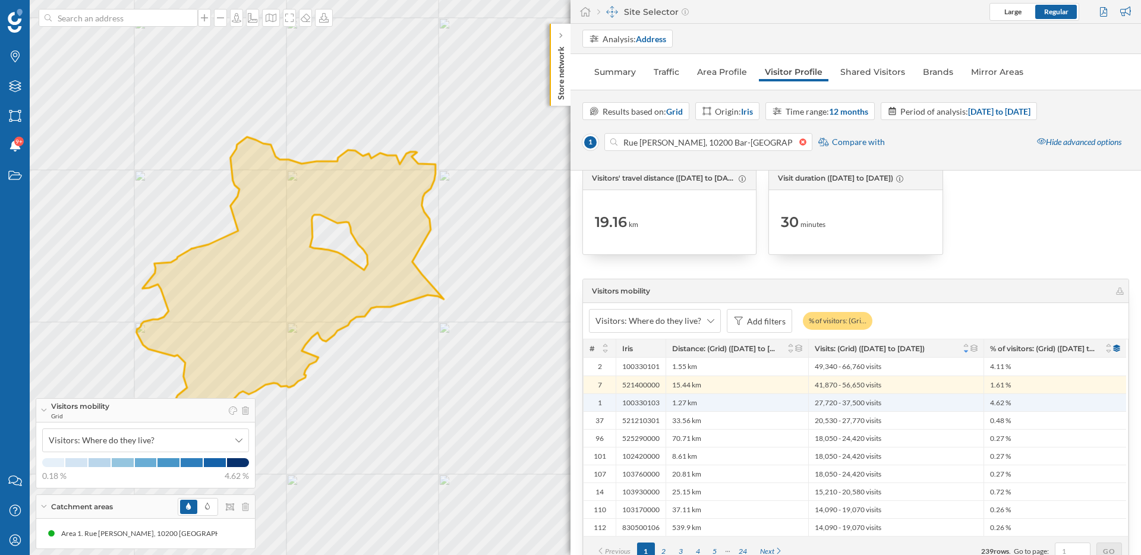
click at [891, 405] on div "27,720 - 37,500 visits" at bounding box center [895, 402] width 175 height 18
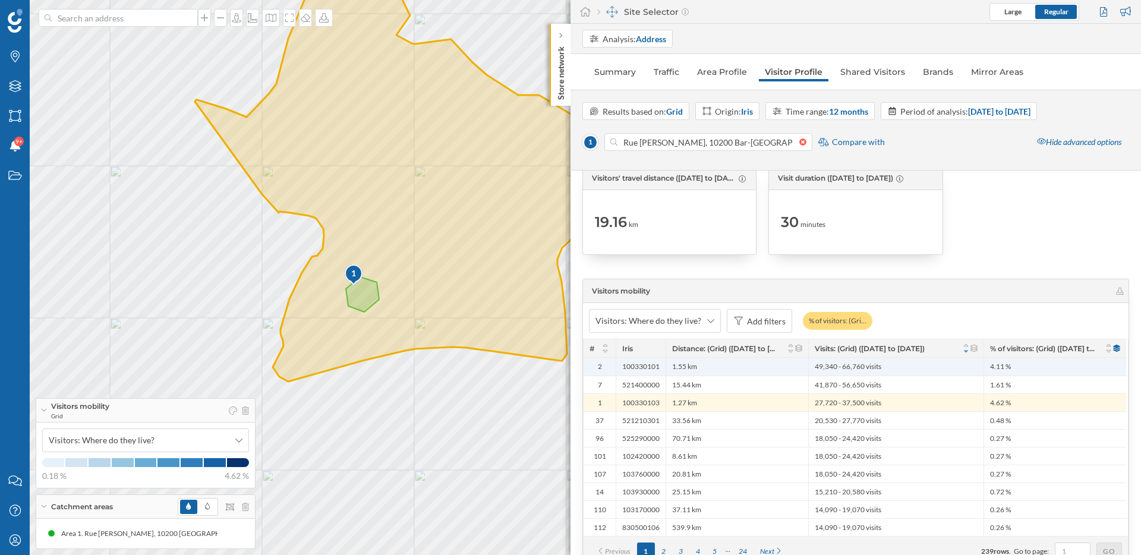
click at [707, 368] on div "1.55 km" at bounding box center [737, 367] width 143 height 18
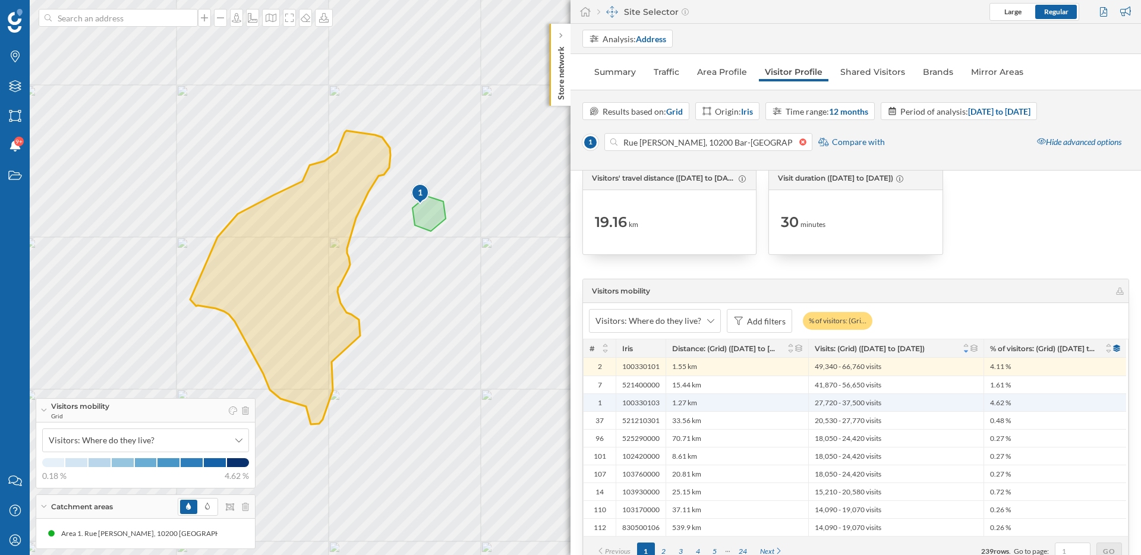
click at [703, 405] on div "1.27 km" at bounding box center [737, 402] width 143 height 18
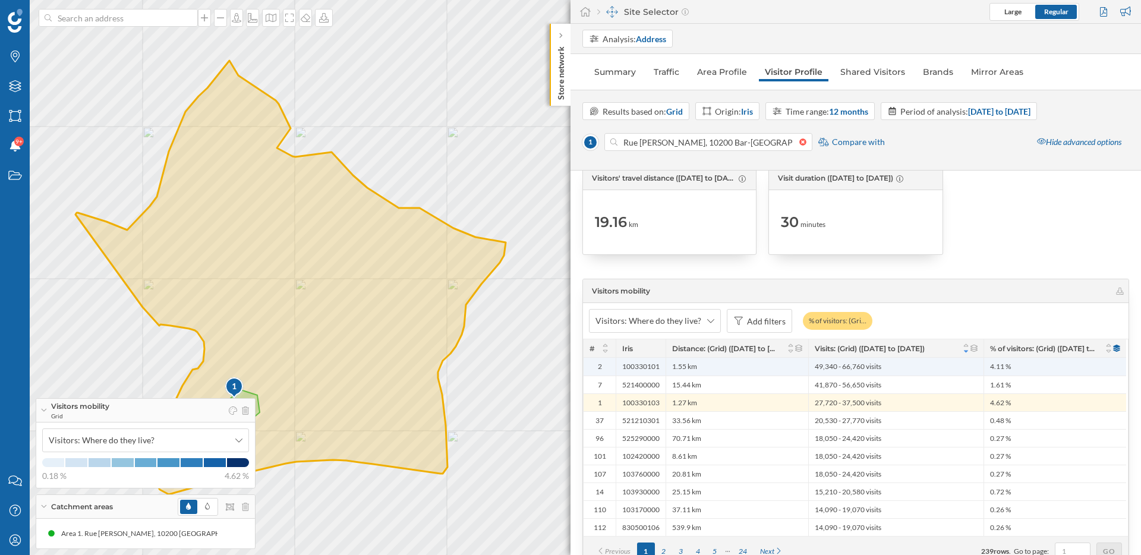
click at [693, 367] on span "1.55 km" at bounding box center [684, 367] width 25 height 10
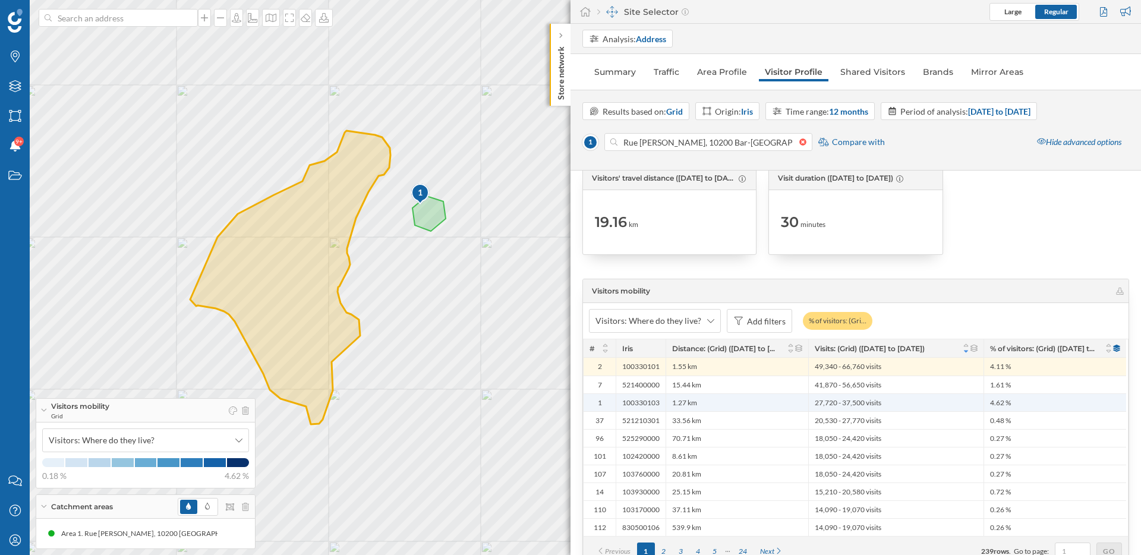
click at [694, 396] on div "1.27 km" at bounding box center [737, 402] width 143 height 18
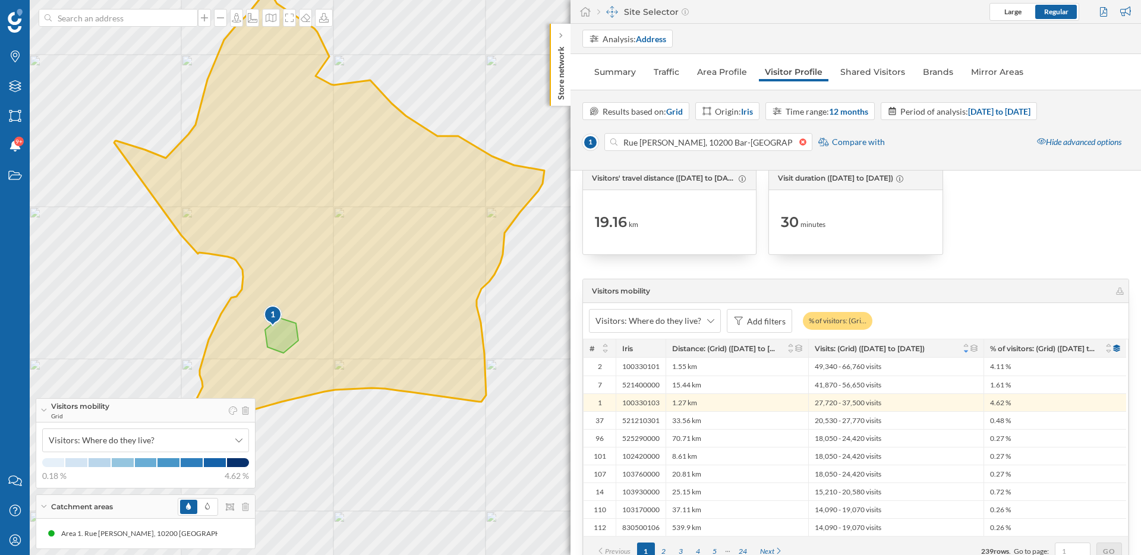
drag, startPoint x: 528, startPoint y: 383, endPoint x: 570, endPoint y: 297, distance: 95.7
click at [570, 297] on div "Brands Layers Areas Notifications 9+ States Contact us Help Center My Profile V…" at bounding box center [570, 277] width 1141 height 555
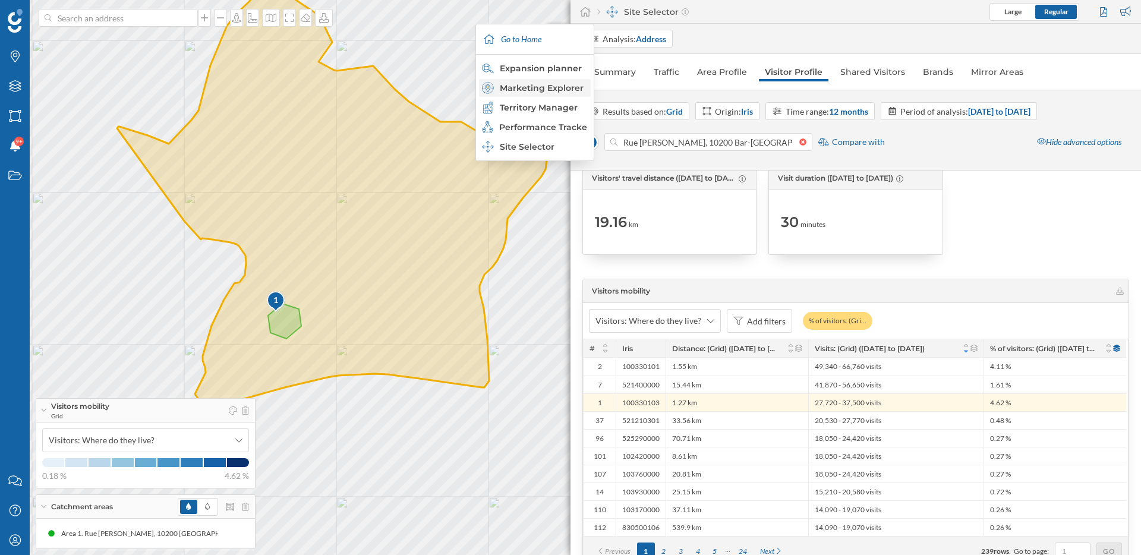
click at [551, 86] on div "Marketing Explorer" at bounding box center [534, 88] width 105 height 12
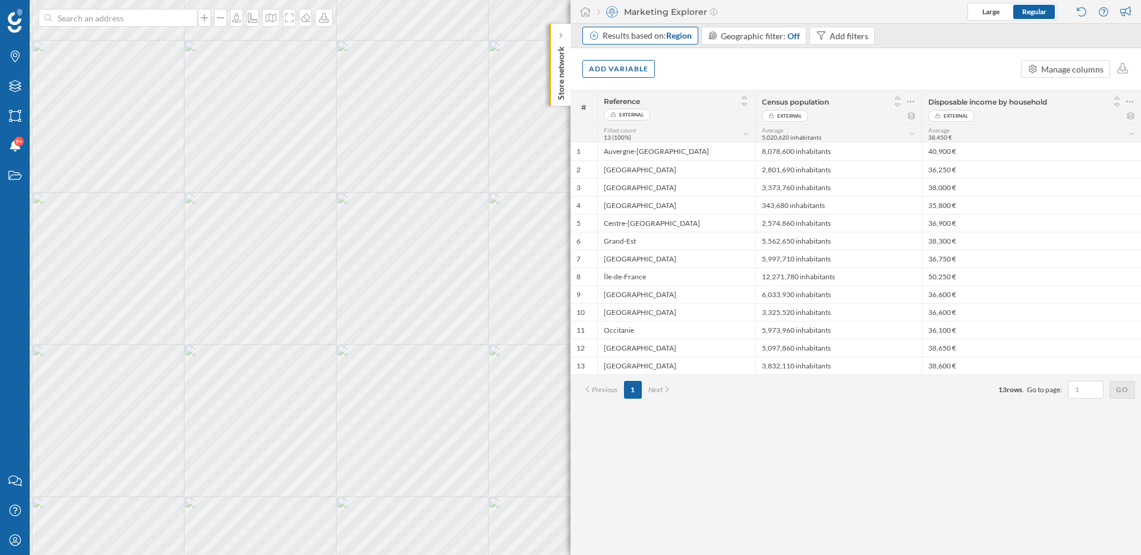
click at [680, 39] on span "Region" at bounding box center [679, 35] width 26 height 10
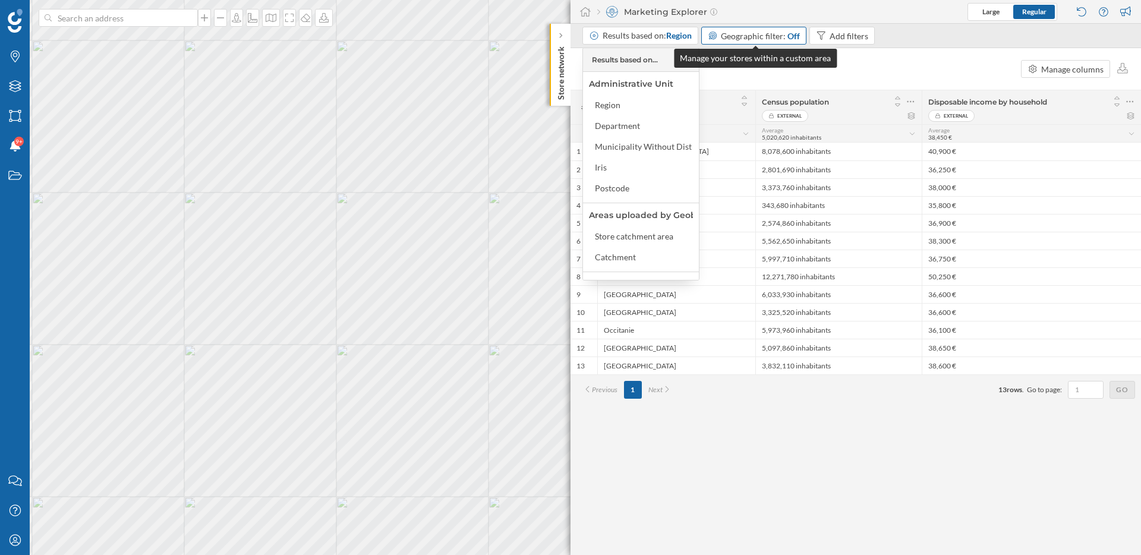
click at [781, 40] on span "Geographic filter:" at bounding box center [753, 36] width 65 height 10
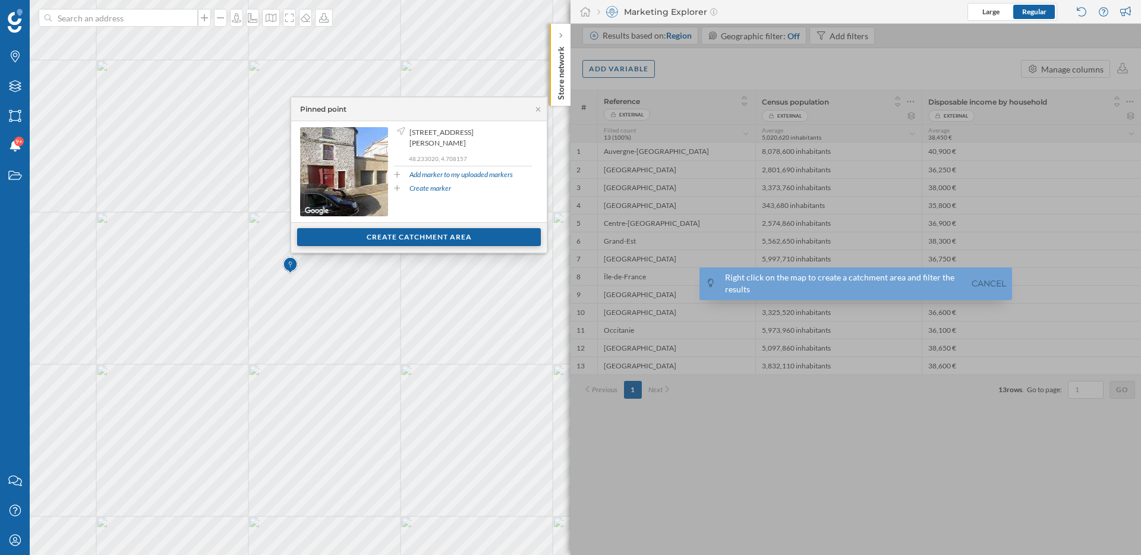
click at [386, 235] on div "Create catchment area" at bounding box center [419, 237] width 244 height 18
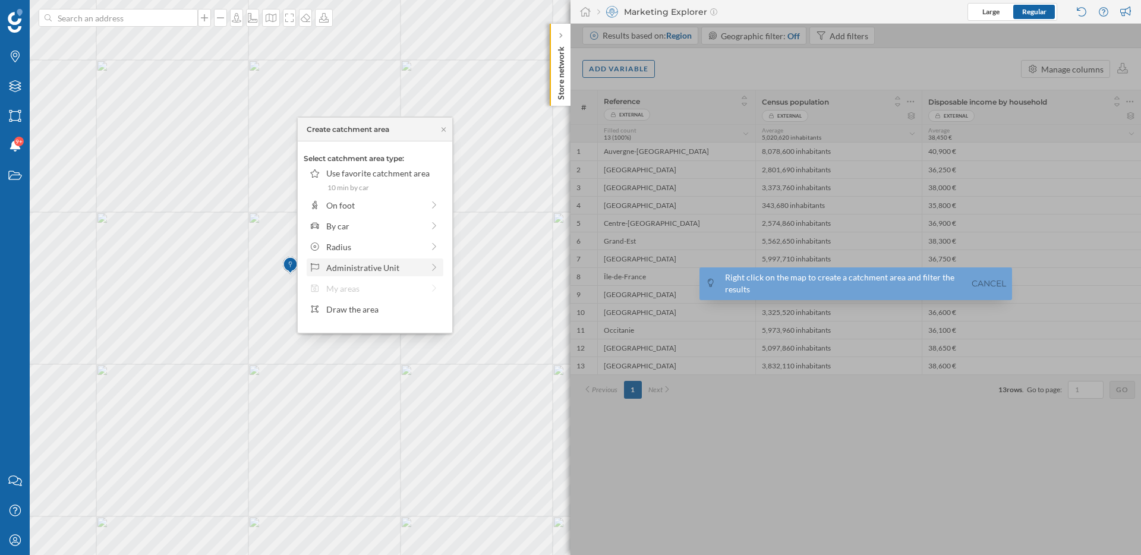
click at [371, 267] on div "Administrative Unit" at bounding box center [374, 267] width 97 height 12
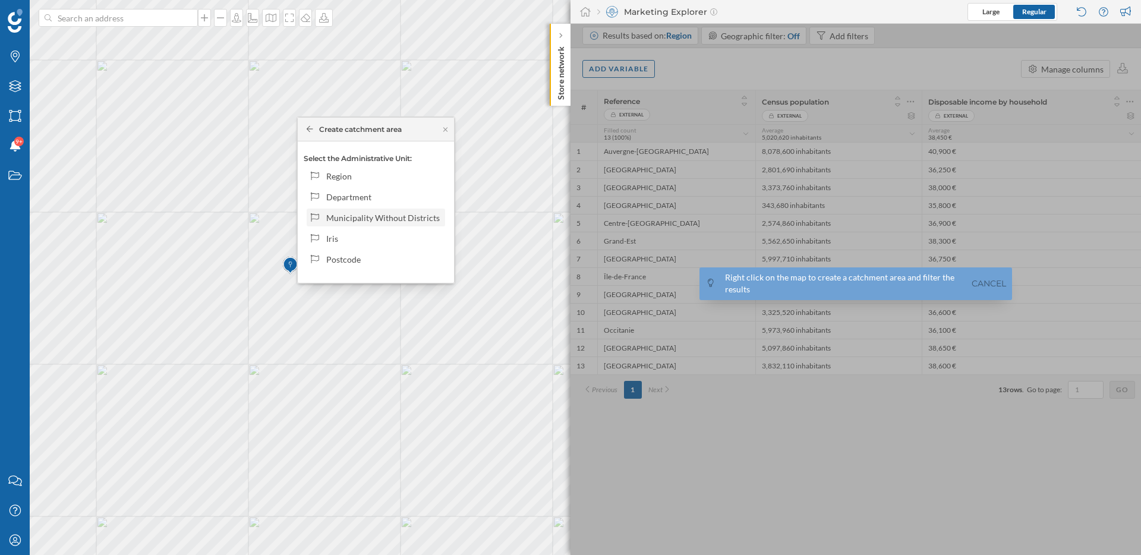
click at [366, 220] on div "Municipality Without Districts" at bounding box center [383, 218] width 115 height 12
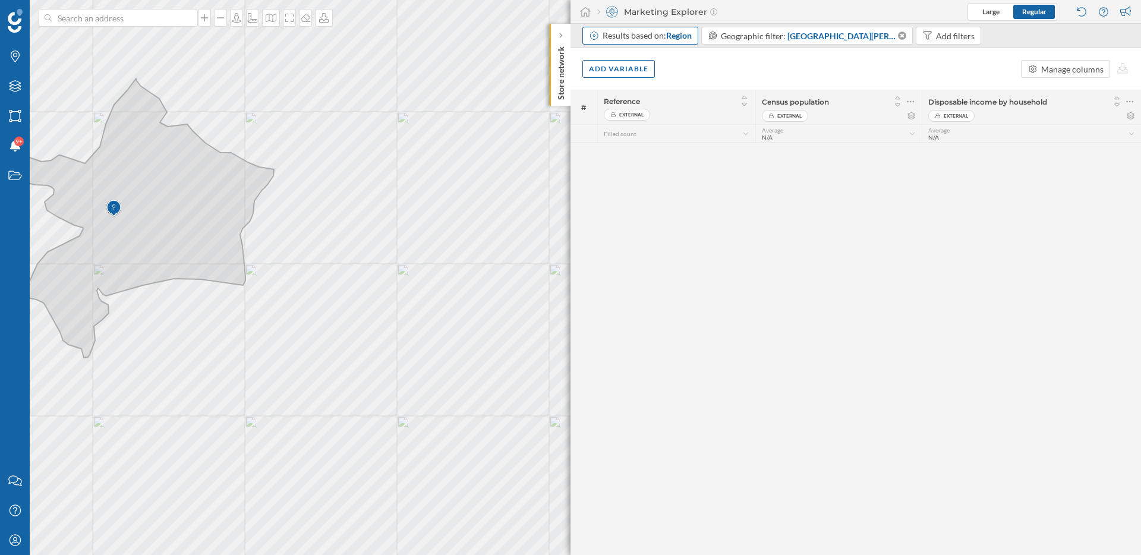
click at [661, 37] on div "Results based on: Region" at bounding box center [647, 36] width 89 height 12
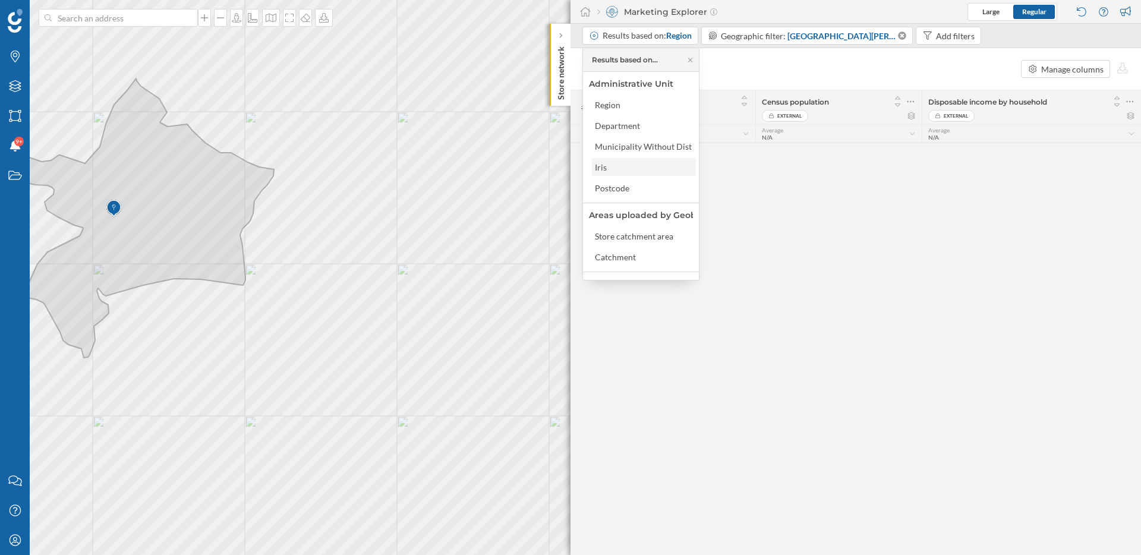
click at [644, 166] on div "Iris" at bounding box center [643, 167] width 97 height 12
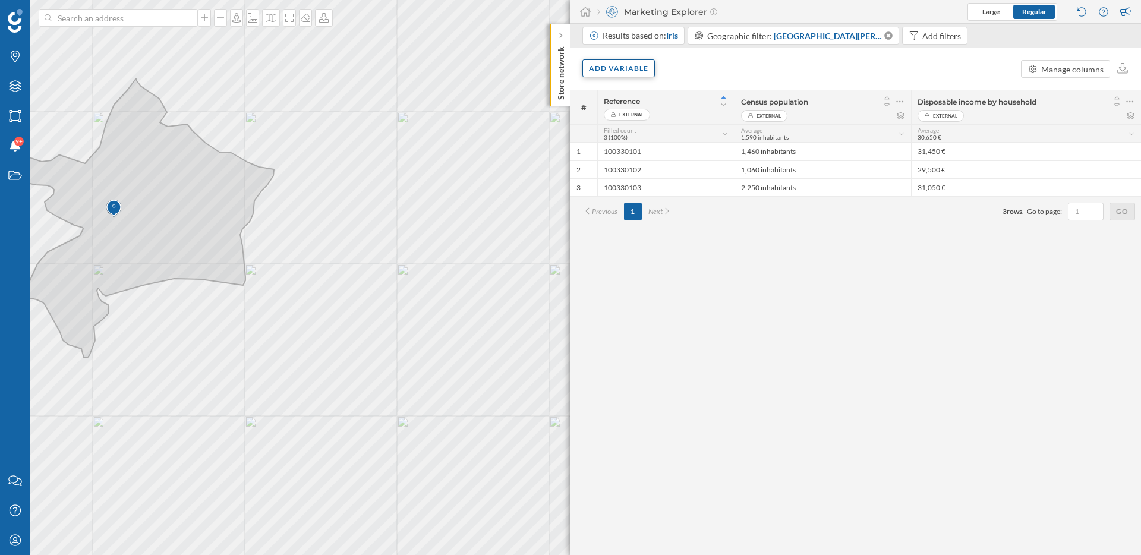
click at [632, 74] on div "Add variable" at bounding box center [618, 68] width 73 height 18
click at [636, 116] on div "External variables" at bounding box center [648, 117] width 118 height 12
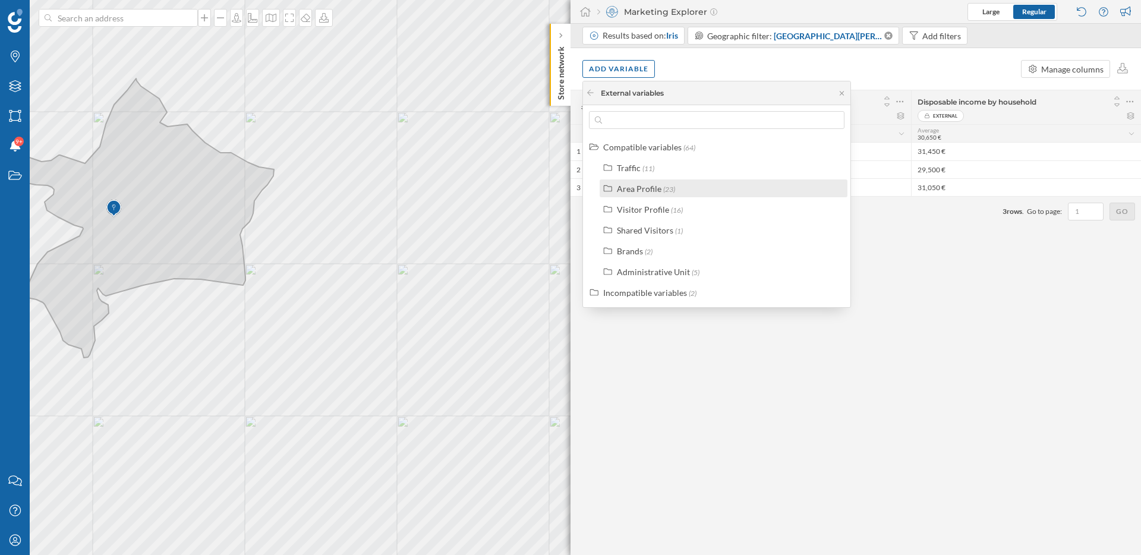
click at [653, 190] on div "Area Profile" at bounding box center [639, 189] width 45 height 10
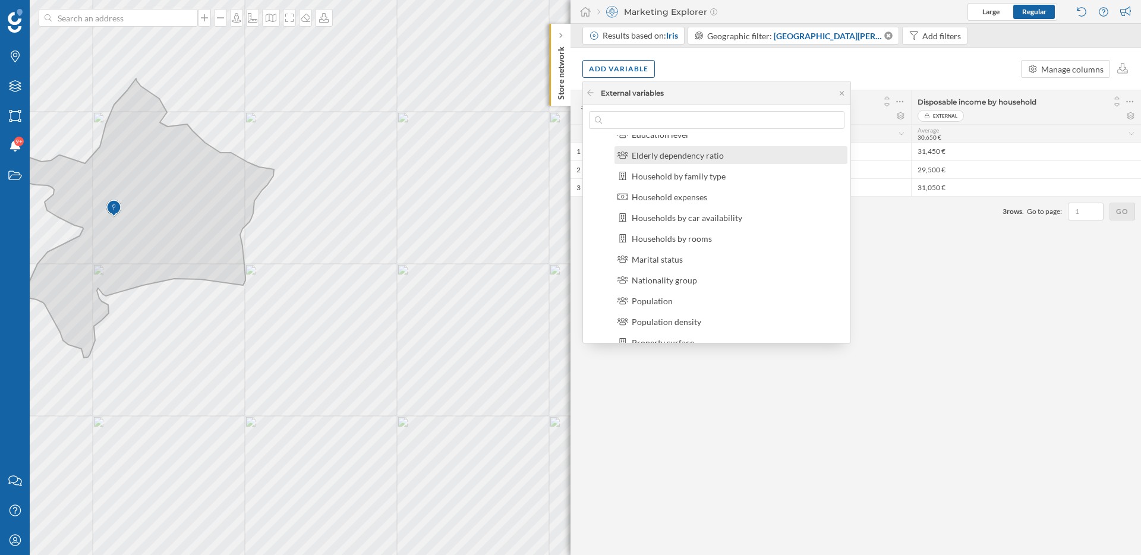
scroll to position [161, 0]
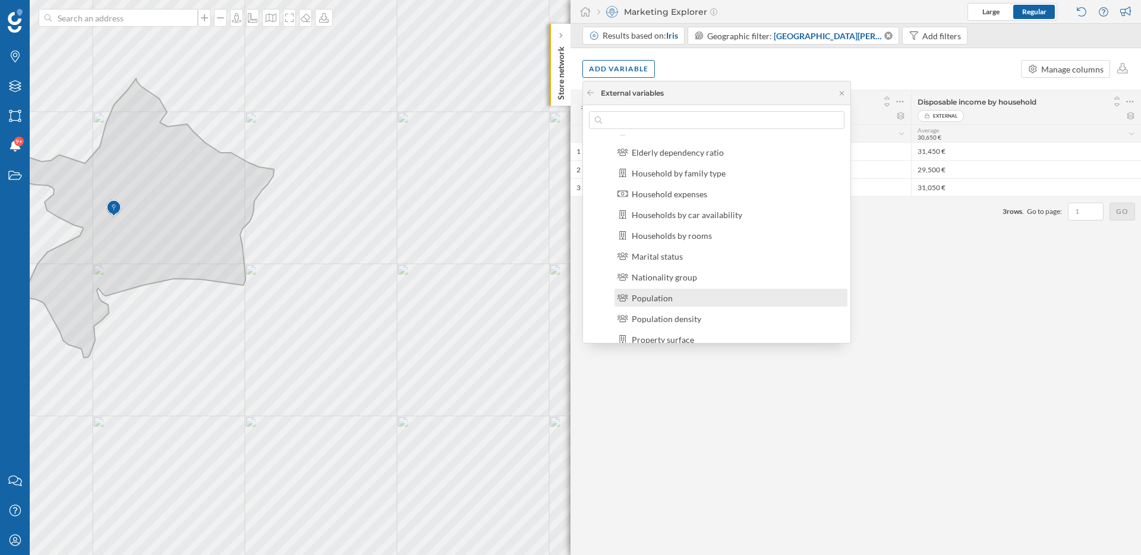
click at [679, 302] on div "Population" at bounding box center [736, 298] width 209 height 12
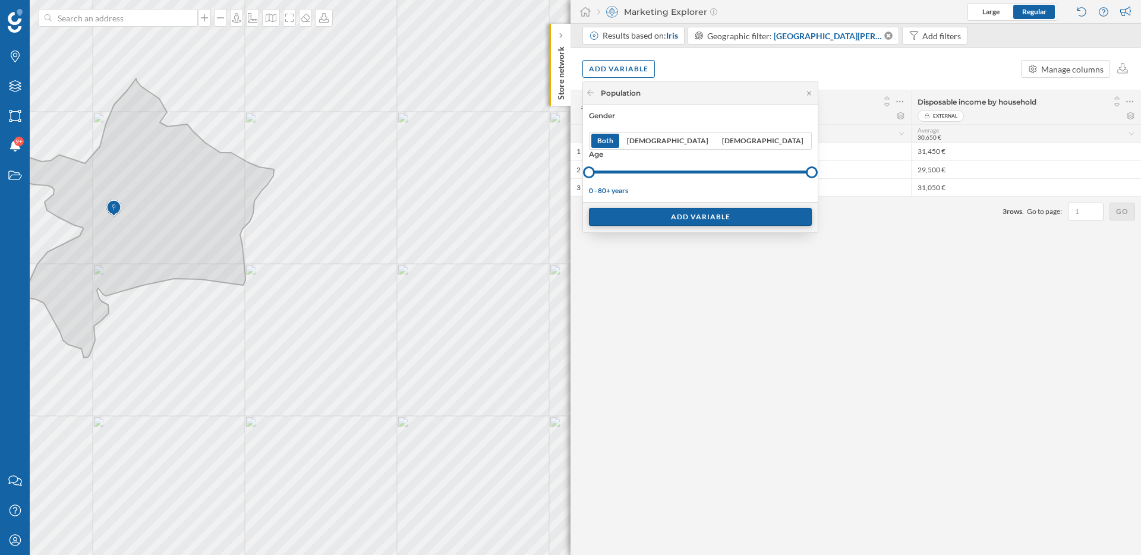
click at [680, 218] on div "Add variable" at bounding box center [700, 217] width 223 height 18
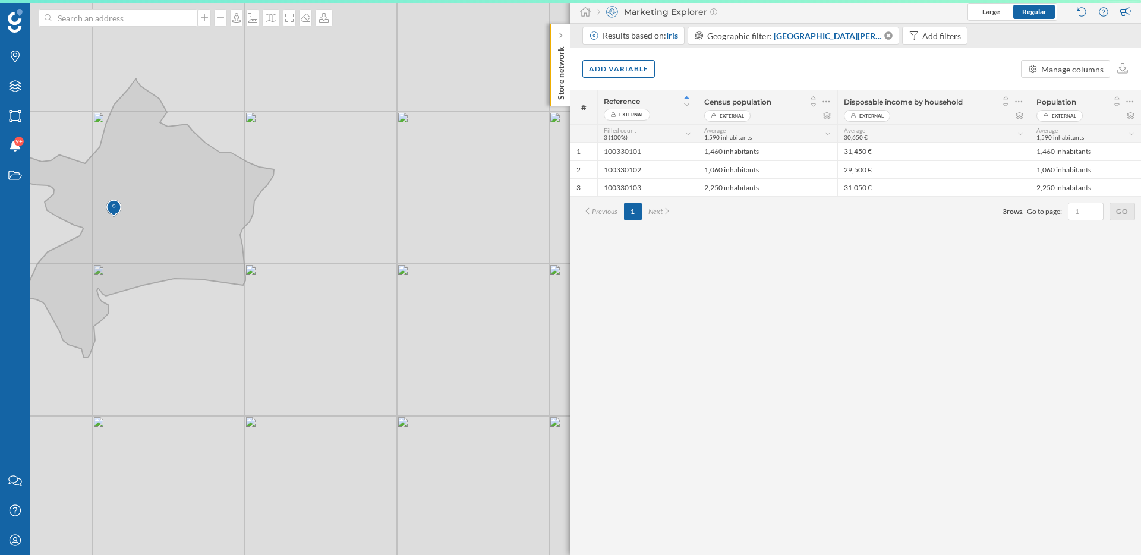
scroll to position [0, 0]
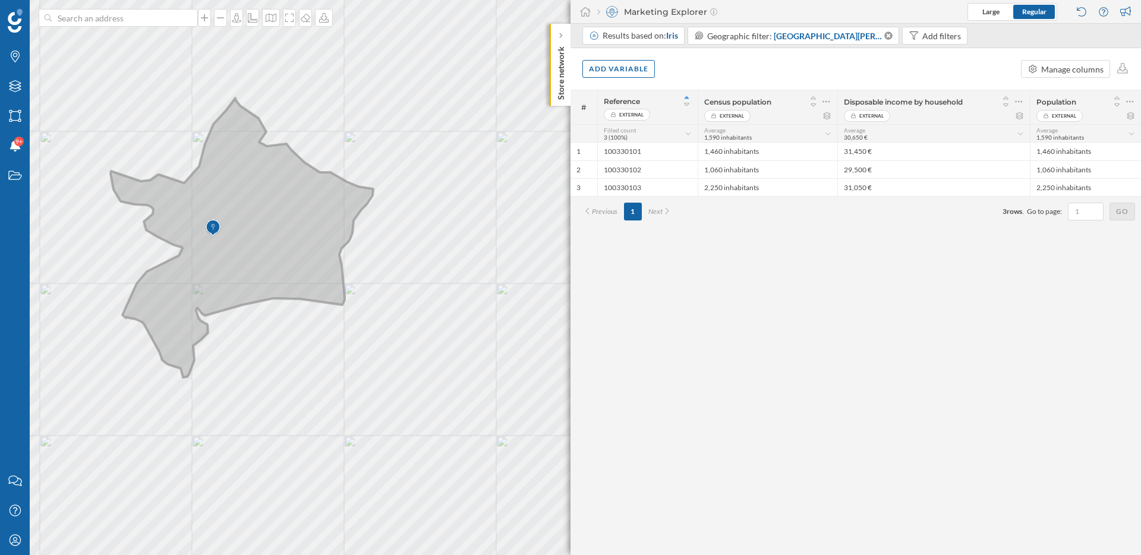
click at [292, 242] on icon at bounding box center [242, 237] width 263 height 279
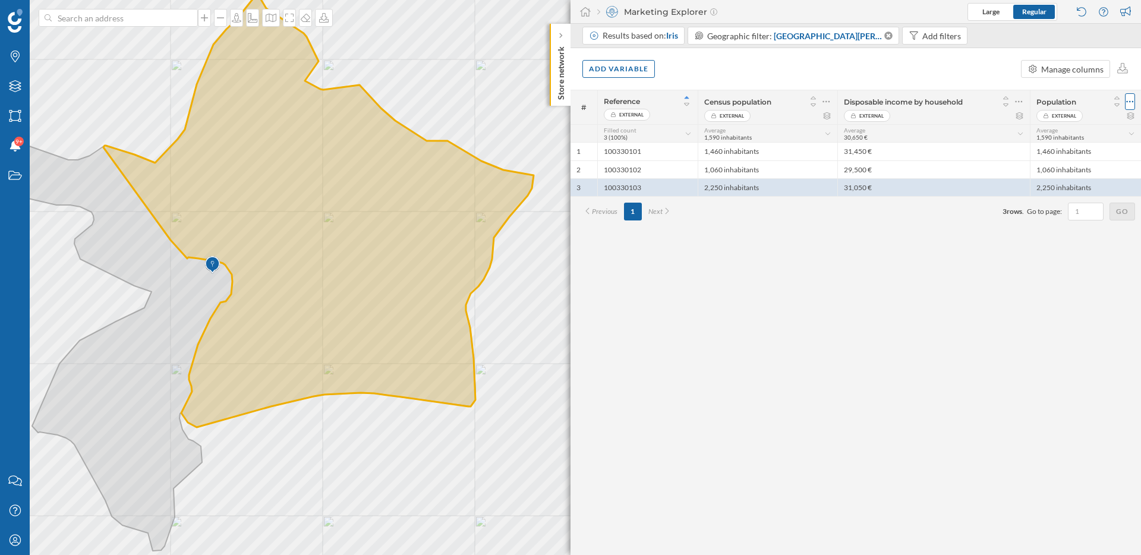
click at [1132, 102] on icon at bounding box center [1130, 102] width 8 height 12
click at [1028, 151] on div "Remove column" at bounding box center [1074, 149] width 108 height 12
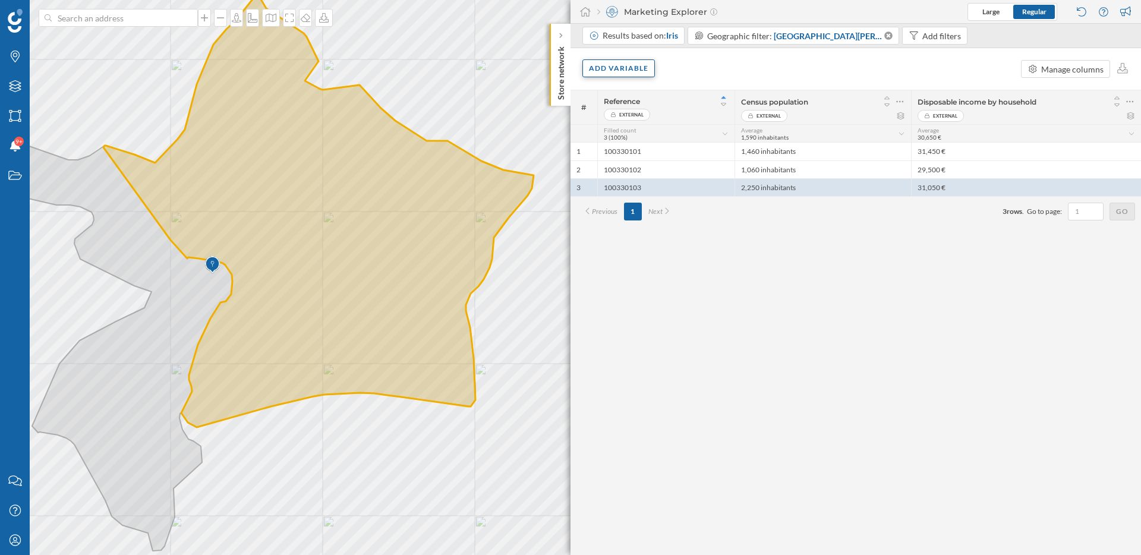
click at [639, 74] on div "Add variable" at bounding box center [618, 68] width 73 height 18
click at [641, 121] on div "External variables" at bounding box center [648, 117] width 118 height 12
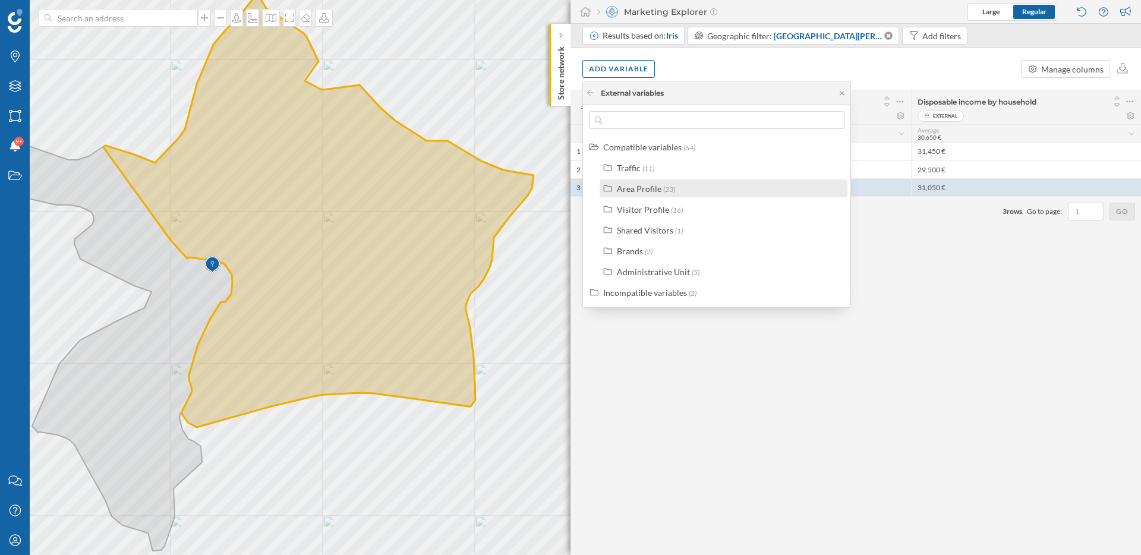
click at [648, 192] on div "Area Profile" at bounding box center [639, 189] width 45 height 10
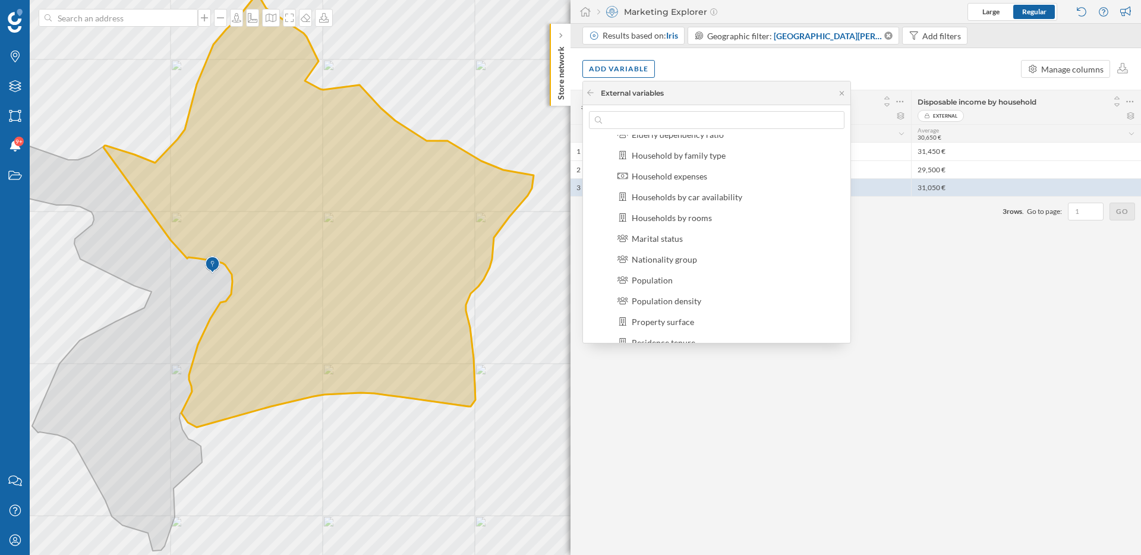
scroll to position [192, 0]
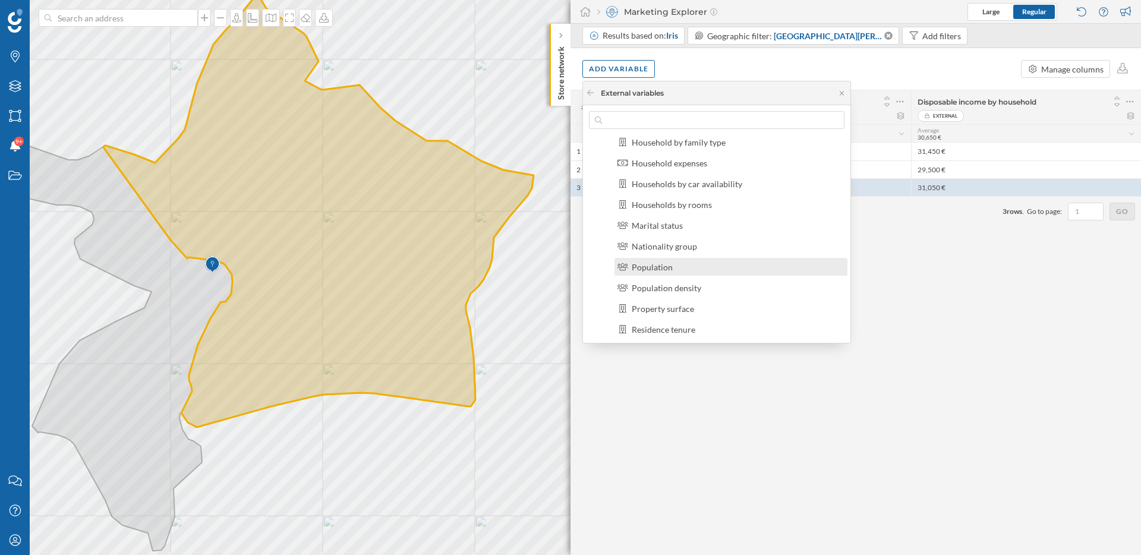
click at [664, 270] on div "Population" at bounding box center [652, 267] width 41 height 10
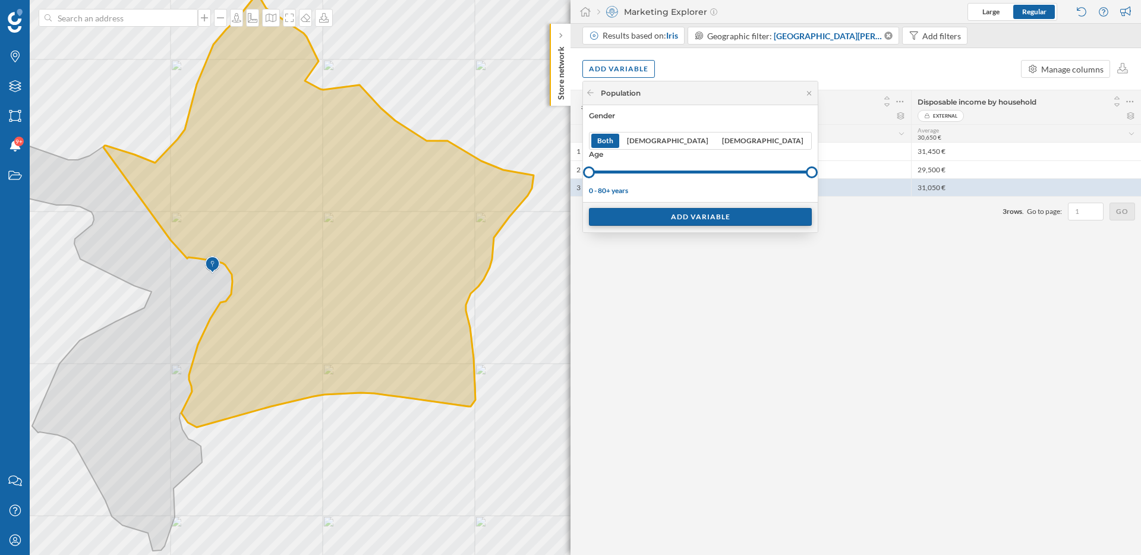
click at [667, 222] on div "Add variable" at bounding box center [700, 217] width 223 height 18
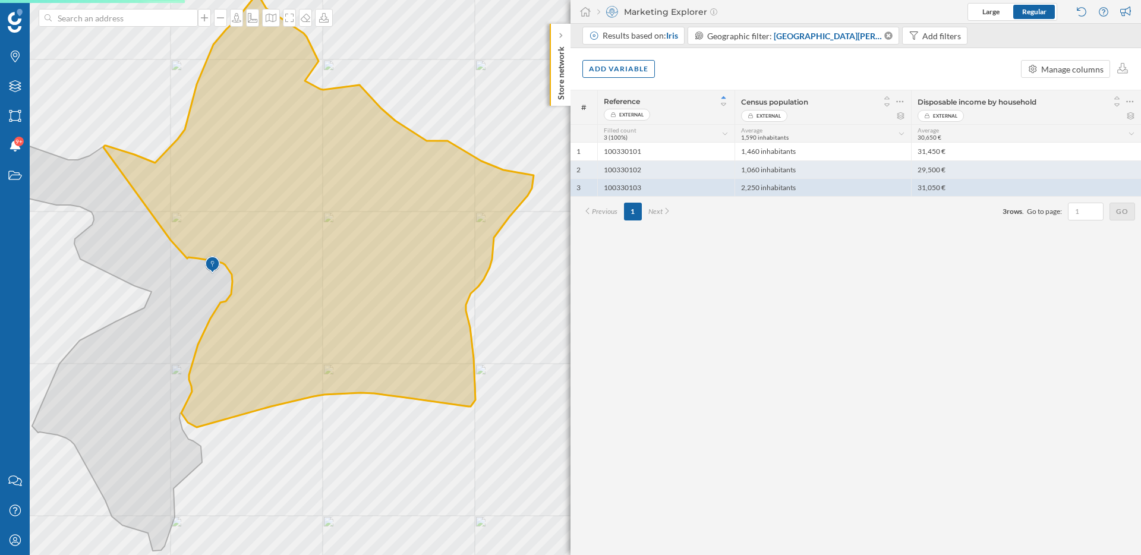
scroll to position [0, 0]
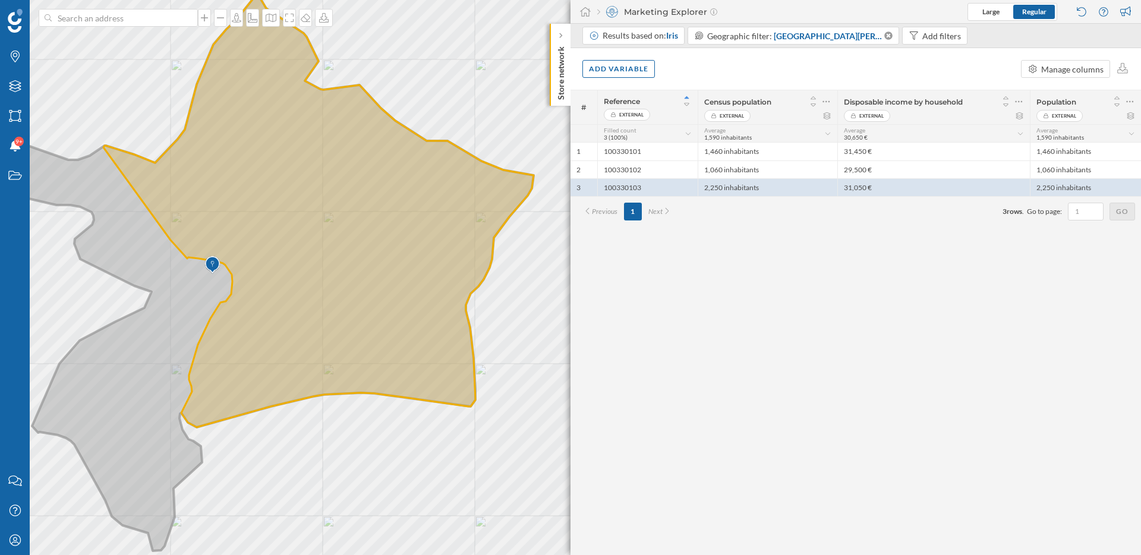
click at [147, 360] on icon at bounding box center [270, 271] width 525 height 557
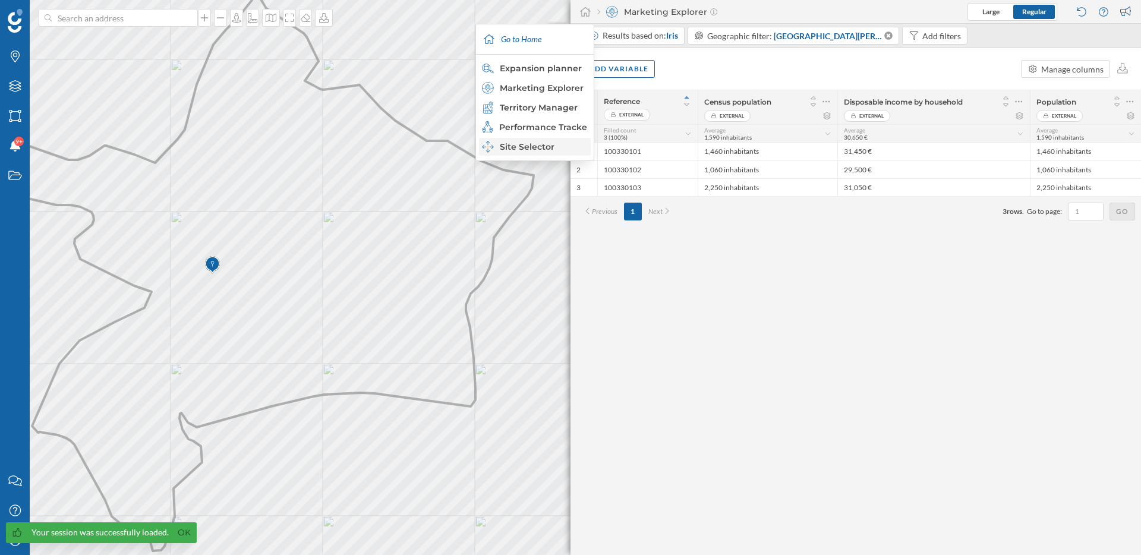
click at [537, 147] on div "Site Selector" at bounding box center [534, 147] width 105 height 12
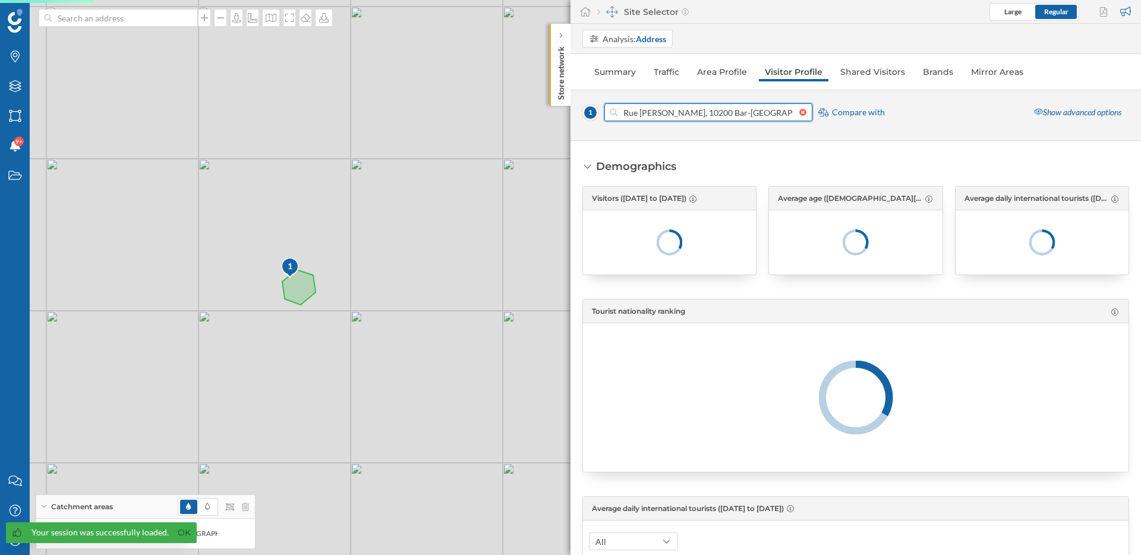
click at [767, 114] on input "Rue [PERSON_NAME], 10200 Bar-[GEOGRAPHIC_DATA][PERSON_NAME], [GEOGRAPHIC_DATA]" at bounding box center [708, 112] width 182 height 18
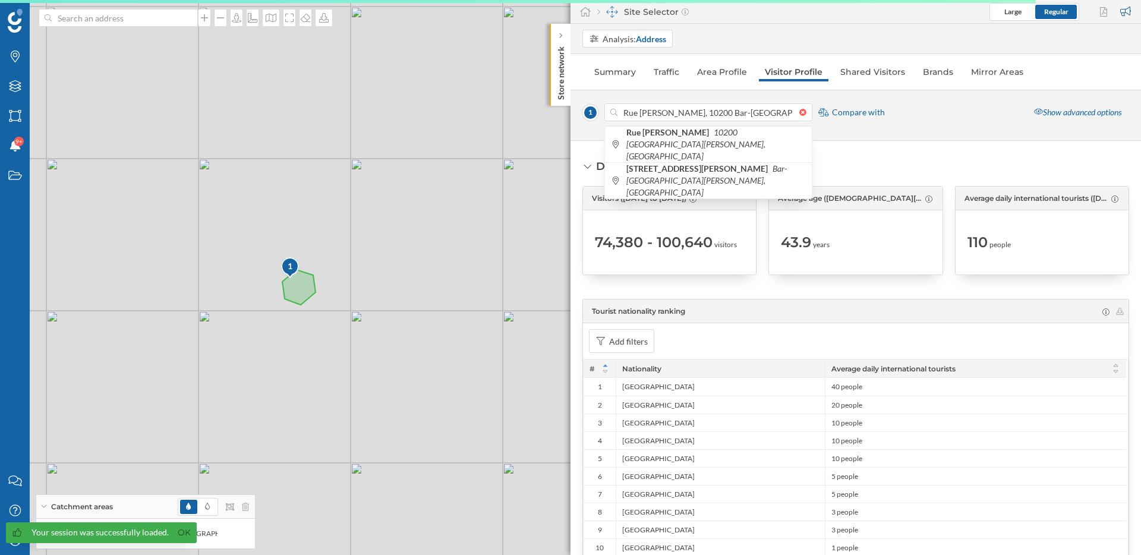
click at [865, 155] on div "Demographics Visitors ([DATE] to [DATE]) 74,380 - 100,640 visitors Average age …" at bounding box center [856, 348] width 571 height 414
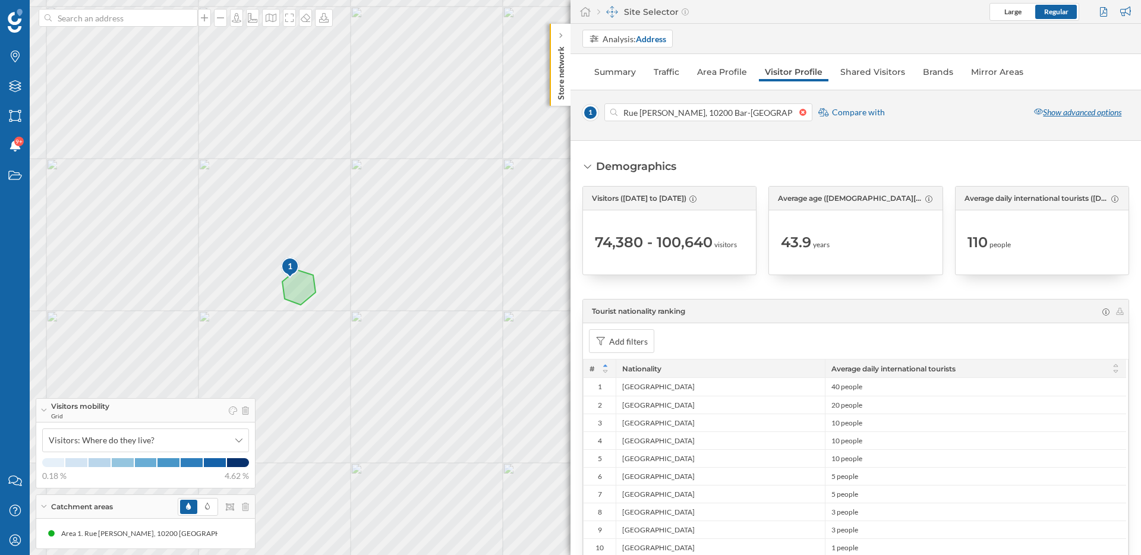
click at [1080, 111] on div "Show advanced options" at bounding box center [1077, 112] width 103 height 18
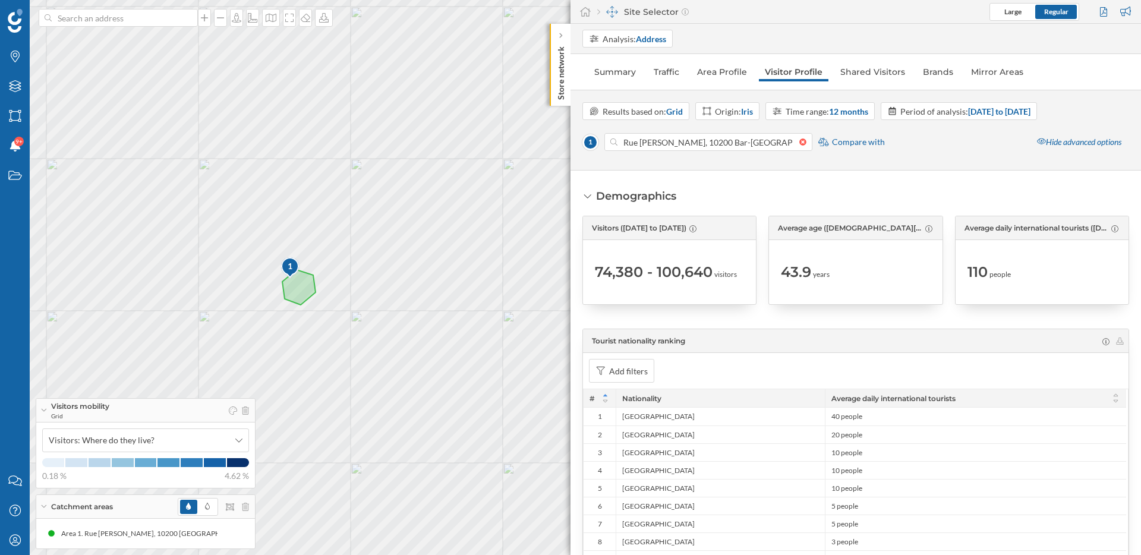
click at [790, 187] on div "Demographics Visitors ([DATE] to [DATE]) 74,380 - 100,640 visitors Average age …" at bounding box center [856, 363] width 571 height 384
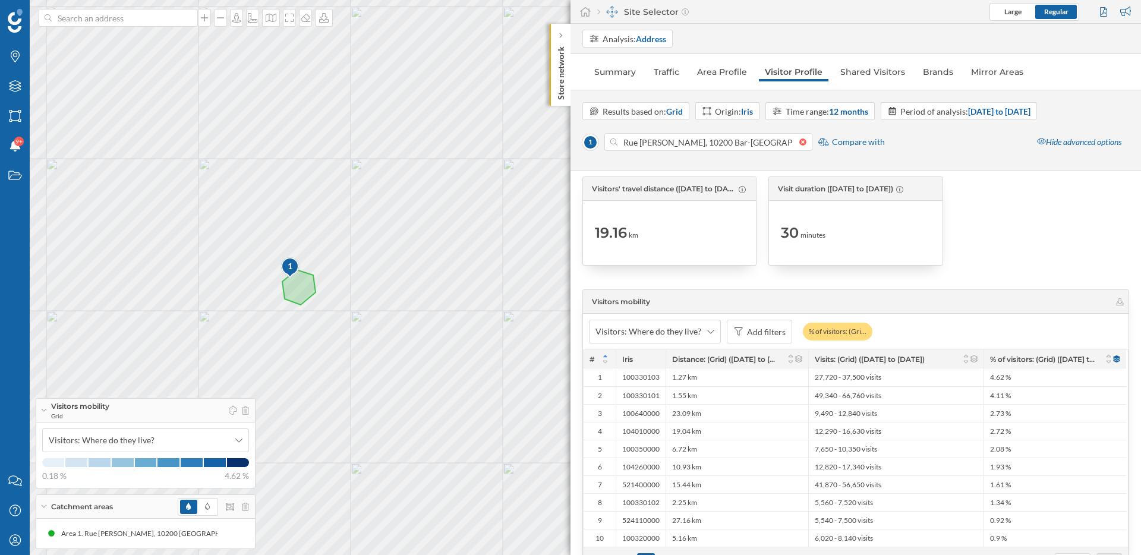
scroll to position [2473, 0]
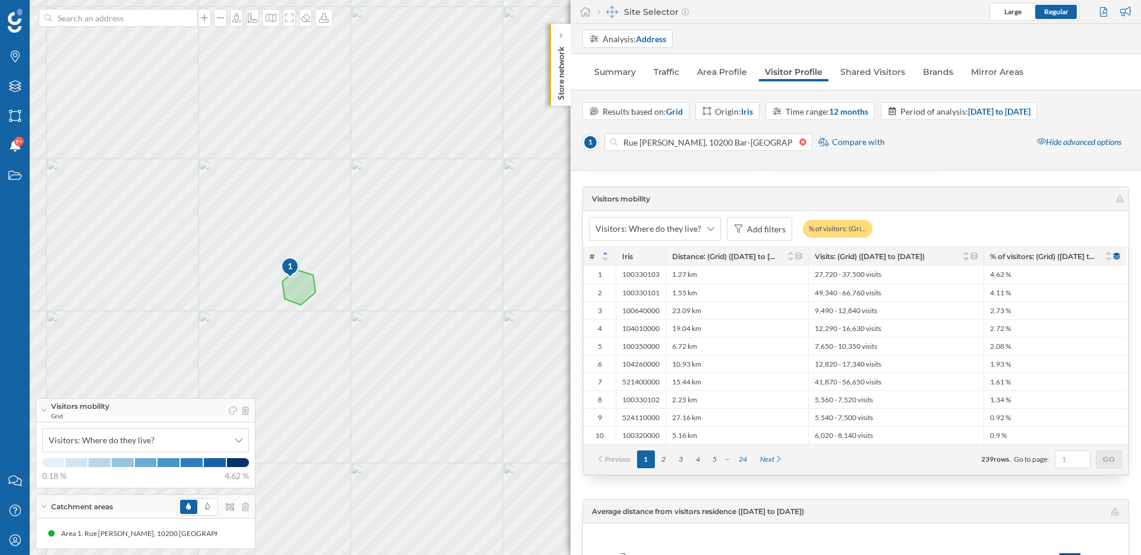
click at [968, 261] on icon at bounding box center [966, 259] width 9 height 7
click at [923, 270] on div "49,340 - 66,760 visits" at bounding box center [895, 275] width 175 height 18
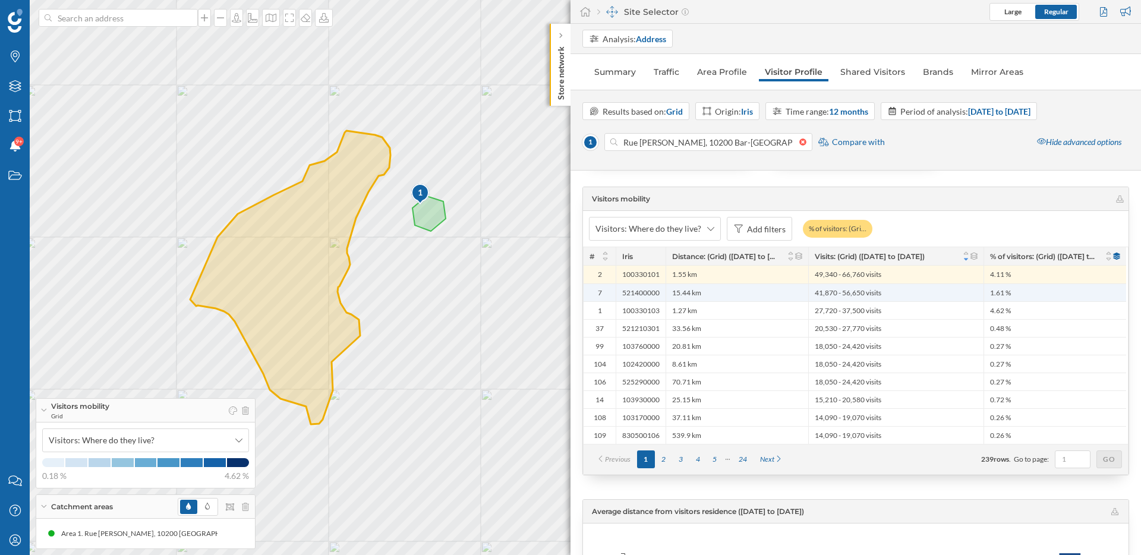
click at [919, 289] on div "41,870 - 56,650 visits" at bounding box center [895, 292] width 175 height 18
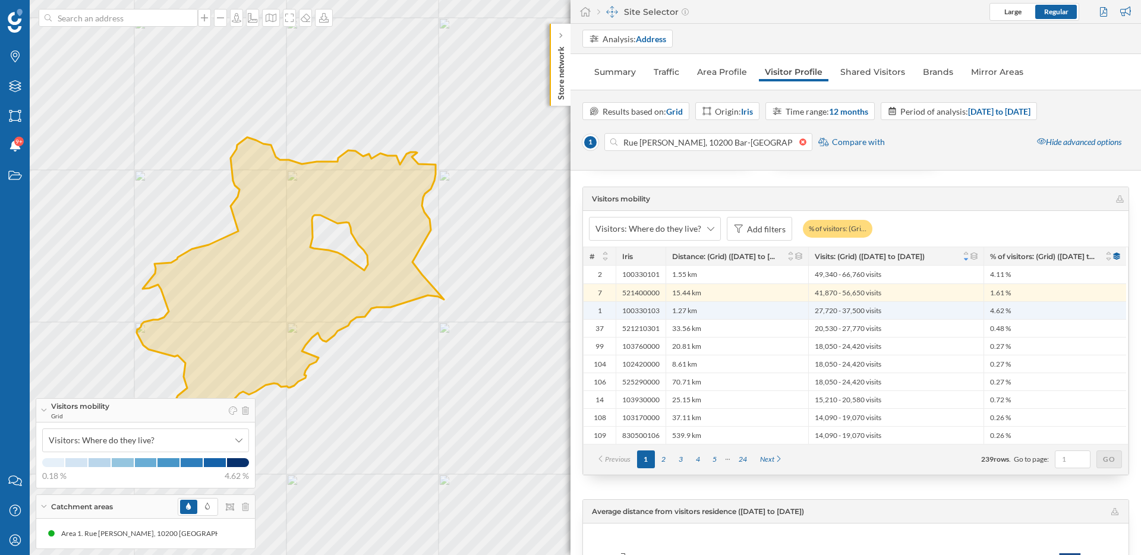
click at [920, 308] on div "27,720 - 37,500 visits" at bounding box center [895, 310] width 175 height 18
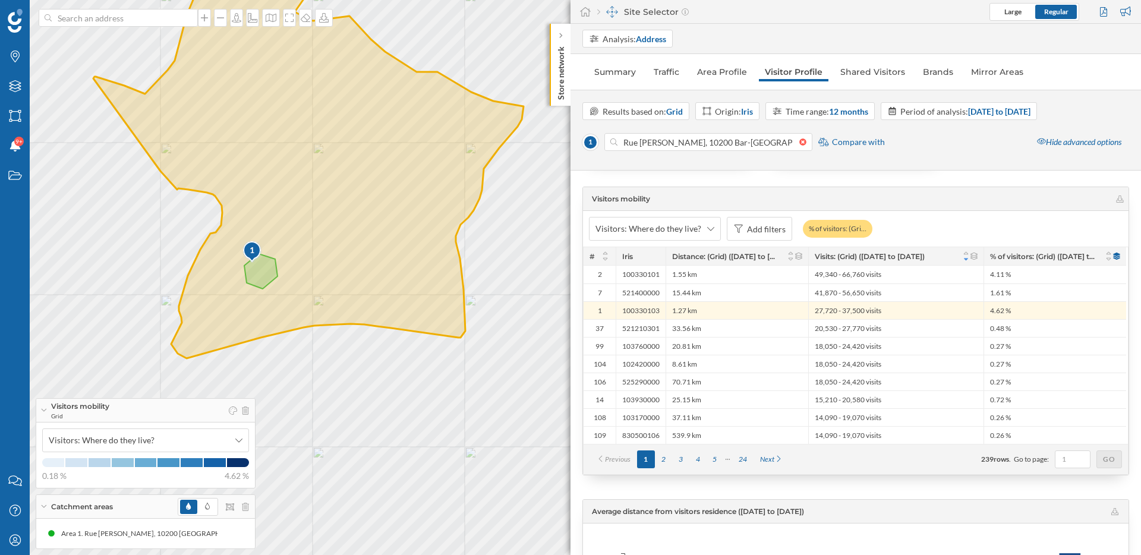
drag, startPoint x: 364, startPoint y: 278, endPoint x: 435, endPoint y: 210, distance: 98.0
click at [435, 210] on div "1 © Mapbox © OpenStreetMap Improve this map" at bounding box center [570, 277] width 1141 height 555
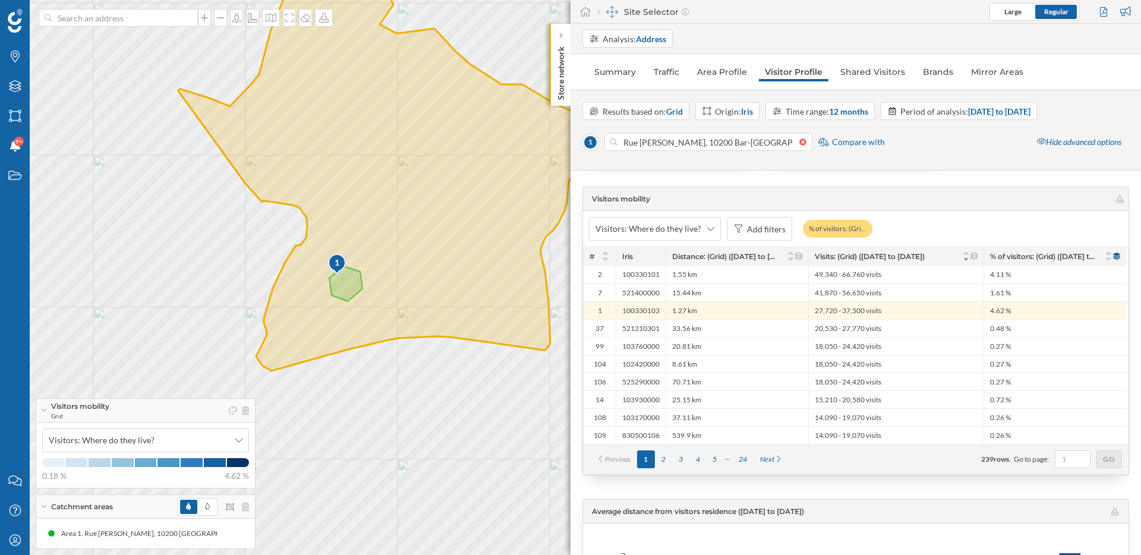
drag, startPoint x: 435, startPoint y: 210, endPoint x: 504, endPoint y: 240, distance: 75.1
click at [504, 240] on div "1 © Mapbox © OpenStreetMap Improve this map" at bounding box center [570, 277] width 1141 height 555
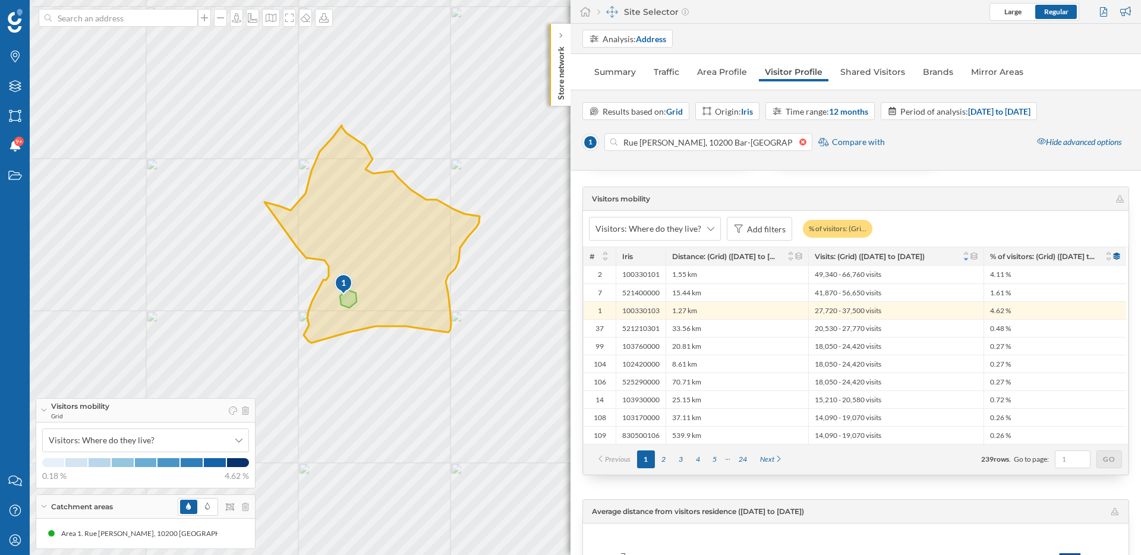
drag, startPoint x: 337, startPoint y: 345, endPoint x: 365, endPoint y: 363, distance: 33.3
click at [369, 364] on div "1 © Mapbox © OpenStreetMap Improve this map" at bounding box center [570, 277] width 1141 height 555
drag, startPoint x: 417, startPoint y: 247, endPoint x: 436, endPoint y: 267, distance: 28.2
click at [437, 268] on div "1 © Mapbox © OpenStreetMap Improve this map" at bounding box center [570, 277] width 1141 height 555
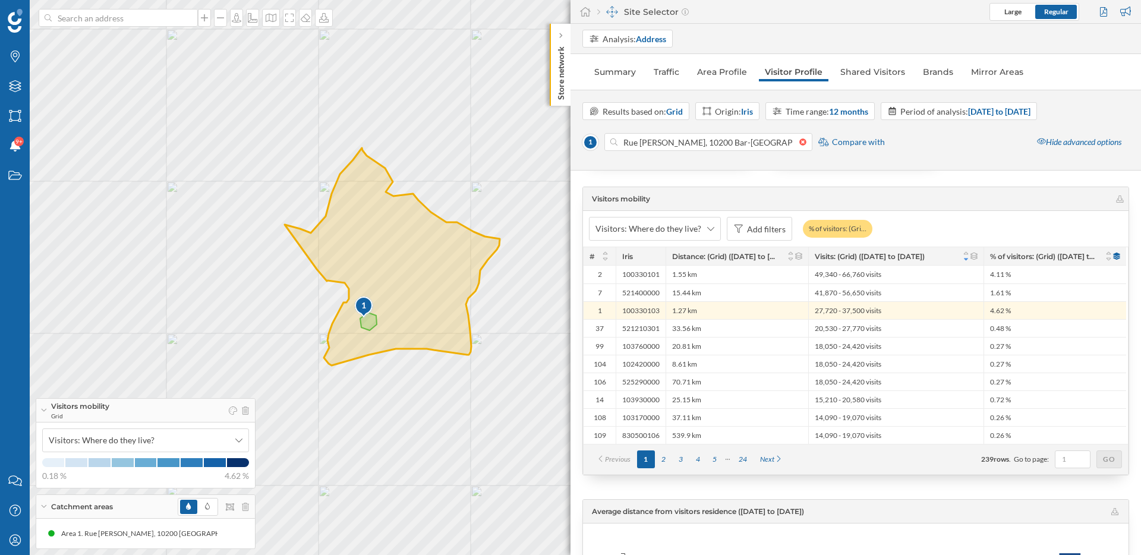
click at [449, 156] on div "1 © Mapbox © OpenStreetMap Improve this map" at bounding box center [570, 277] width 1141 height 555
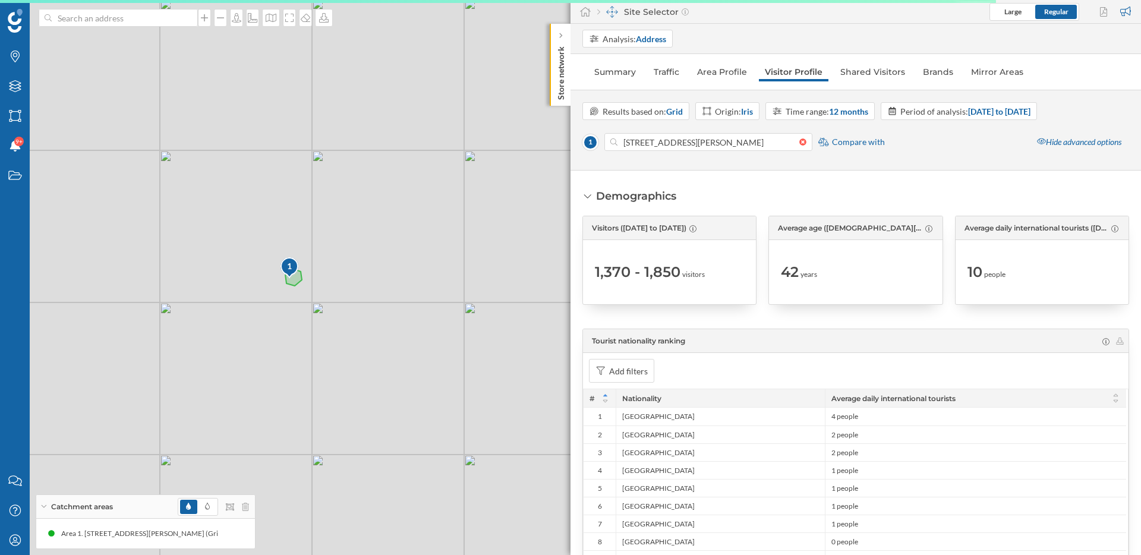
click at [805, 143] on div at bounding box center [805, 141] width 13 height 7
click at [799, 143] on input "[STREET_ADDRESS][PERSON_NAME]" at bounding box center [708, 142] width 182 height 18
click at [722, 143] on input at bounding box center [708, 142] width 182 height 18
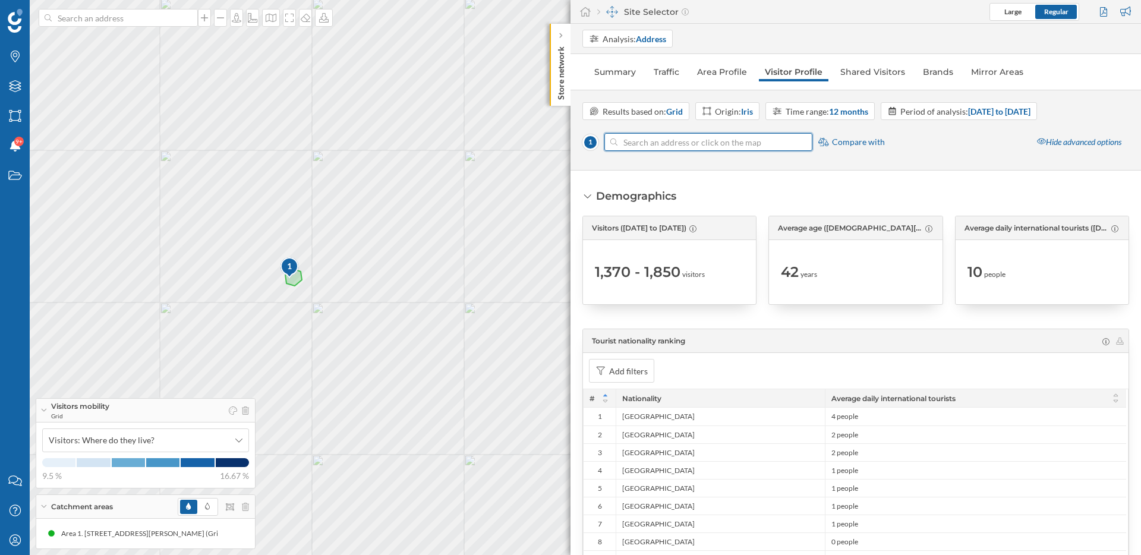
click at [707, 145] on input at bounding box center [708, 142] width 182 height 18
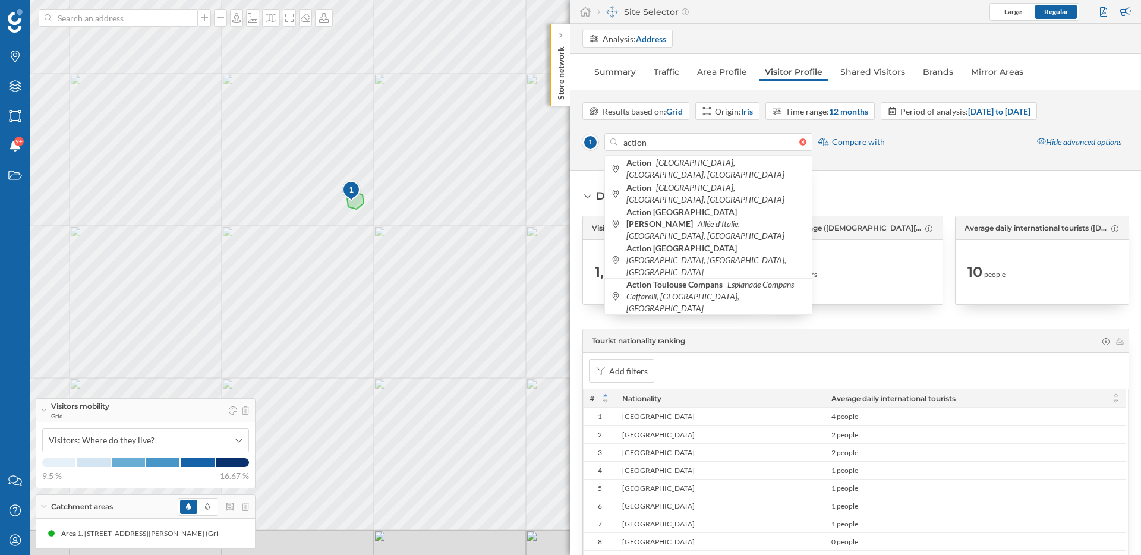
drag, startPoint x: 367, startPoint y: 385, endPoint x: 430, endPoint y: 307, distance: 100.1
click at [430, 307] on div "1 © Mapbox © OpenStreetMap Improve this map" at bounding box center [570, 277] width 1141 height 555
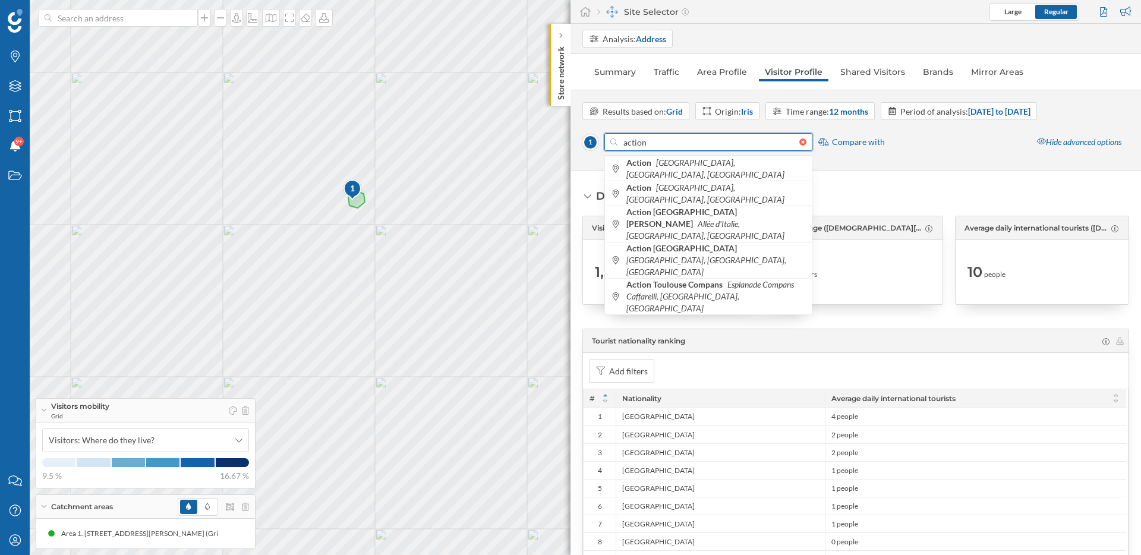
click at [654, 138] on input "action" at bounding box center [708, 142] width 182 height 18
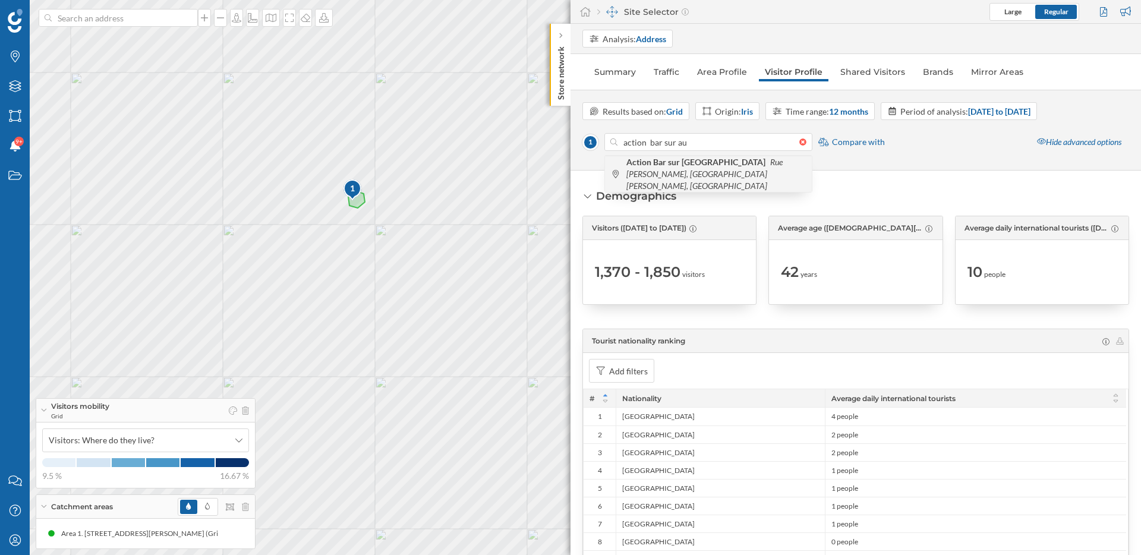
click at [682, 165] on b "Action Bar sur [GEOGRAPHIC_DATA]" at bounding box center [697, 162] width 142 height 10
type input "Rue [PERSON_NAME], 10200 Bar-[GEOGRAPHIC_DATA][PERSON_NAME], [GEOGRAPHIC_DATA]"
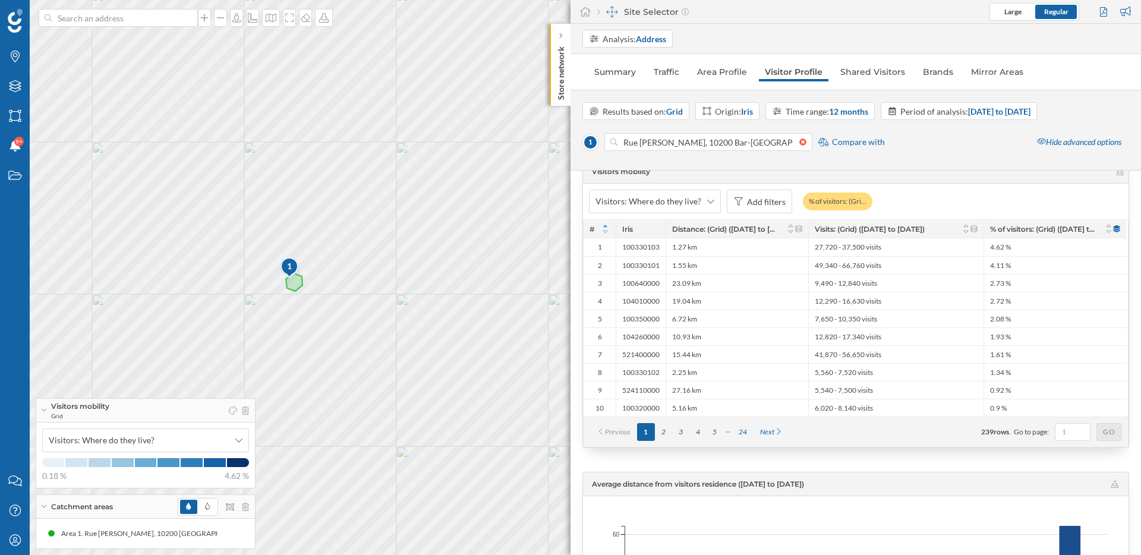
scroll to position [2451, 0]
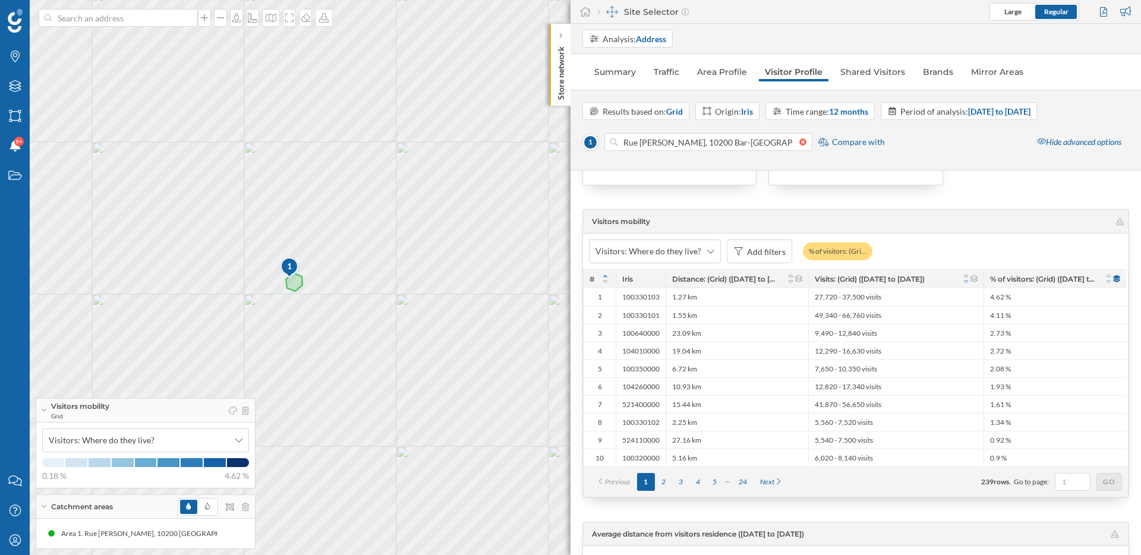
click at [964, 281] on icon at bounding box center [966, 281] width 5 height 3
click at [935, 335] on div "27,720 - 37,500 visits" at bounding box center [895, 333] width 175 height 18
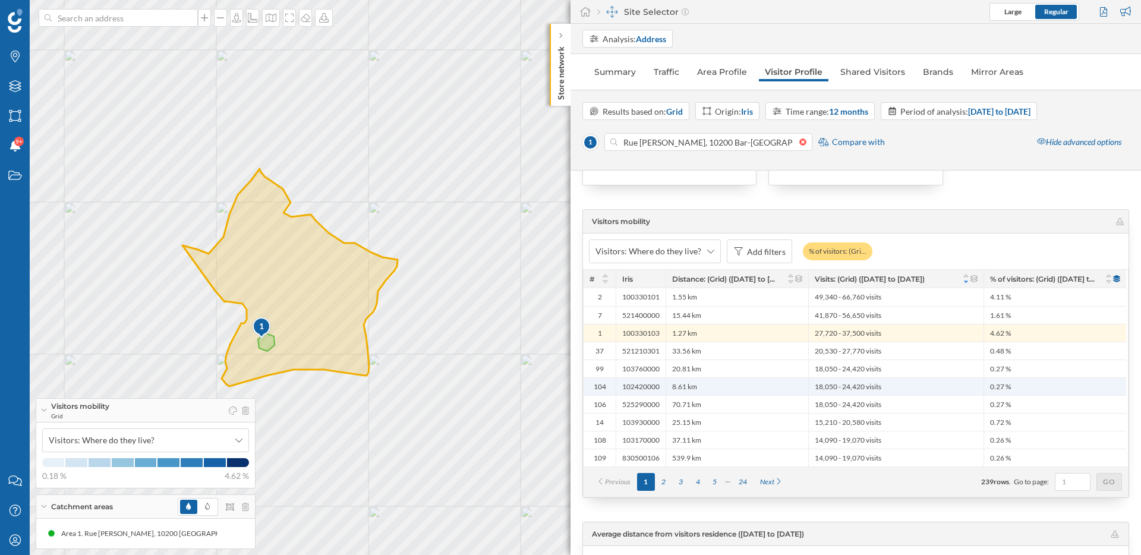
click at [699, 387] on div "8.61 km" at bounding box center [737, 386] width 143 height 18
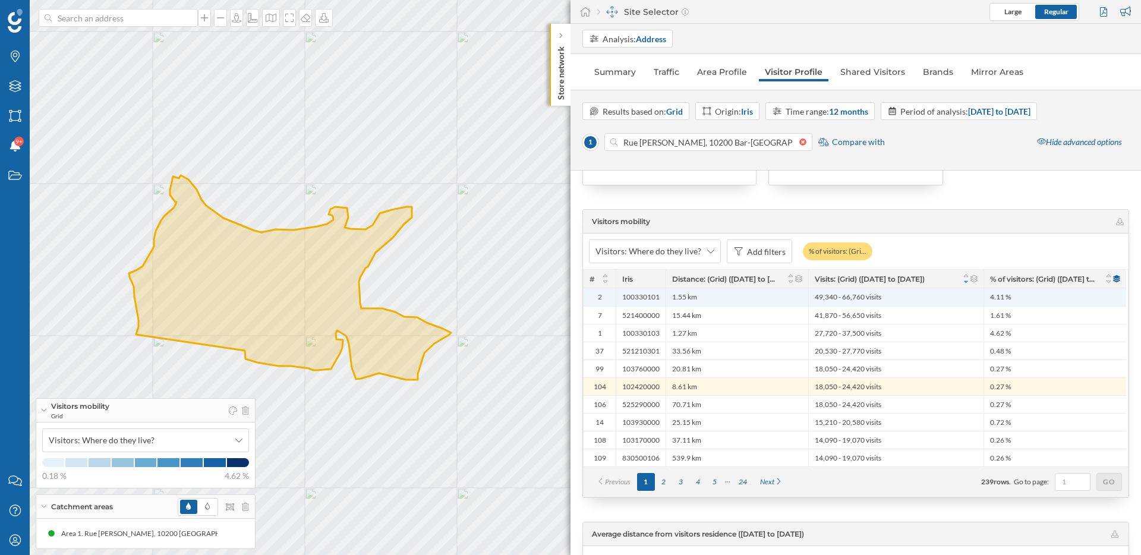
click at [712, 298] on div "1.55 km" at bounding box center [737, 297] width 143 height 18
